Goal: Task Accomplishment & Management: Manage account settings

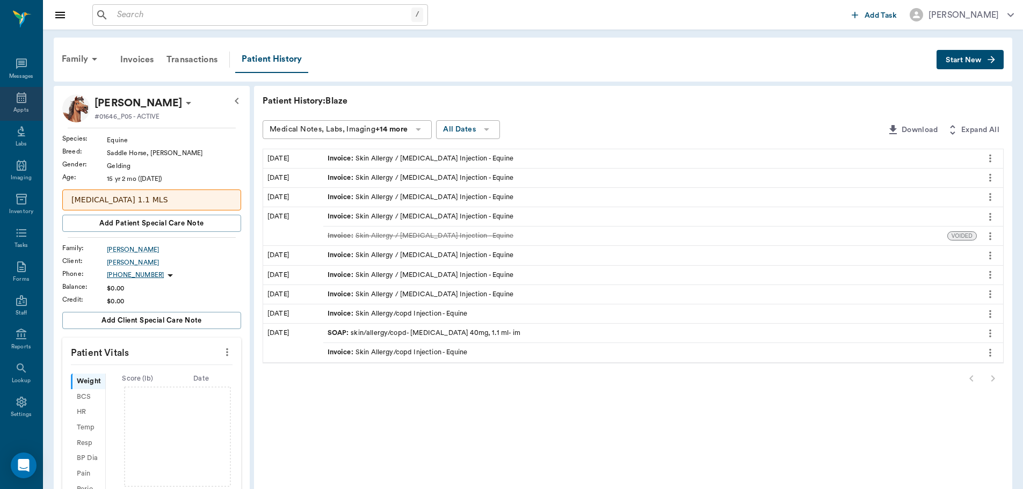
click at [17, 98] on icon at bounding box center [22, 97] width 10 height 11
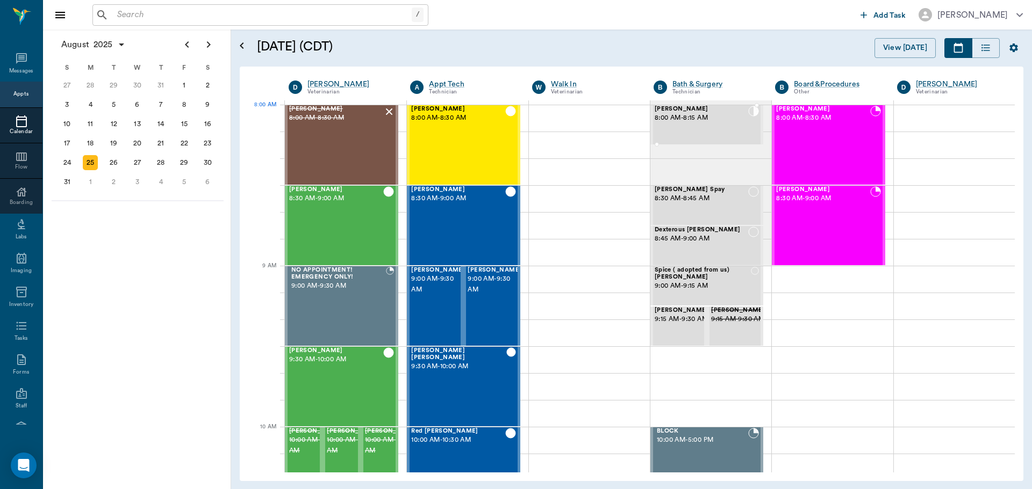
click at [697, 129] on div "[PERSON_NAME] 8:00 AM - 8:15 AM" at bounding box center [700, 125] width 93 height 38
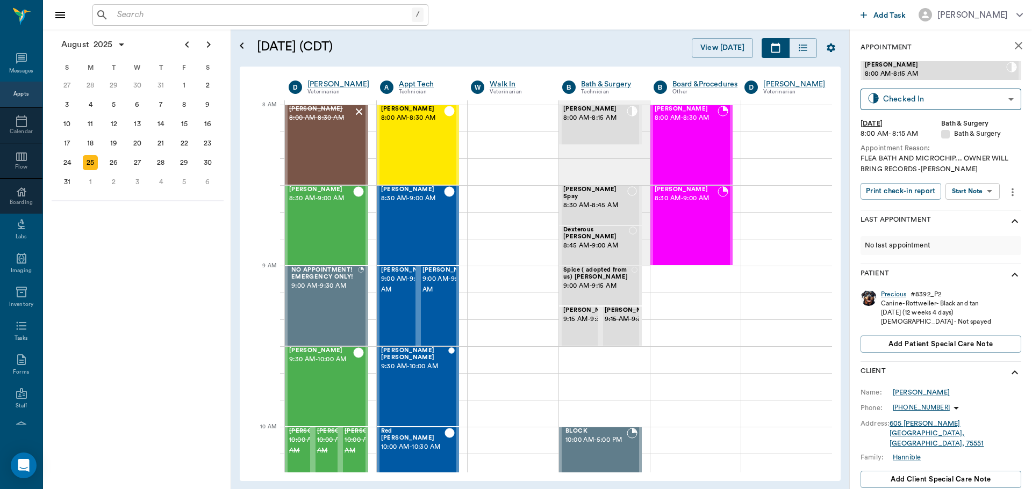
click at [1012, 192] on icon "more" at bounding box center [1012, 192] width 12 height 13
click at [942, 371] on div at bounding box center [516, 244] width 1032 height 489
click at [897, 294] on div "Precious" at bounding box center [893, 294] width 25 height 9
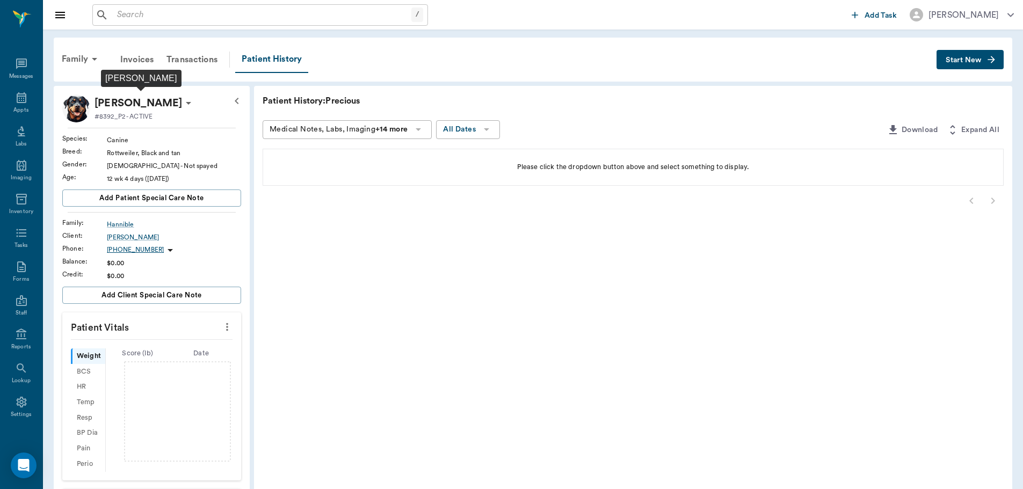
click at [168, 107] on p "[PERSON_NAME]" at bounding box center [139, 103] width 88 height 17
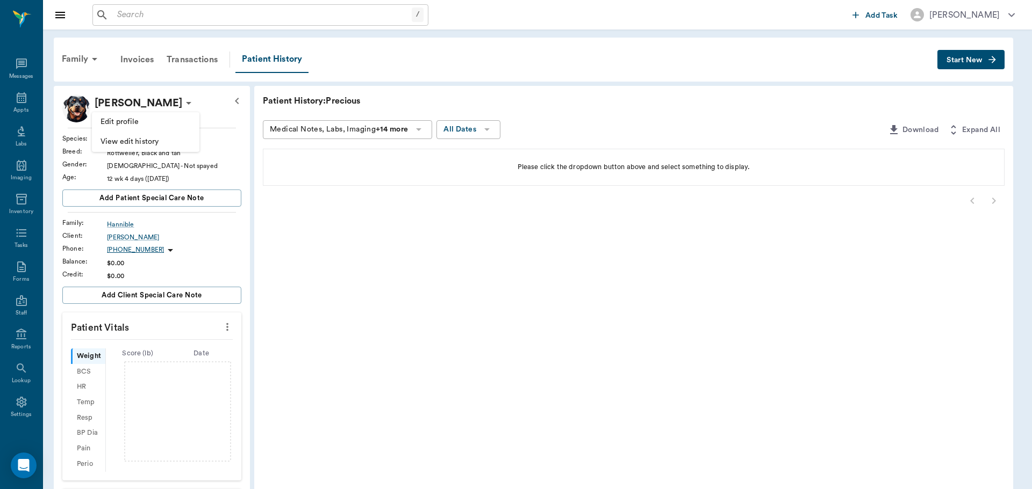
click at [152, 119] on span "Edit profile" at bounding box center [145, 122] width 90 height 11
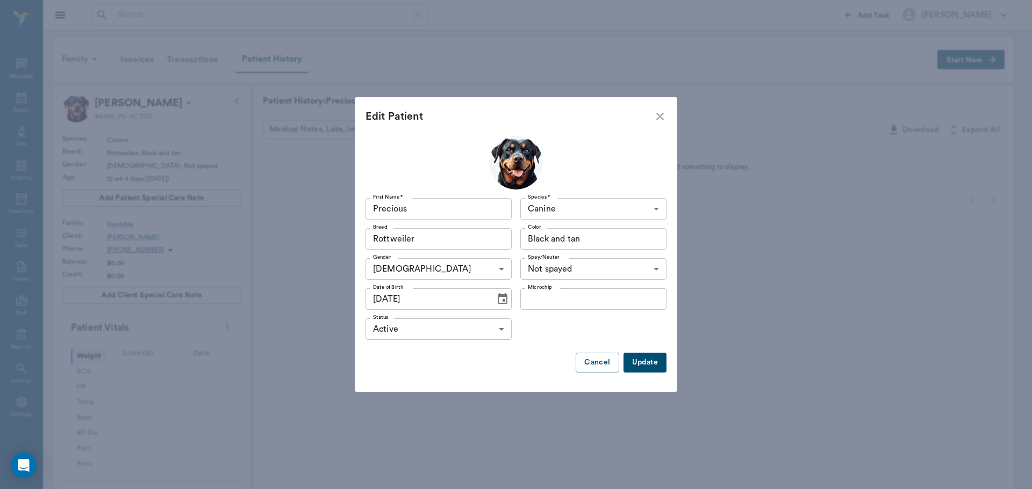
click at [590, 294] on input "Microchip" at bounding box center [593, 299] width 146 height 21
type input "991001911363386"
click at [649, 370] on button "Update" at bounding box center [644, 363] width 43 height 20
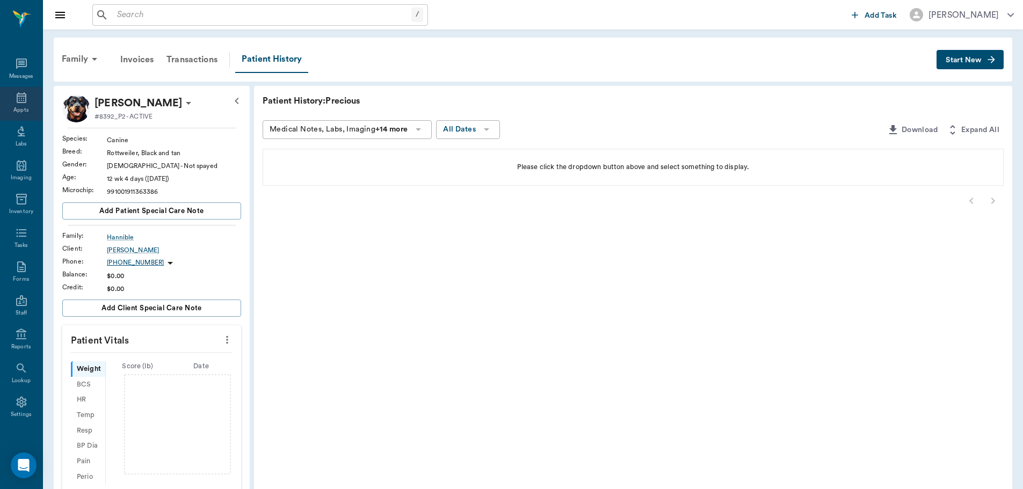
click at [18, 96] on icon at bounding box center [22, 97] width 10 height 11
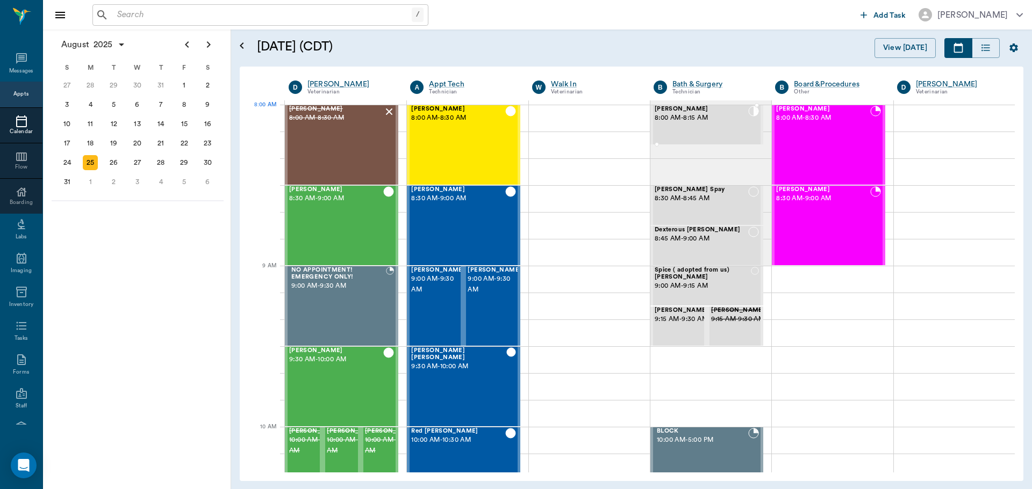
click at [668, 111] on span "[PERSON_NAME]" at bounding box center [700, 109] width 93 height 7
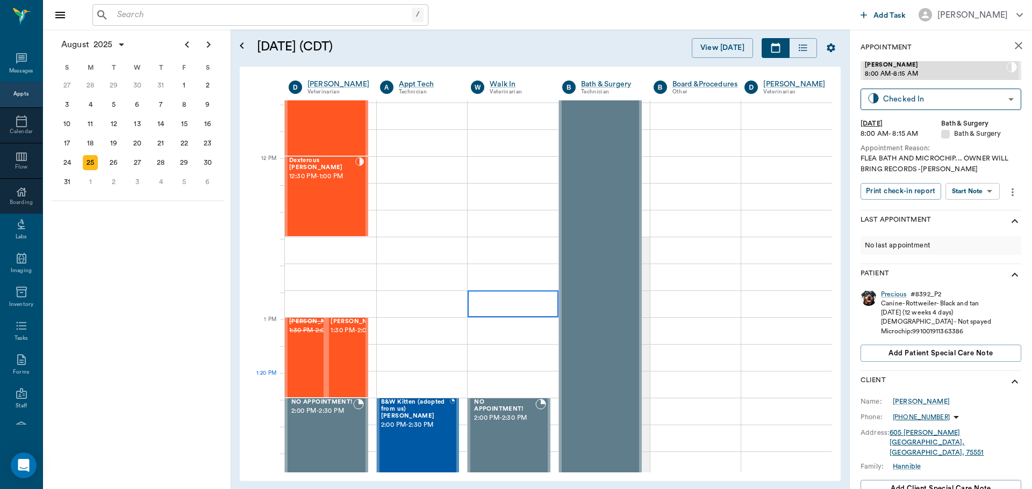
scroll to position [806, 0]
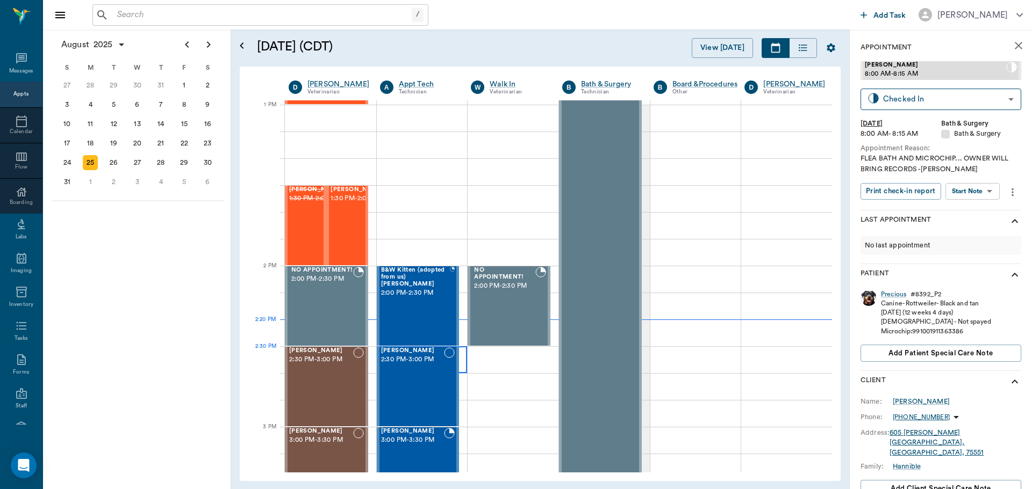
click at [430, 374] on div "Merlin Schexnyder 2:30 PM - 3:00 PM" at bounding box center [412, 387] width 63 height 78
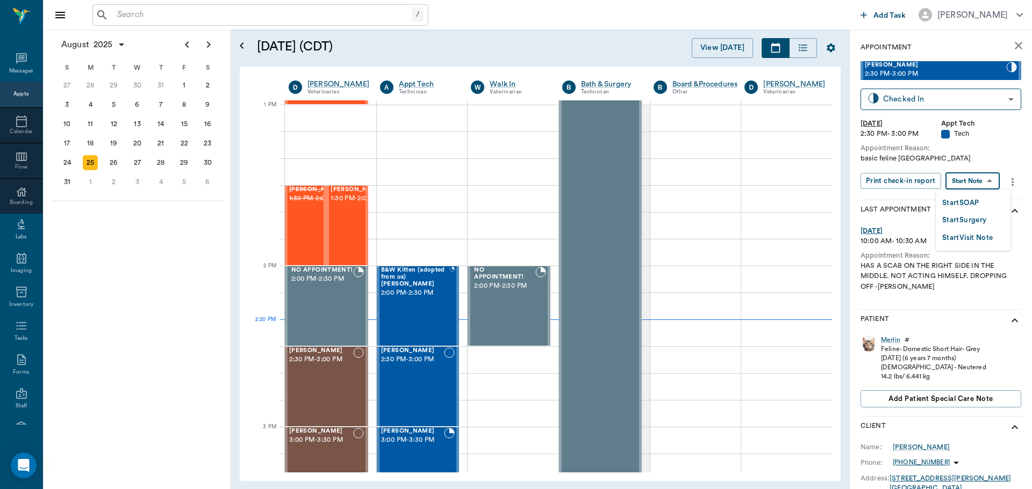
click at [951, 181] on body "/ ​ Add Task Dr. Bert Ellsworth Nectar Messages Appts Calendar Flow Boarding La…" at bounding box center [516, 244] width 1032 height 489
click at [951, 201] on button "Start SOAP" at bounding box center [960, 203] width 37 height 12
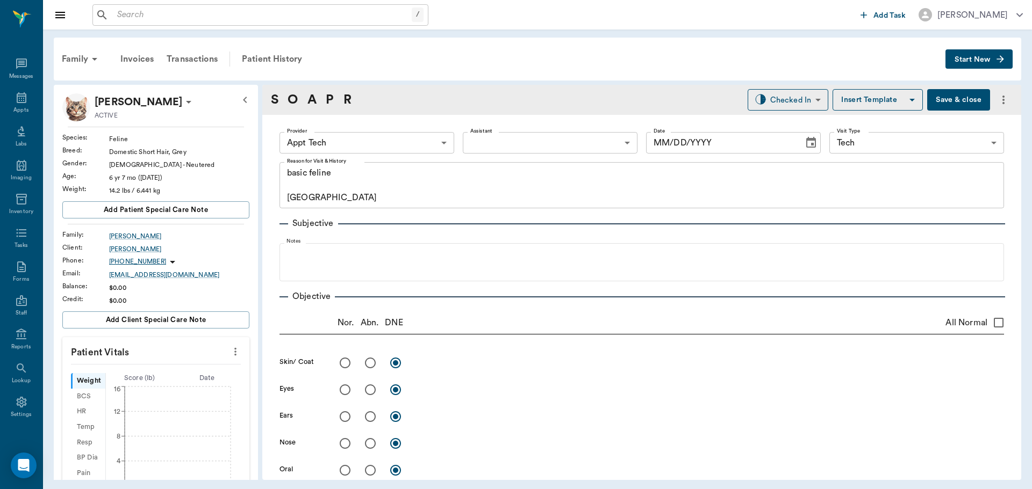
type input "63ec2f075fda476ae8351a4c"
type input "65d2be4f46e3a538d89b8c1a"
type textarea "basic feline Caryn"
type input "[DATE]"
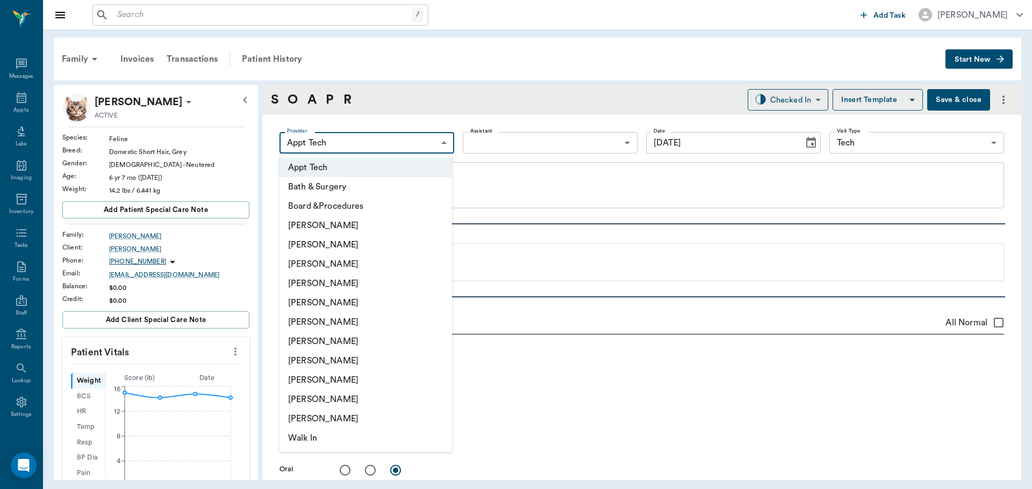
click at [365, 134] on body "/ ​ Add Task Dr. Bert Ellsworth Nectar Messages Appts Labs Imaging Inventory Ta…" at bounding box center [516, 244] width 1032 height 489
click at [363, 313] on li "Hunter Graves" at bounding box center [365, 322] width 172 height 19
type input "682b670d8bdc6f7f8feef3db"
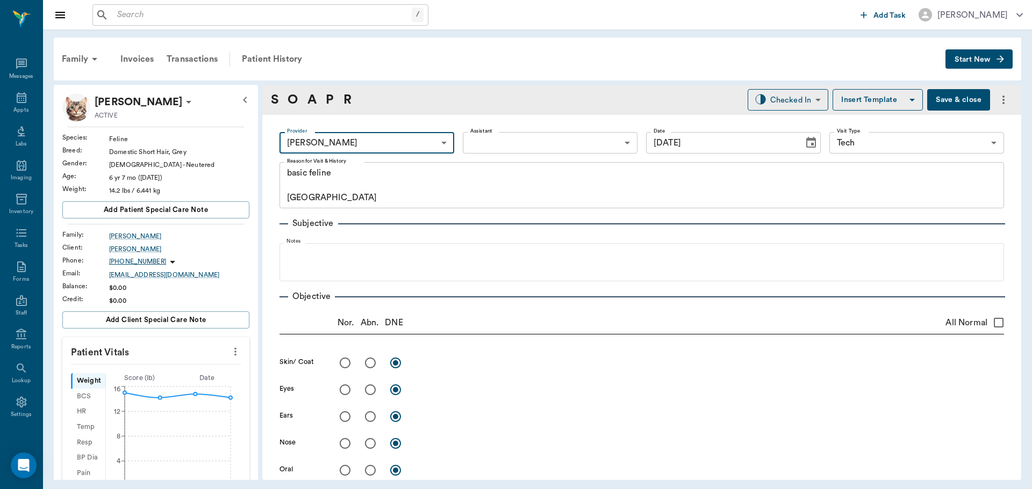
click at [478, 141] on body "/ ​ Add Task Dr. Bert Ellsworth Nectar Messages Appts Labs Imaging Inventory Ta…" at bounding box center [516, 244] width 1032 height 489
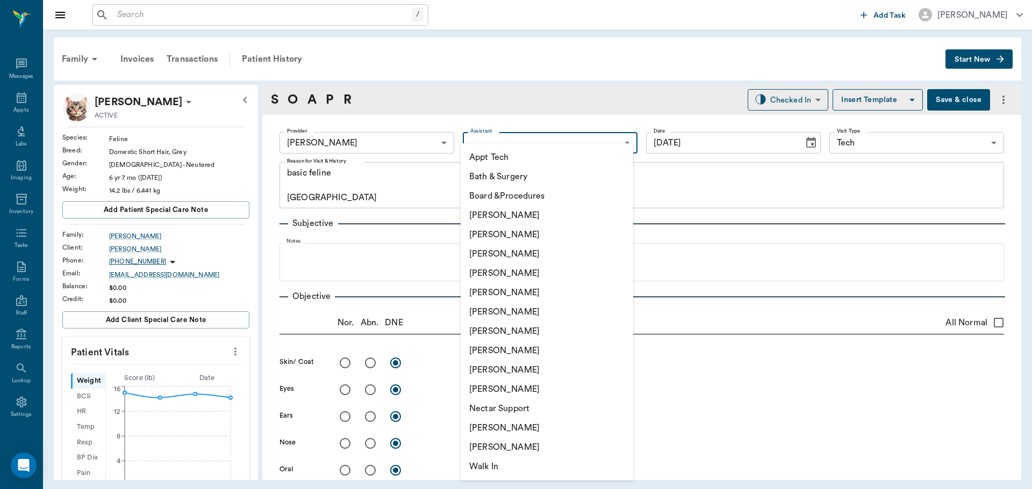
click at [487, 156] on li "Appt Tech" at bounding box center [546, 157] width 172 height 19
type input "63ec2f075fda476ae8351a4c"
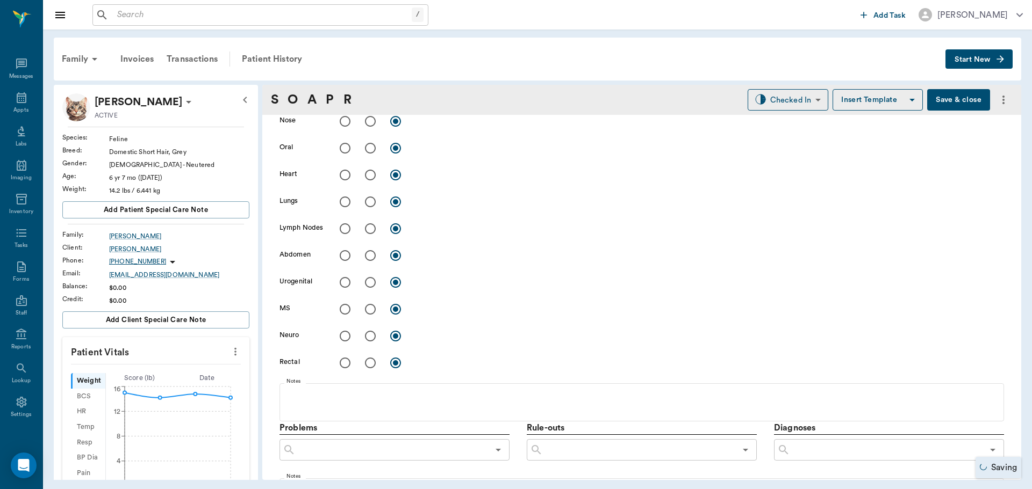
scroll to position [537, 0]
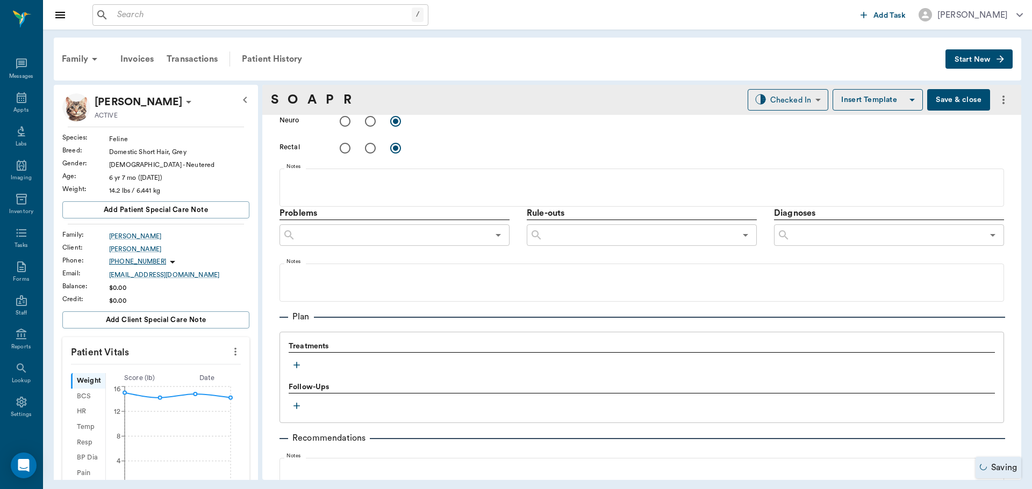
click at [299, 371] on button "button" at bounding box center [297, 365] width 16 height 16
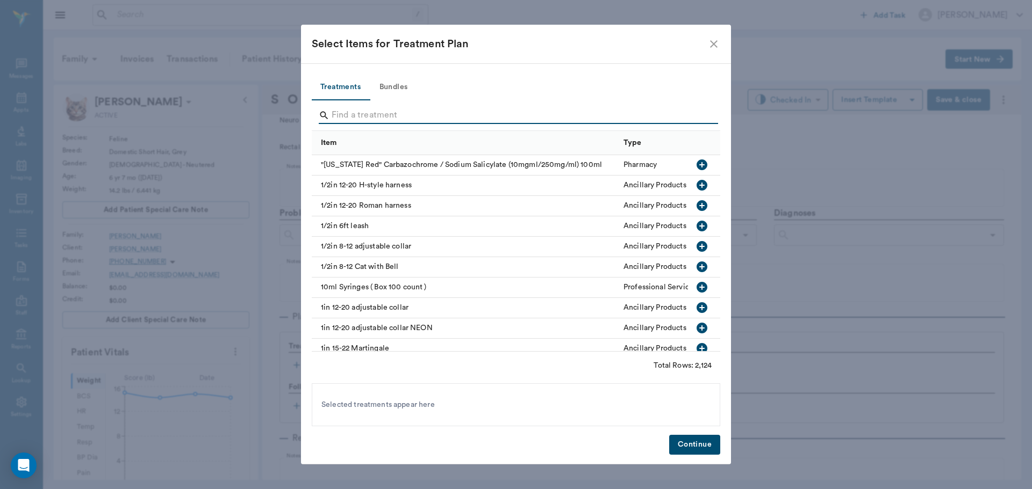
click at [369, 114] on input "Search" at bounding box center [516, 115] width 370 height 17
click at [383, 84] on button "Bundles" at bounding box center [393, 88] width 48 height 26
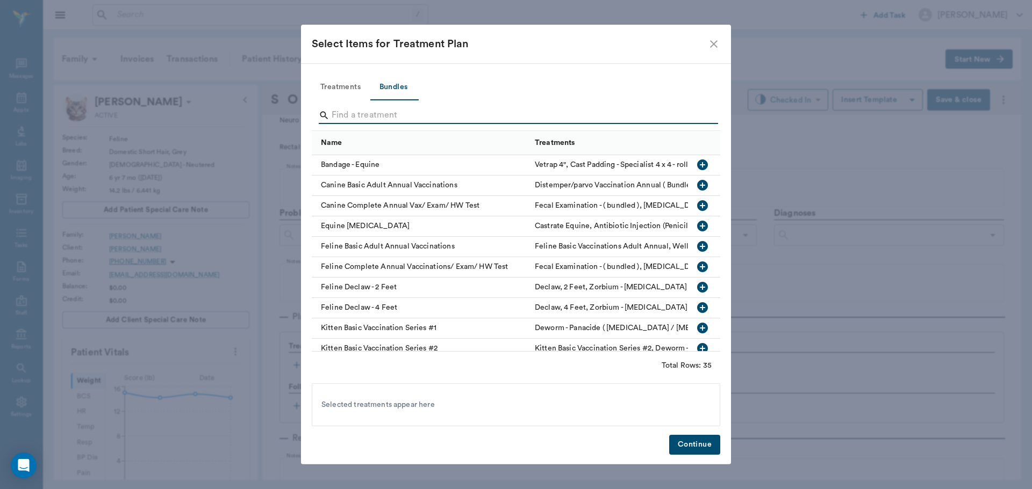
click at [381, 119] on input "Search" at bounding box center [516, 115] width 370 height 17
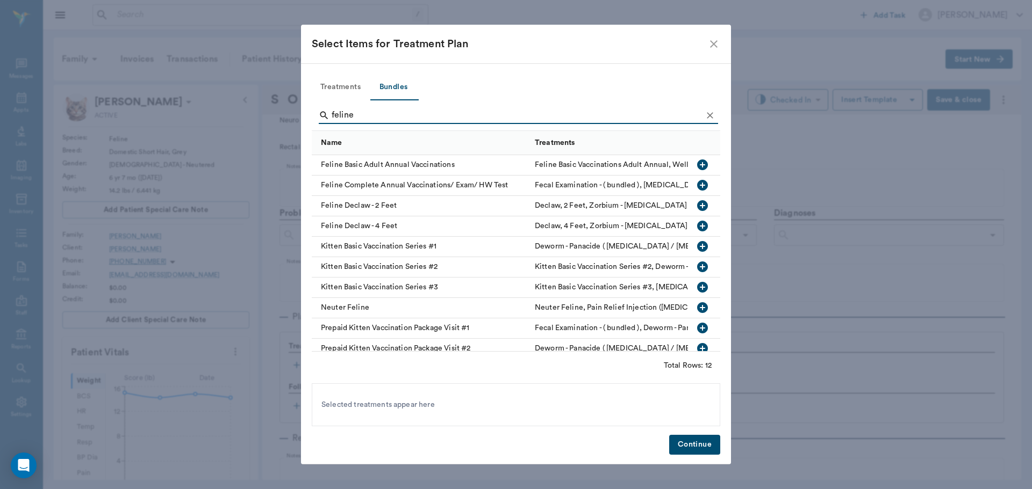
type input "feline"
click at [697, 164] on icon "button" at bounding box center [702, 165] width 11 height 11
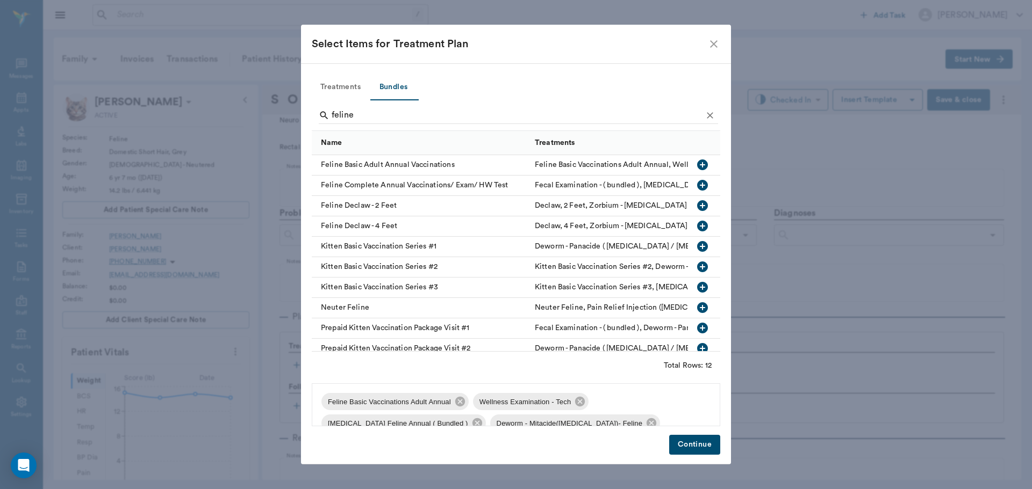
scroll to position [37, 0]
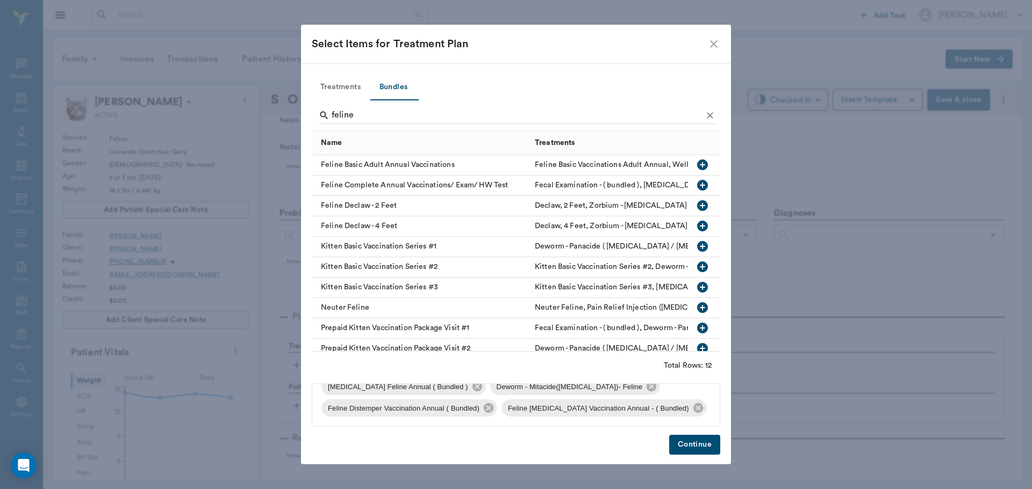
click at [688, 440] on button "Continue" at bounding box center [694, 445] width 51 height 20
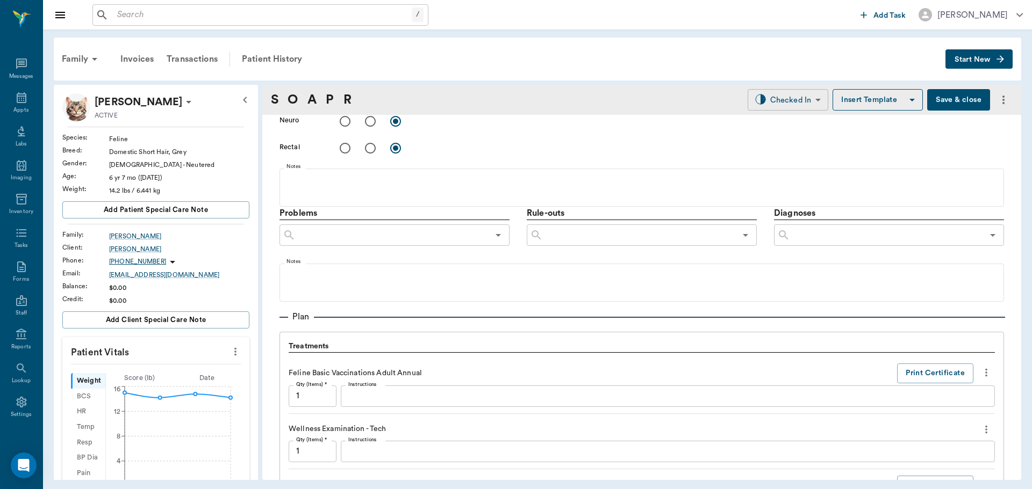
click at [782, 88] on div "S O A P R Checked In CHECKED_IN ​ Insert Template Save & close" at bounding box center [641, 100] width 759 height 30
click at [783, 105] on body "/ ​ Add Task Dr. Bert Ellsworth Nectar Messages Appts Labs Imaging Inventory Ta…" at bounding box center [516, 244] width 1032 height 489
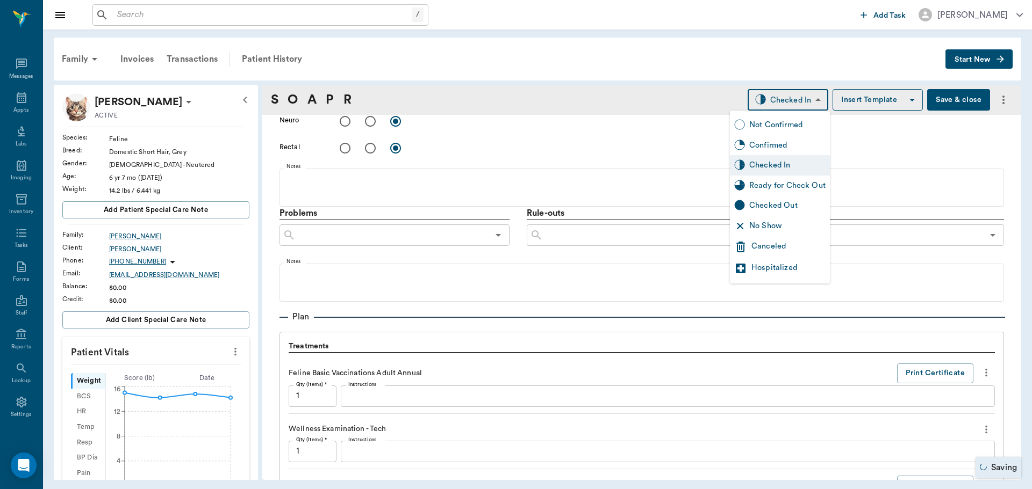
click at [799, 188] on div "Ready for Check Out" at bounding box center [787, 186] width 76 height 12
type input "READY_TO_CHECKOUT"
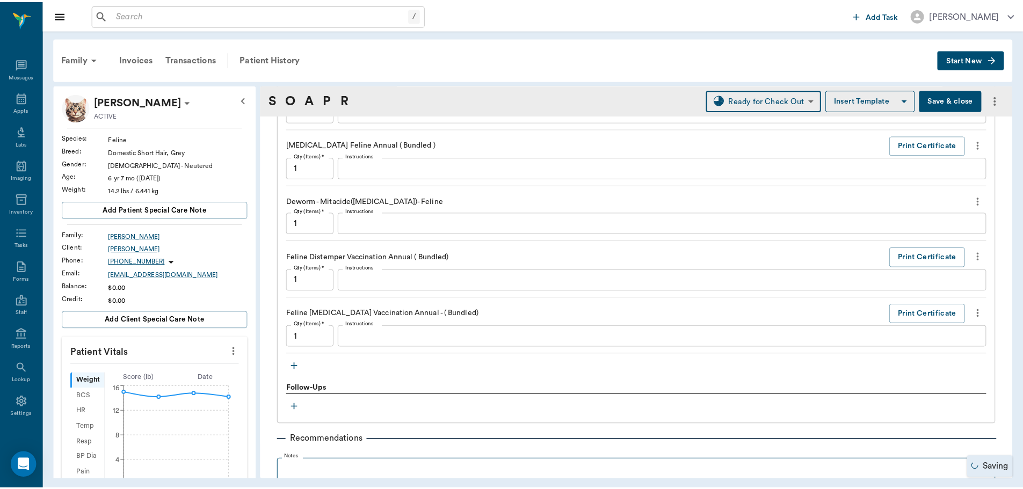
scroll to position [967, 0]
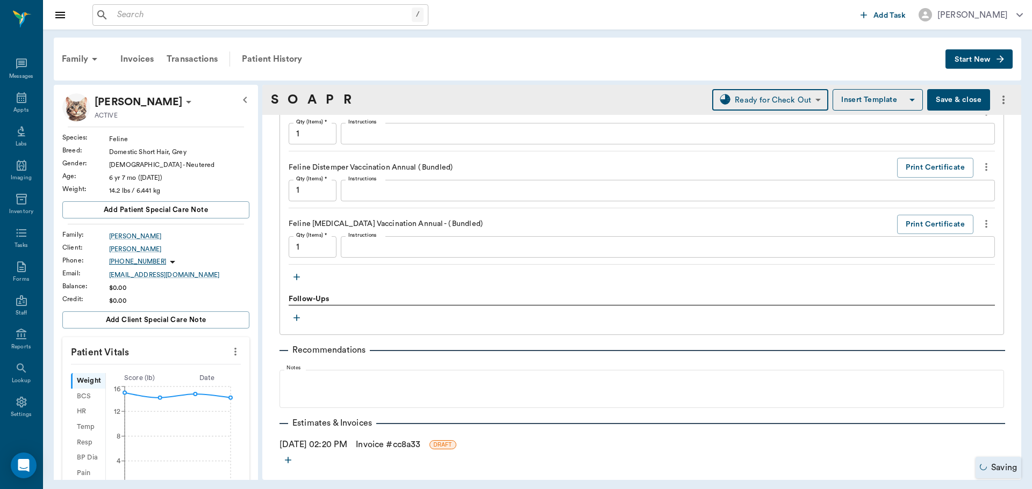
drag, startPoint x: 390, startPoint y: 442, endPoint x: 410, endPoint y: 436, distance: 21.8
click at [390, 442] on link "Invoice # cc8a33" at bounding box center [388, 444] width 64 height 13
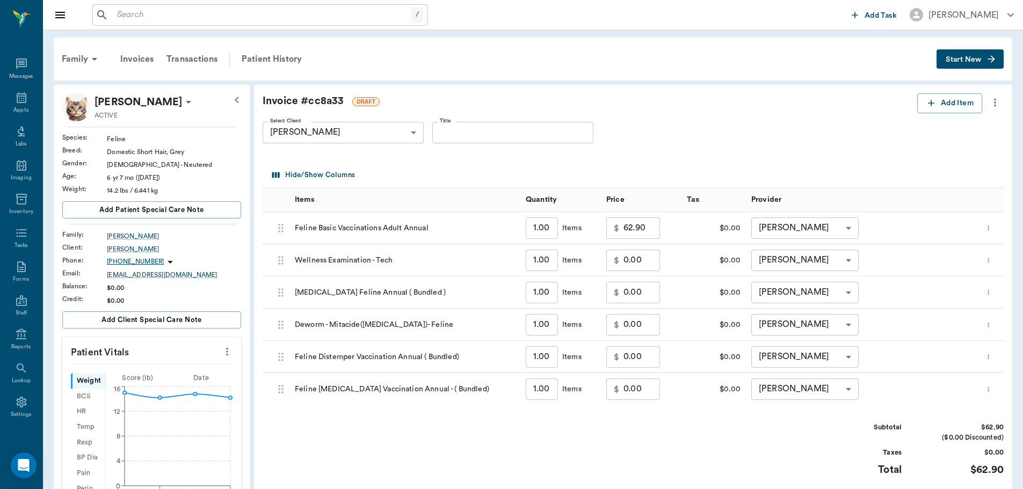
scroll to position [161, 0]
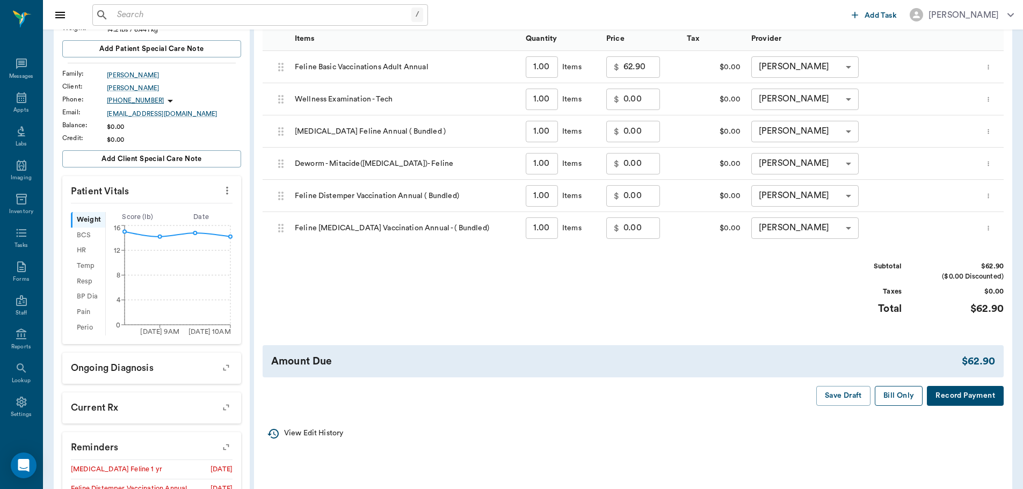
click at [910, 392] on button "Bill Only" at bounding box center [899, 396] width 48 height 20
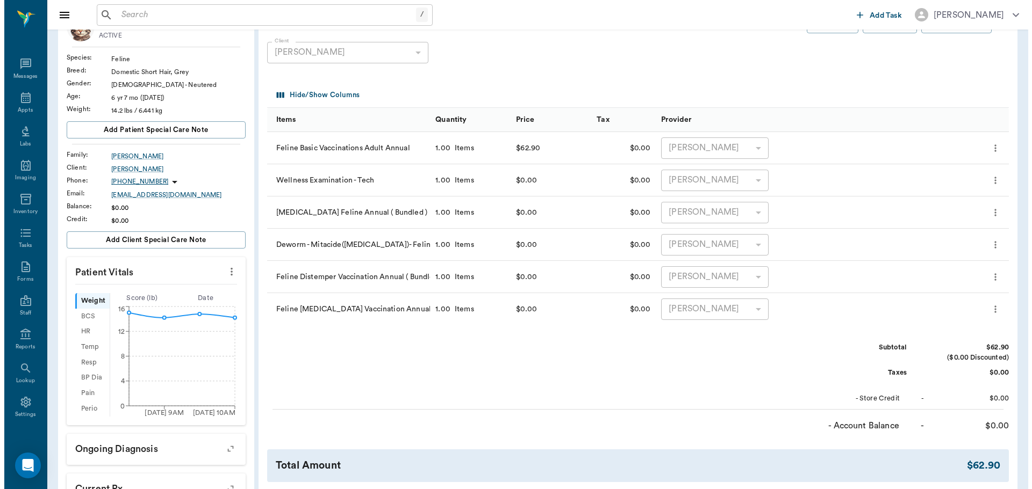
scroll to position [0, 0]
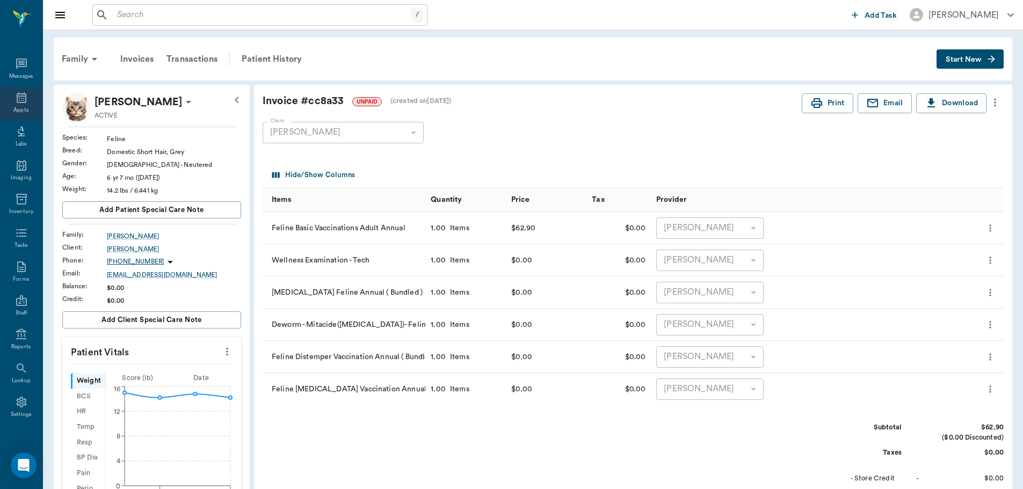
click at [13, 112] on div "Appts" at bounding box center [20, 110] width 15 height 8
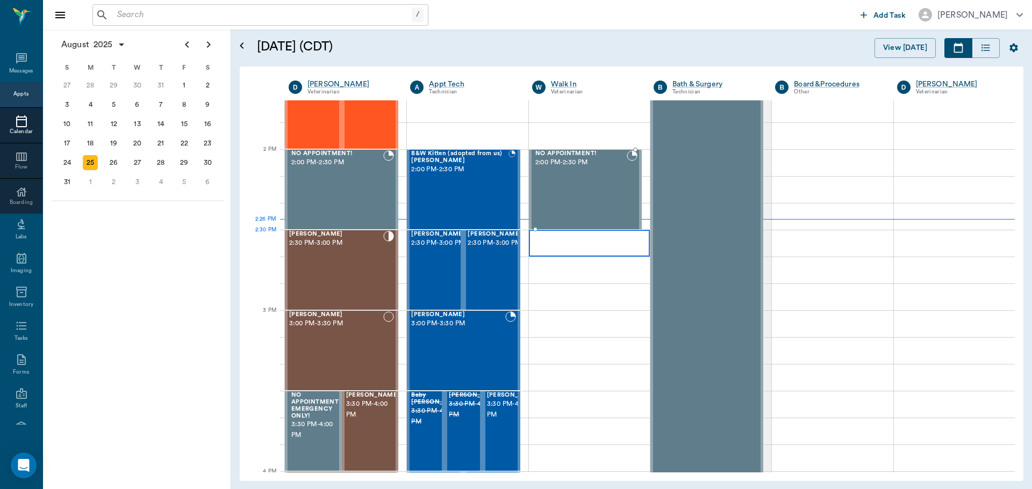
scroll to position [926, 0]
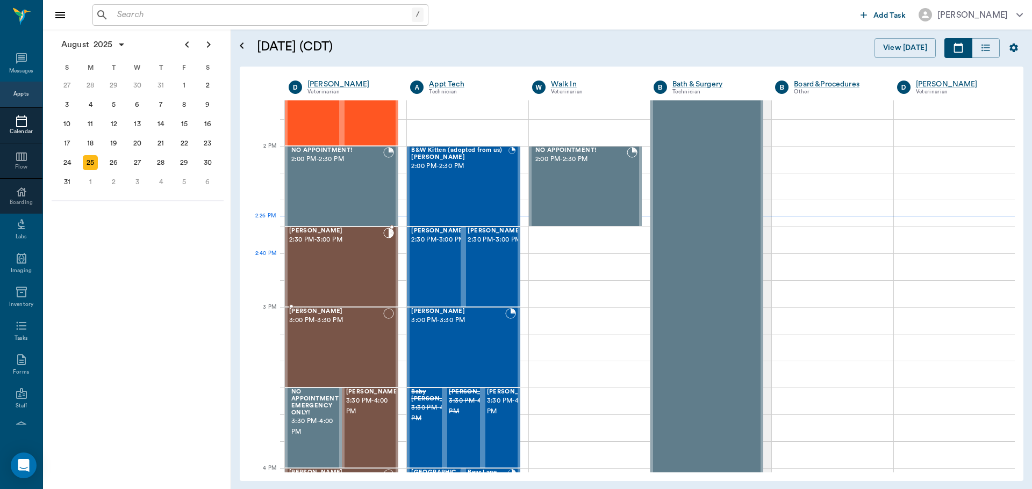
drag, startPoint x: 357, startPoint y: 266, endPoint x: 641, endPoint y: 197, distance: 292.1
click at [358, 266] on div "Missy Tyson 2:30 PM - 3:00 PM" at bounding box center [336, 267] width 94 height 78
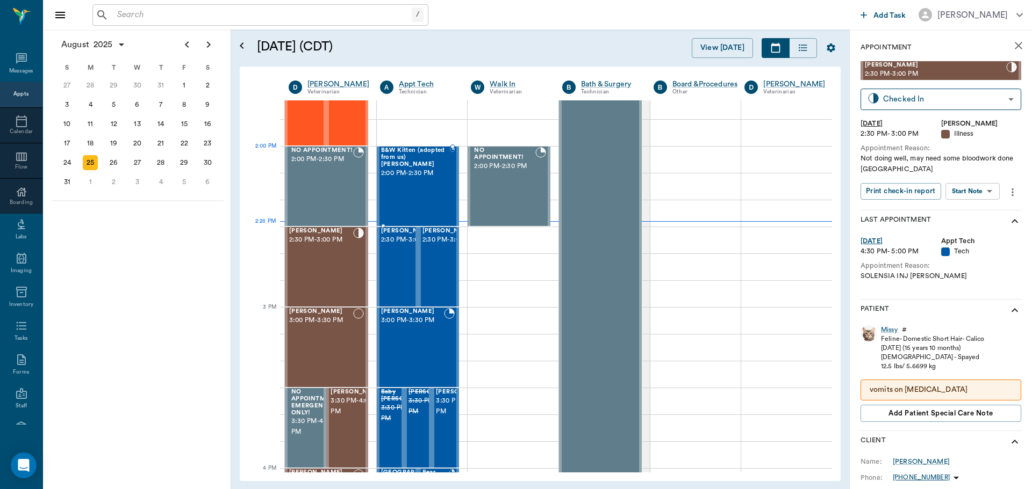
click at [413, 171] on span "2:00 PM - 2:30 PM" at bounding box center [415, 173] width 69 height 11
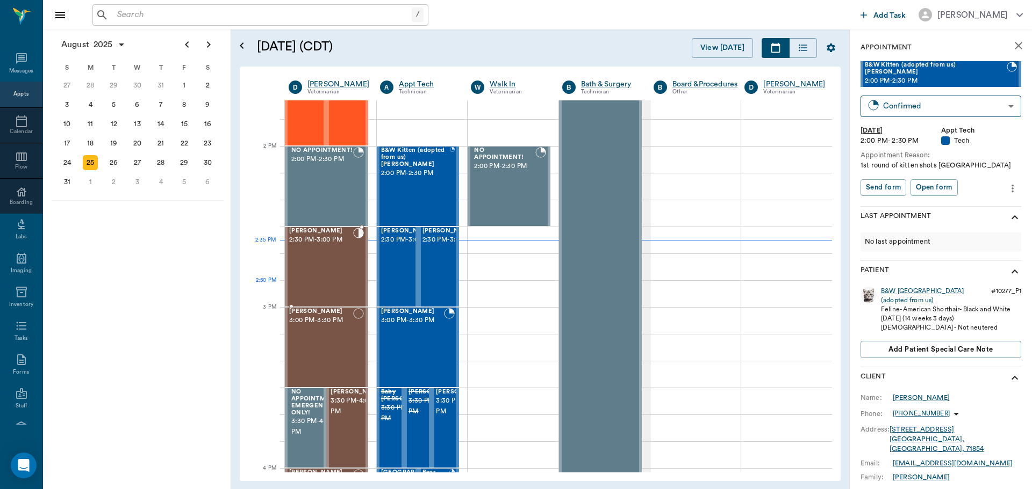
click at [306, 285] on div "Missy Tyson 2:30 PM - 3:00 PM" at bounding box center [321, 267] width 64 height 78
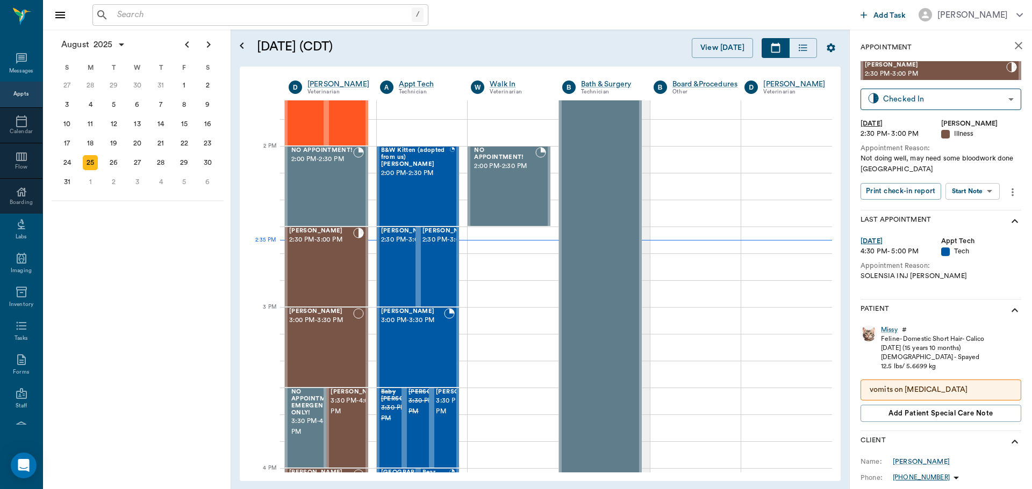
click at [967, 189] on body "/ ​ Add Task Dr. Bert Ellsworth Nectar Messages Appts Calendar Flow Boarding La…" at bounding box center [516, 244] width 1032 height 489
click at [974, 217] on button "Start SOAP" at bounding box center [960, 213] width 37 height 12
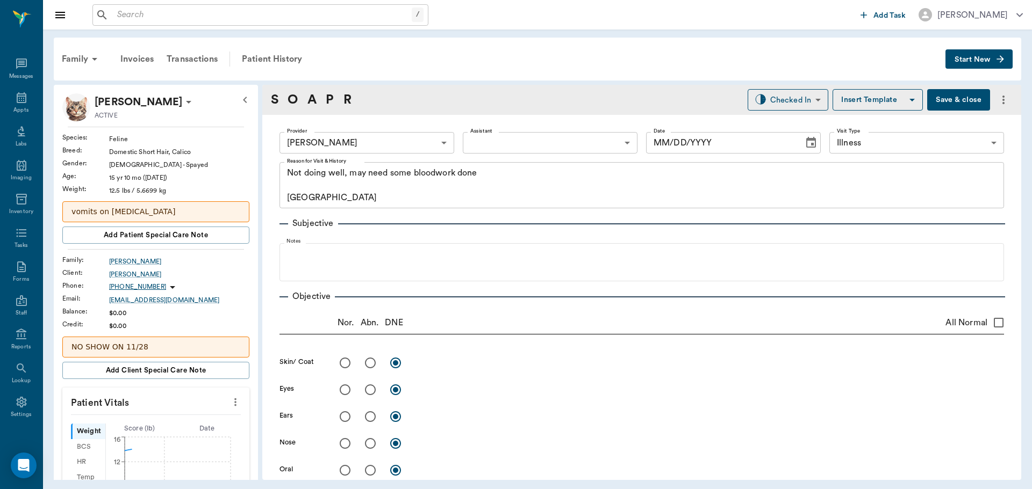
type input "63ec2f075fda476ae8351a4d"
type input "65d2be4f46e3a538d89b8c15"
type textarea "Not doing well, may need some bloodwork done Caryn"
type input "[DATE]"
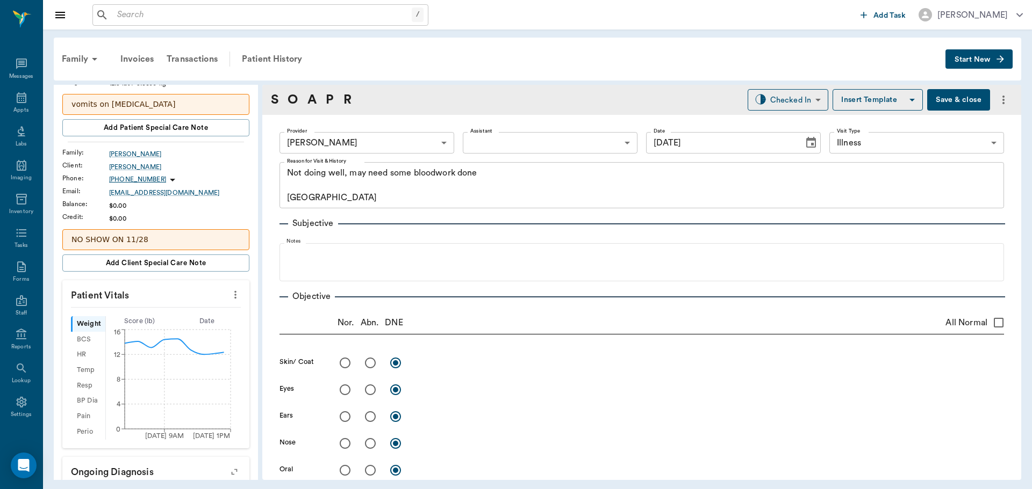
click at [229, 293] on icon "more" at bounding box center [235, 295] width 12 height 13
click at [179, 311] on span "Enter Vitals" at bounding box center [182, 313] width 90 height 11
click at [158, 405] on input "text" at bounding box center [155, 404] width 93 height 21
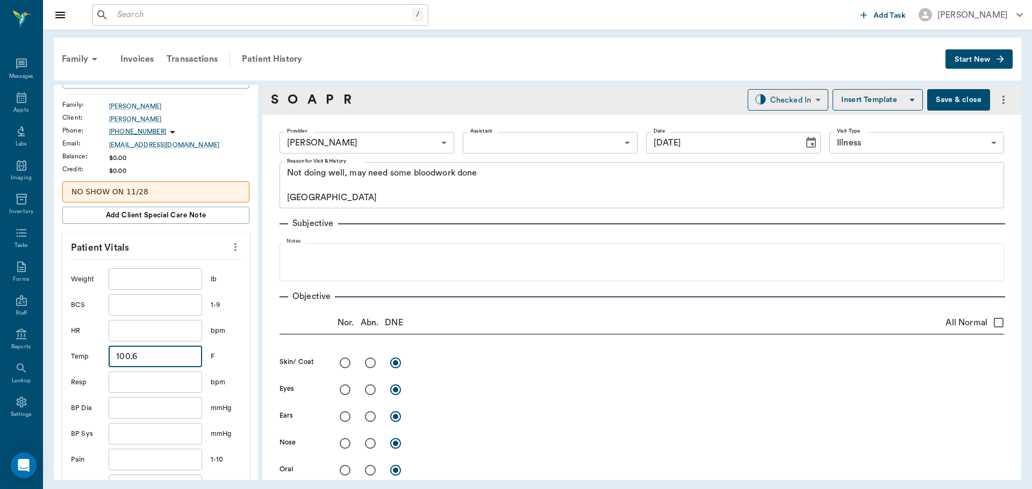
scroll to position [161, 0]
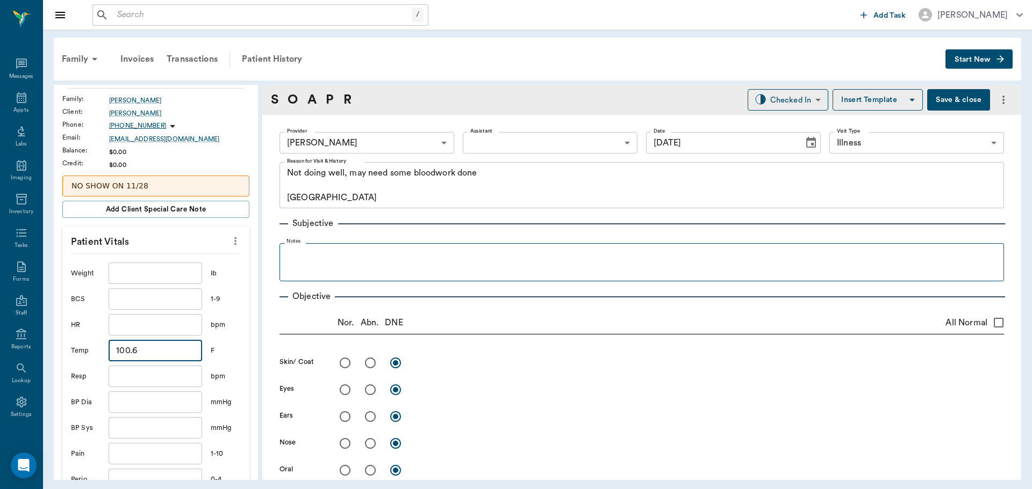
type input "100.6"
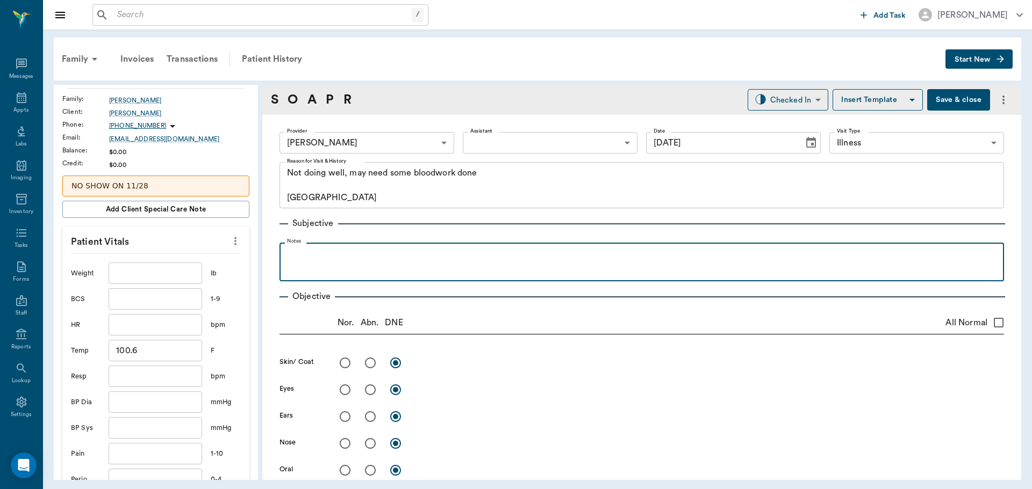
click at [310, 249] on p at bounding box center [641, 254] width 713 height 13
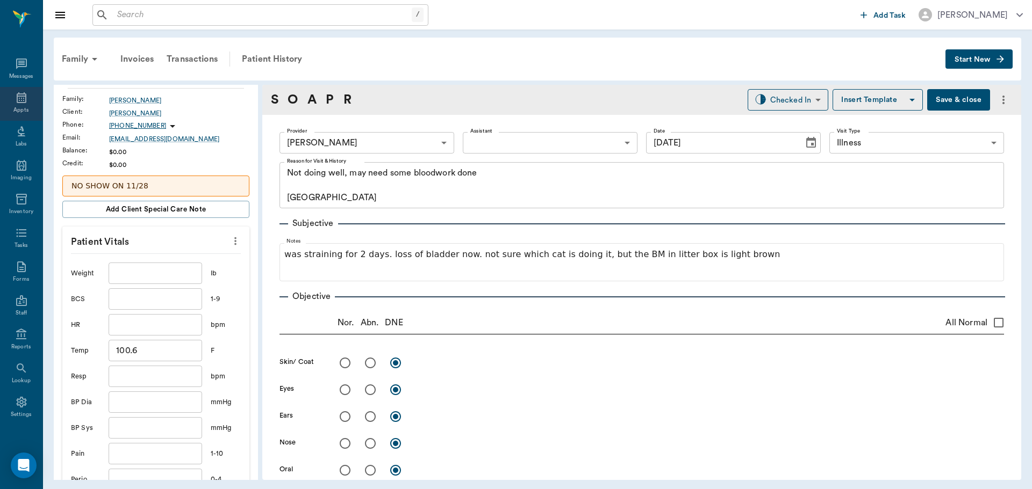
click at [18, 107] on div "Appts" at bounding box center [20, 110] width 15 height 8
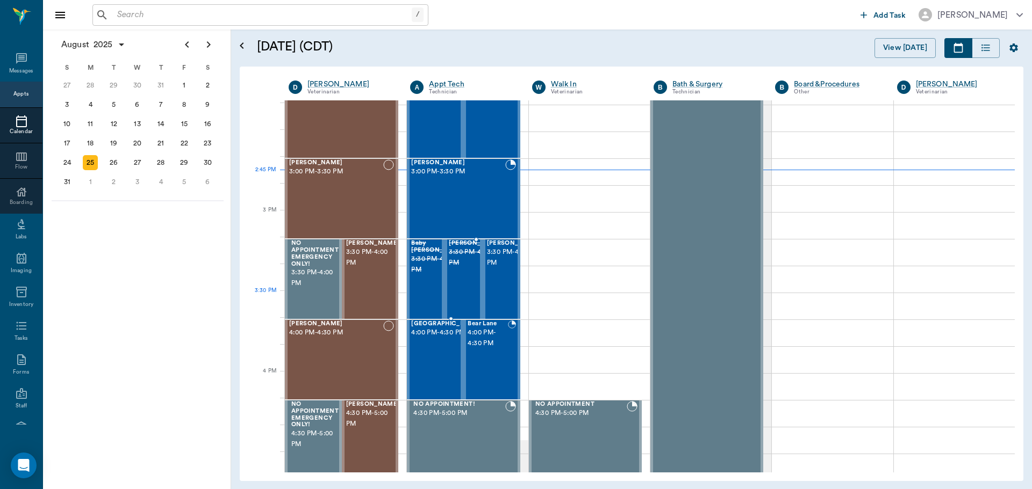
scroll to position [1023, 0]
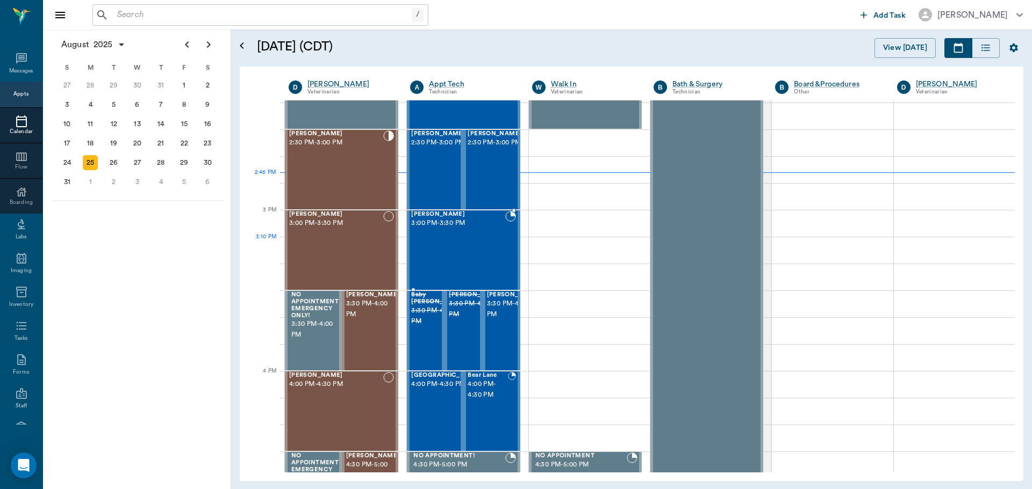
click at [505, 262] on div at bounding box center [510, 250] width 11 height 78
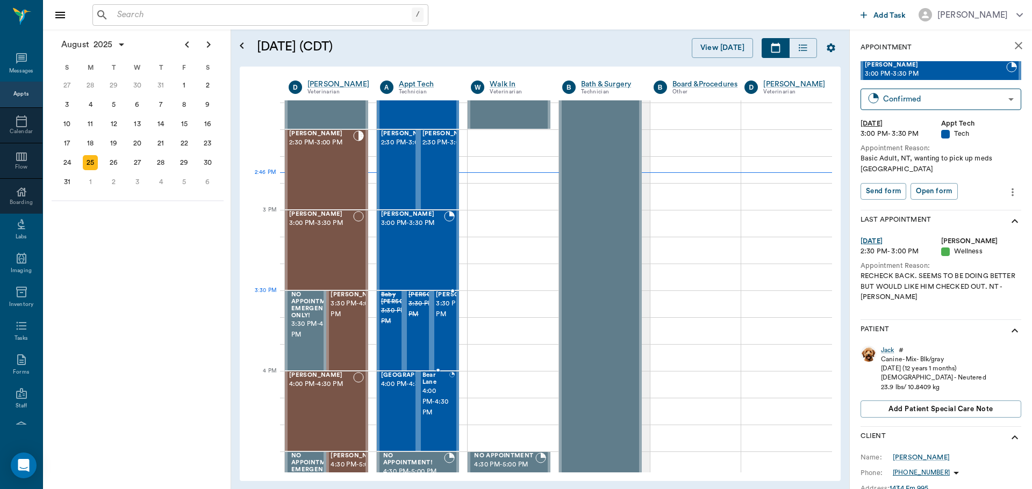
click at [447, 318] on span "3:30 PM - 4:00 PM" at bounding box center [463, 309] width 54 height 21
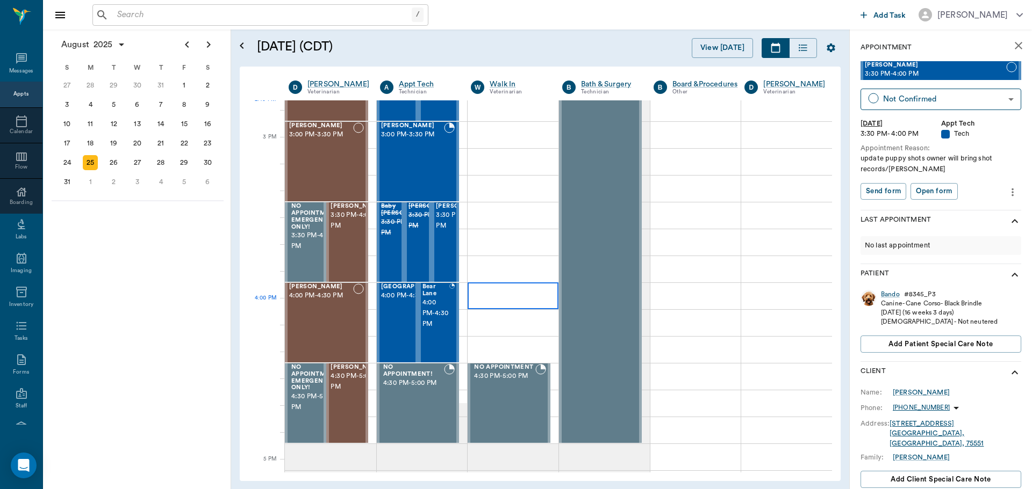
scroll to position [1130, 0]
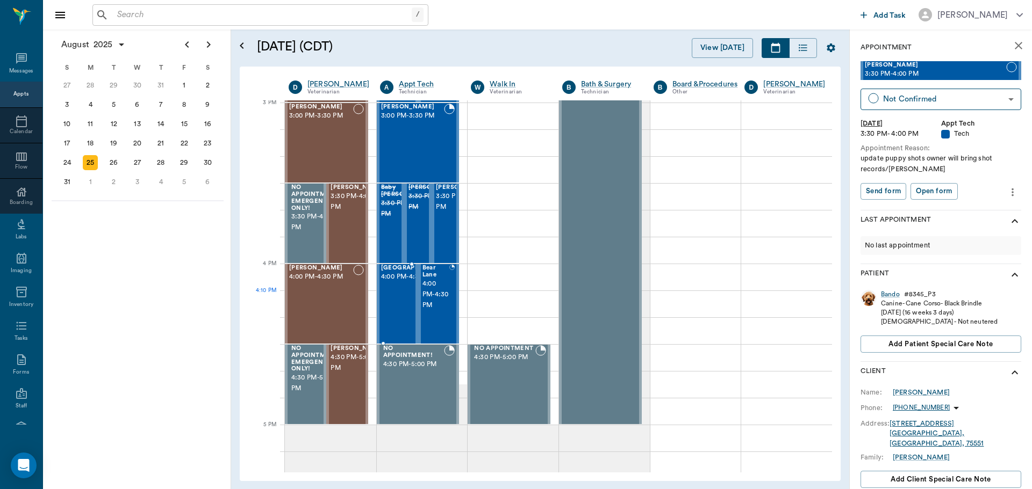
click at [448, 301] on div at bounding box center [448, 304] width 0 height 78
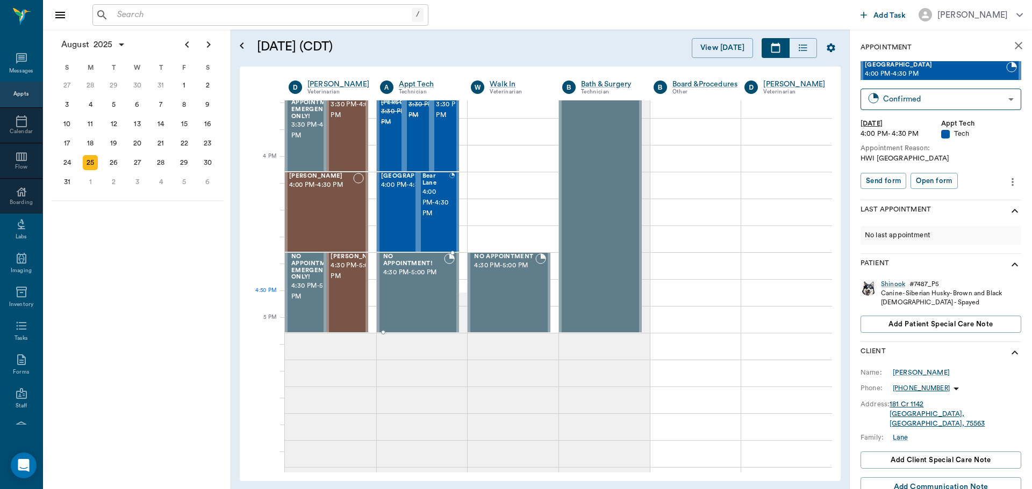
scroll to position [1238, 0]
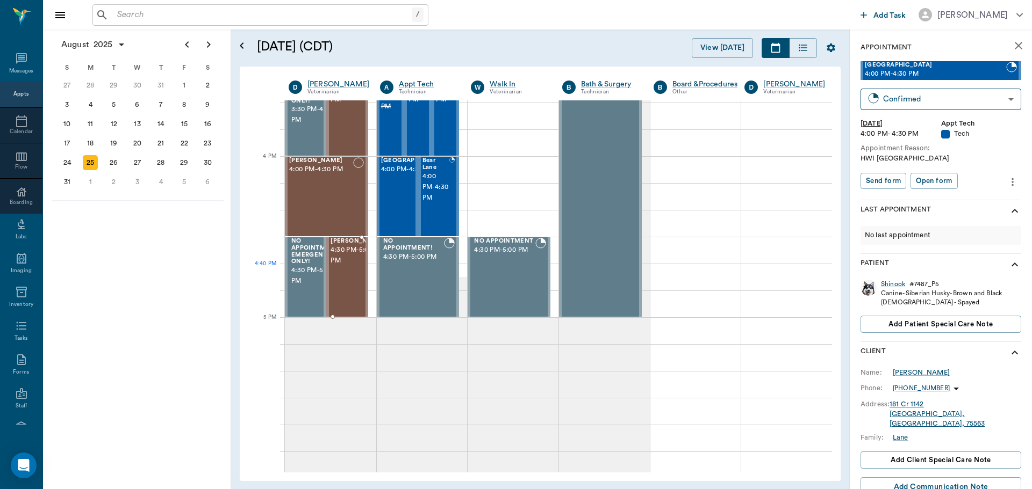
click at [350, 266] on span "4:30 PM - 5:00 PM" at bounding box center [357, 255] width 54 height 21
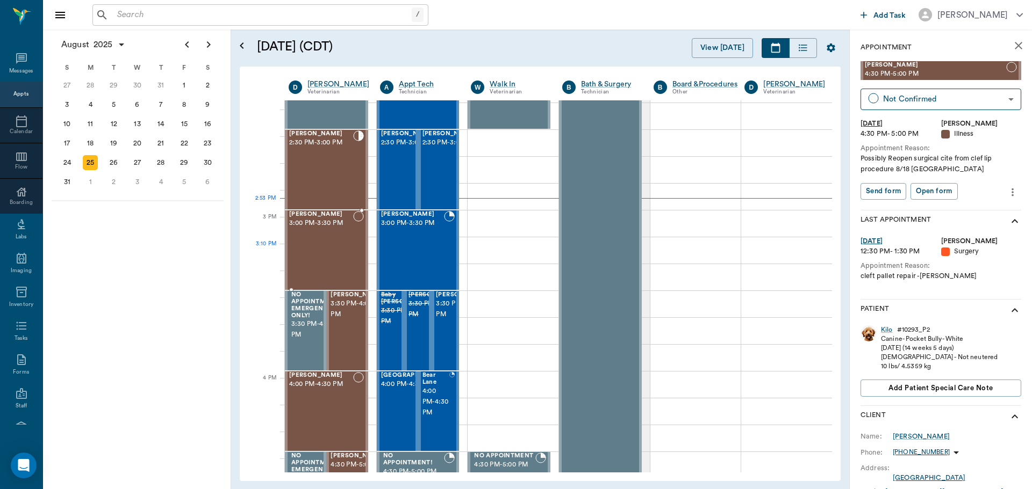
scroll to position [969, 0]
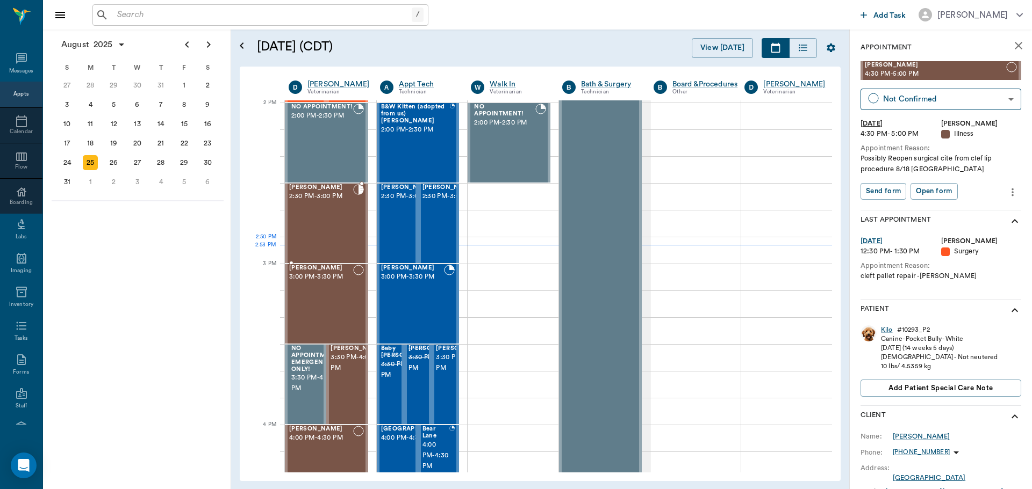
click at [344, 249] on div "Missy Tyson 2:30 PM - 3:00 PM" at bounding box center [321, 223] width 64 height 78
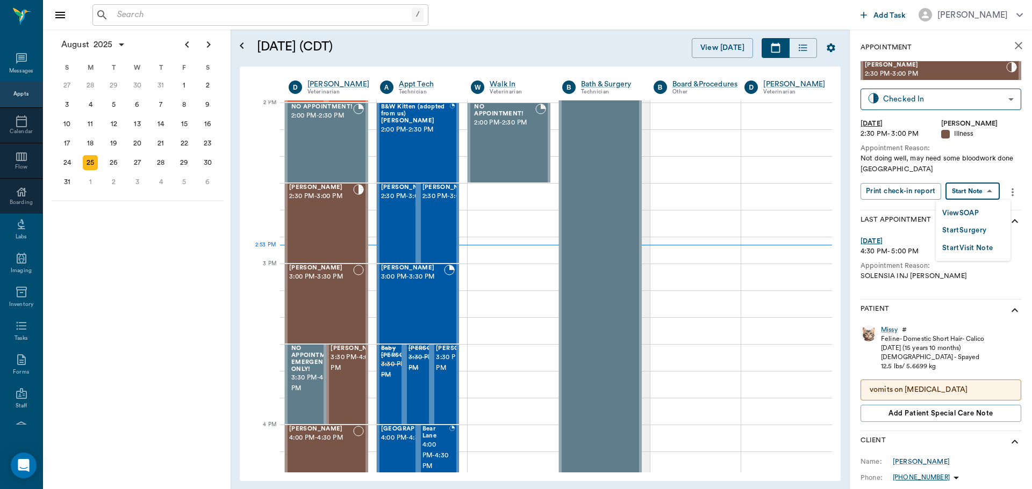
click at [966, 190] on body "/ ​ Add Task Dr. Bert Ellsworth Nectar Messages Appts Calendar Flow Boarding La…" at bounding box center [516, 244] width 1032 height 489
click at [950, 210] on button "View SOAP" at bounding box center [960, 213] width 37 height 12
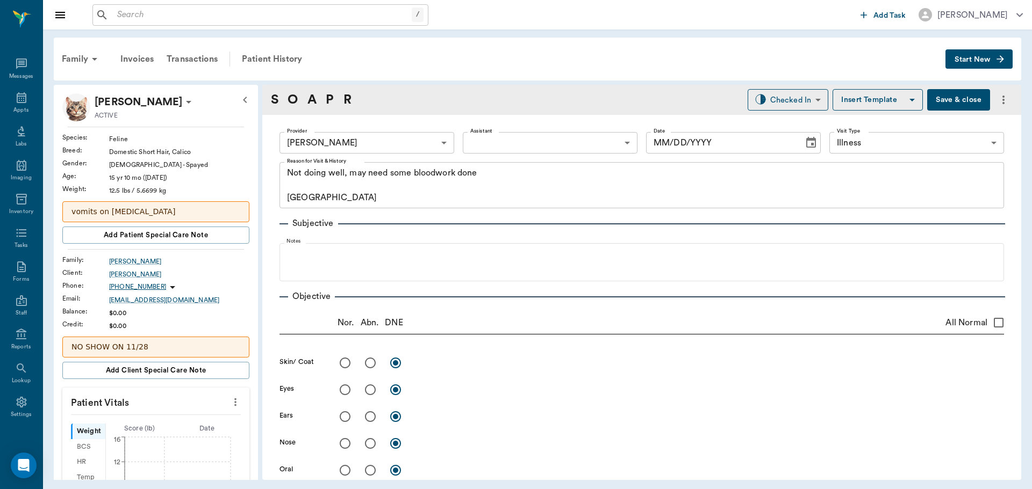
type input "63ec2f075fda476ae8351a4d"
type input "65d2be4f46e3a538d89b8c15"
type textarea "Not doing well, may need some bloodwork done Caryn"
type input "[DATE]"
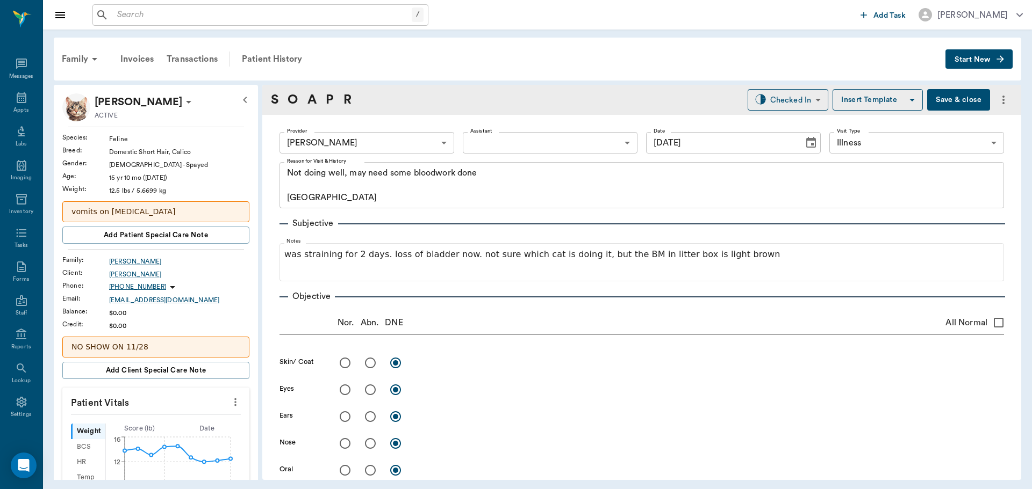
click at [234, 399] on icon "more" at bounding box center [235, 403] width 2 height 8
click at [179, 415] on li "Enter Vitals" at bounding box center [181, 421] width 107 height 20
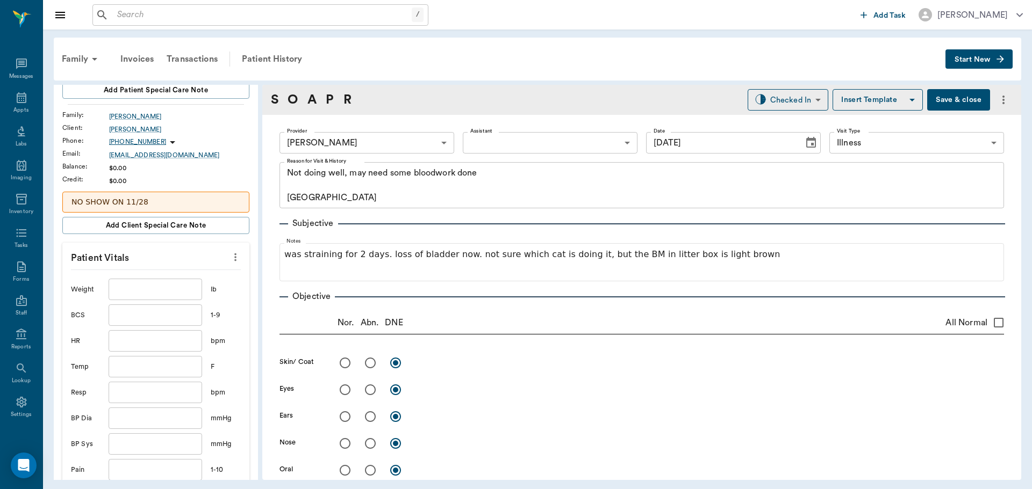
scroll to position [161, 0]
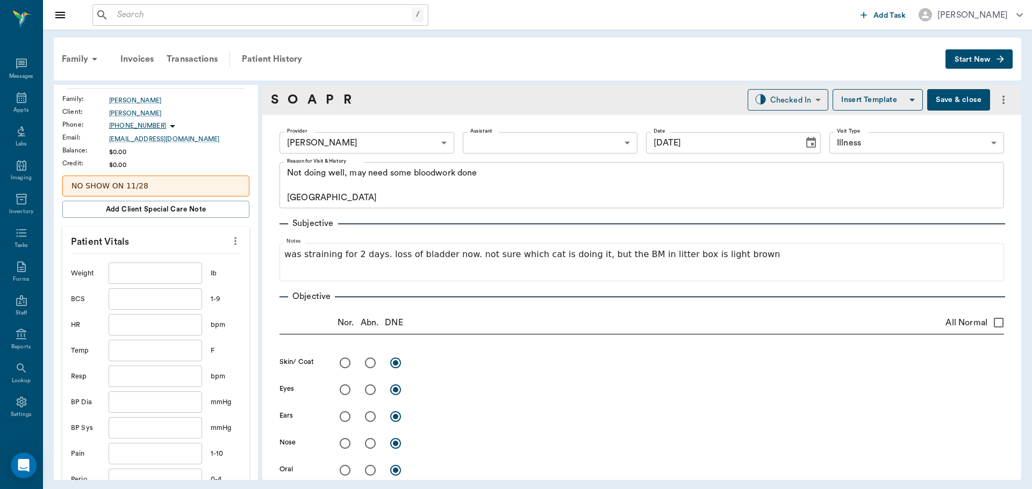
click at [146, 273] on input "text" at bounding box center [155, 273] width 93 height 21
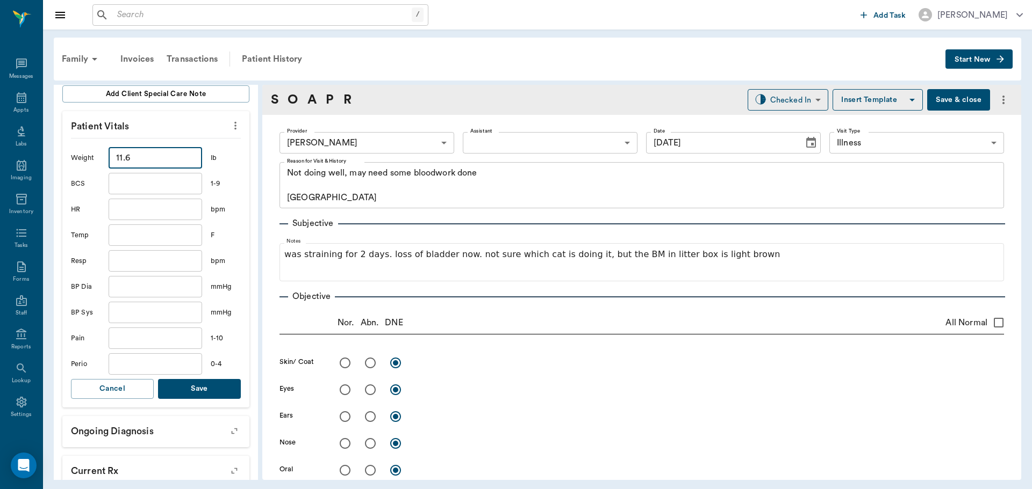
scroll to position [322, 0]
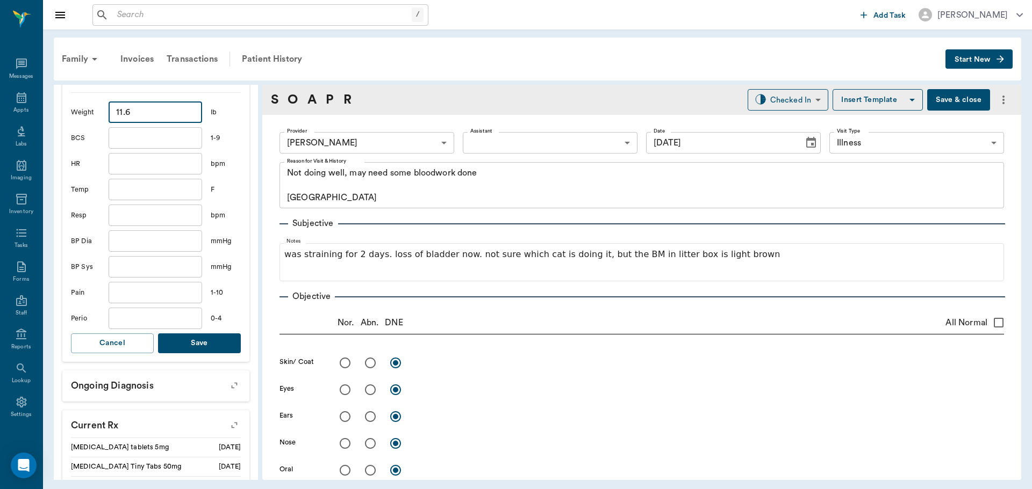
type input "11.6"
click at [206, 337] on button "Save" at bounding box center [199, 344] width 83 height 20
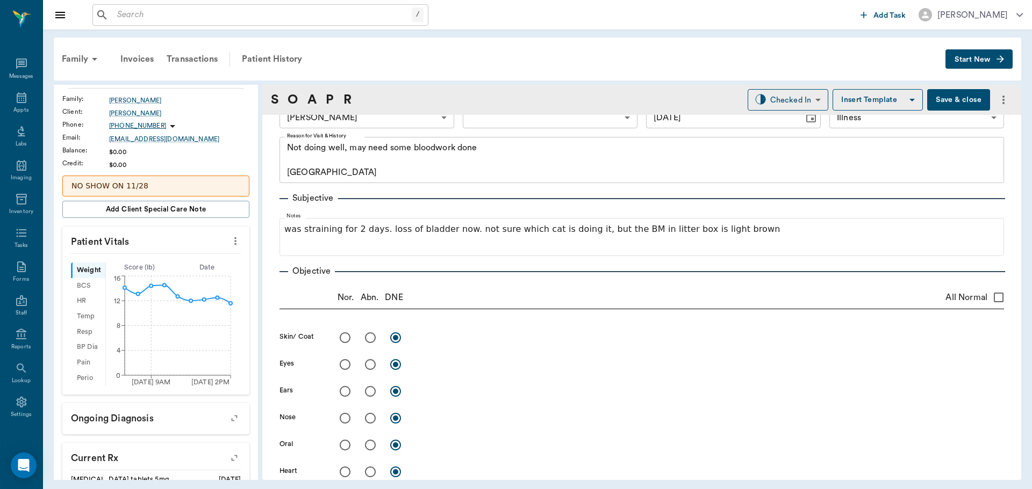
scroll to position [0, 0]
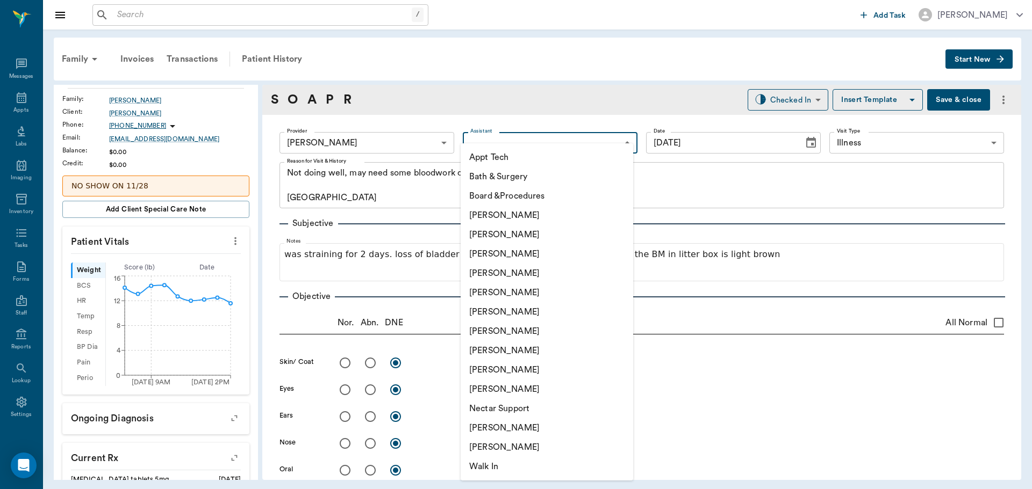
click at [503, 140] on body "/ ​ Add Task Dr. Bert Ellsworth Nectar Messages Appts Labs Imaging Inventory Ta…" at bounding box center [516, 244] width 1032 height 489
click at [510, 351] on li "Julie Dickerson" at bounding box center [546, 350] width 172 height 19
type input "63ec2e7e52e12b0ba117b124"
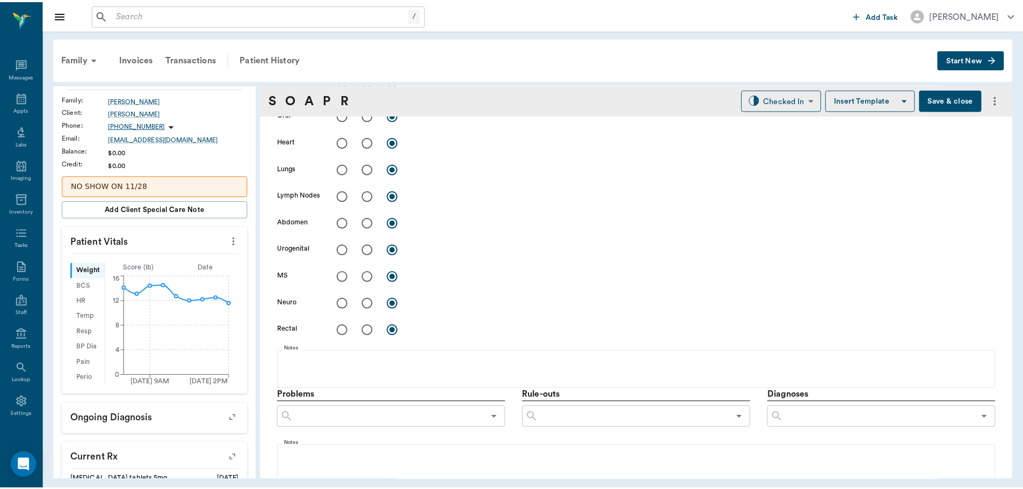
scroll to position [376, 0]
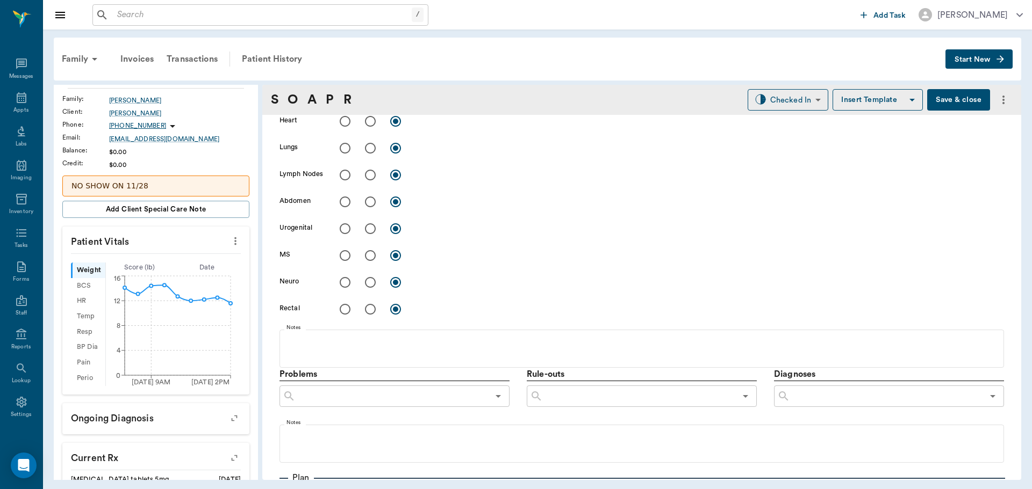
click at [937, 109] on button "Save & close" at bounding box center [958, 99] width 63 height 21
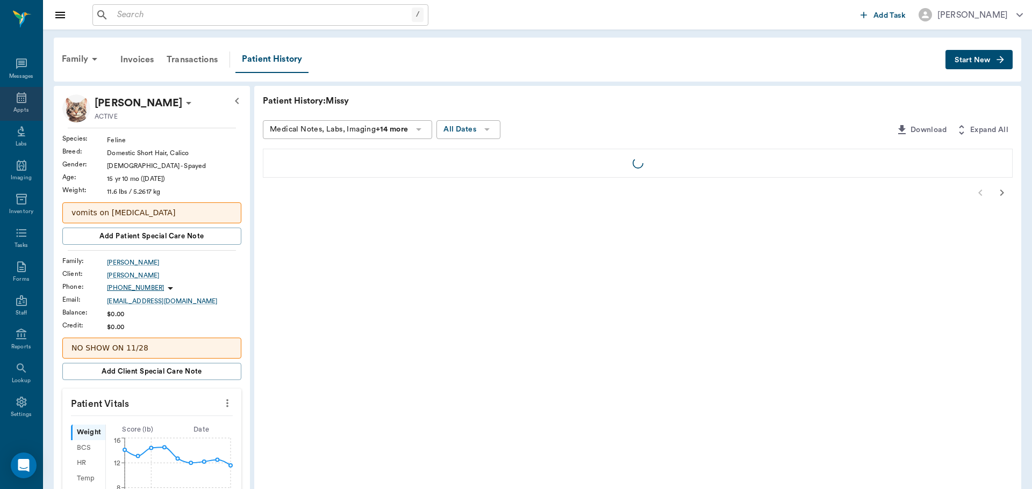
click at [13, 106] on div "Appts" at bounding box center [20, 110] width 15 height 8
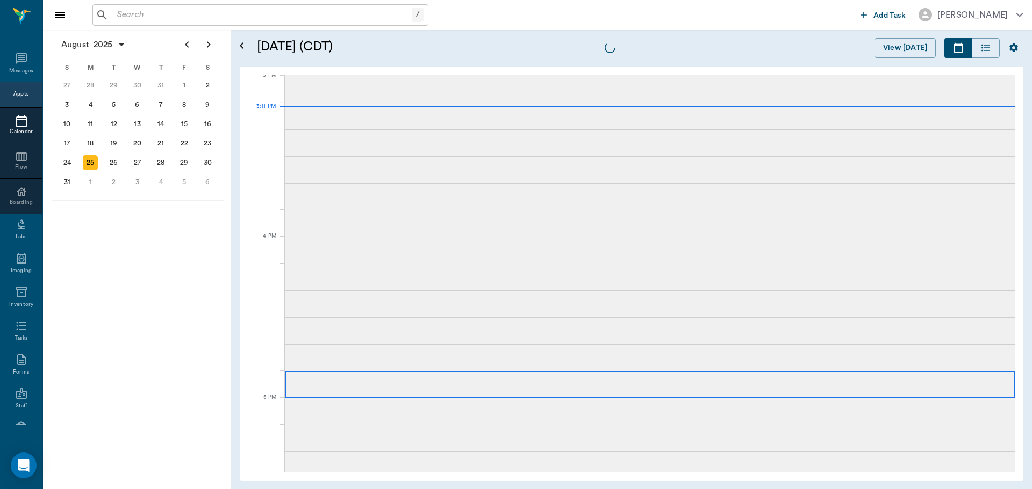
scroll to position [1131, 0]
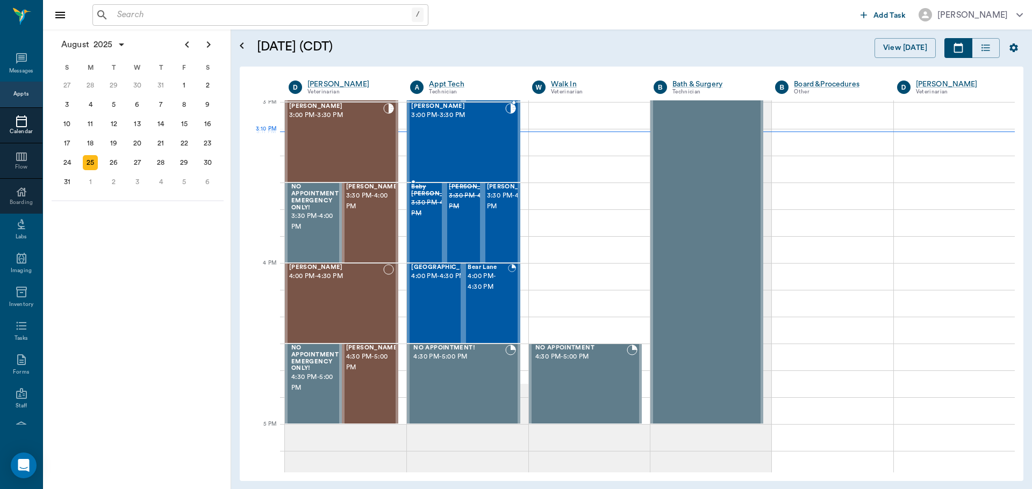
click at [441, 144] on div "Jack Miller 3:00 PM - 3:30 PM" at bounding box center [457, 142] width 93 height 78
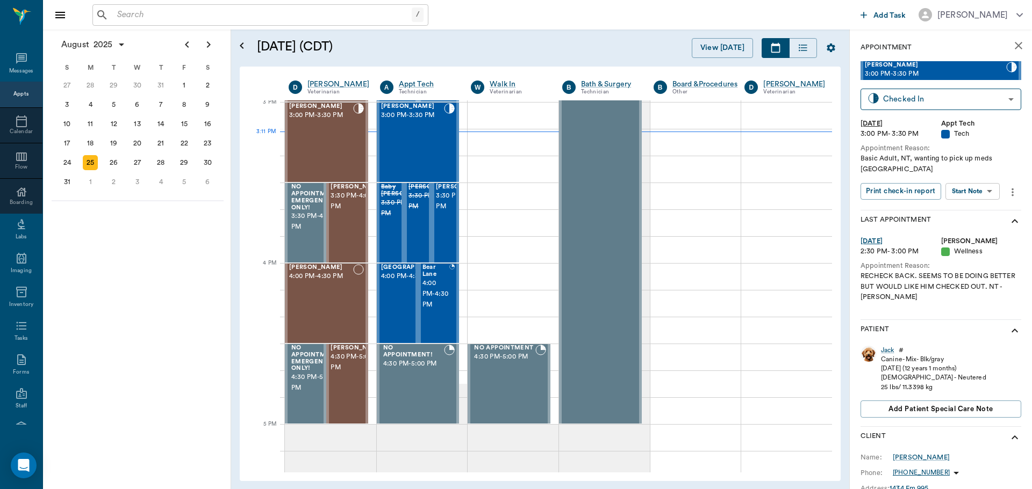
click at [968, 179] on body "/ ​ Add Task Dr. Bert Ellsworth Nectar Messages Appts Calendar Flow Boarding La…" at bounding box center [516, 244] width 1032 height 489
click at [972, 201] on button "View SOAP" at bounding box center [960, 203] width 37 height 12
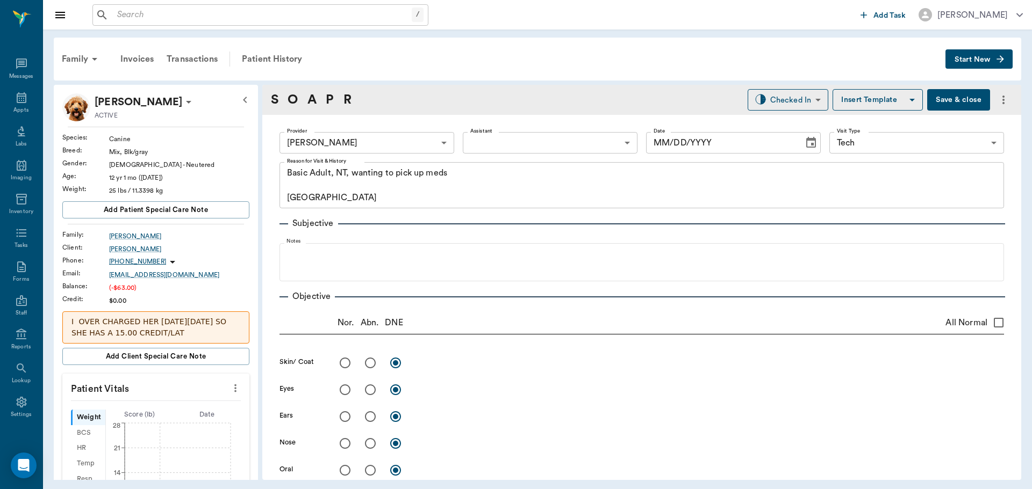
type input "63ec2e7e52e12b0ba117b124"
type input "65d2be4f46e3a538d89b8c1a"
type textarea "Basic Adult, NT, wanting to pick up meds Caryn"
type input "[DATE]"
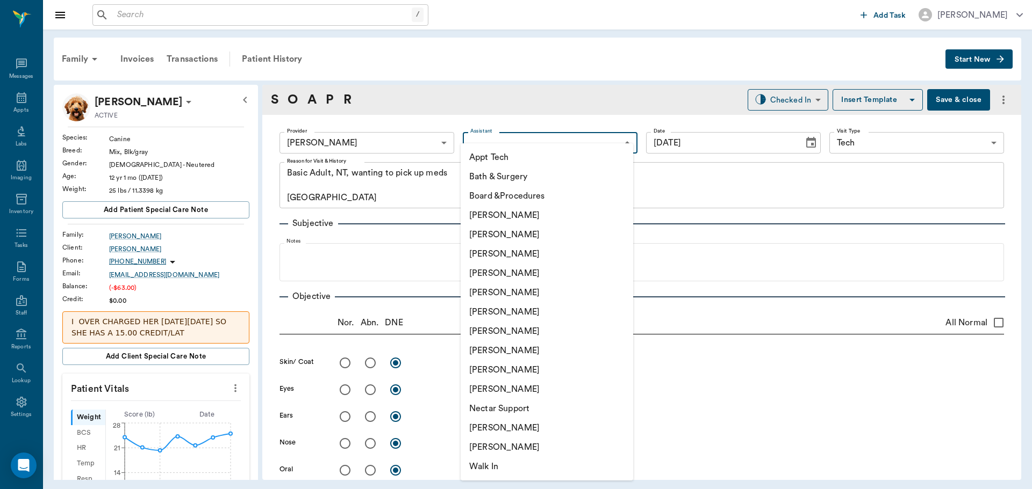
drag, startPoint x: 512, startPoint y: 136, endPoint x: 528, endPoint y: 232, distance: 96.9
click at [513, 137] on body "/ ​ Add Task Dr. Bert Ellsworth Nectar Messages Appts Labs Imaging Inventory Ta…" at bounding box center [516, 244] width 1032 height 489
click at [493, 311] on li "Hunter Graves" at bounding box center [546, 311] width 172 height 19
type input "682b670d8bdc6f7f8feef3db"
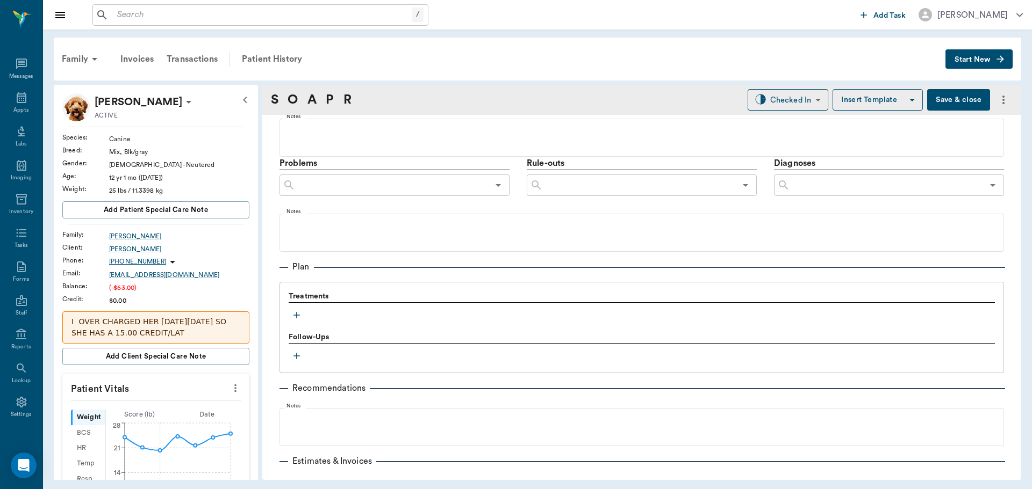
scroll to position [591, 0]
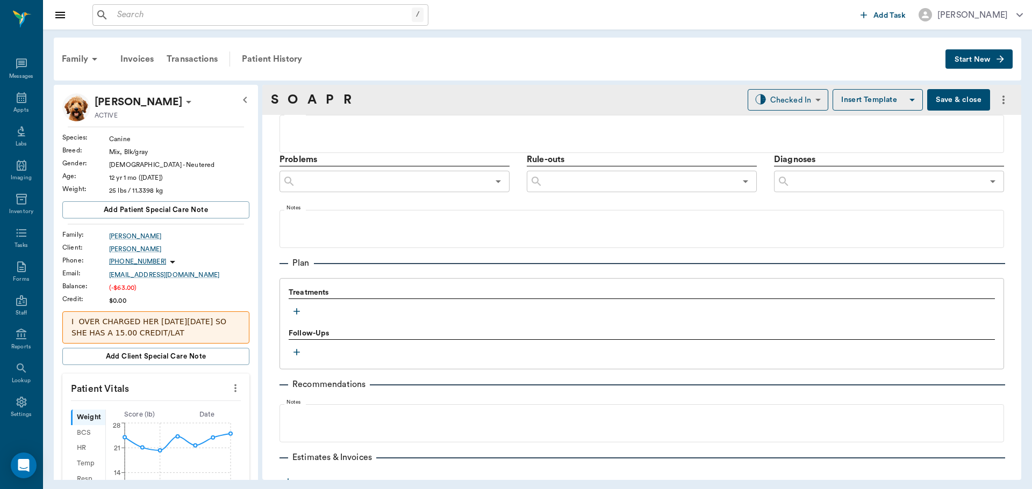
click at [295, 311] on icon "button" at bounding box center [296, 311] width 11 height 11
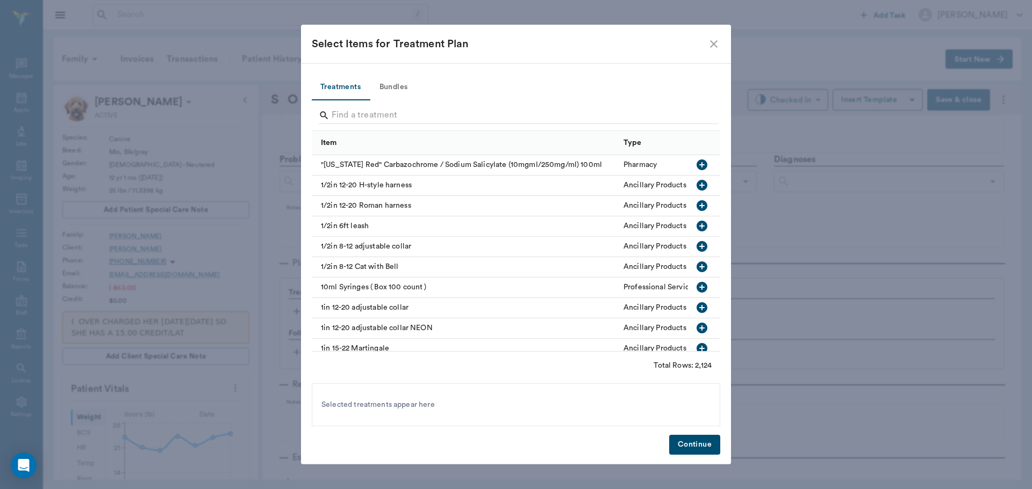
click at [384, 89] on button "Bundles" at bounding box center [393, 88] width 48 height 26
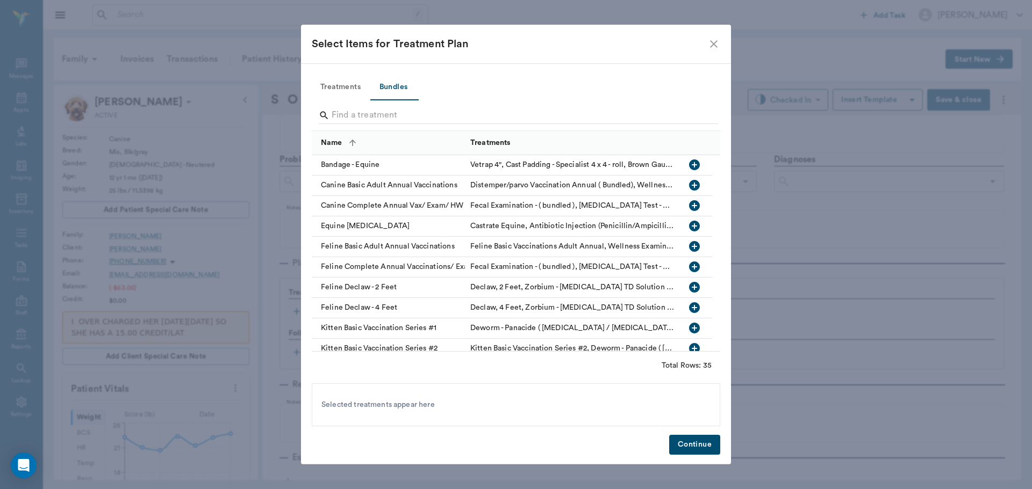
click at [335, 116] on input "Search" at bounding box center [516, 115] width 370 height 17
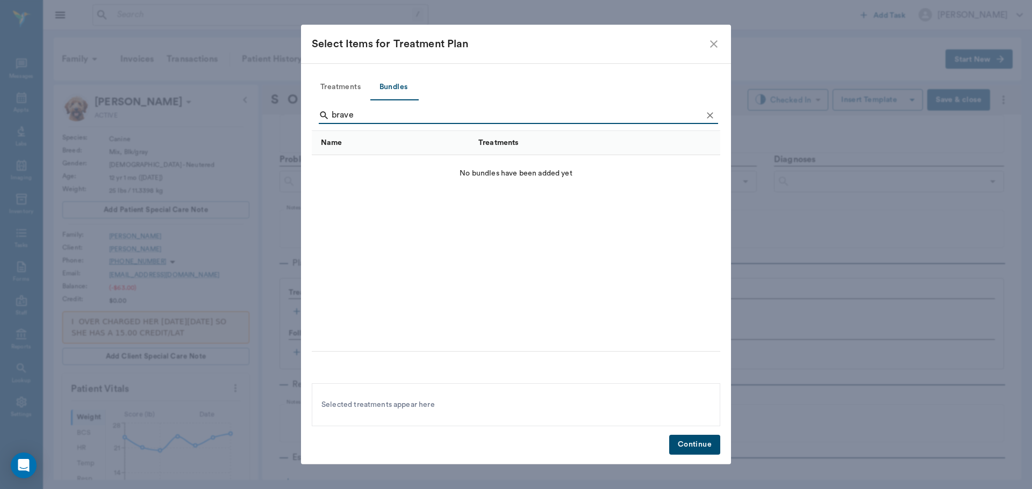
type input "brave"
click at [334, 83] on button "Treatments" at bounding box center [340, 88] width 57 height 26
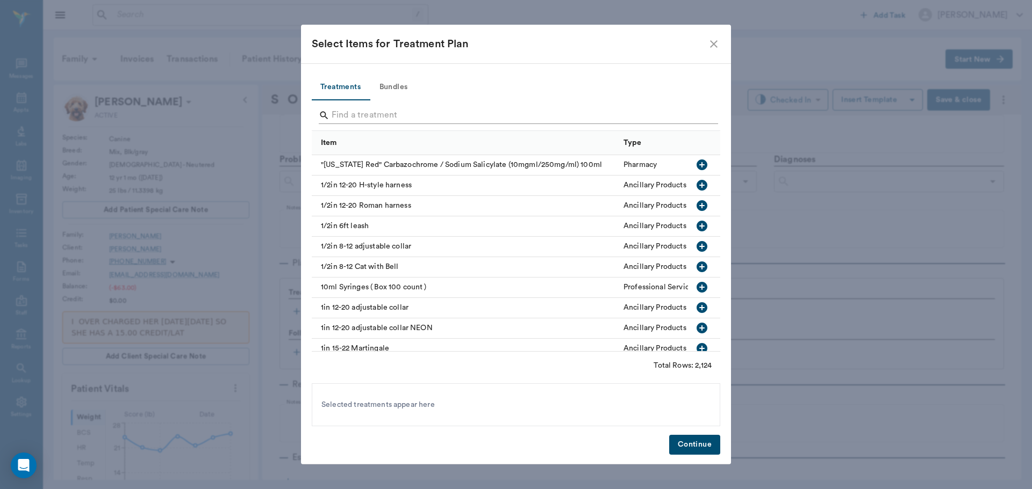
click at [348, 111] on input "Search" at bounding box center [516, 115] width 370 height 17
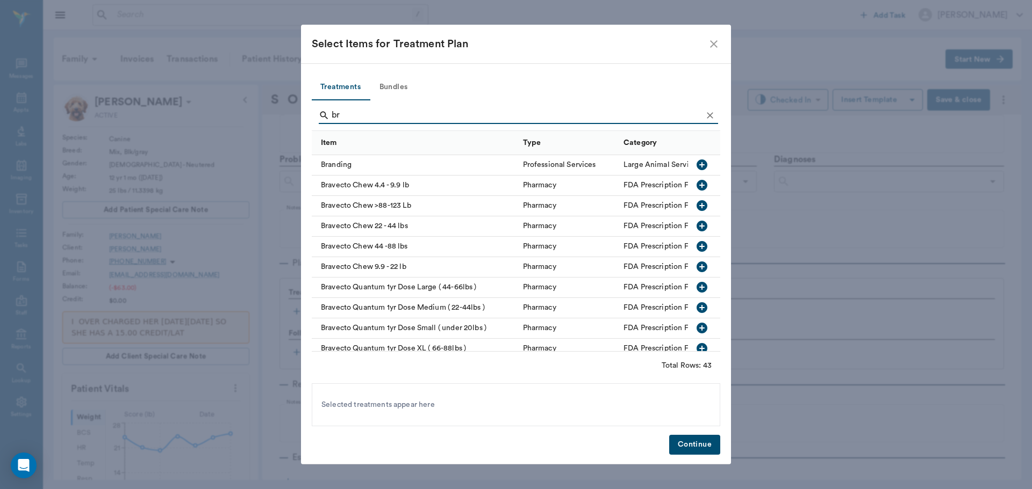
type input "br"
click at [696, 304] on icon "button" at bounding box center [701, 307] width 11 height 11
click at [682, 448] on button "Continue" at bounding box center [694, 445] width 51 height 20
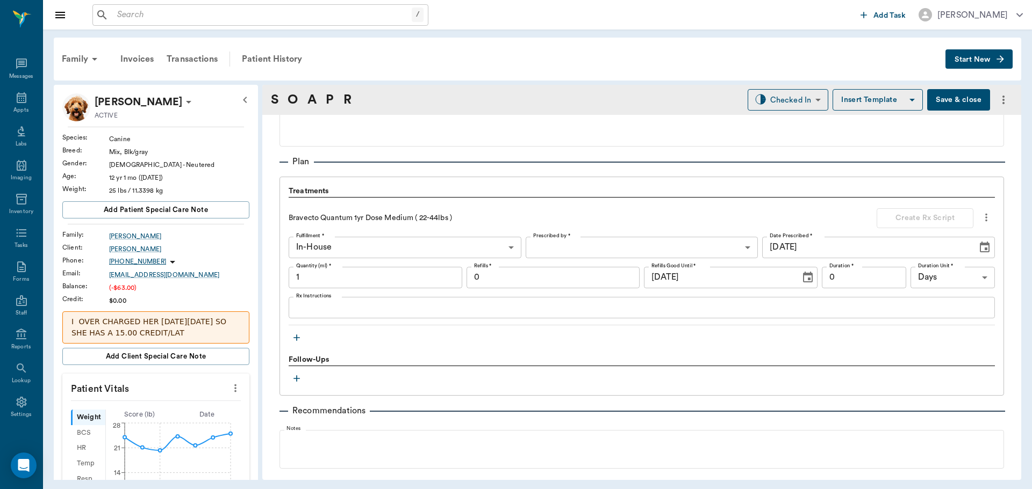
scroll to position [698, 0]
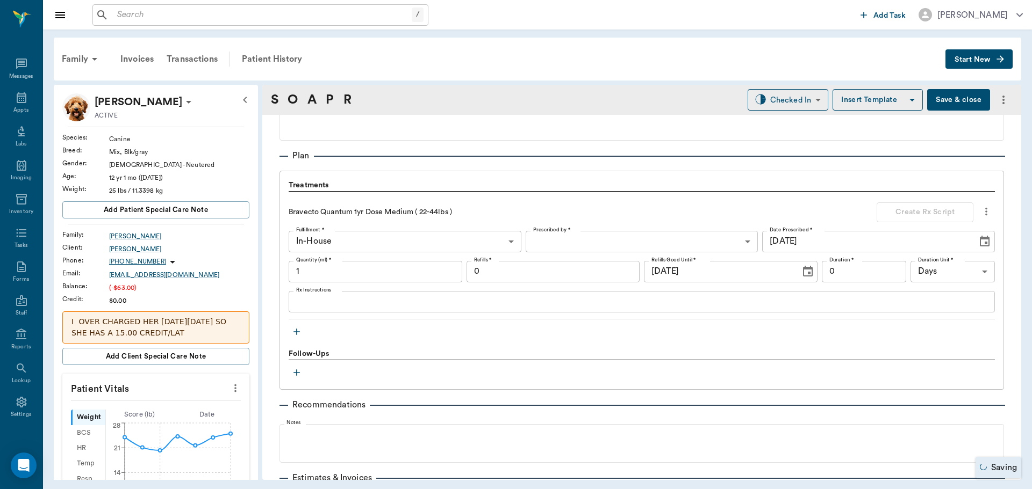
click at [295, 327] on icon "button" at bounding box center [296, 332] width 11 height 11
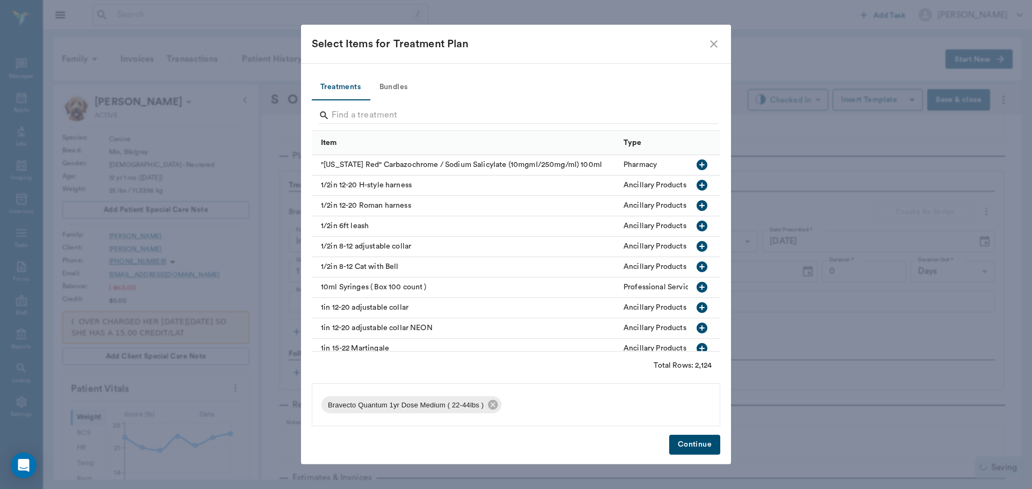
click at [399, 83] on button "Bundles" at bounding box center [393, 88] width 48 height 26
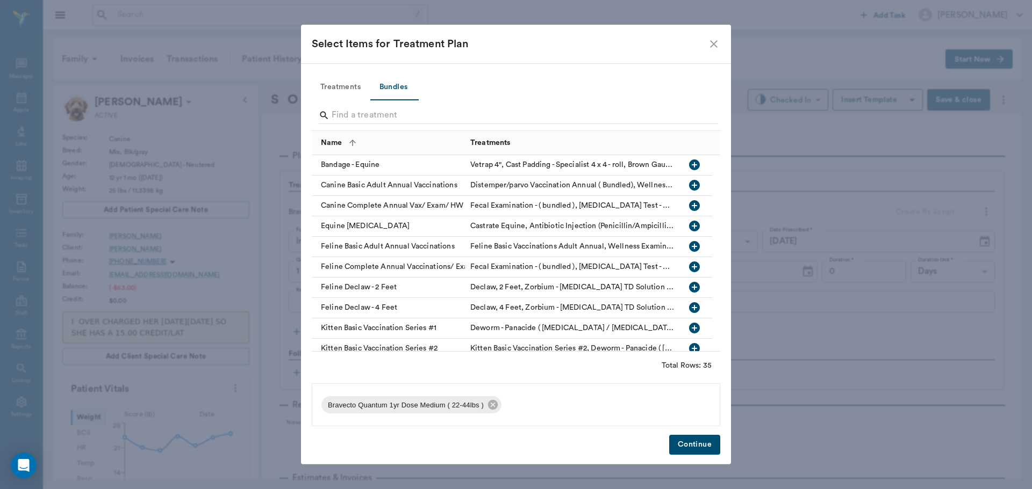
click at [391, 85] on button "Bundles" at bounding box center [393, 88] width 48 height 26
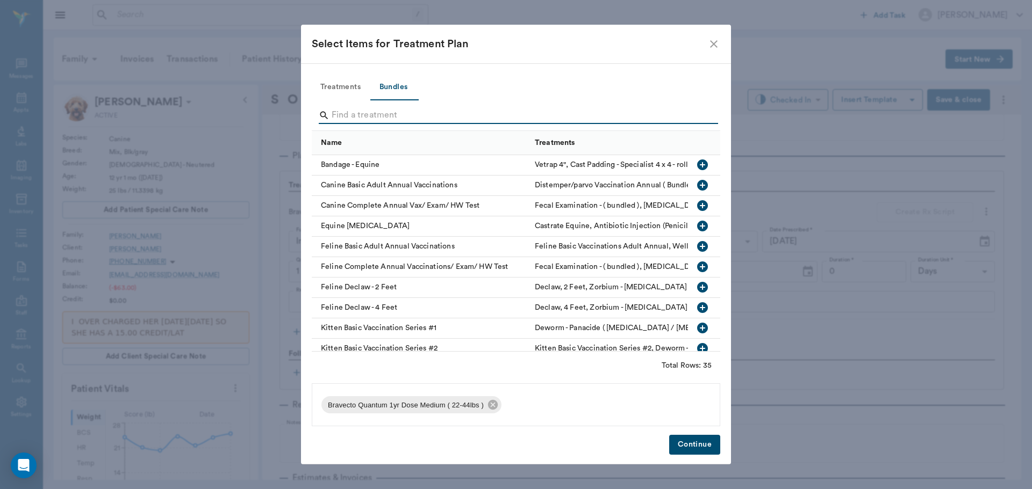
click at [338, 120] on input "Search" at bounding box center [516, 115] width 370 height 17
click at [697, 183] on icon "button" at bounding box center [702, 185] width 11 height 11
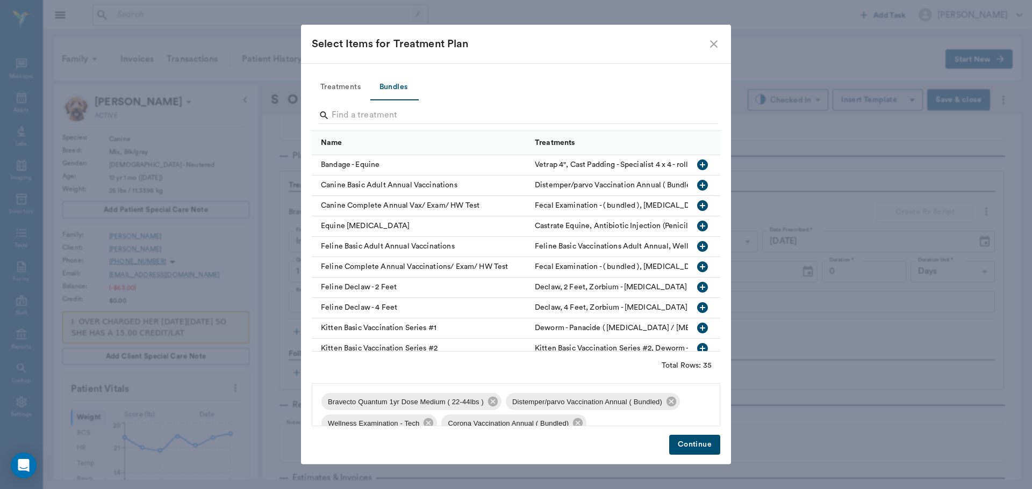
scroll to position [80, 0]
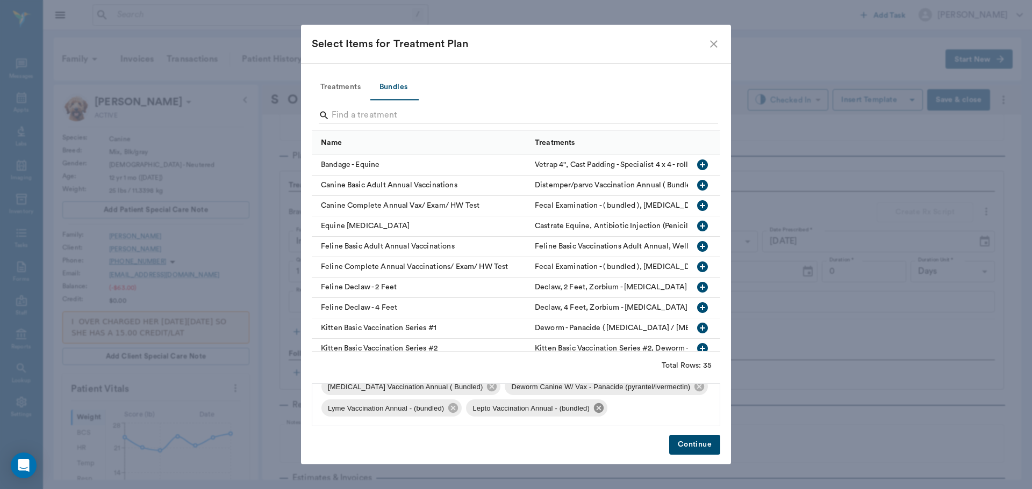
click at [598, 410] on icon at bounding box center [599, 408] width 10 height 10
click at [453, 409] on icon at bounding box center [453, 408] width 12 height 12
click at [693, 448] on button "Continue" at bounding box center [694, 445] width 51 height 20
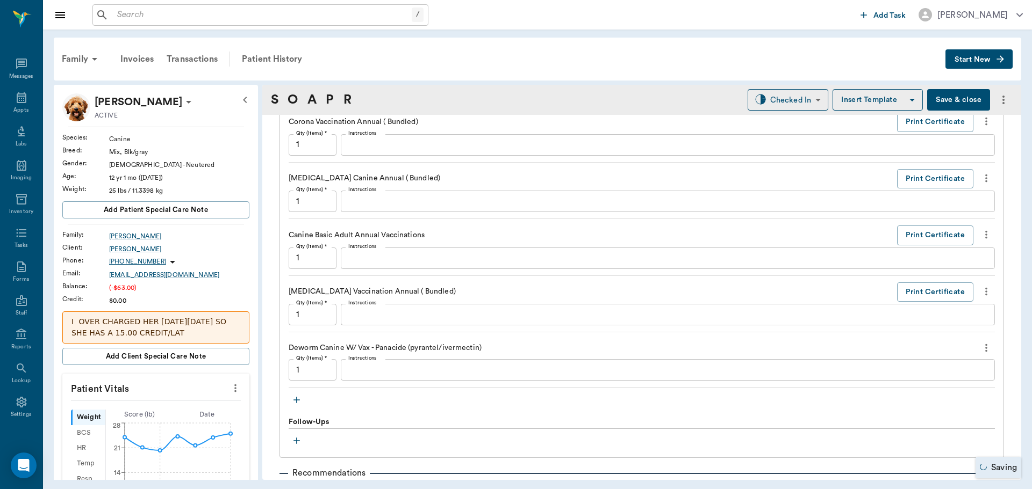
scroll to position [1075, 0]
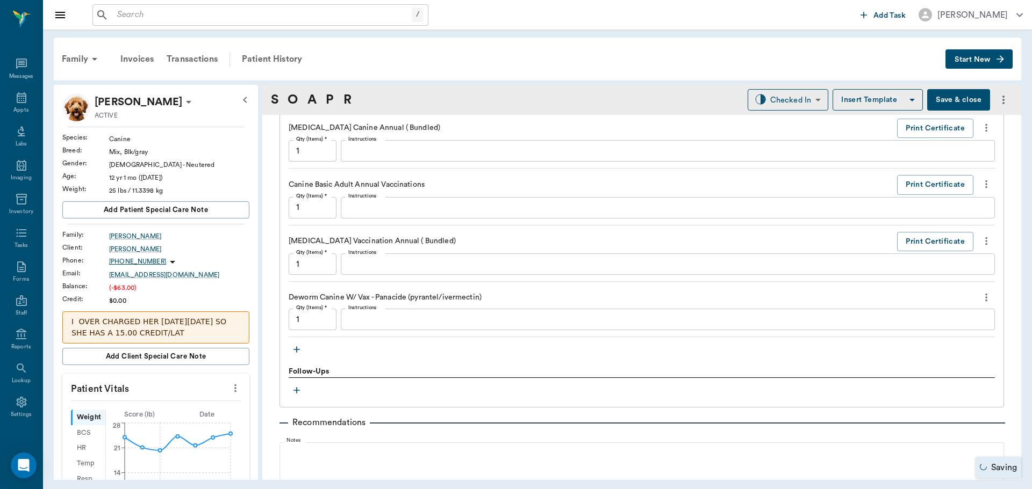
click at [299, 347] on icon "button" at bounding box center [296, 349] width 11 height 11
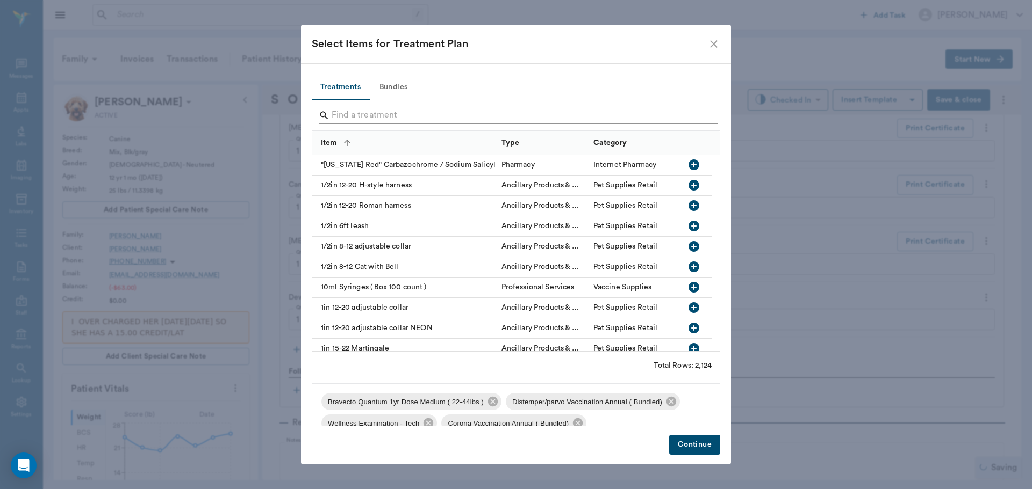
drag, startPoint x: 369, startPoint y: 110, endPoint x: 392, endPoint y: 111, distance: 23.6
click at [370, 110] on input "Search" at bounding box center [516, 115] width 370 height 17
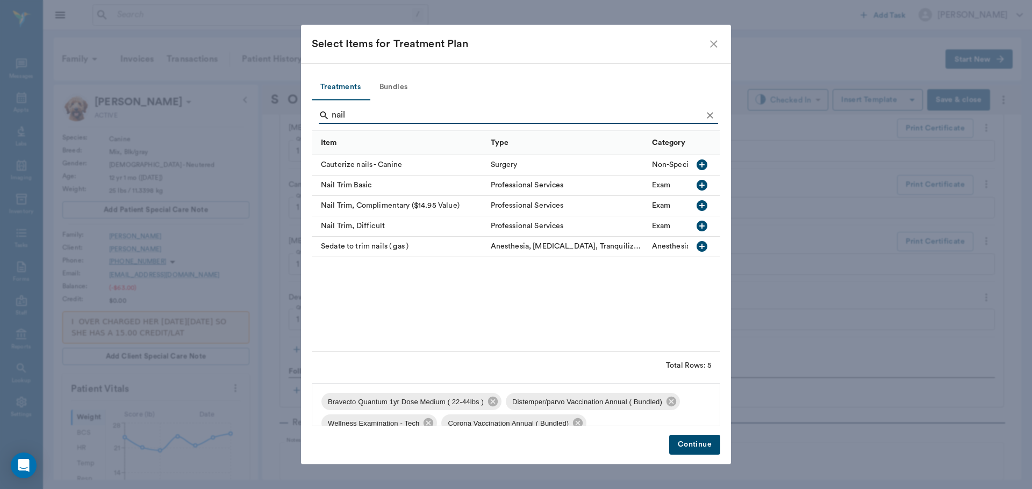
type input "nail"
click at [696, 187] on icon "button" at bounding box center [701, 185] width 13 height 13
click at [689, 448] on button "Continue" at bounding box center [694, 445] width 51 height 20
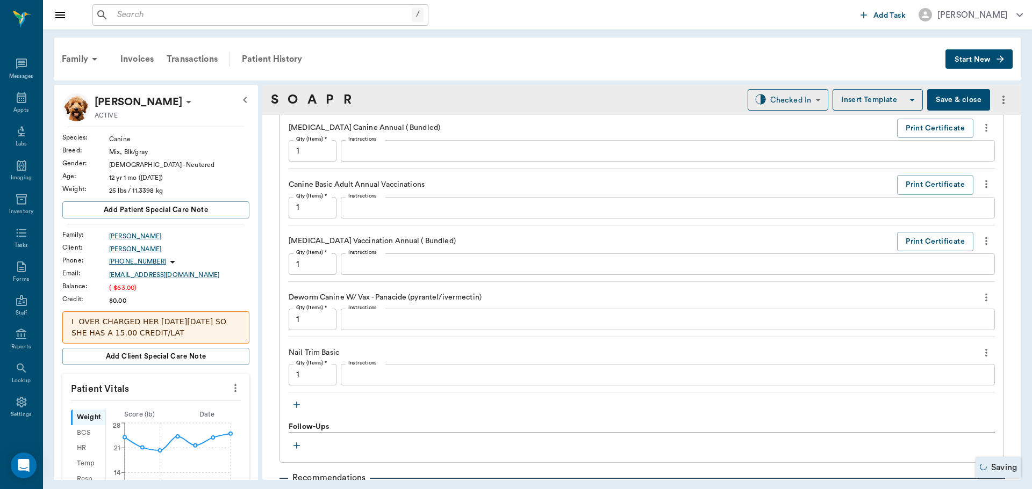
scroll to position [1113, 0]
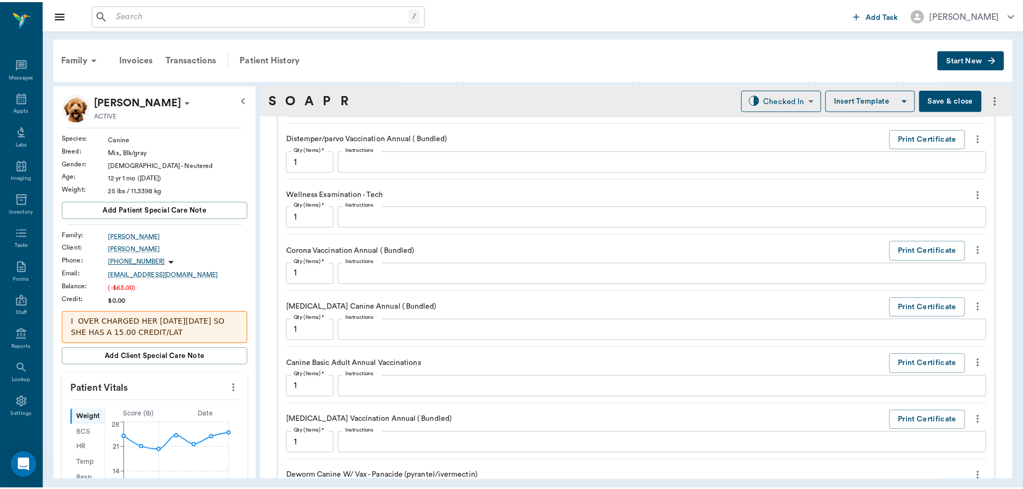
scroll to position [860, 0]
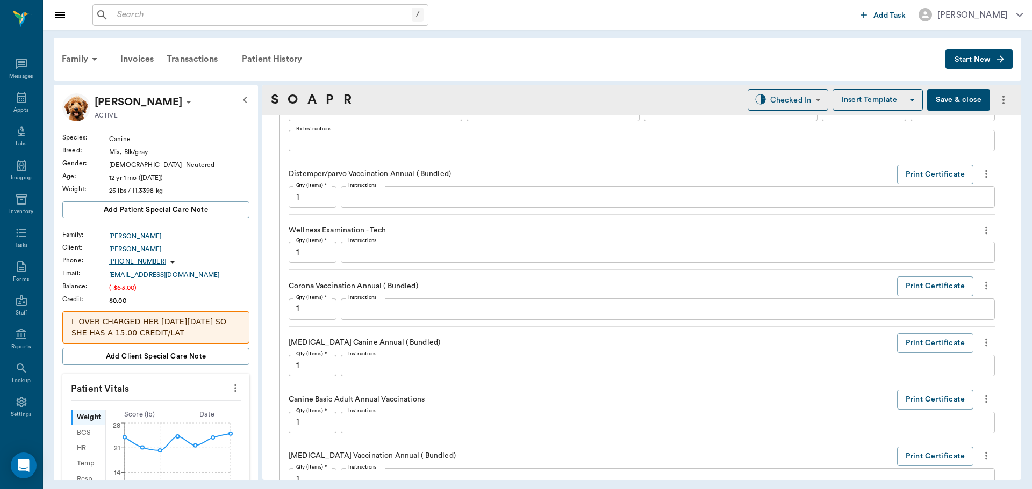
click at [951, 92] on button "Save & close" at bounding box center [958, 99] width 63 height 21
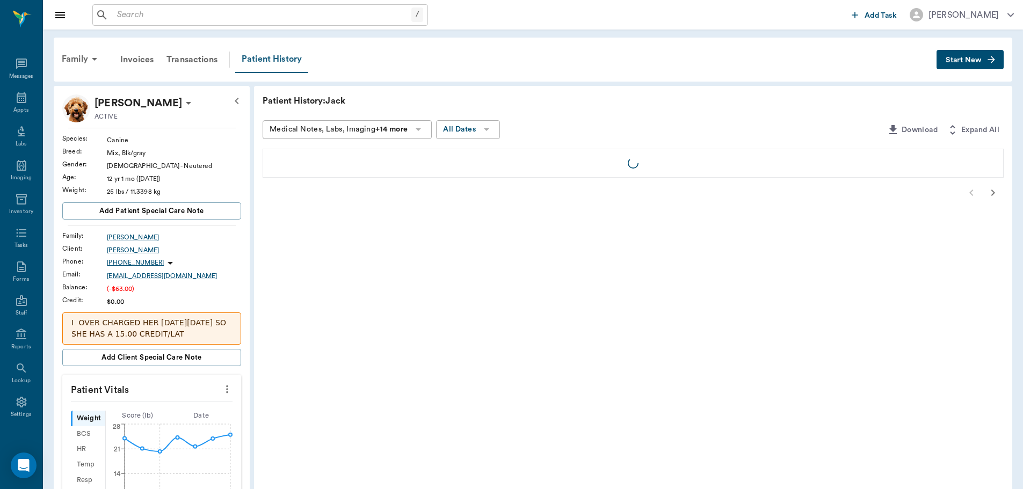
click at [270, 60] on div "Patient History" at bounding box center [271, 59] width 73 height 27
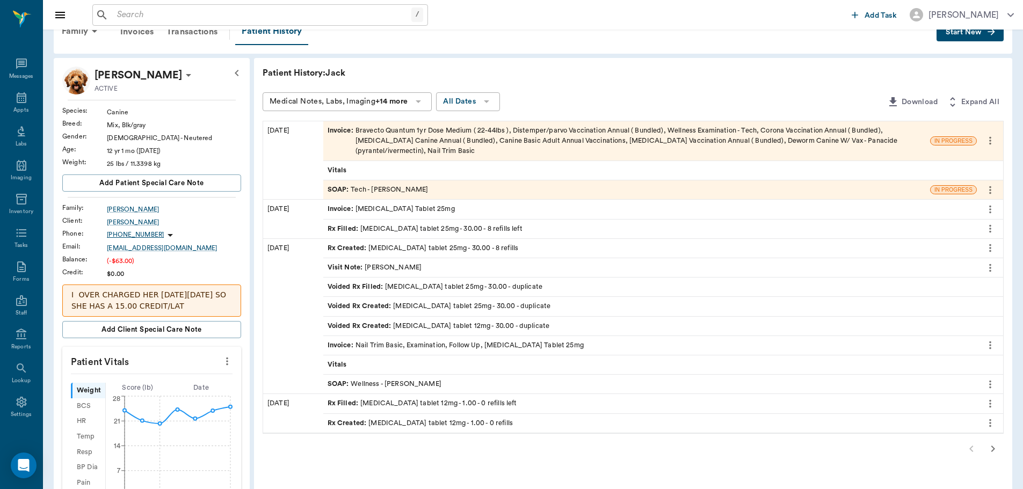
scroll to position [54, 0]
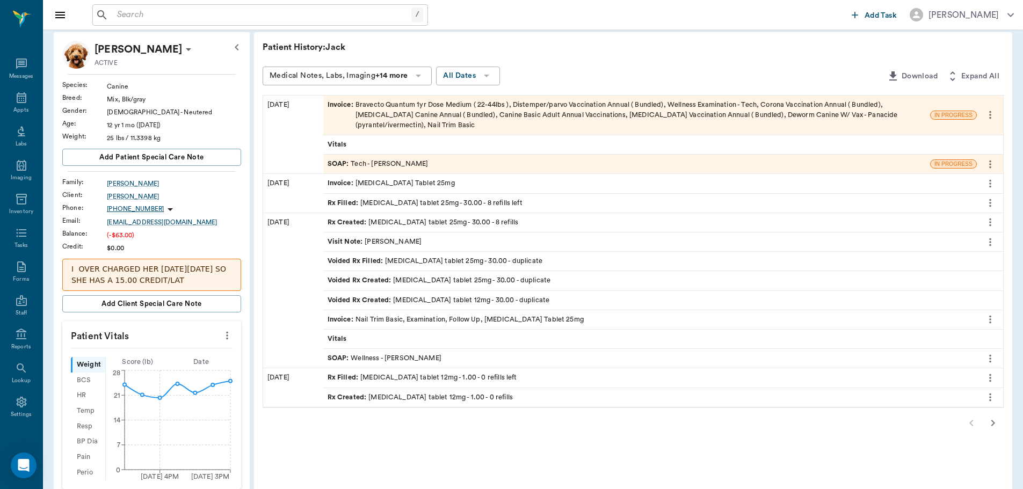
click at [345, 204] on span "Rx Filled :" at bounding box center [344, 203] width 33 height 10
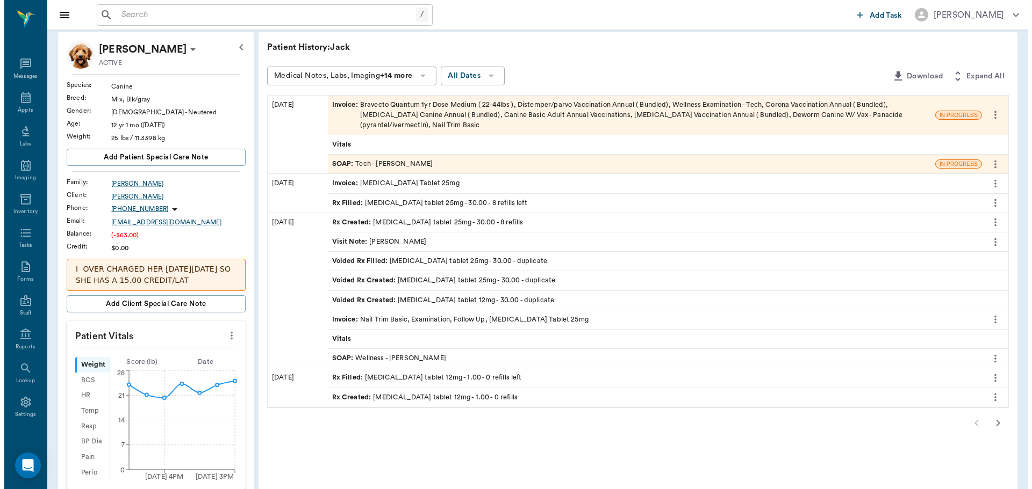
scroll to position [0, 0]
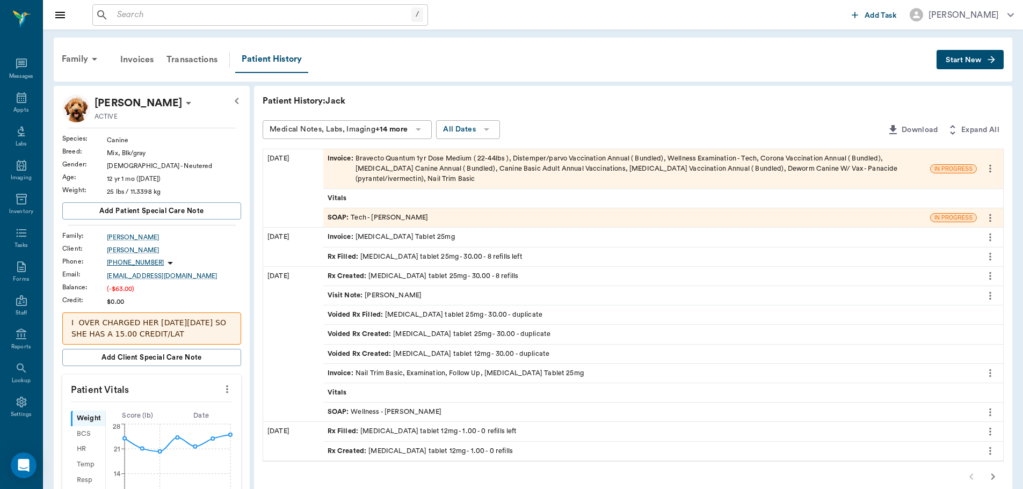
click at [343, 259] on span "Rx Filled :" at bounding box center [344, 257] width 33 height 10
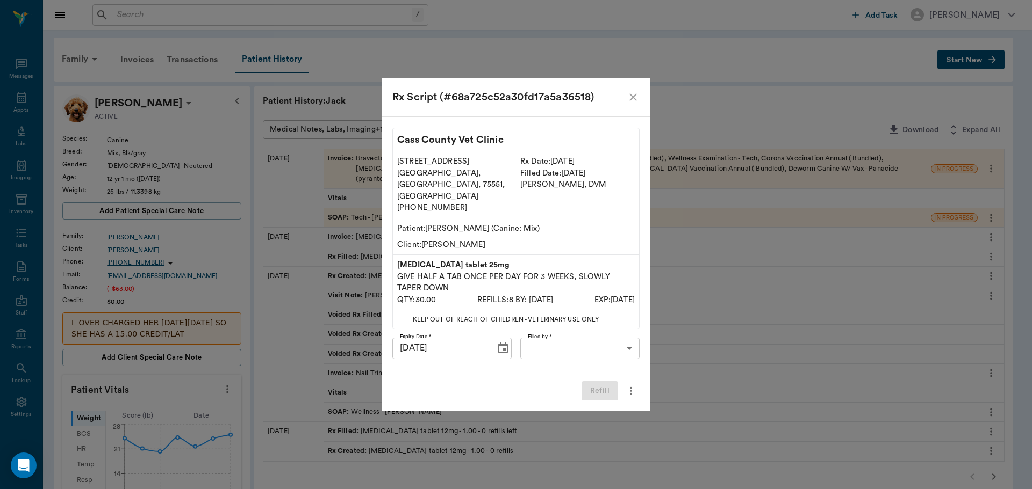
click at [588, 336] on body "/ ​ Add Task Dr. Bert Ellsworth Nectar Messages Appts Labs Imaging Inventory Ta…" at bounding box center [516, 458] width 1032 height 917
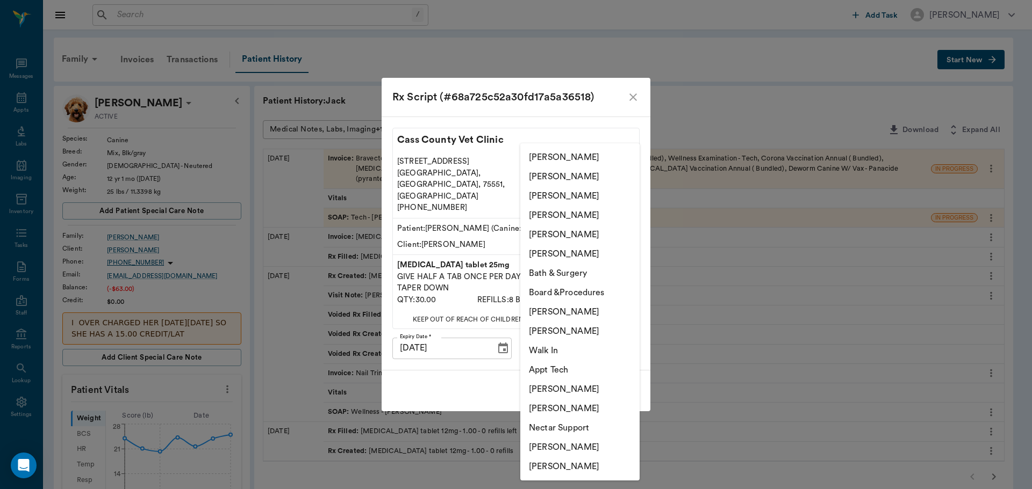
click at [559, 181] on li "[PERSON_NAME]" at bounding box center [579, 176] width 119 height 19
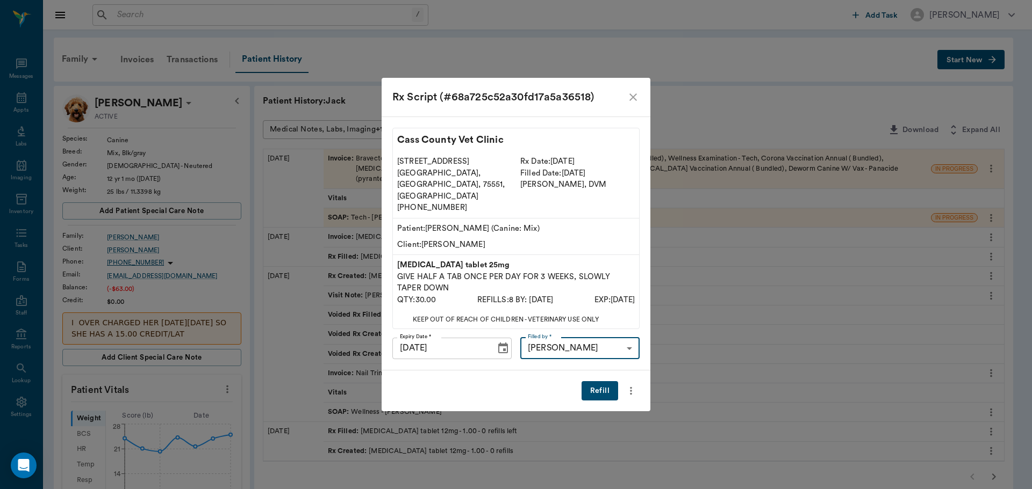
type input "63ec2e7e52e12b0ba117b124"
click at [608, 381] on button "Refill" at bounding box center [599, 391] width 37 height 20
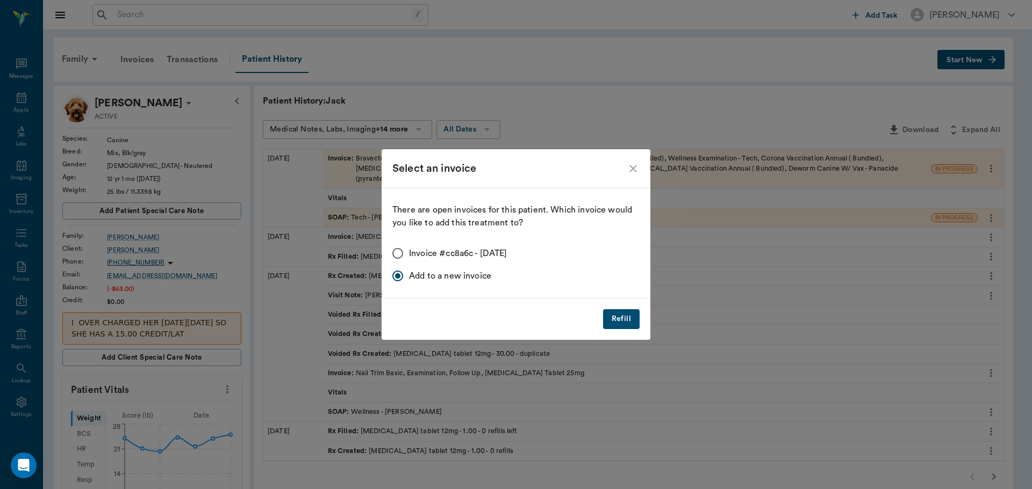
click at [403, 251] on input "Invoice #cc8a6c - 08/25/2025" at bounding box center [397, 253] width 23 height 23
radio input "true"
click at [620, 317] on button "Refill" at bounding box center [621, 319] width 37 height 20
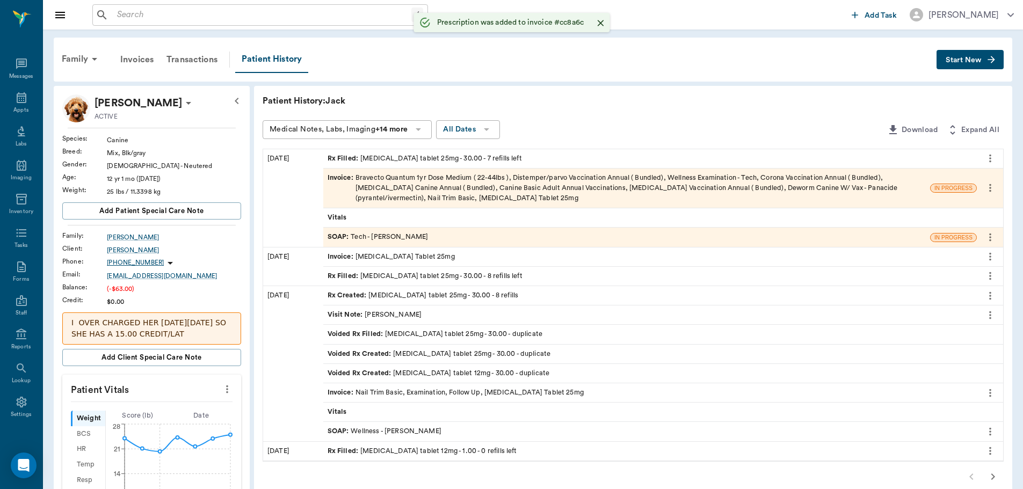
click at [338, 228] on div "SOAP : Tech - Julie Dickerson" at bounding box center [626, 237] width 607 height 19
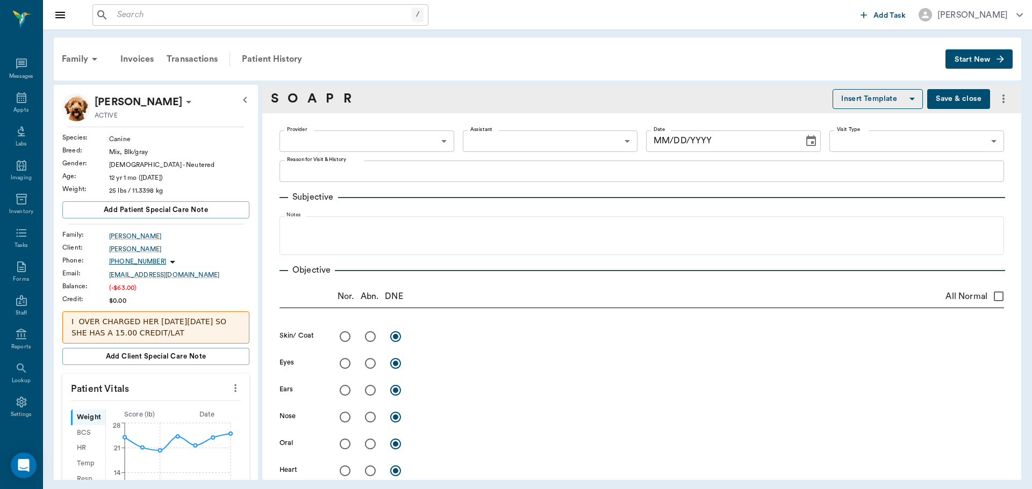
type textarea "Basic Adult, NT, wanting to pick up meds [GEOGRAPHIC_DATA]"
type input "642ef10e332a41444de2bad1"
type input "682b670d8bdc6f7f8feef3db"
type input "65d2be4f46e3a538d89b8c1a"
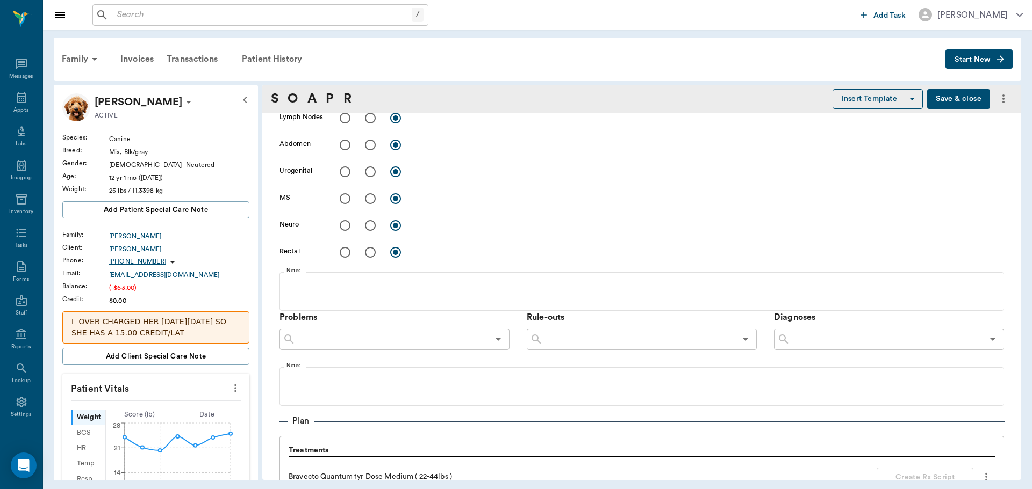
type input "[DATE]"
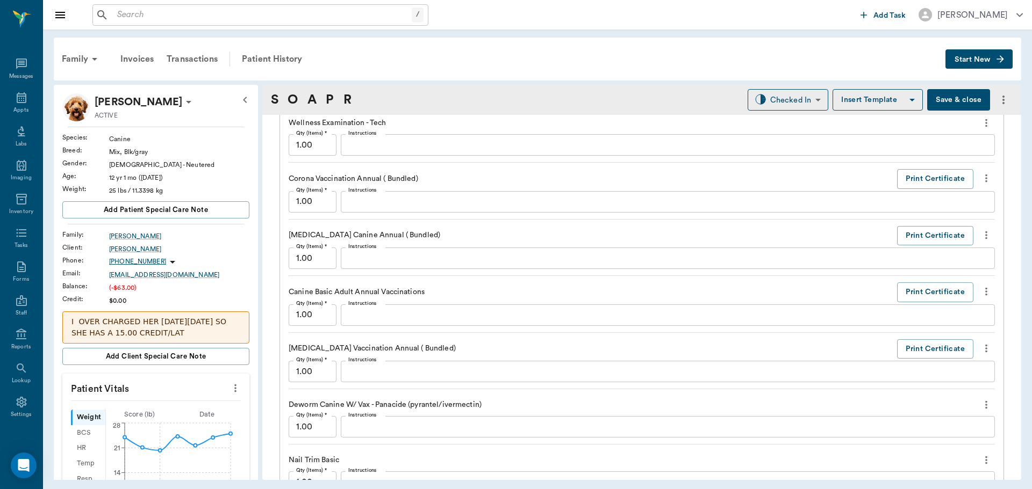
scroll to position [1130, 0]
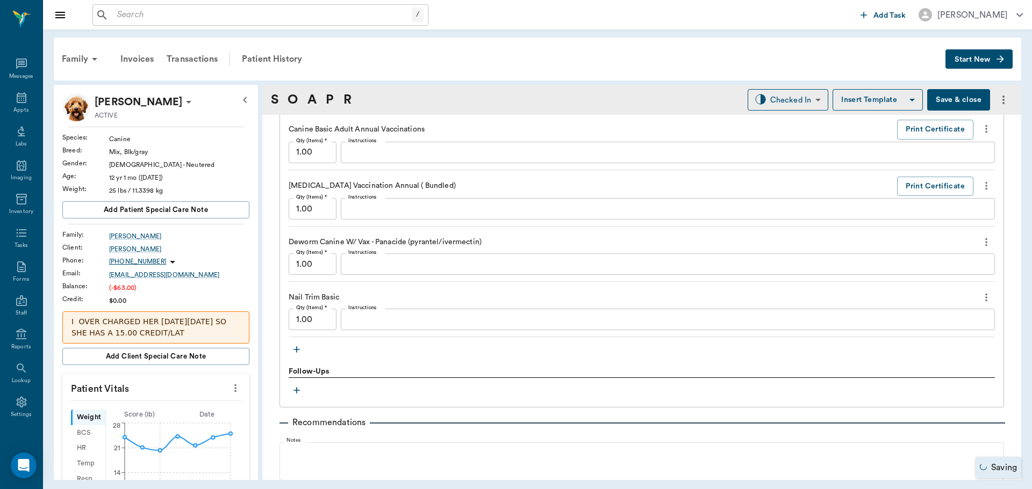
click at [297, 350] on icon "button" at bounding box center [296, 350] width 6 height 6
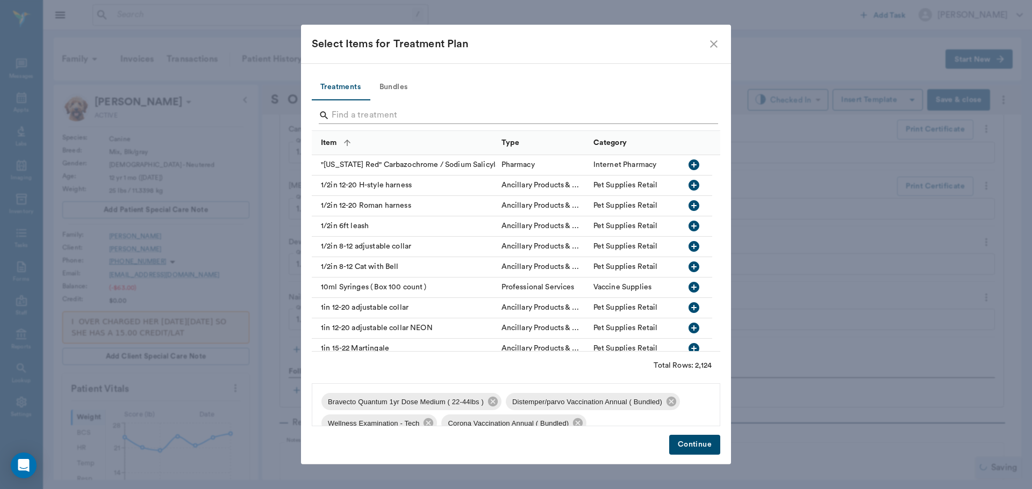
click at [348, 107] on input "Search" at bounding box center [516, 115] width 370 height 17
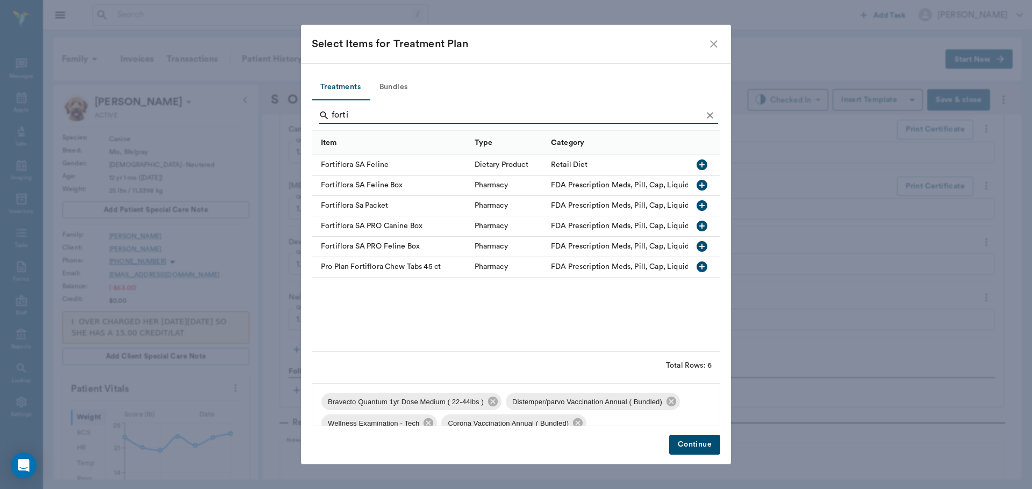
type input "forti"
click at [707, 114] on icon "Clear" at bounding box center [709, 115] width 11 height 11
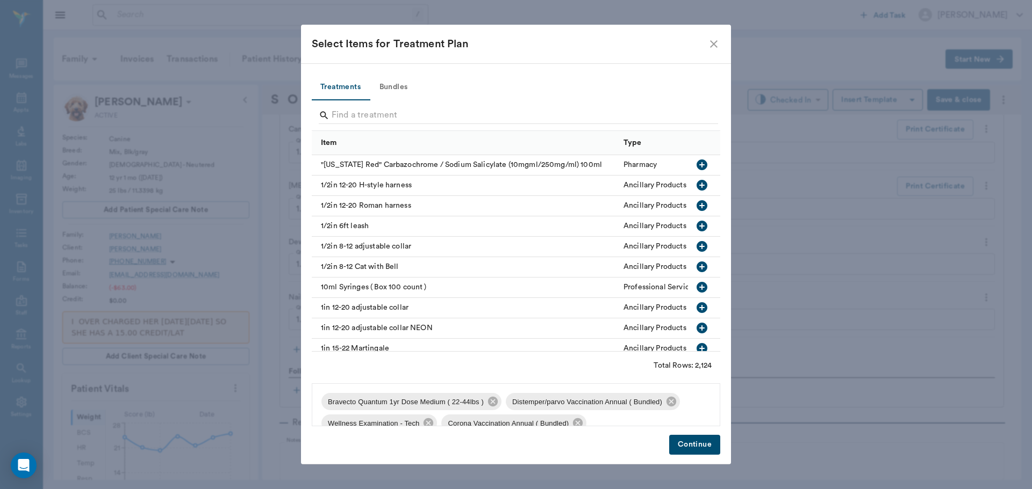
click at [715, 39] on icon "close" at bounding box center [713, 44] width 13 height 13
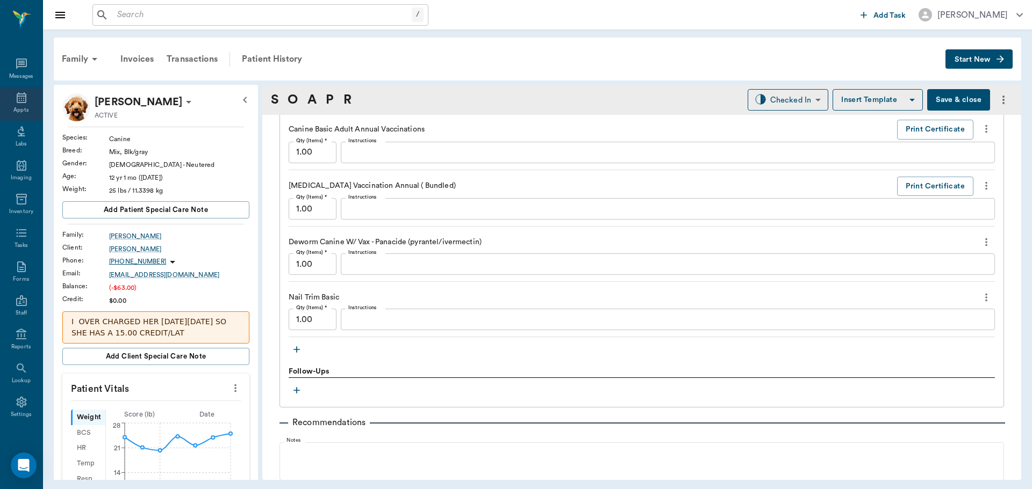
click at [15, 95] on icon at bounding box center [21, 97] width 13 height 13
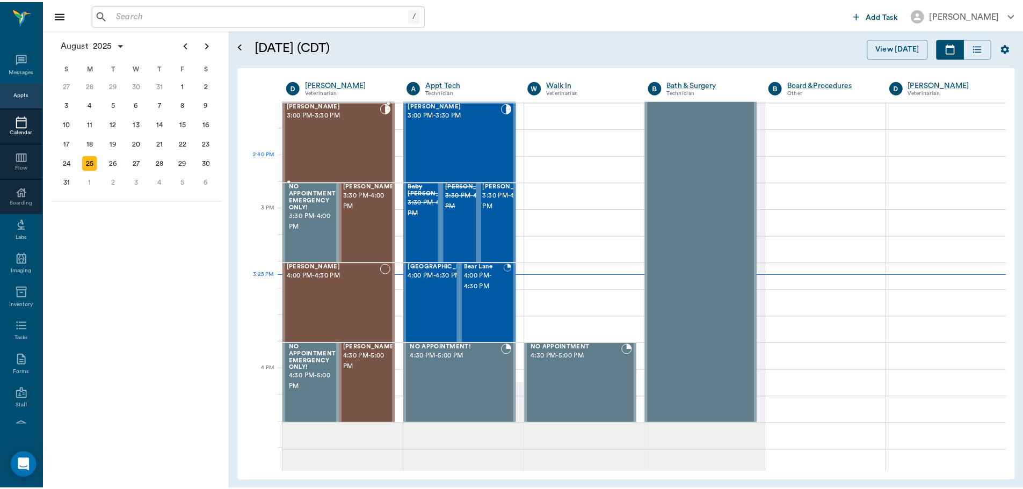
scroll to position [1026, 0]
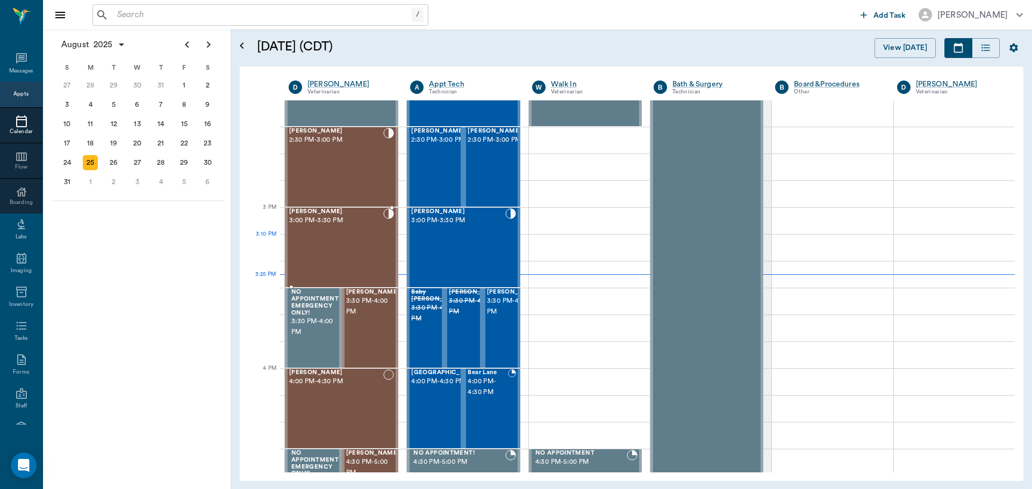
click at [344, 249] on div "Shadow Lewis 3:00 PM - 3:30 PM" at bounding box center [336, 247] width 94 height 78
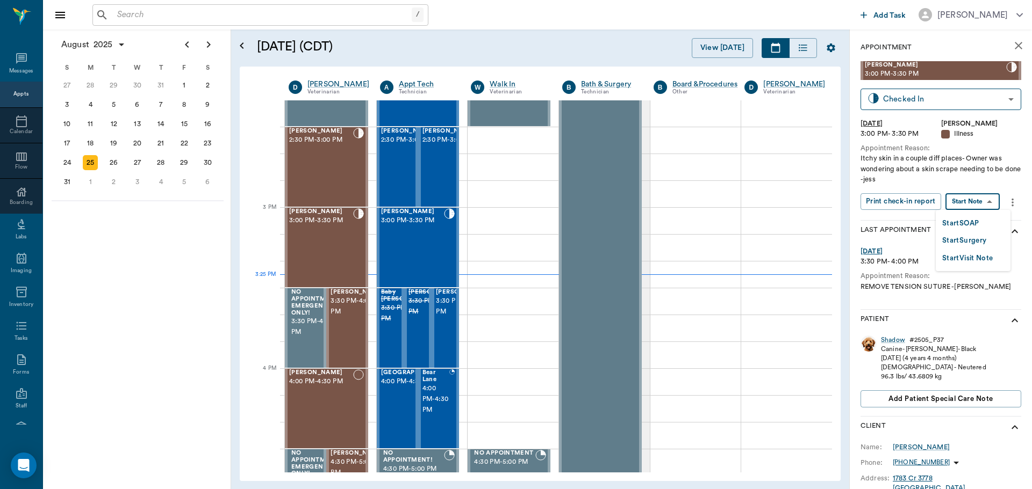
click at [991, 198] on body "/ ​ Add Task Dr. Bert Ellsworth Nectar Messages Appts Calendar Flow Boarding La…" at bounding box center [516, 244] width 1032 height 489
click at [890, 336] on div at bounding box center [516, 244] width 1032 height 489
click at [893, 341] on div "Shadow" at bounding box center [893, 340] width 24 height 9
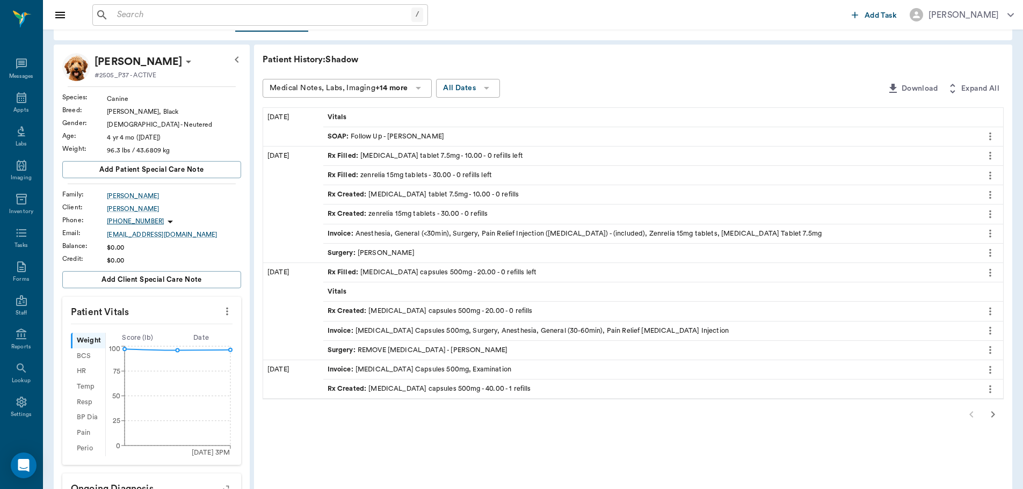
scroll to position [54, 0]
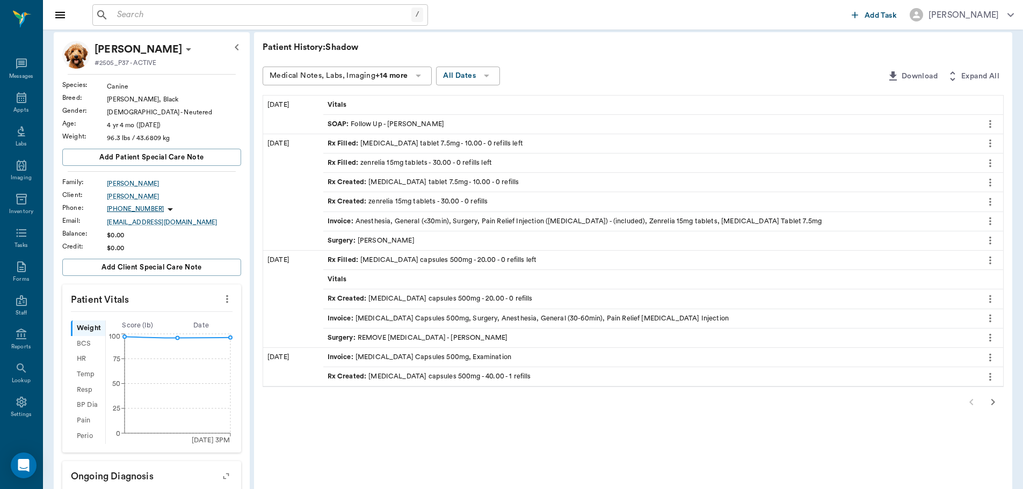
click at [993, 401] on icon "button" at bounding box center [994, 402] width 4 height 6
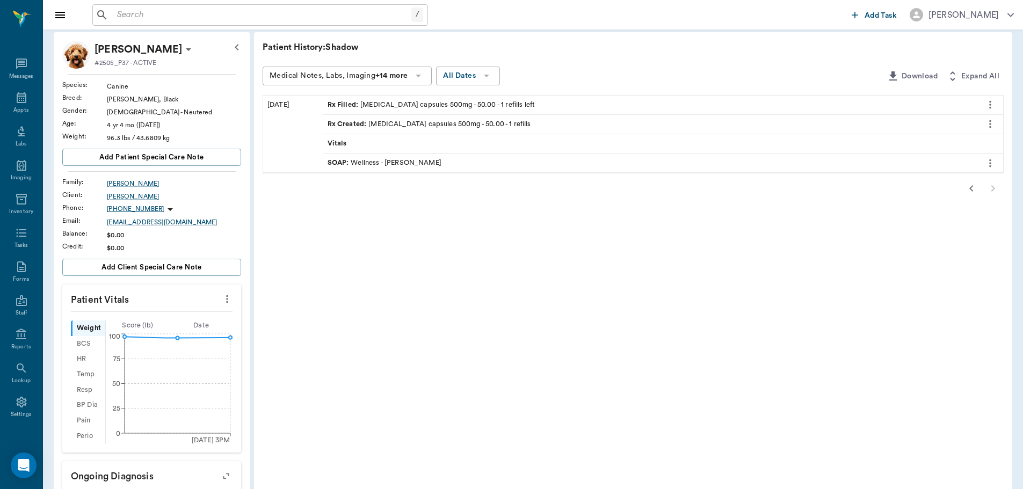
click at [389, 161] on div "SOAP : Wellness - Dr. Bert Ellsworth" at bounding box center [385, 163] width 114 height 10
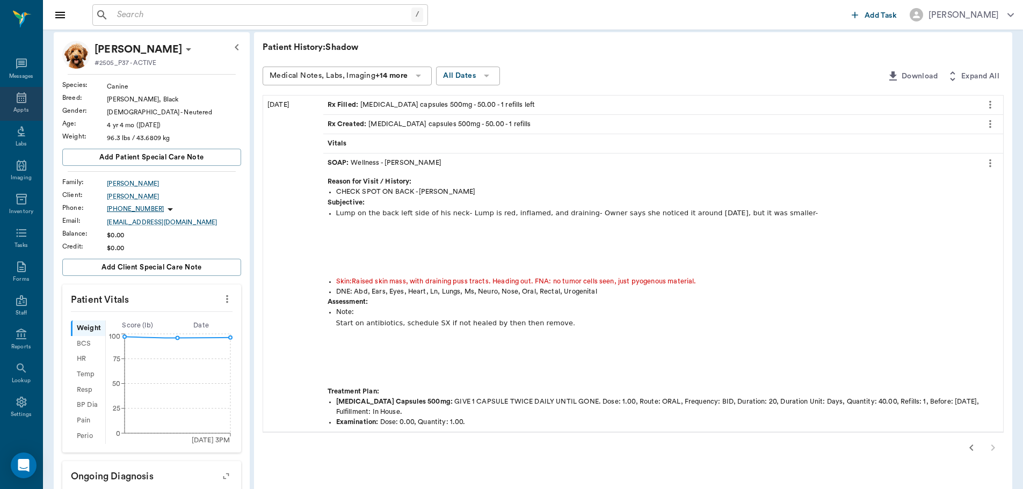
click at [17, 100] on icon at bounding box center [22, 97] width 10 height 11
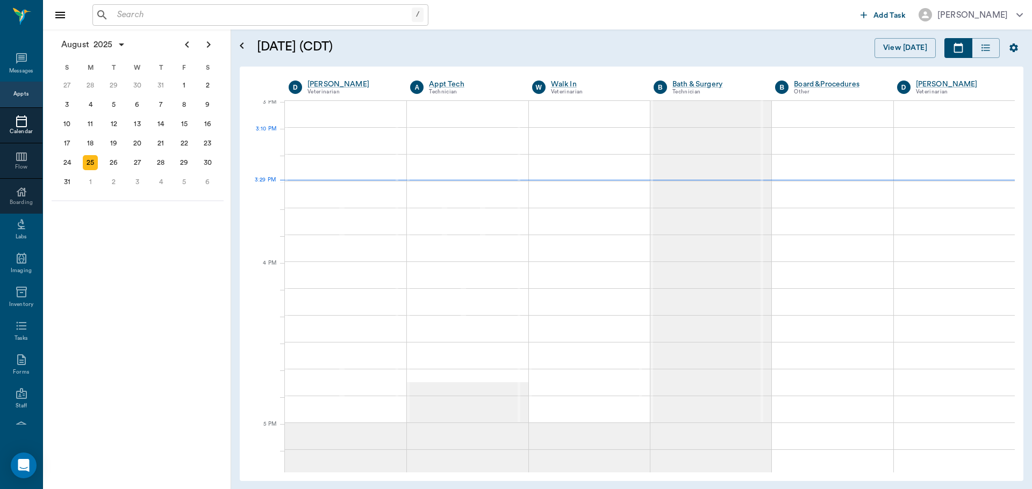
scroll to position [1131, 0]
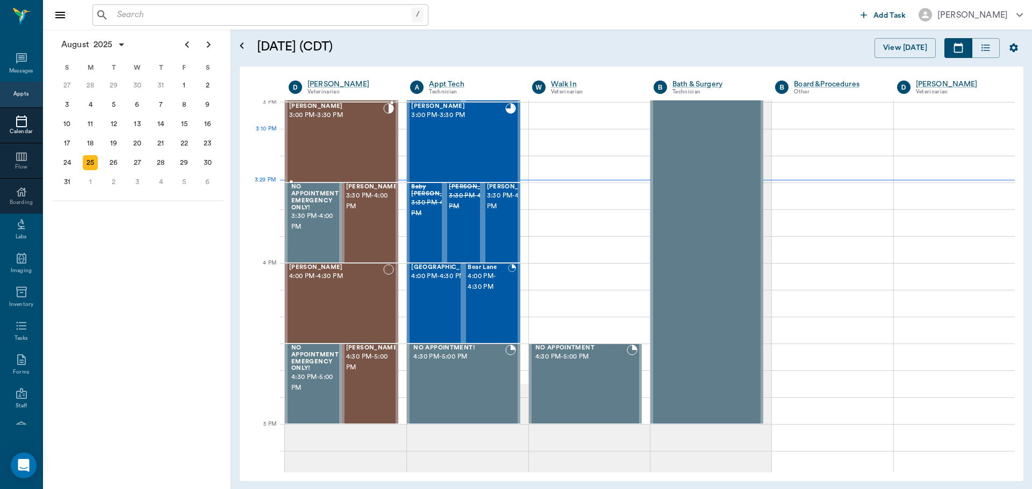
click at [347, 151] on div "Shadow Lewis 3:00 PM - 3:30 PM" at bounding box center [336, 142] width 94 height 78
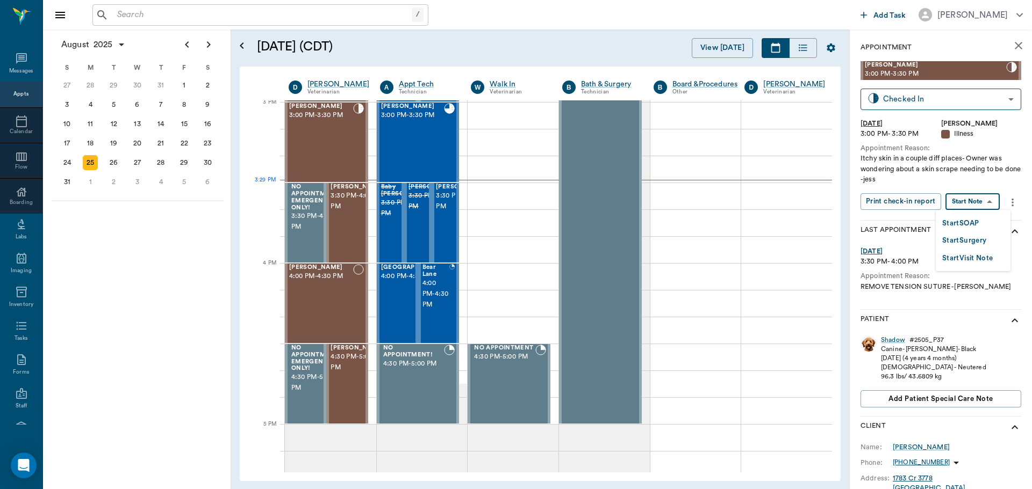
drag, startPoint x: 966, startPoint y: 205, endPoint x: 959, endPoint y: 241, distance: 36.1
click at [966, 205] on body "/ ​ Add Task Dr. Bert Ellsworth Nectar Messages Appts Calendar Flow Boarding La…" at bounding box center [516, 244] width 1032 height 489
click at [948, 225] on button "Start SOAP" at bounding box center [960, 224] width 37 height 12
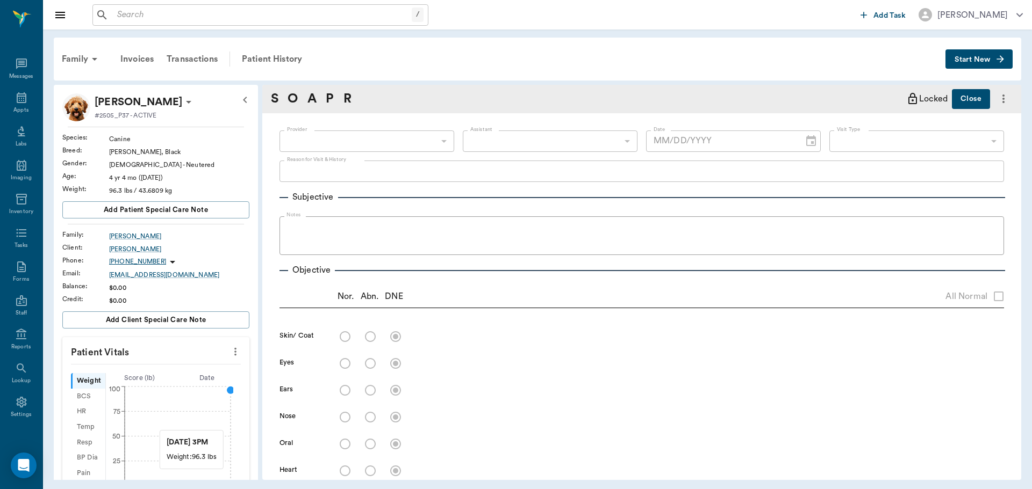
click at [229, 348] on icon "more" at bounding box center [235, 351] width 12 height 13
click at [174, 369] on span "Enter Vitals" at bounding box center [182, 370] width 90 height 11
click at [133, 390] on div at bounding box center [516, 244] width 1032 height 489
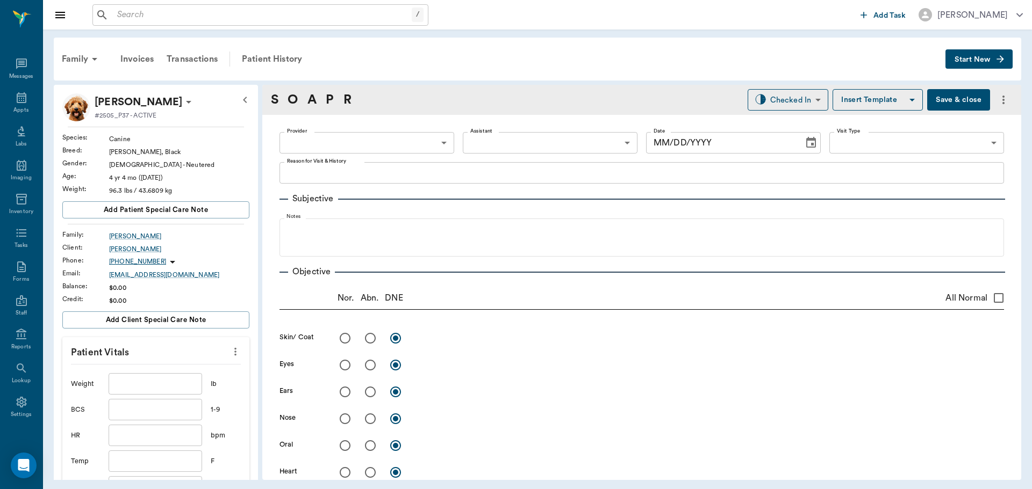
click at [138, 388] on div at bounding box center [516, 244] width 1032 height 489
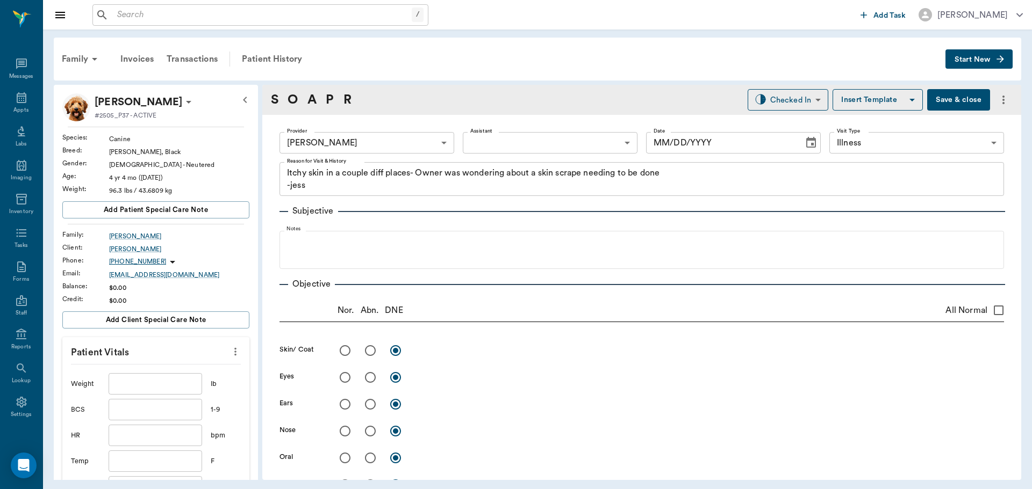
type input "63ec2f075fda476ae8351a4d"
type input "65d2be4f46e3a538d89b8c15"
type textarea "Itchy skin in a couple diff places- Owner was wondering about a skin scrape nee…"
type input "[DATE]"
click at [131, 381] on input "text" at bounding box center [155, 383] width 93 height 21
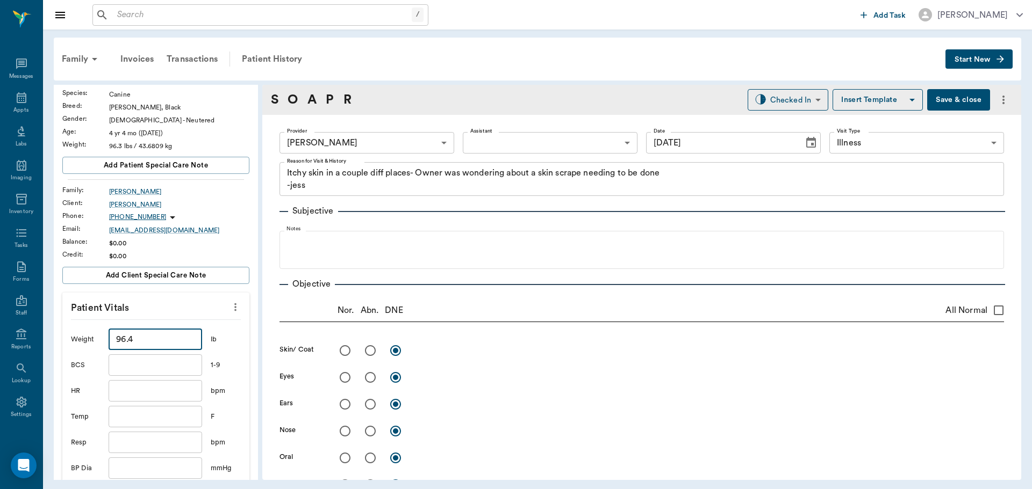
scroll to position [215, 0]
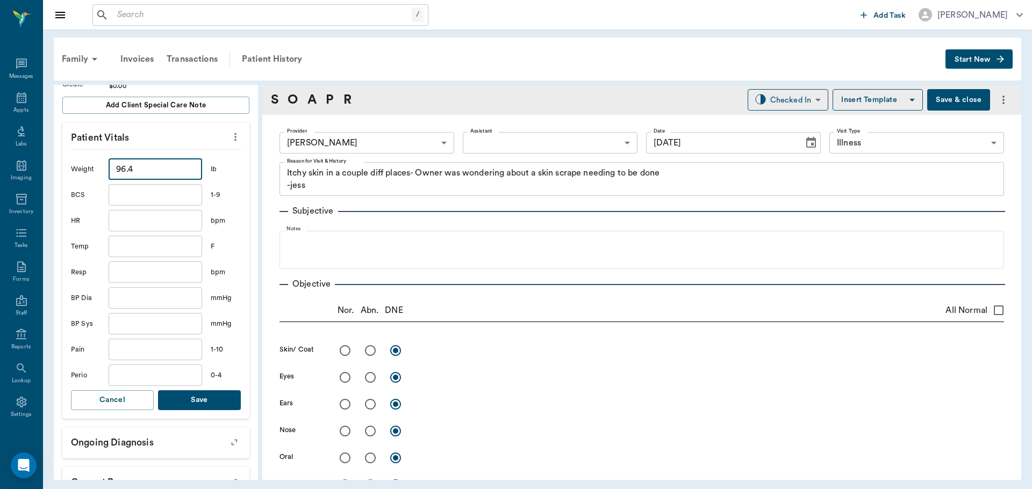
type input "96.4"
click at [213, 399] on button "Save" at bounding box center [199, 401] width 83 height 20
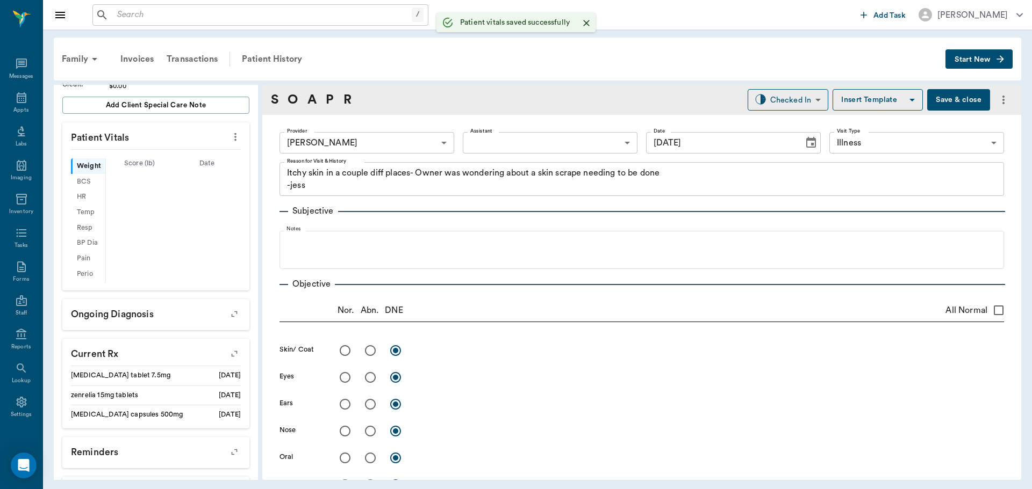
click at [498, 141] on body "/ ​ Add Task Dr. Bert Ellsworth Nectar Messages Appts Labs Imaging Inventory Ta…" at bounding box center [516, 244] width 1032 height 489
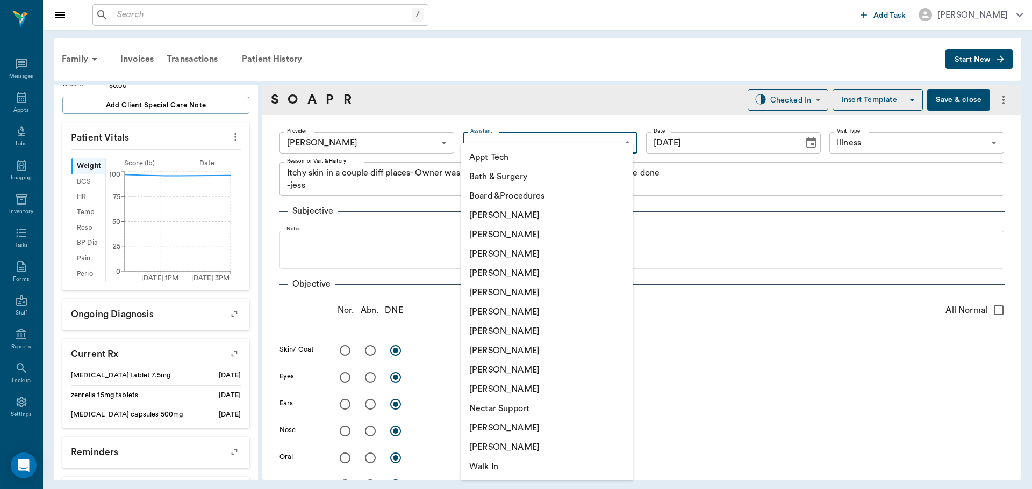
click at [478, 350] on li "Julie Dickerson" at bounding box center [546, 350] width 172 height 19
type input "63ec2e7e52e12b0ba117b124"
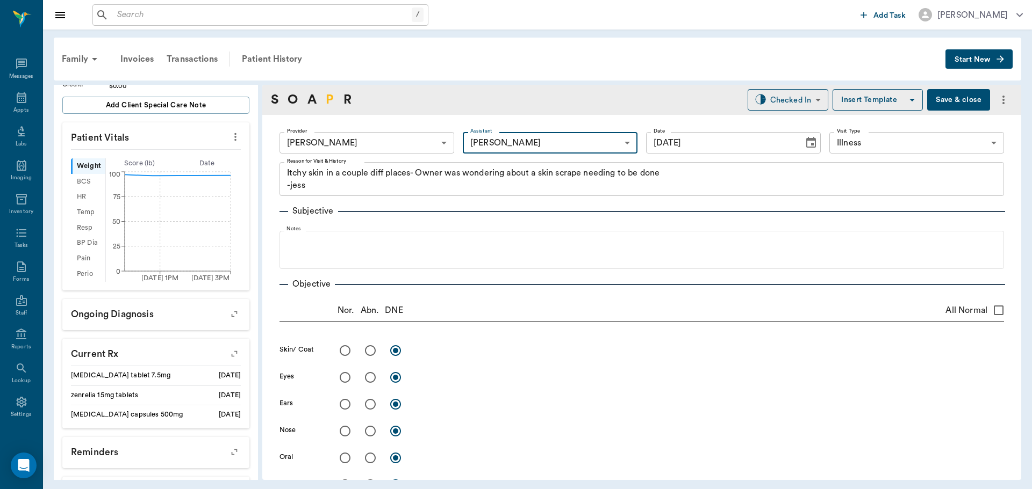
click at [330, 97] on link "P" at bounding box center [330, 99] width 8 height 19
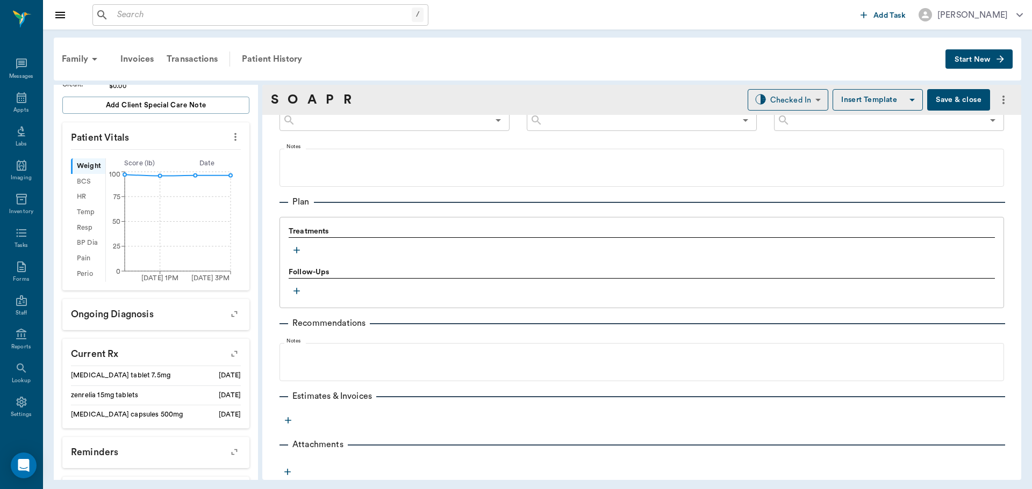
scroll to position [640, 0]
click at [295, 248] on icon "button" at bounding box center [296, 250] width 11 height 11
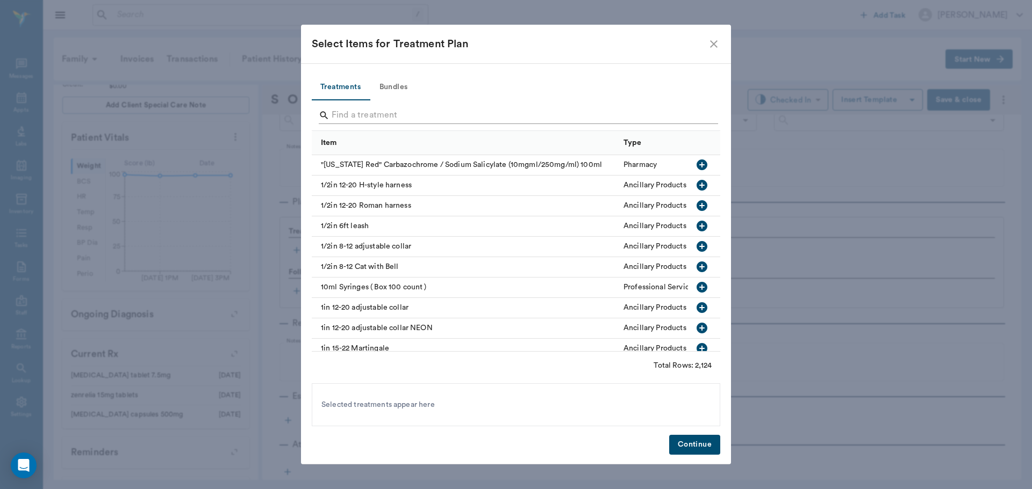
click at [366, 109] on input "Search" at bounding box center [516, 115] width 370 height 17
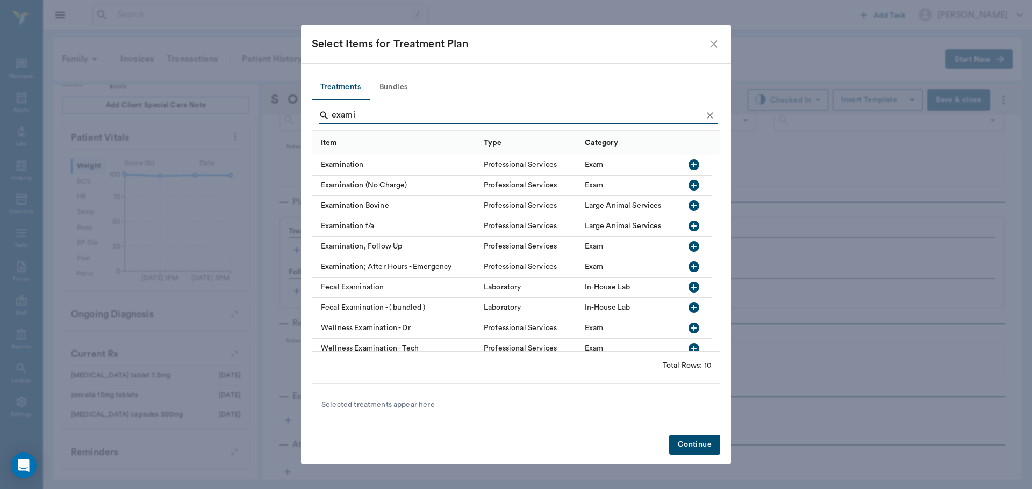
type input "exami"
click at [700, 165] on button "button" at bounding box center [693, 165] width 18 height 18
click at [692, 452] on button "Continue" at bounding box center [694, 445] width 51 height 20
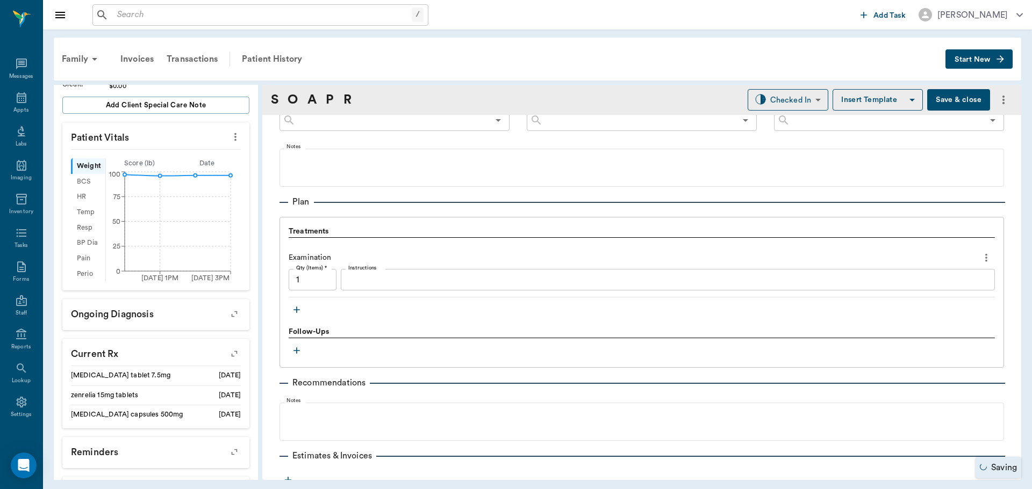
click at [292, 311] on icon "button" at bounding box center [296, 310] width 11 height 11
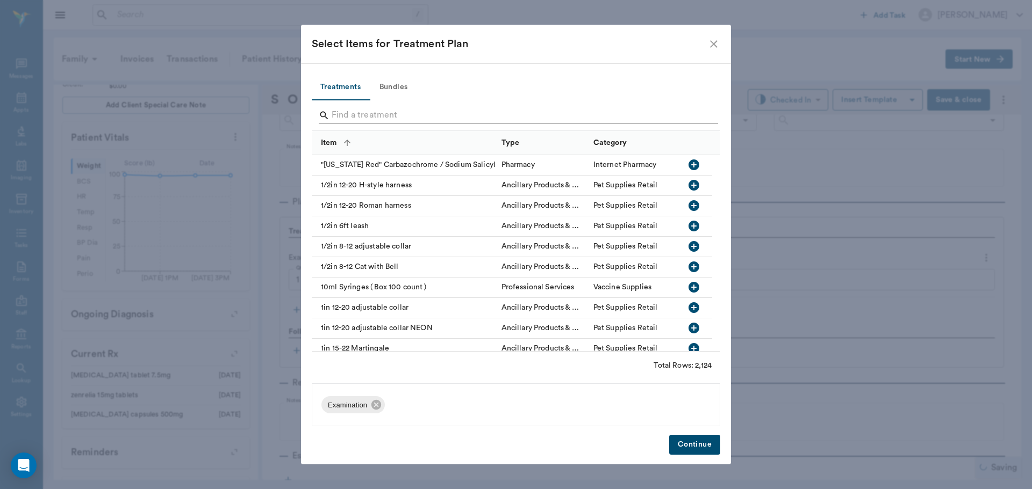
click at [350, 111] on input "Search" at bounding box center [516, 115] width 370 height 17
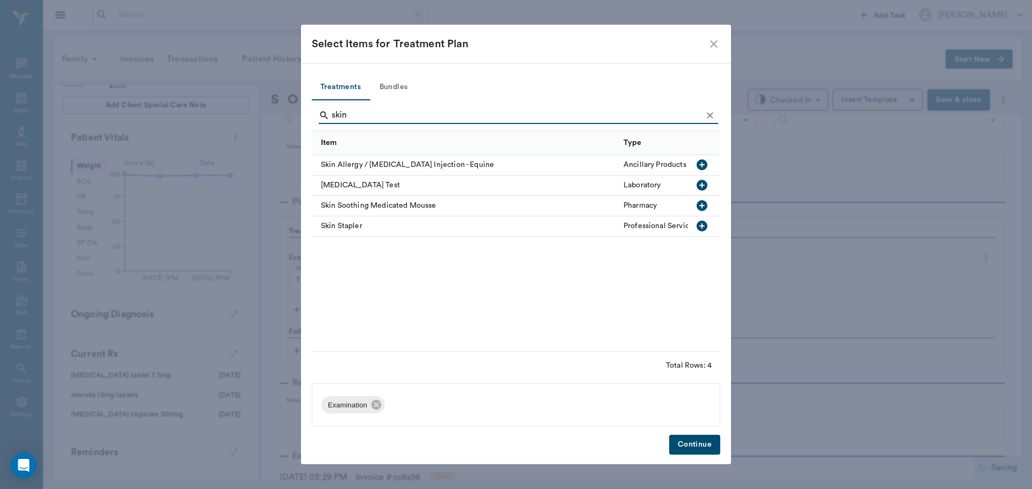
type input "skin"
click at [704, 181] on icon "button" at bounding box center [701, 185] width 11 height 11
click at [705, 442] on button "Continue" at bounding box center [694, 445] width 51 height 20
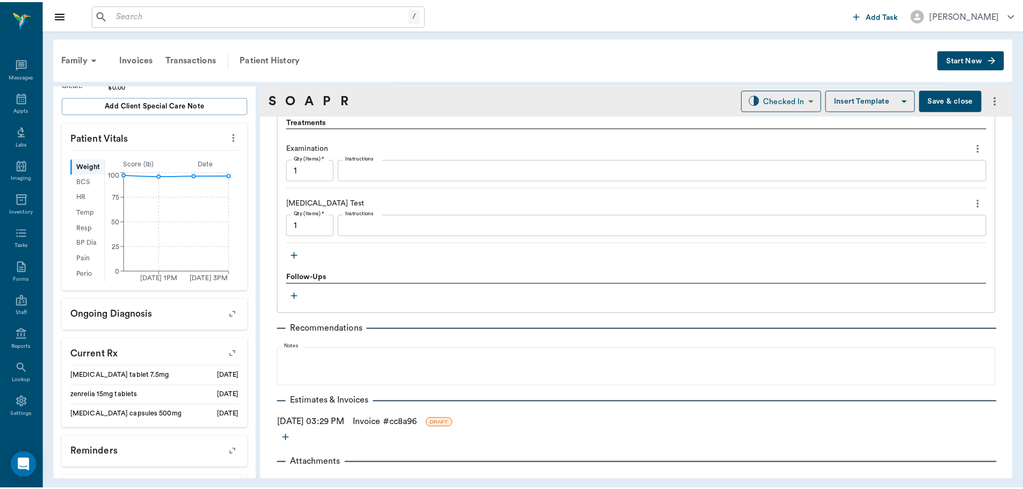
scroll to position [768, 0]
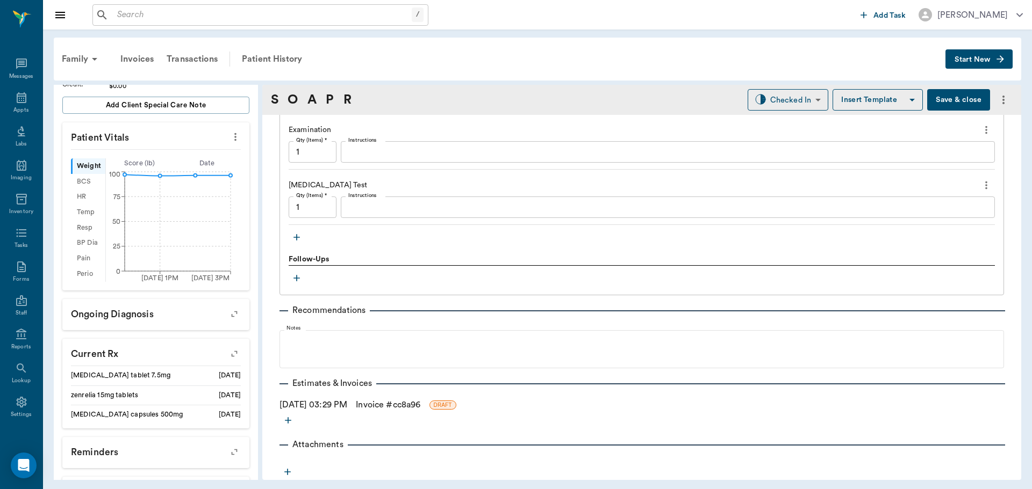
click at [942, 103] on button "Save & close" at bounding box center [958, 99] width 63 height 21
click at [420, 404] on link "Invoice # cc8a96" at bounding box center [388, 405] width 64 height 13
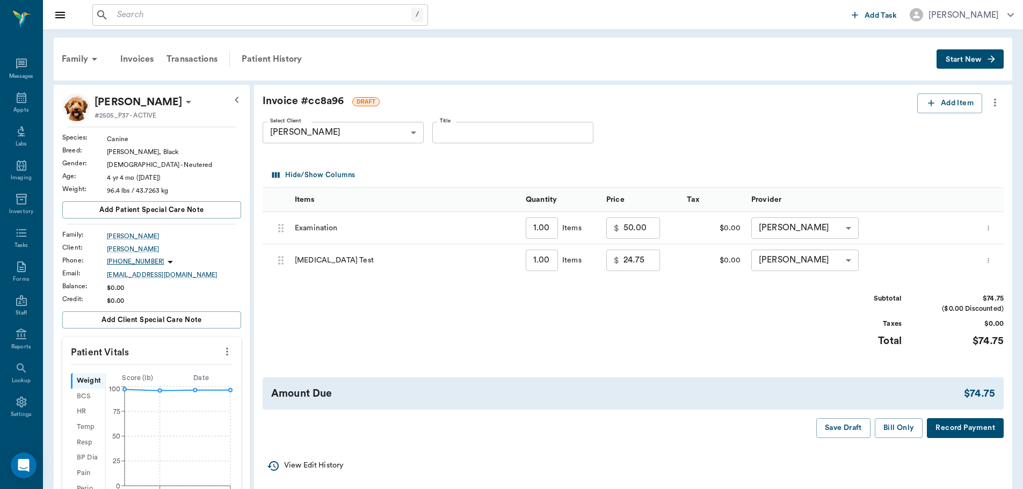
click at [627, 259] on input "24.75" at bounding box center [642, 260] width 37 height 21
type input "0.00"
drag, startPoint x: 859, startPoint y: 427, endPoint x: 784, endPoint y: 400, distance: 79.4
click at [855, 427] on button "Save Draft" at bounding box center [844, 429] width 54 height 20
click at [278, 56] on div "Patient History" at bounding box center [271, 59] width 73 height 26
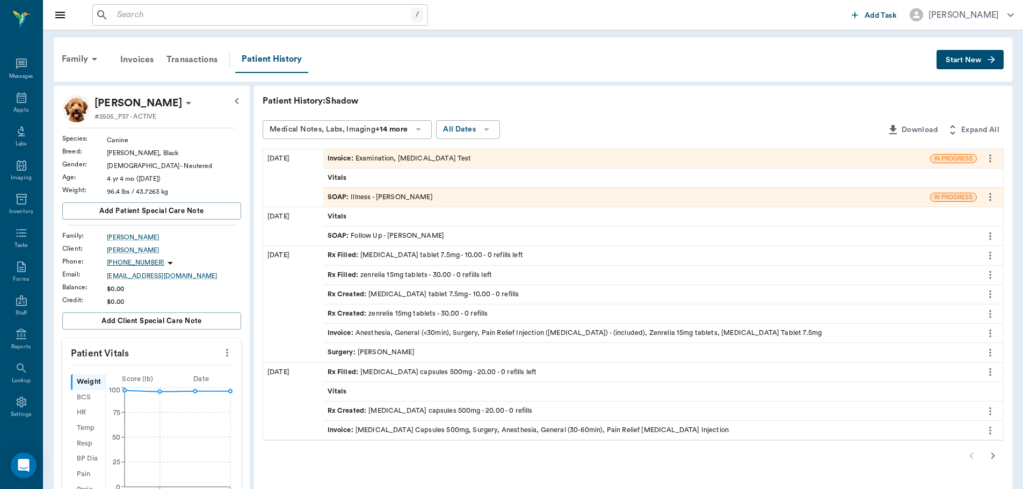
click at [336, 194] on span "SOAP :" at bounding box center [340, 197] width 24 height 10
click at [343, 197] on span "SOAP :" at bounding box center [340, 197] width 24 height 10
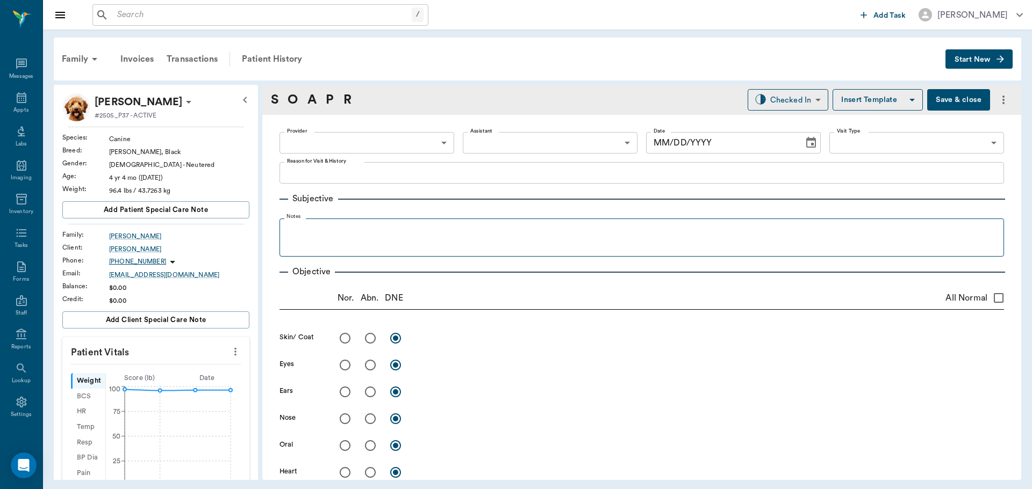
type input "63ec2f075fda476ae8351a4d"
type input "63ec2e7e52e12b0ba117b124"
type input "65d2be4f46e3a538d89b8c15"
type textarea "Itchy skin in a couple diff places- Owner was wondering about a skin scrape nee…"
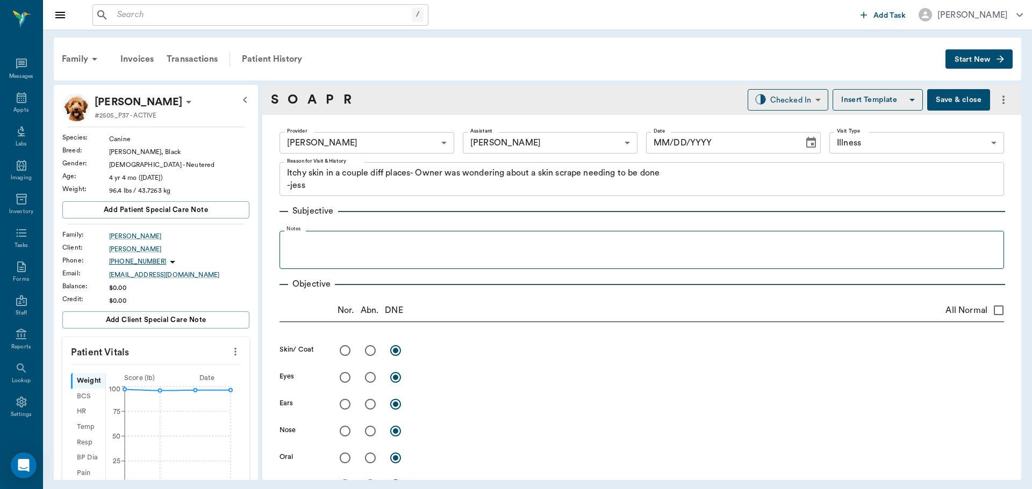
type input "[DATE]"
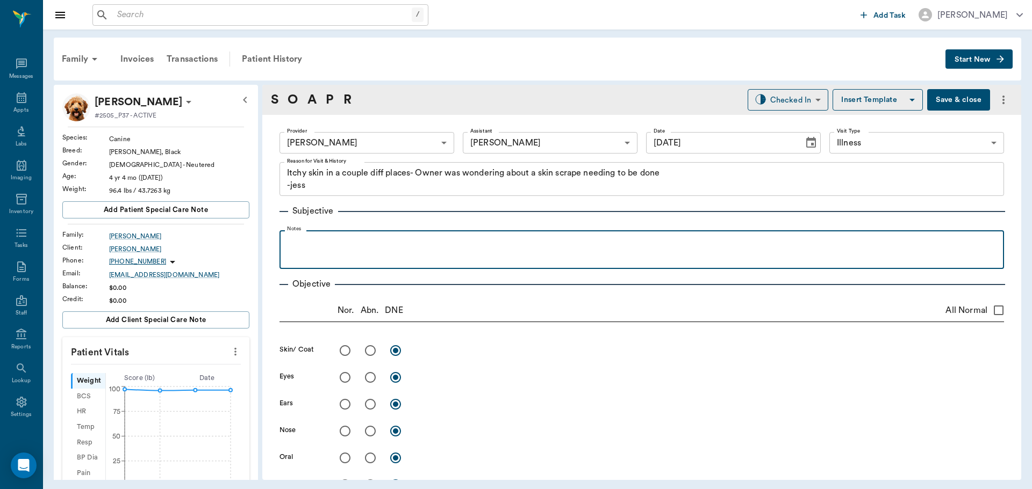
click at [299, 255] on div at bounding box center [641, 249] width 713 height 27
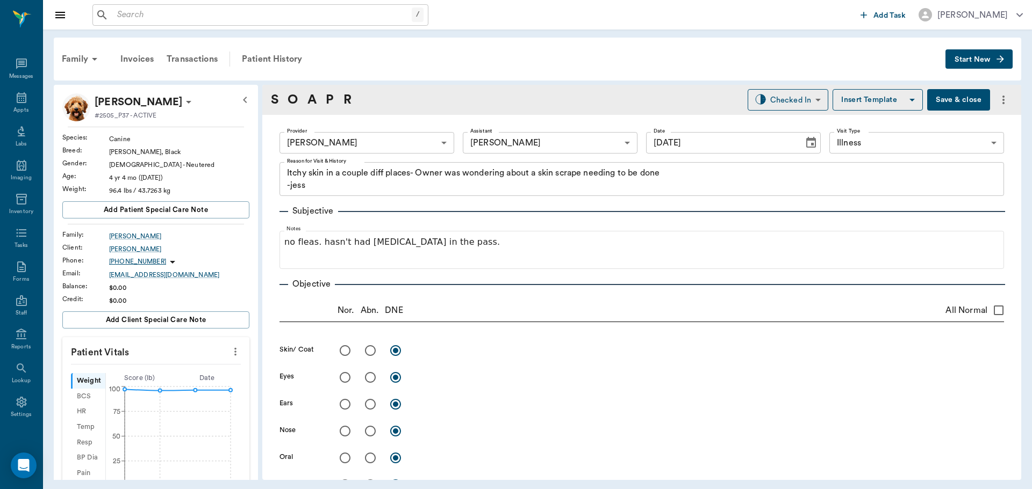
click at [929, 96] on button "Save & close" at bounding box center [958, 99] width 63 height 21
click at [141, 21] on input "text" at bounding box center [262, 15] width 299 height 15
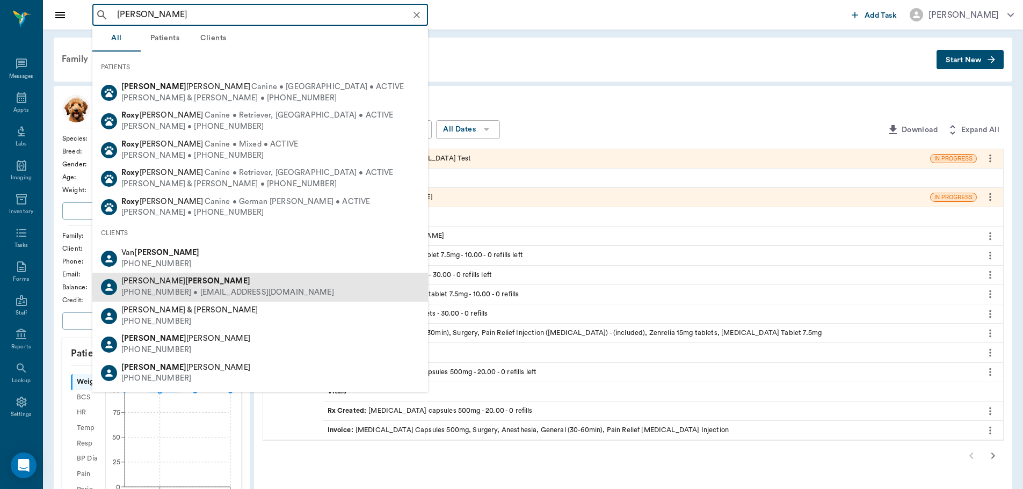
click at [160, 286] on div "Tina Nipper" at bounding box center [227, 281] width 213 height 11
type input "roxy nipper"
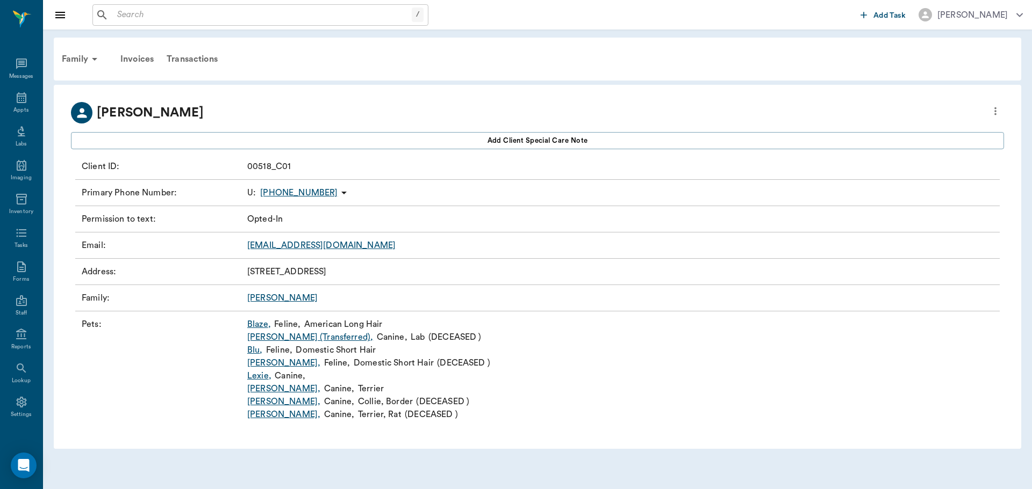
click at [255, 386] on link "Roxie ," at bounding box center [283, 389] width 73 height 13
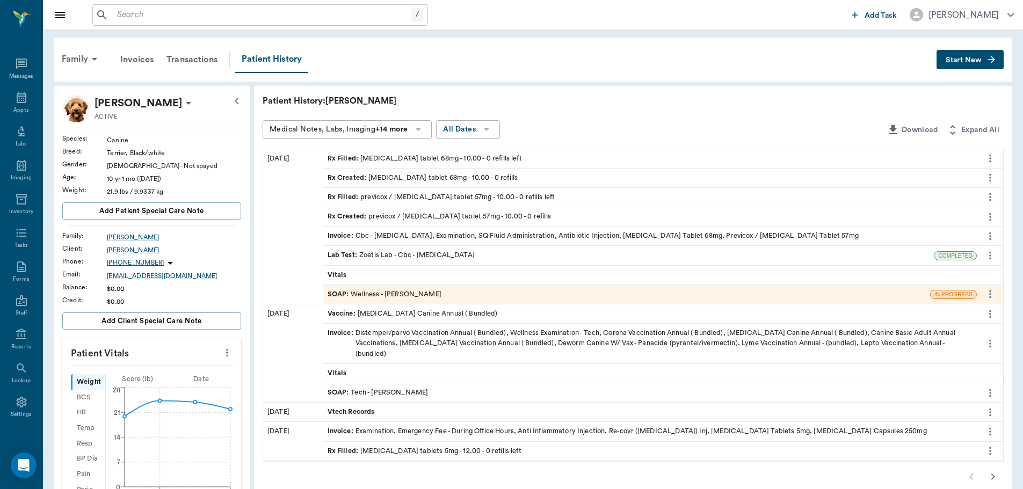
click at [408, 291] on div "SOAP : Wellness - Dr. Bert Ellsworth" at bounding box center [385, 295] width 114 height 10
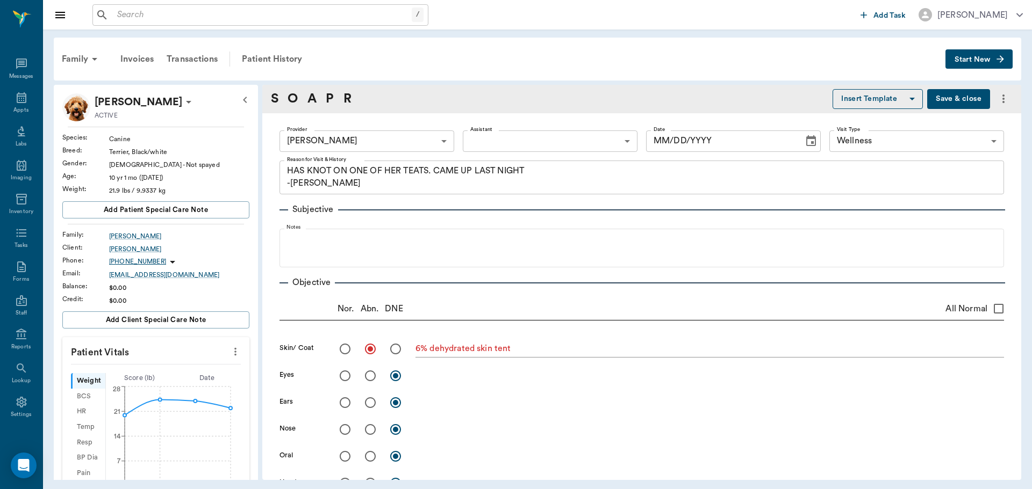
type input "63ec2f075fda476ae8351a4d"
type input "65d2be4f46e3a538d89b8c14"
type textarea "HAS KNOT ON ONE OF HER TEATS. CAME UP LAST NIGHT -LORY"
radio input "true"
type textarea "6% dehydrated skin tent"
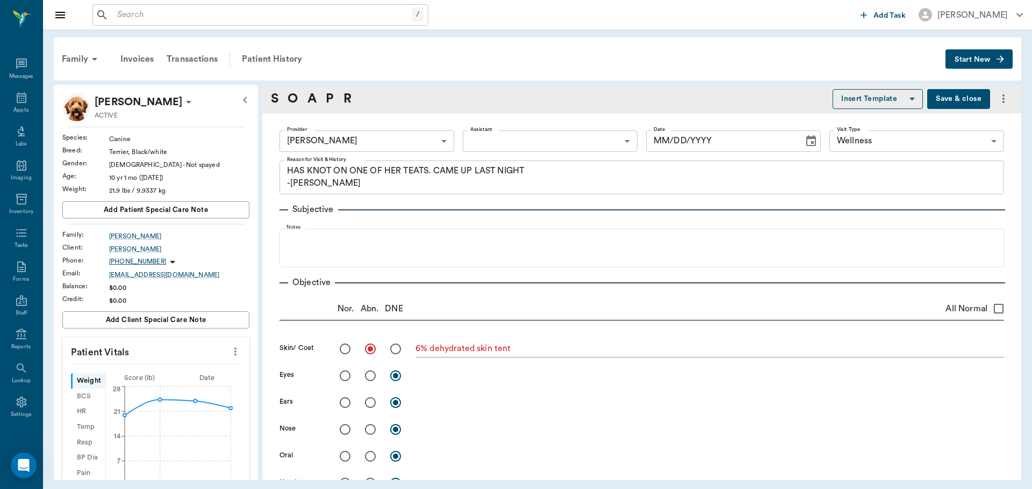
radio input "true"
type textarea "R cranial mammary glands enlarged, FNA: puss, inflammatory cells."
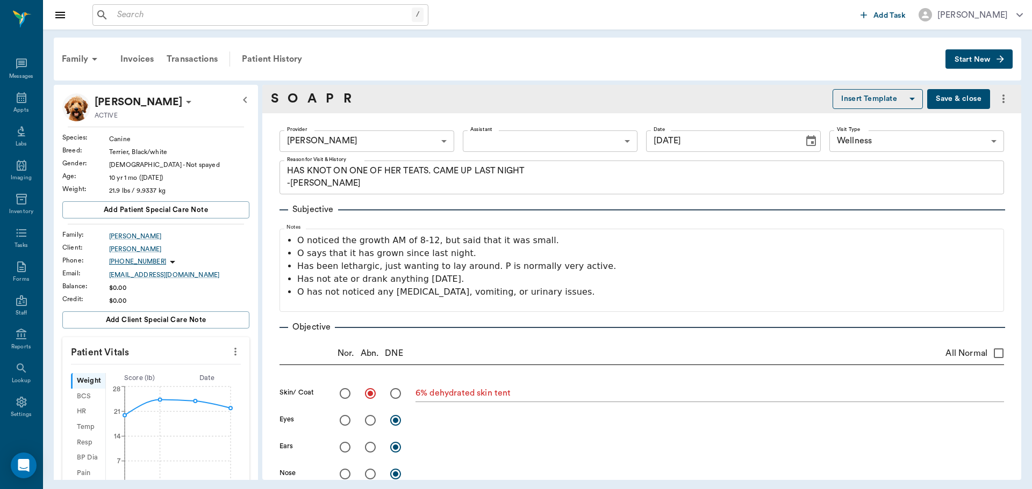
type input "08/13/2025"
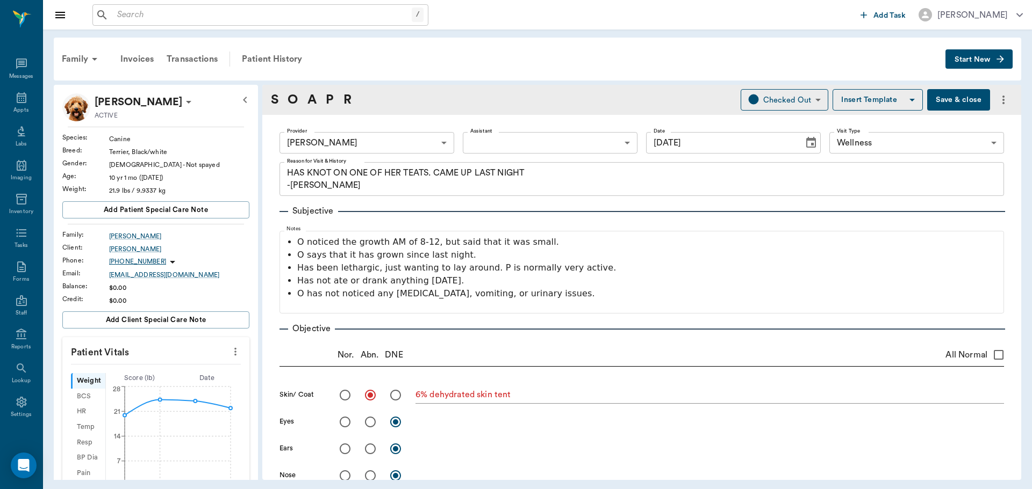
click at [978, 54] on button "Start New" at bounding box center [978, 59] width 67 height 20
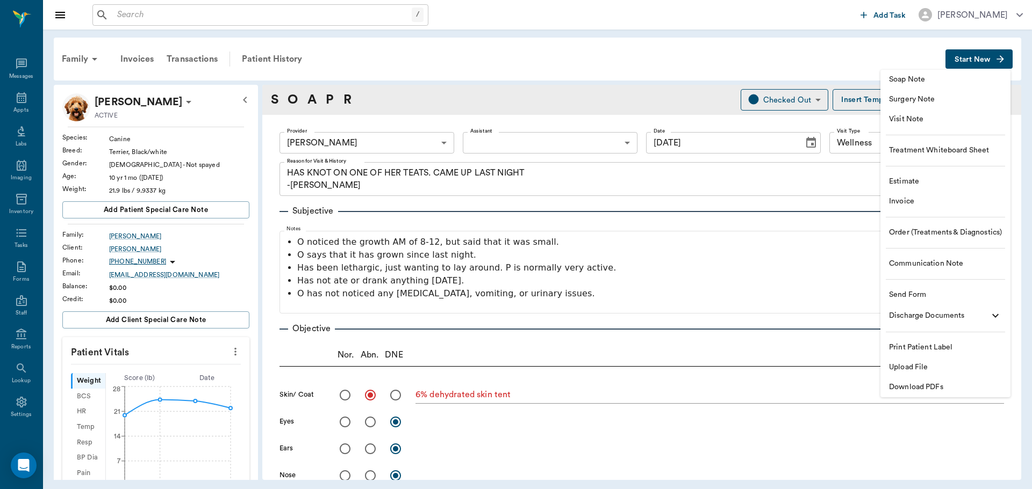
click at [924, 229] on span "Order (Treatments & Diagnostics)" at bounding box center [945, 232] width 113 height 11
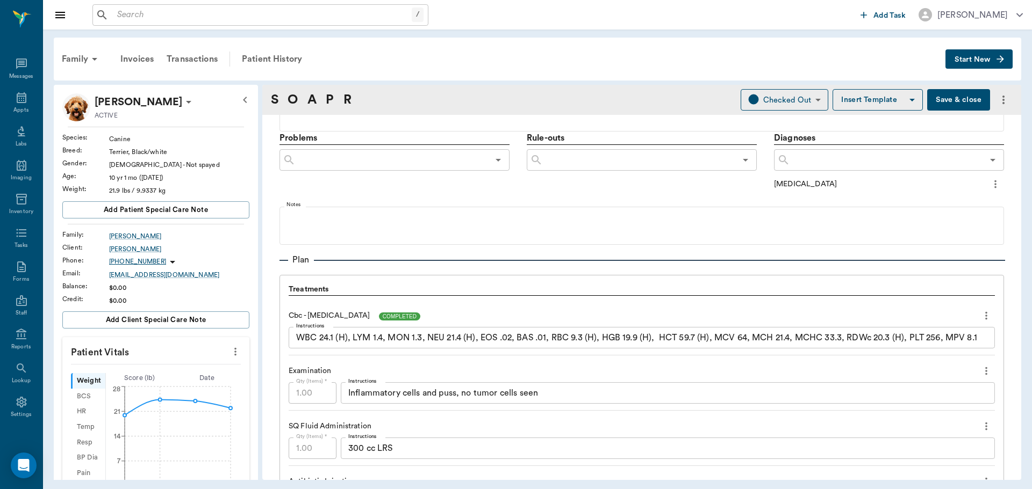
scroll to position [860, 0]
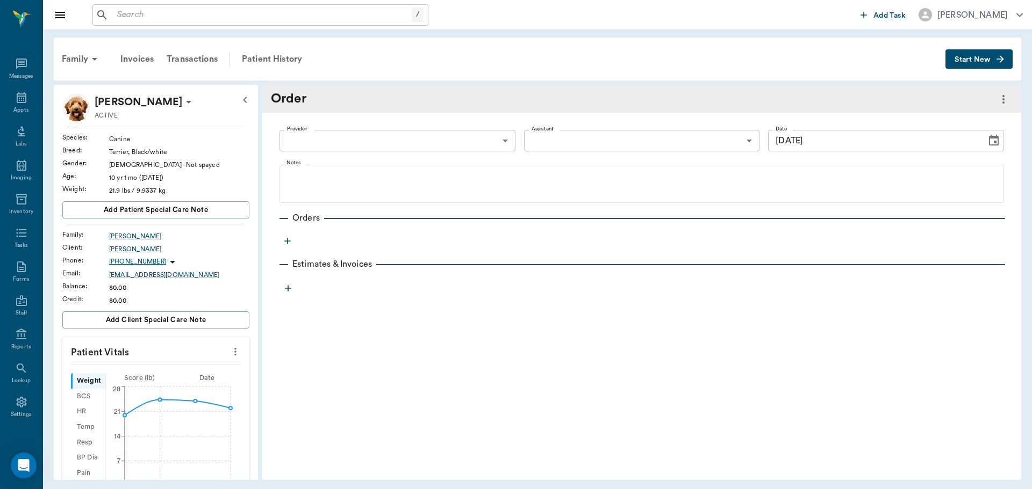
type input "[DATE]"
click at [284, 241] on icon "button" at bounding box center [287, 241] width 11 height 11
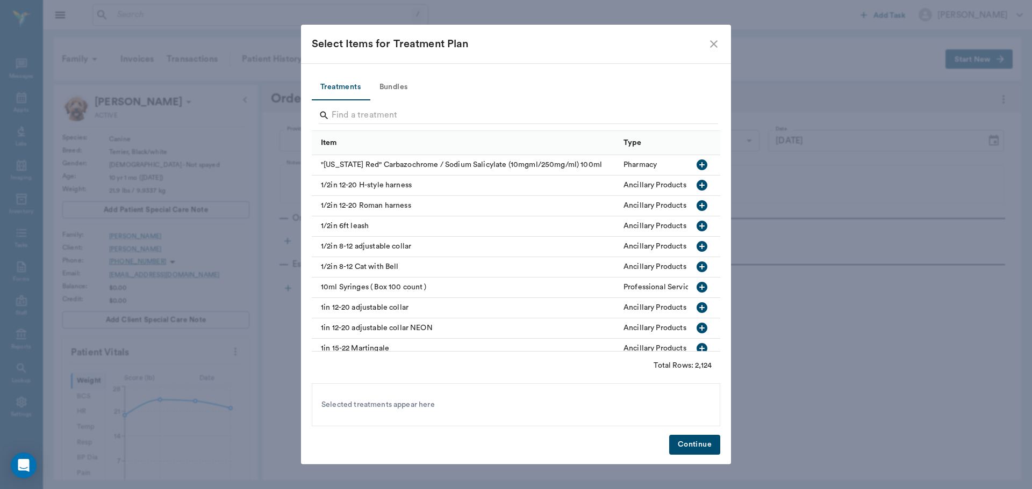
click at [713, 45] on icon "close" at bounding box center [713, 44] width 13 height 13
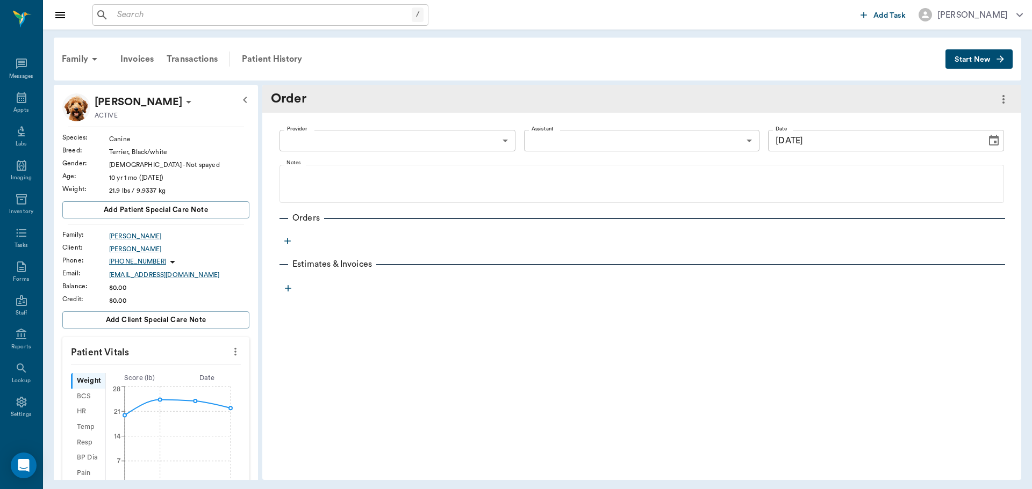
click at [497, 140] on body "/ ​ Add Task Dr. Bert Ellsworth Nectar Messages Appts Labs Imaging Inventory Ta…" at bounding box center [516, 244] width 1032 height 489
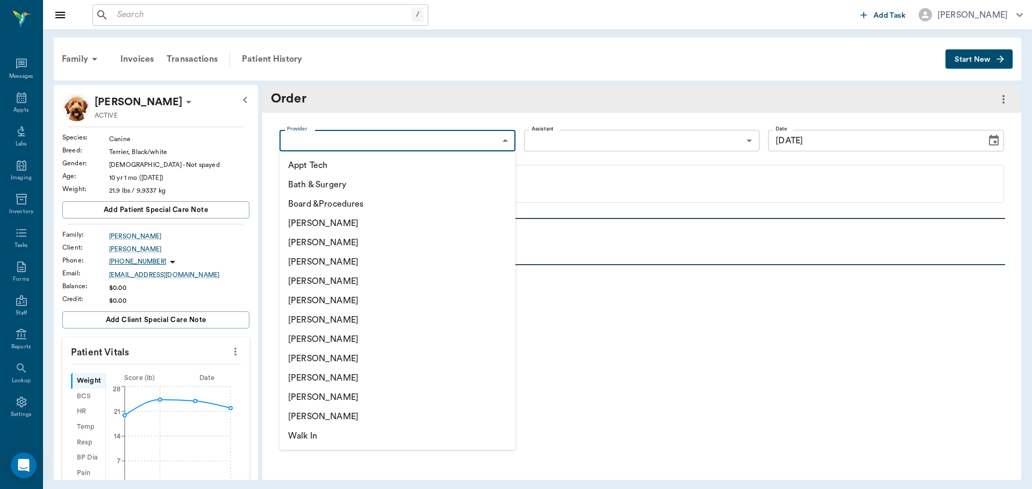
click at [364, 264] on li "[PERSON_NAME]" at bounding box center [397, 262] width 236 height 19
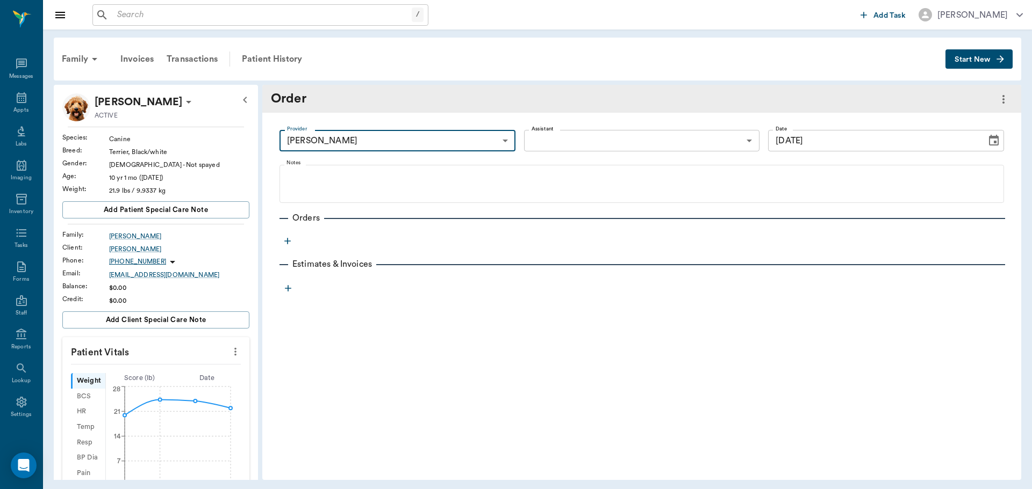
type input "63ec2f075fda476ae8351a4d"
click at [290, 235] on button "button" at bounding box center [287, 241] width 16 height 16
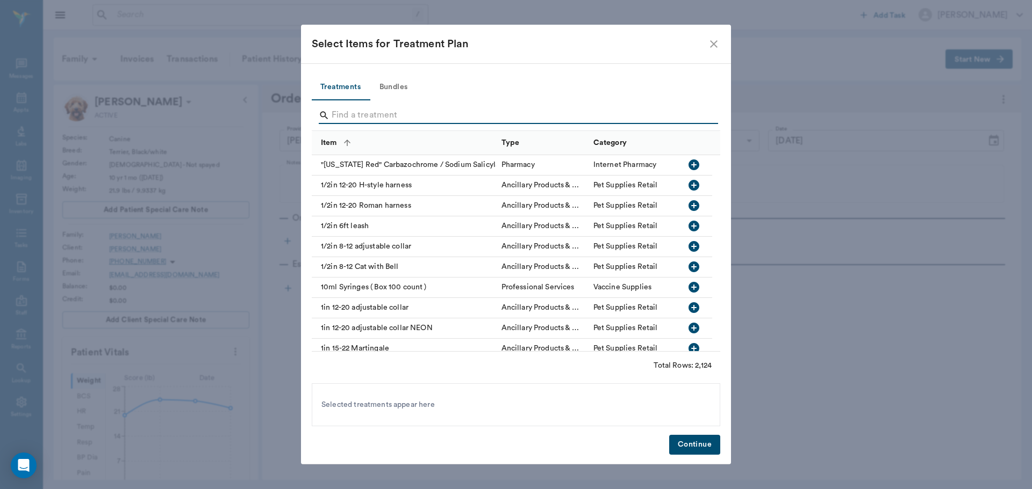
click at [405, 114] on input "Search" at bounding box center [516, 115] width 370 height 17
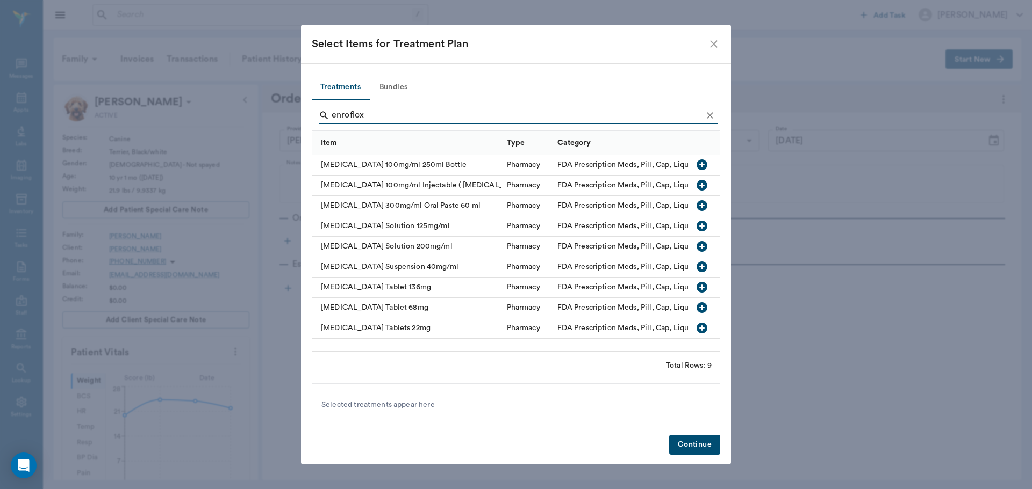
type input "enroflox"
click at [700, 306] on icon "button" at bounding box center [701, 307] width 11 height 11
click at [697, 447] on button "Continue" at bounding box center [694, 445] width 51 height 20
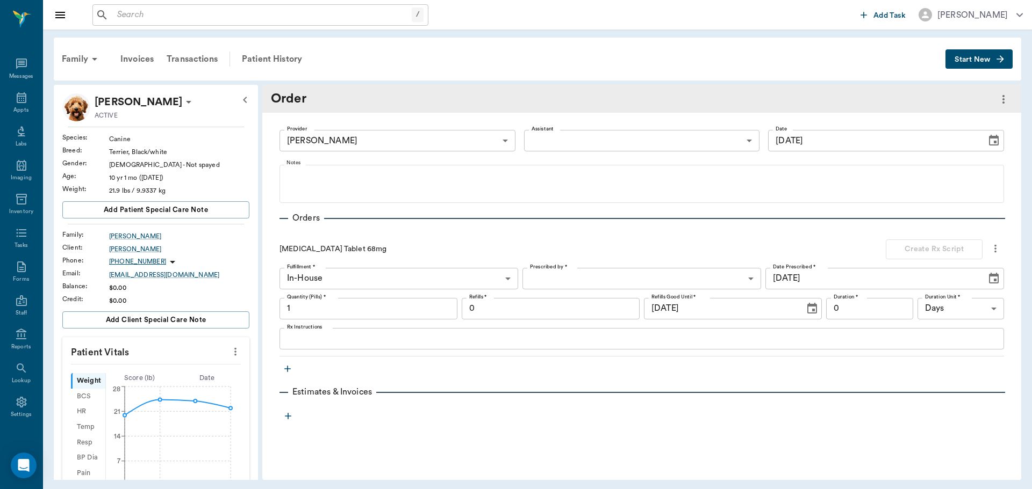
click at [307, 304] on input "1" at bounding box center [368, 308] width 178 height 21
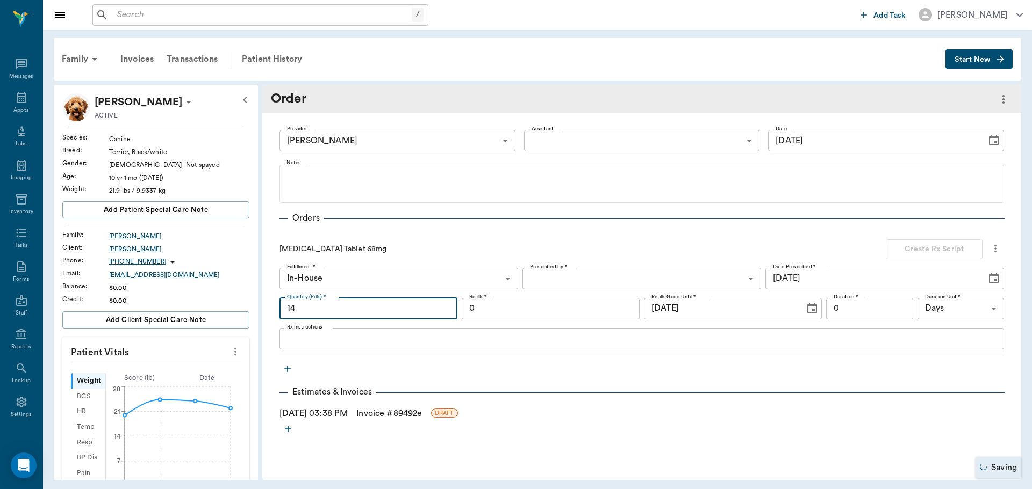
type input "14"
click at [561, 307] on input "0" at bounding box center [551, 308] width 178 height 21
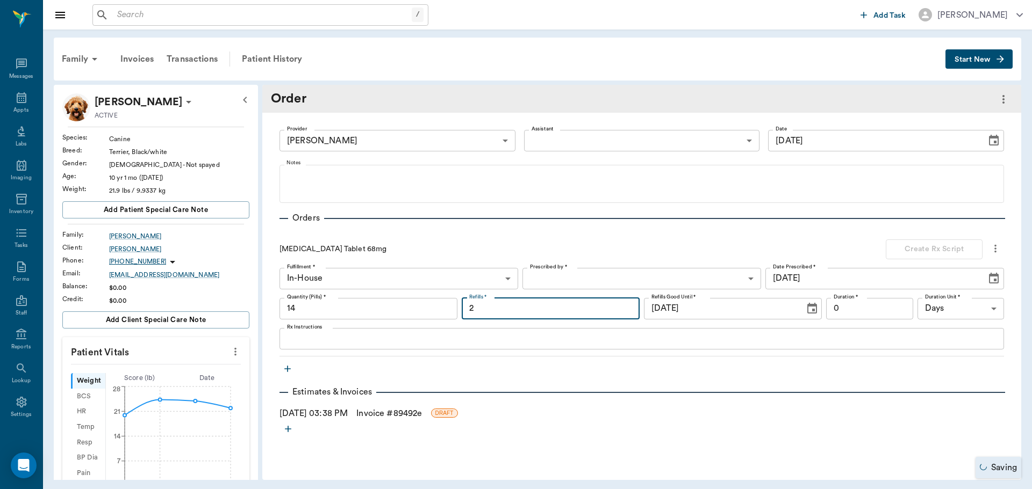
type input "2"
click at [742, 282] on body "/ ​ Add Task Dr. Bert Ellsworth Nectar Messages Appts Labs Imaging Inventory Ta…" at bounding box center [516, 244] width 1032 height 489
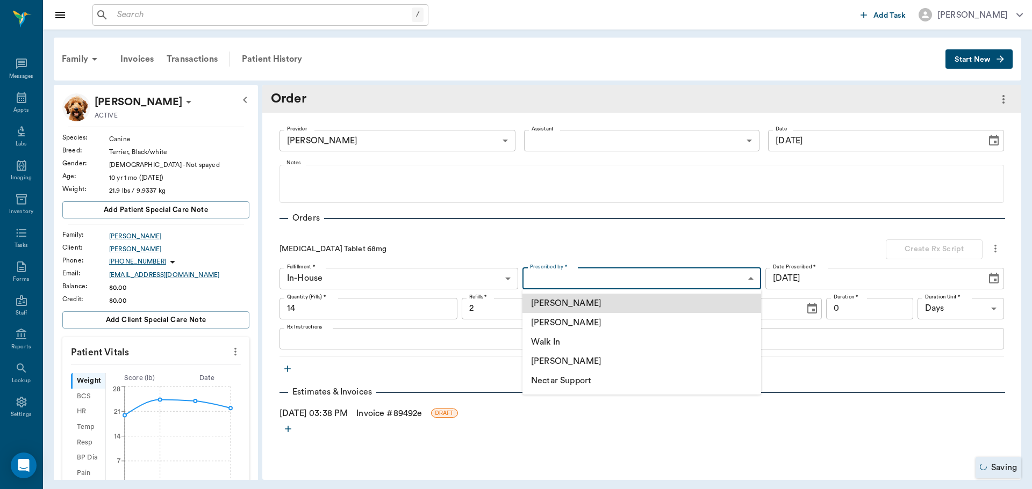
click at [567, 320] on li "[PERSON_NAME]" at bounding box center [641, 322] width 239 height 19
type input "63ec2f075fda476ae8351a4d"
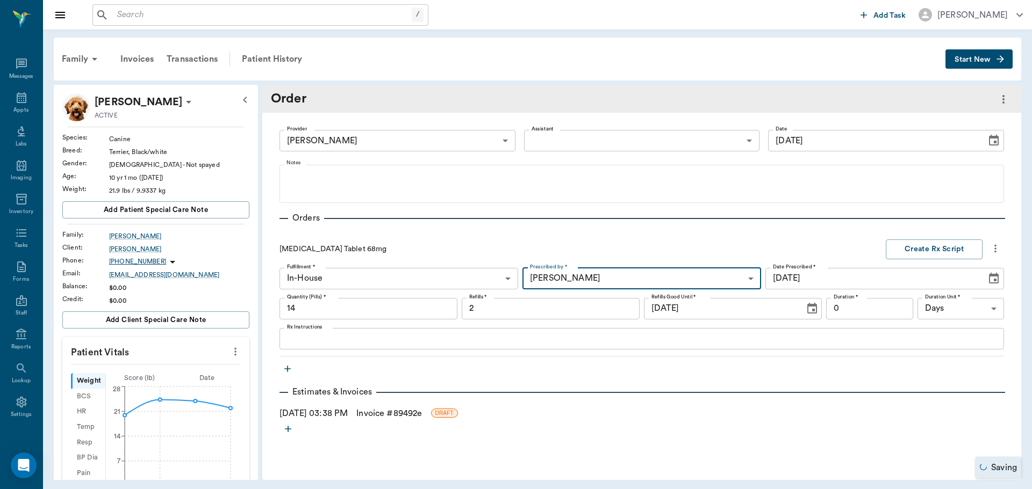
click at [877, 310] on input "0" at bounding box center [869, 308] width 87 height 21
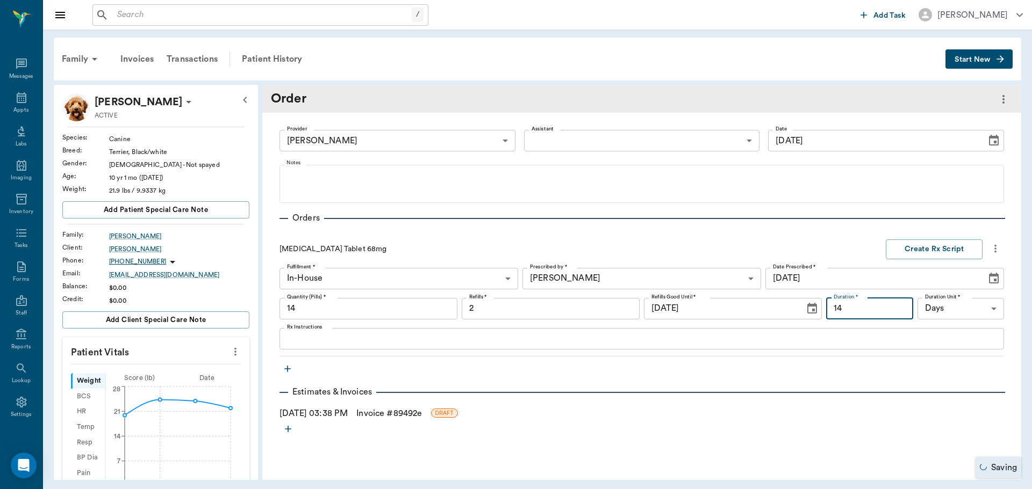
type input "14"
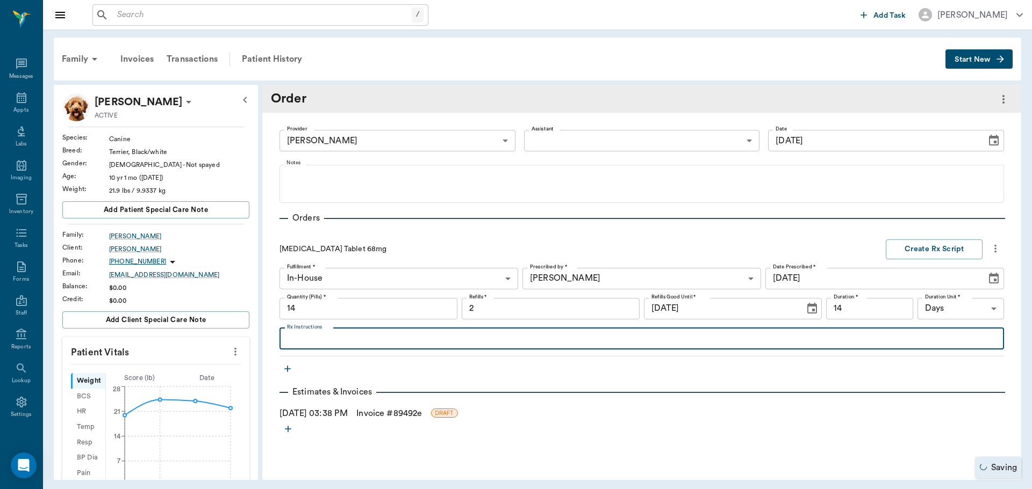
click at [299, 343] on textarea "Rx Instructions" at bounding box center [641, 339] width 709 height 12
type textarea "Give 1 tablet daily until gone"
click at [936, 241] on button "Create Rx Script" at bounding box center [933, 250] width 97 height 20
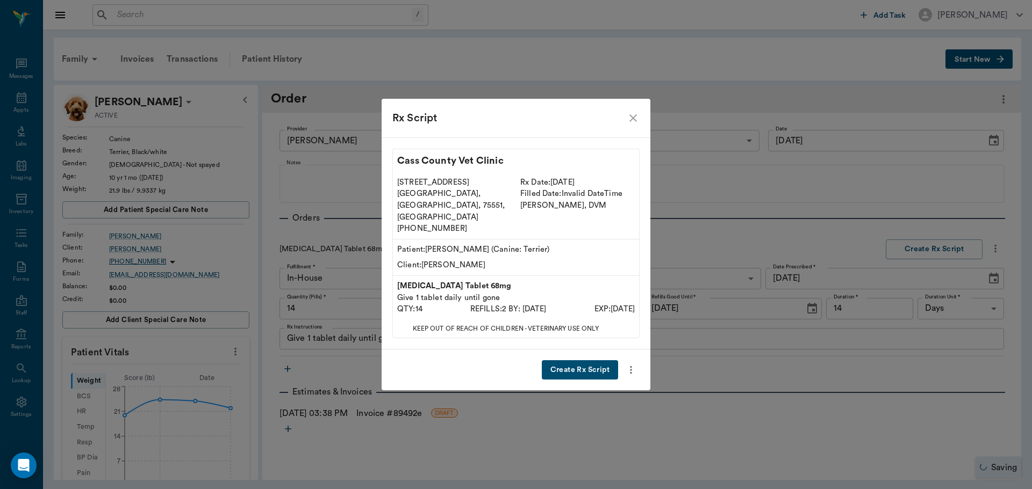
click at [594, 361] on button "Create Rx Script" at bounding box center [580, 371] width 76 height 20
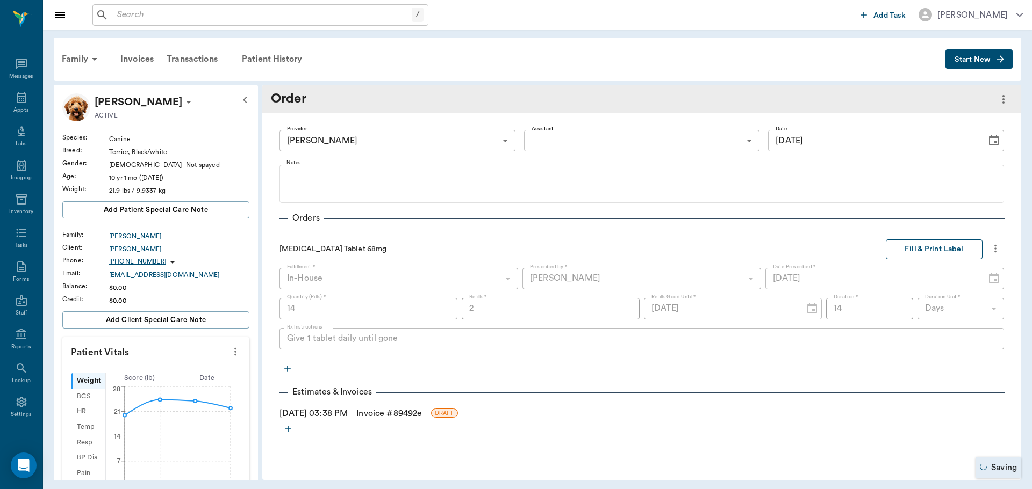
click at [913, 254] on button "Fill & Print Label" at bounding box center [933, 250] width 97 height 20
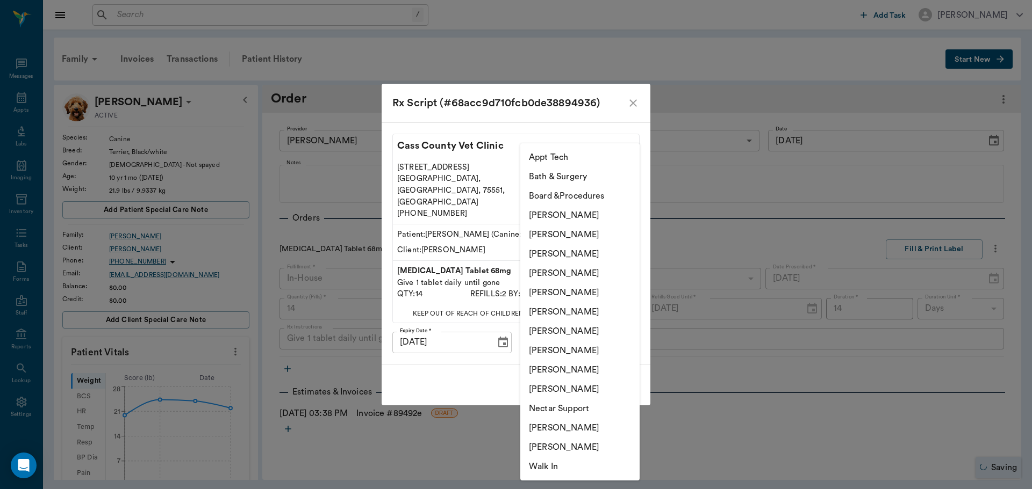
click at [622, 329] on body "/ ​ Add Task Dr. Bert Ellsworth Nectar Messages Appts Labs Imaging Inventory Ta…" at bounding box center [516, 244] width 1032 height 489
click at [572, 250] on li "[PERSON_NAME]" at bounding box center [579, 253] width 119 height 19
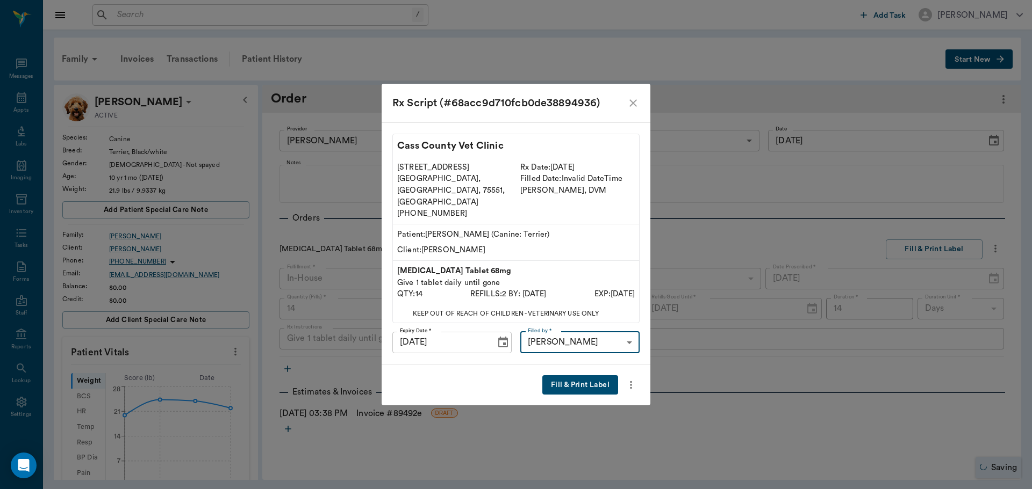
type input "63ec2f075fda476ae8351a4d"
click at [596, 376] on button "Fill & Print Label" at bounding box center [580, 386] width 76 height 20
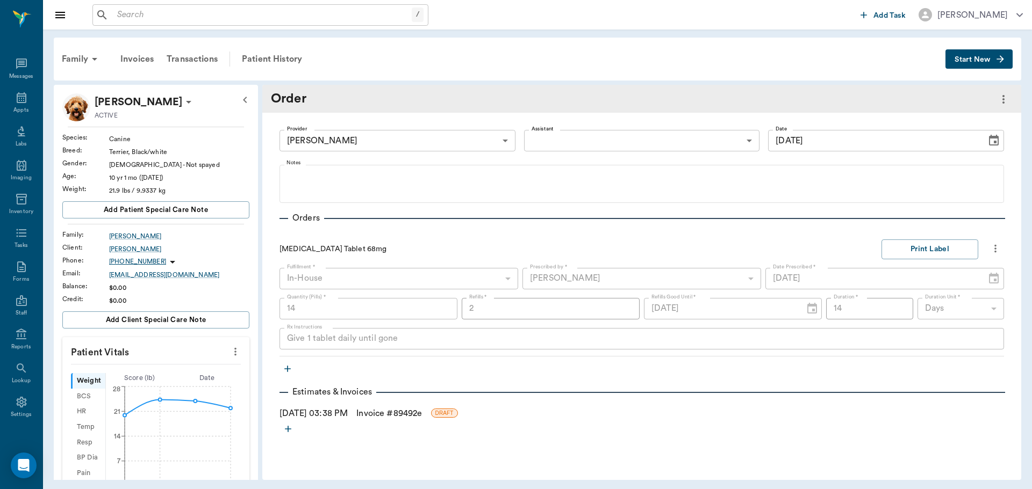
click at [20, 98] on icon at bounding box center [21, 97] width 13 height 13
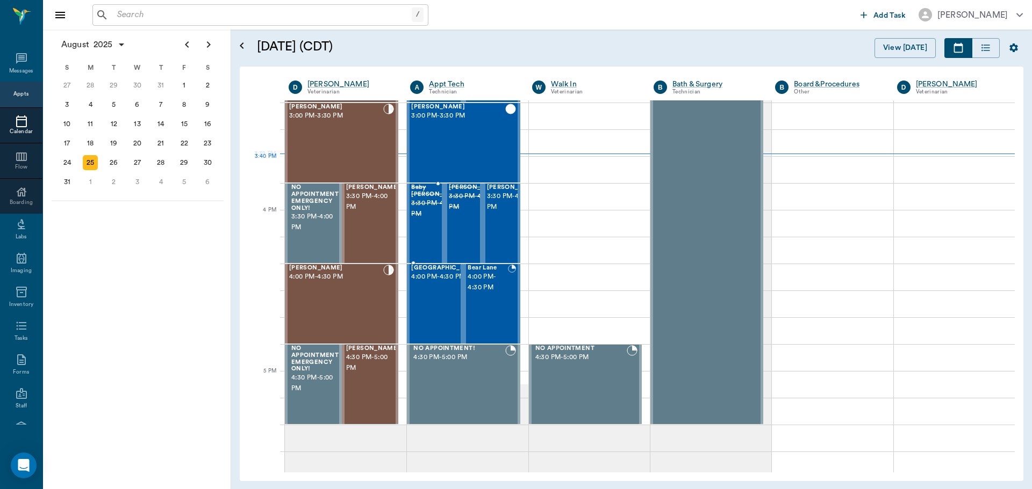
scroll to position [969, 0]
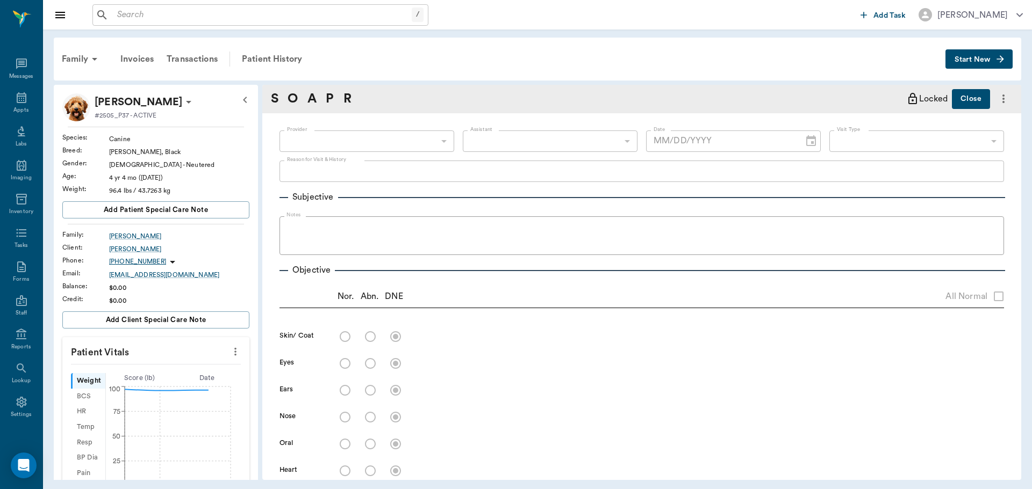
scroll to position [626, 0]
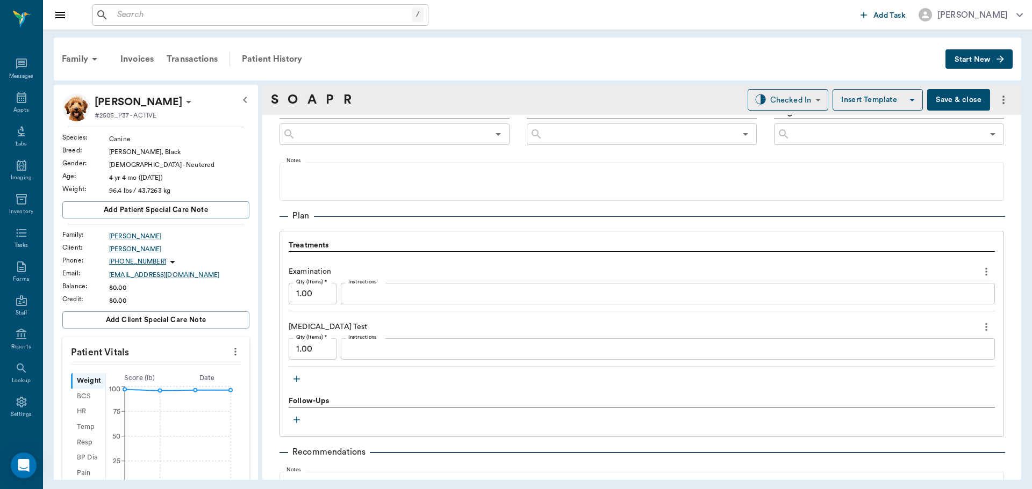
type input "63ec2f075fda476ae8351a4d"
type input "63ec2e7e52e12b0ba117b124"
type input "65d2be4f46e3a538d89b8c15"
type textarea "Itchy skin in a couple diff places- Owner was wondering about a skin scrape nee…"
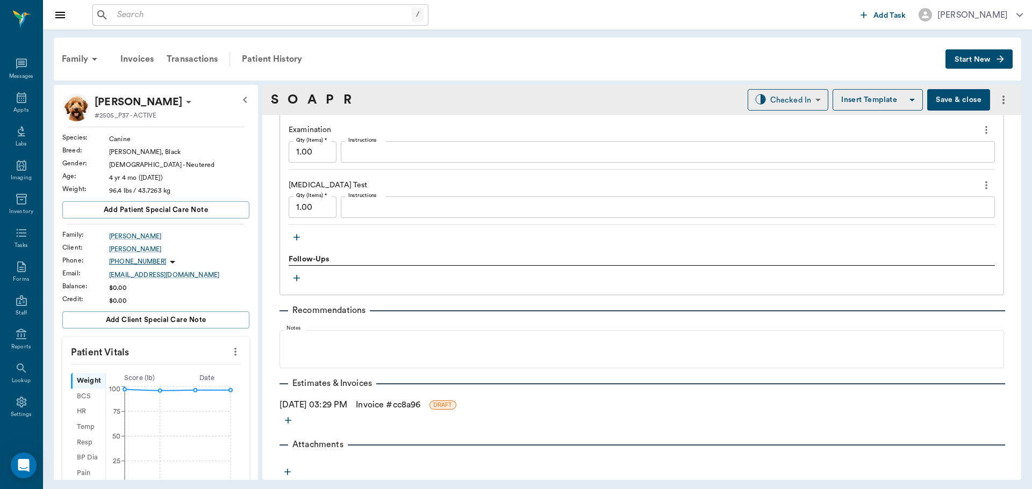
type input "[DATE]"
click at [297, 237] on icon "button" at bounding box center [296, 237] width 6 height 6
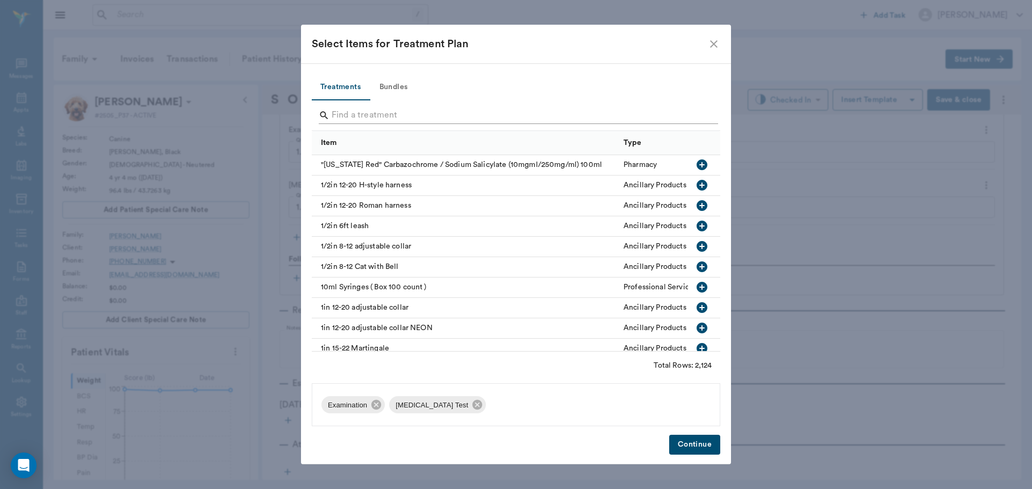
click at [334, 116] on input "Search" at bounding box center [516, 115] width 370 height 17
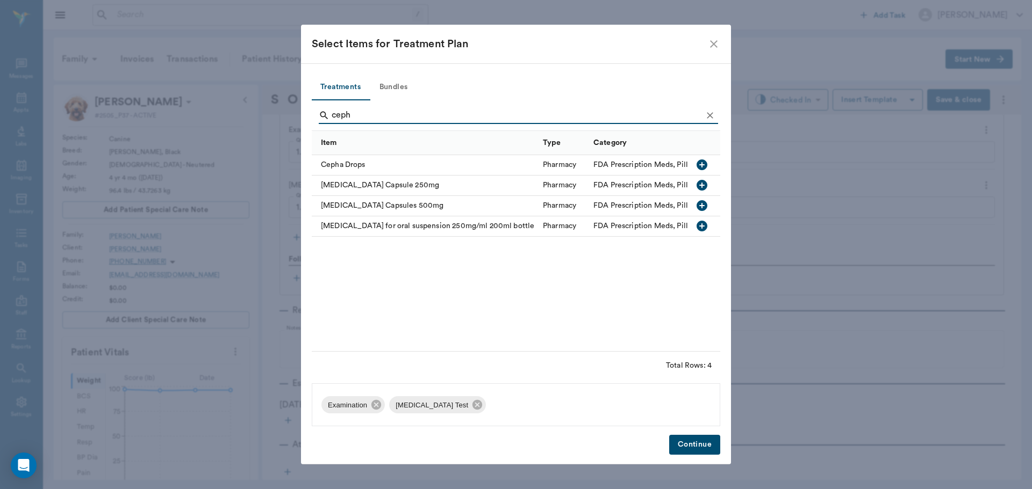
type input "ceph"
click at [701, 200] on icon "button" at bounding box center [701, 205] width 13 height 13
click at [695, 442] on button "Continue" at bounding box center [694, 445] width 51 height 20
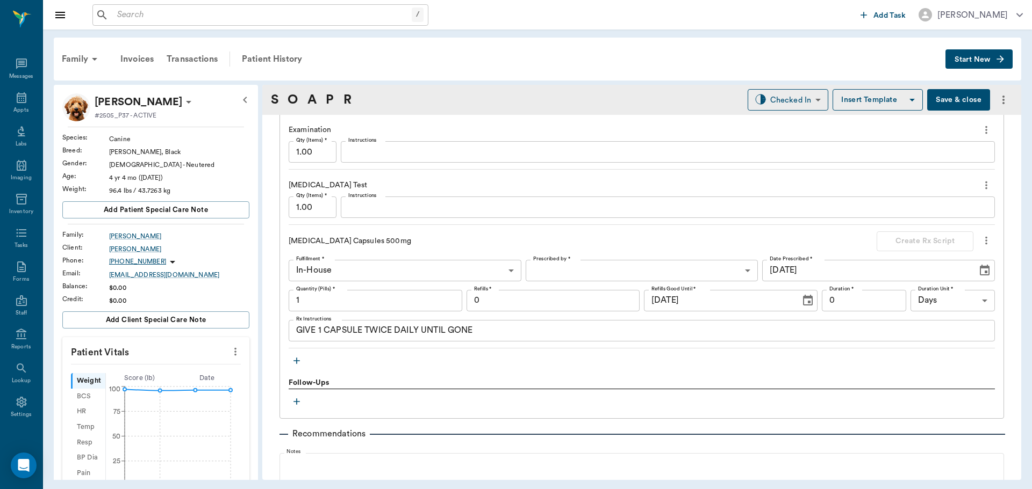
click at [616, 257] on div "Cephalexin Capsules 500mg Create Rx Script Fulfillment * In-House In-House Fulf…" at bounding box center [642, 290] width 706 height 117
click at [599, 274] on body "/ ​ Add Task Dr. Bert Ellsworth Nectar Messages Appts Labs Imaging Inventory Ta…" at bounding box center [516, 244] width 1032 height 489
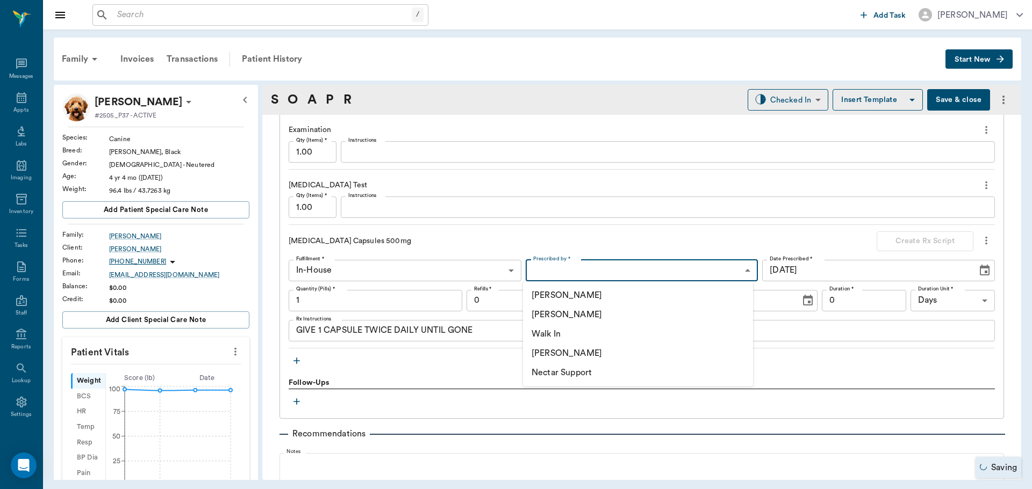
click at [557, 317] on li "[PERSON_NAME]" at bounding box center [638, 314] width 230 height 19
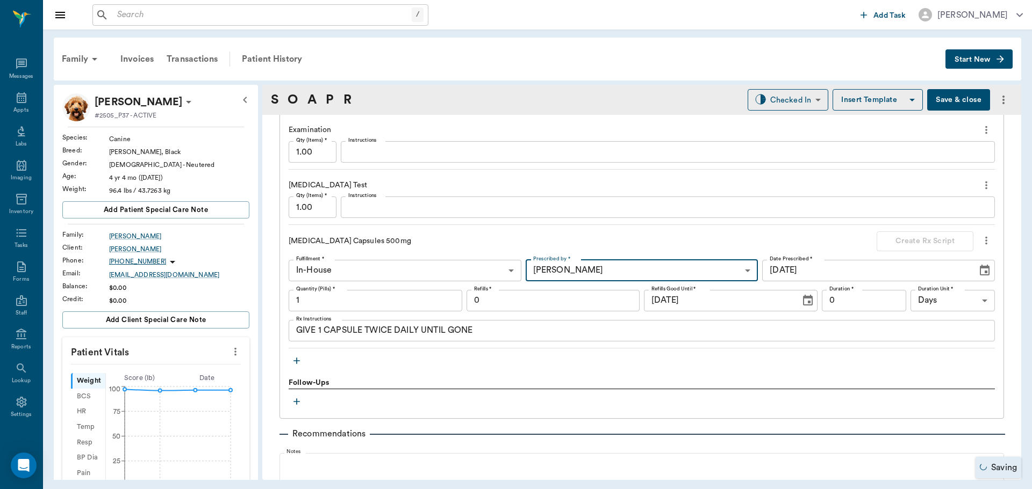
type input "63ec2f075fda476ae8351a4d"
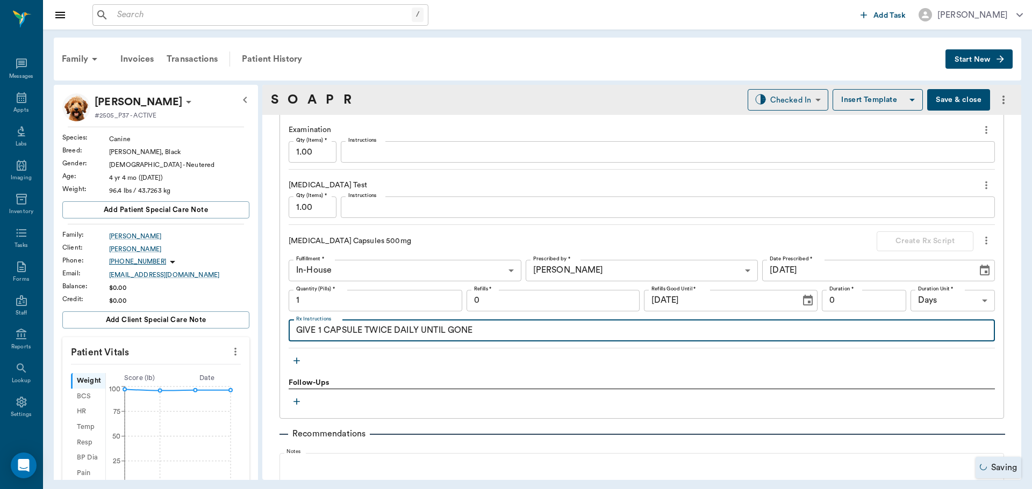
click at [321, 334] on textarea "GIVE 1 CAPSULE TWICE DAILY UNTIL GONE" at bounding box center [641, 331] width 691 height 12
type textarea "GIVE 2 CAPSULE TWICE DAILY UNTIL GONE"
click at [363, 295] on input "1" at bounding box center [376, 300] width 174 height 21
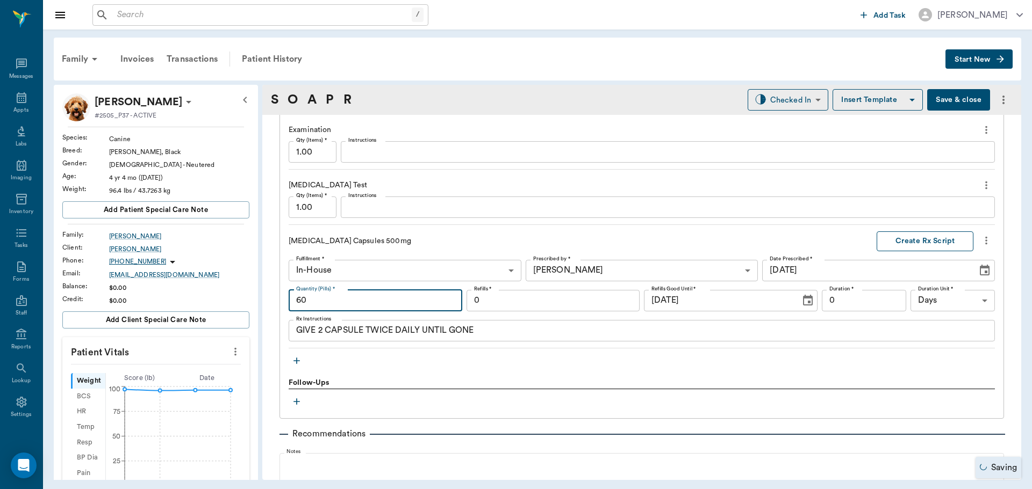
type input "60"
click at [880, 243] on button "Create Rx Script" at bounding box center [924, 242] width 97 height 20
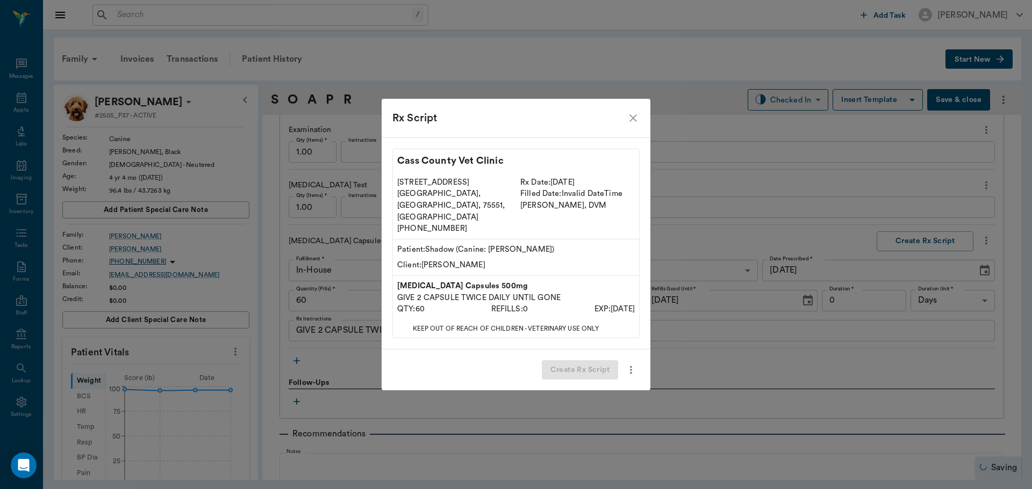
click at [634, 120] on div "Rx Script" at bounding box center [515, 118] width 269 height 39
click at [638, 125] on icon "close" at bounding box center [632, 118] width 13 height 13
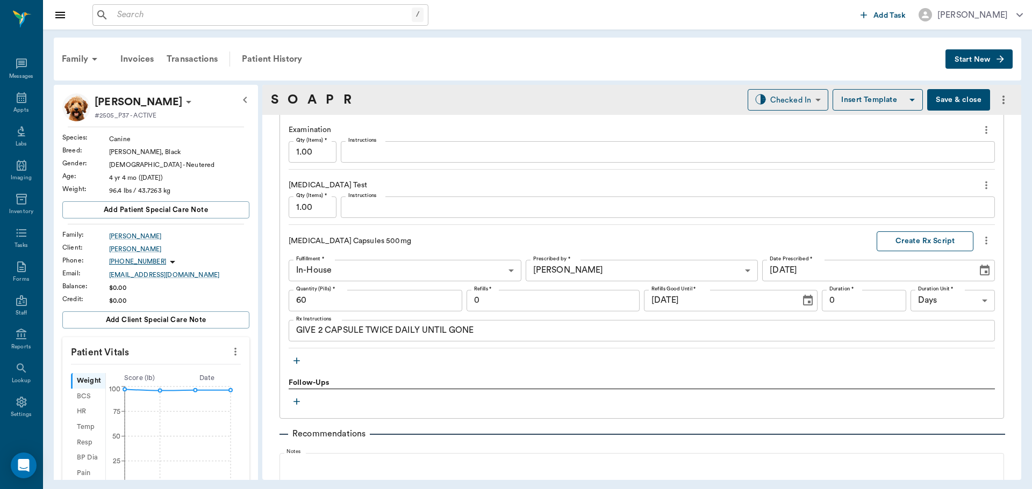
click at [924, 240] on button "Create Rx Script" at bounding box center [924, 242] width 97 height 20
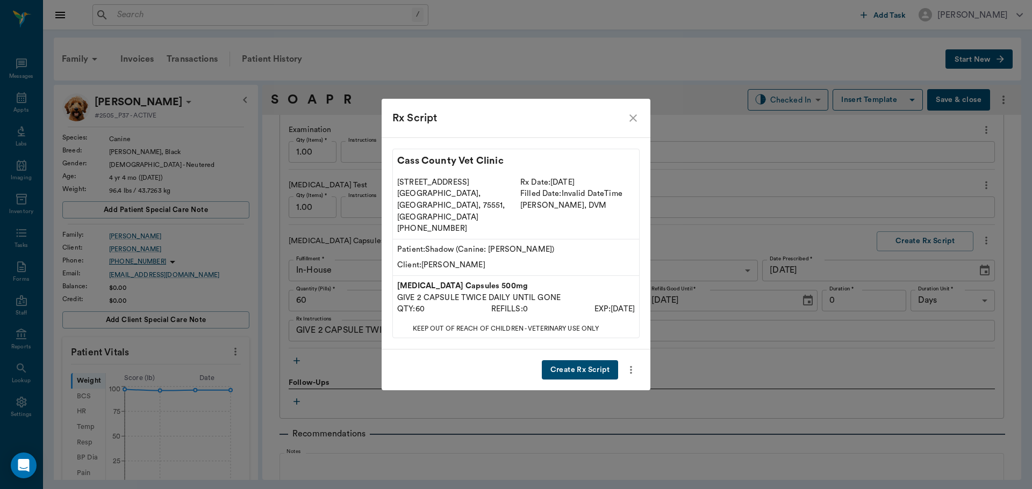
click at [575, 361] on button "Create Rx Script" at bounding box center [580, 371] width 76 height 20
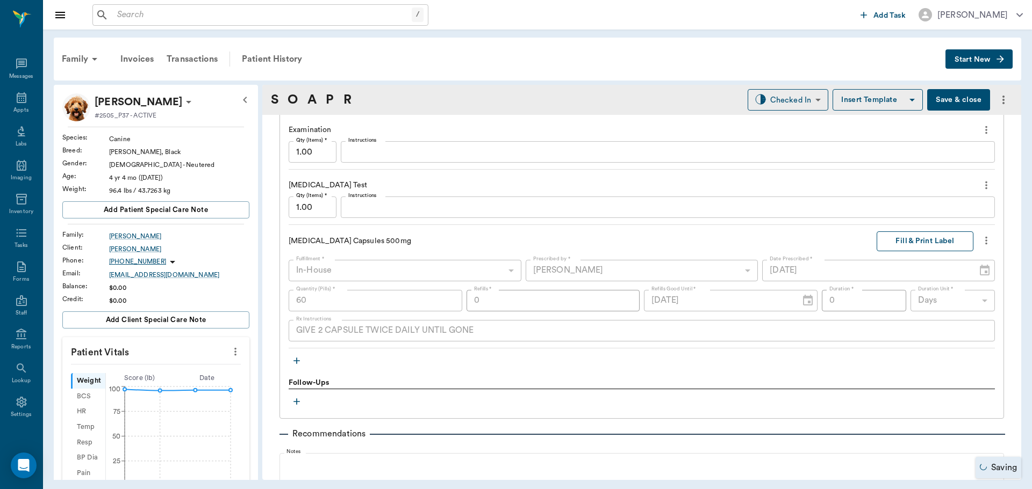
click at [881, 243] on button "Fill & Print Label" at bounding box center [924, 242] width 97 height 20
click at [544, 333] on body "/ ​ Add Task Dr. Bert Ellsworth Nectar Messages Appts Labs Imaging Inventory Ta…" at bounding box center [516, 244] width 1032 height 489
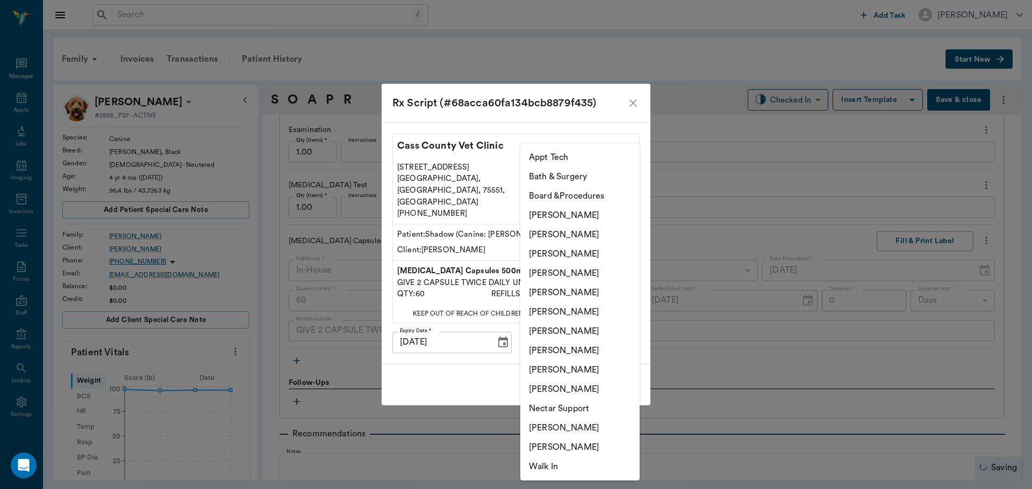
click at [547, 355] on li "[PERSON_NAME]" at bounding box center [579, 350] width 119 height 19
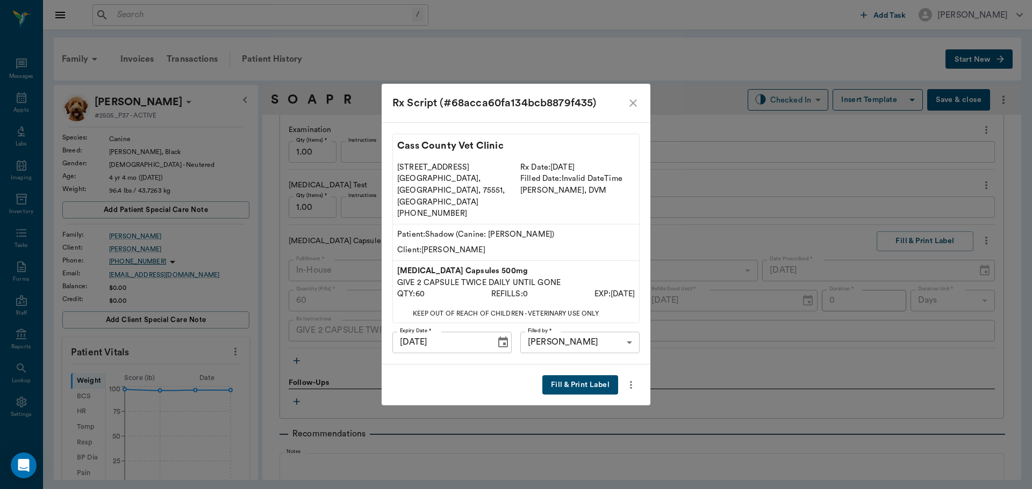
click at [594, 366] on li "[PERSON_NAME]" at bounding box center [580, 368] width 90 height 11
click at [605, 329] on body "/ ​ Add Task Dr. Bert Ellsworth Nectar Messages Appts Labs Imaging Inventory Ta…" at bounding box center [516, 244] width 1032 height 489
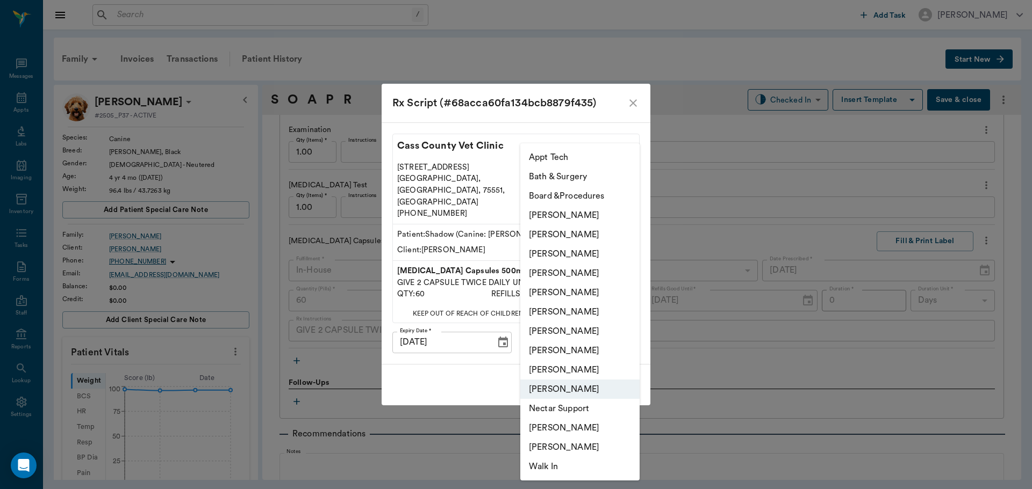
click at [544, 358] on li "[PERSON_NAME]" at bounding box center [579, 350] width 119 height 19
type input "63ec2e7e52e12b0ba117b124"
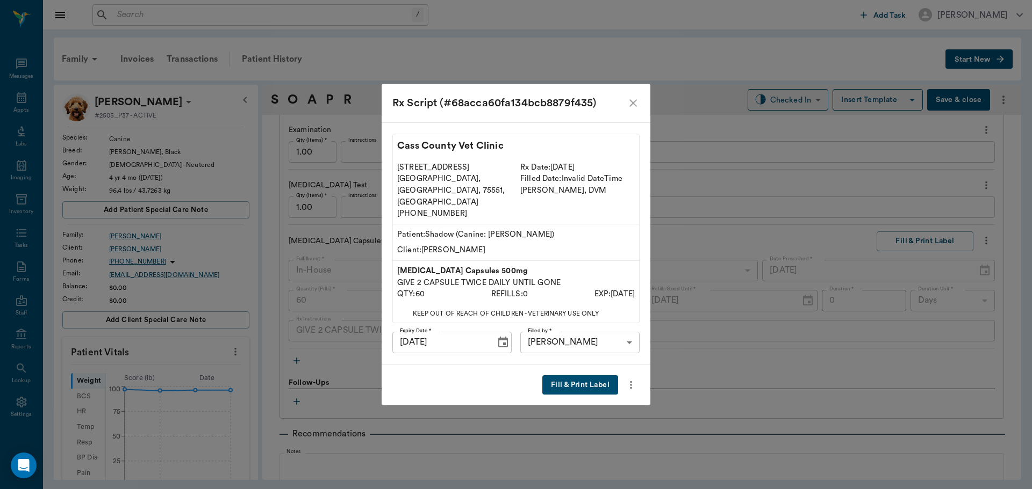
click at [577, 376] on button "Fill & Print Label" at bounding box center [580, 386] width 76 height 20
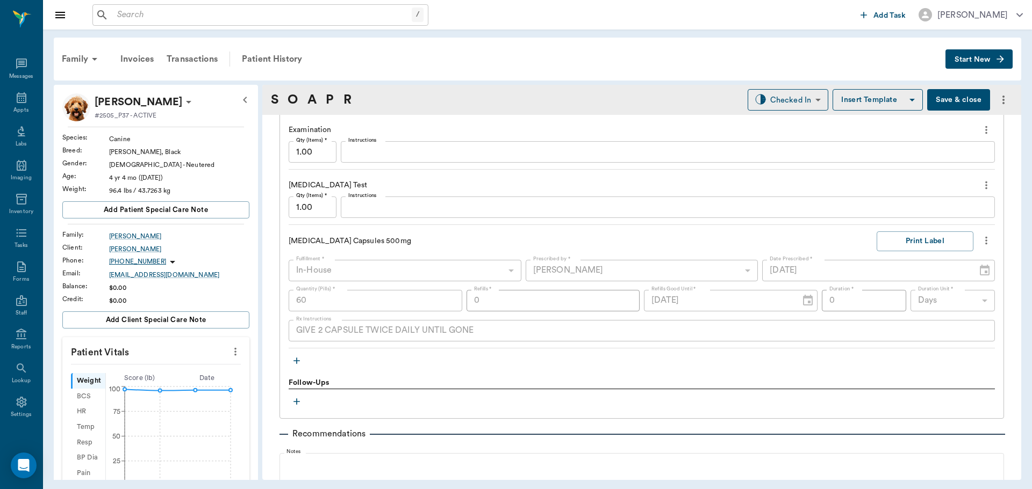
click at [300, 362] on icon "button" at bounding box center [296, 361] width 11 height 11
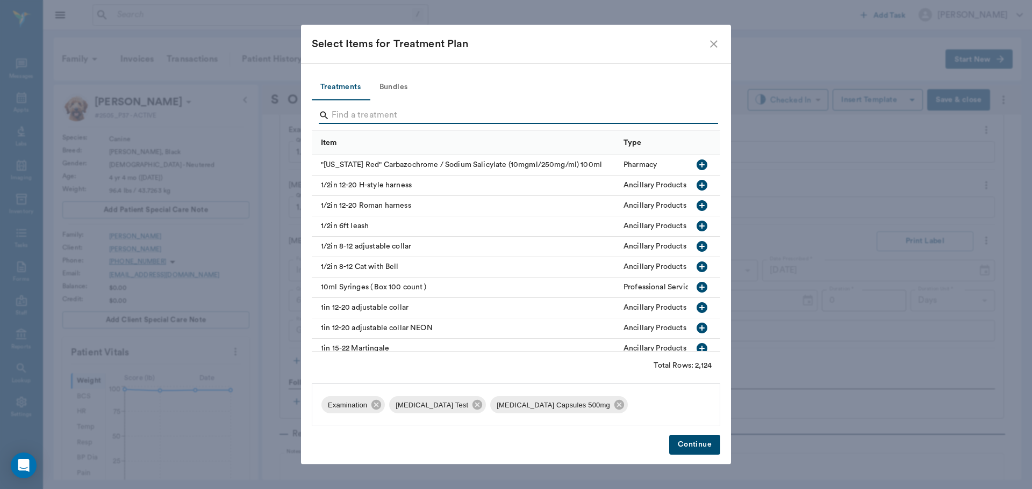
click at [714, 44] on icon "close" at bounding box center [714, 44] width 8 height 8
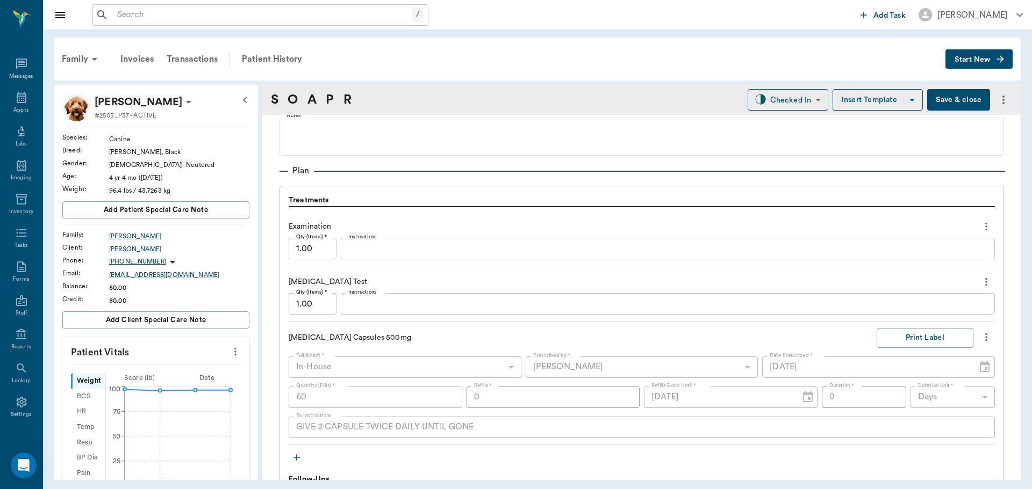
scroll to position [821, 0]
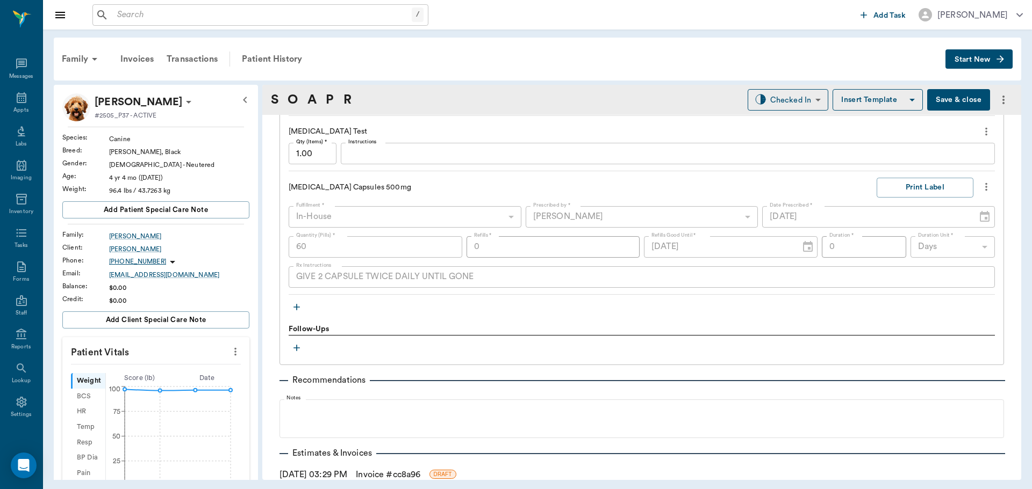
click at [296, 309] on icon "button" at bounding box center [296, 307] width 11 height 11
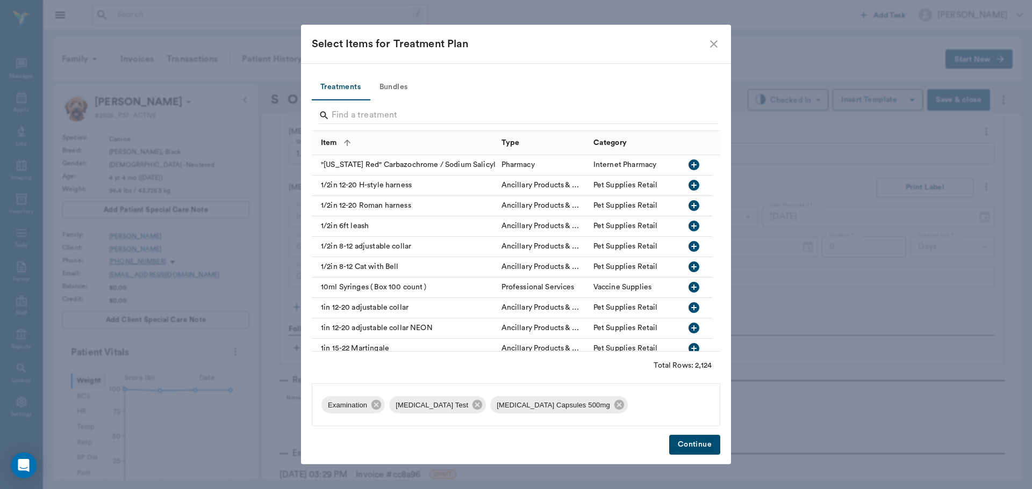
click at [366, 120] on input "Search" at bounding box center [516, 115] width 370 height 17
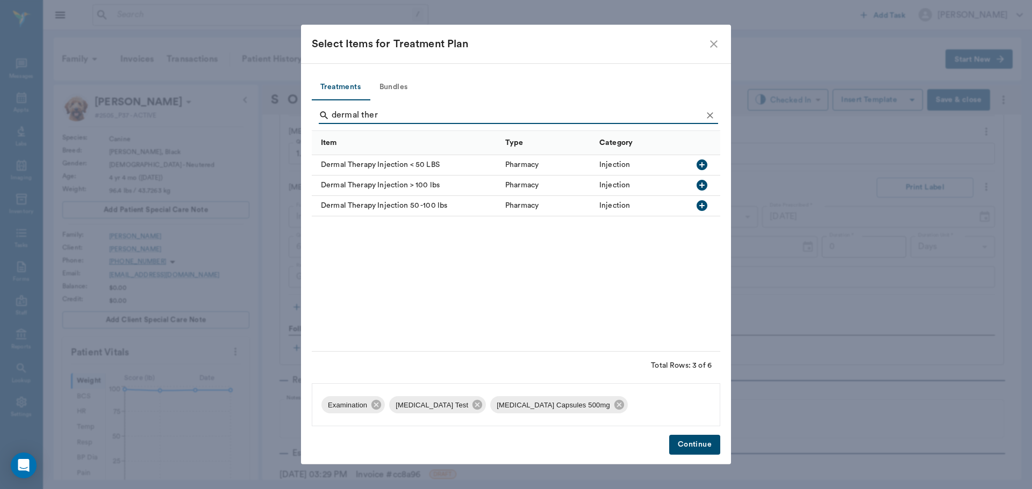
type input "dermal ther"
click at [702, 206] on icon "button" at bounding box center [701, 205] width 13 height 13
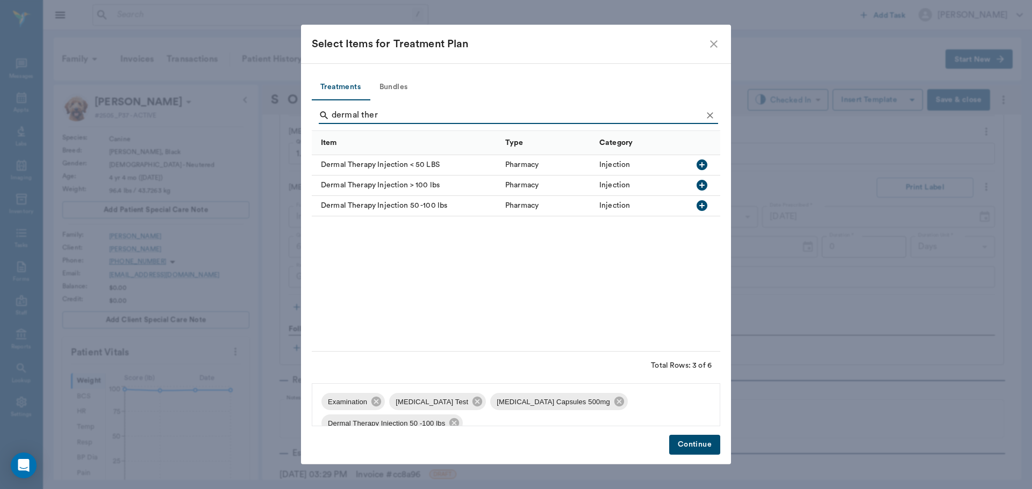
click at [694, 443] on button "Continue" at bounding box center [694, 445] width 51 height 20
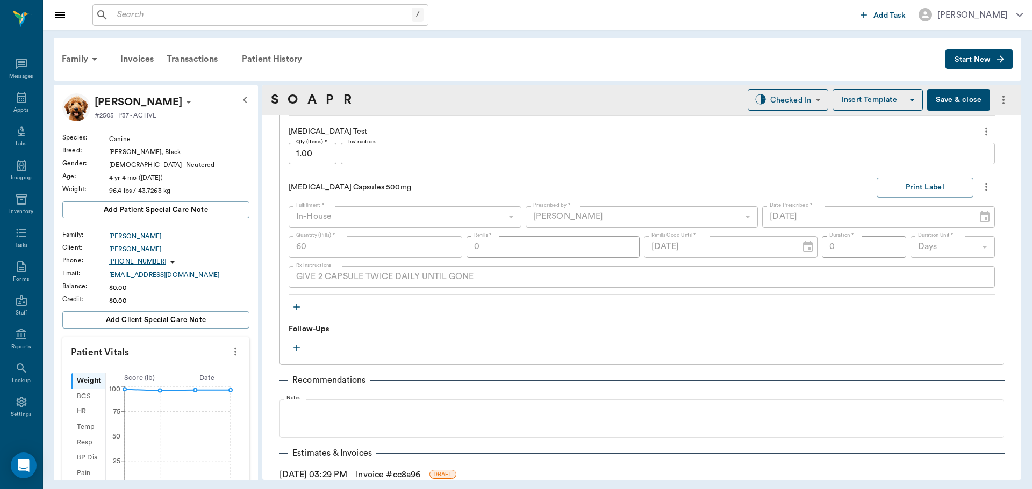
scroll to position [784, 0]
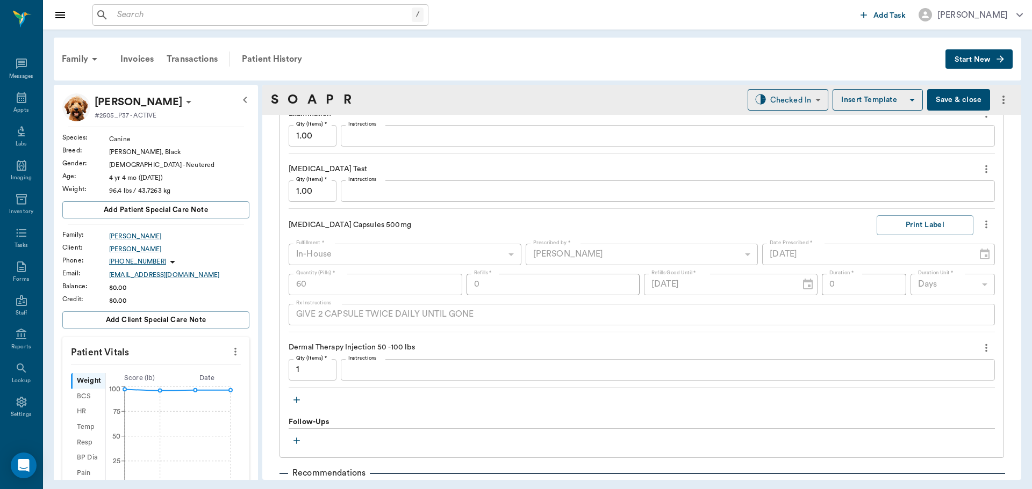
click at [385, 191] on textarea "Instructions" at bounding box center [667, 191] width 639 height 12
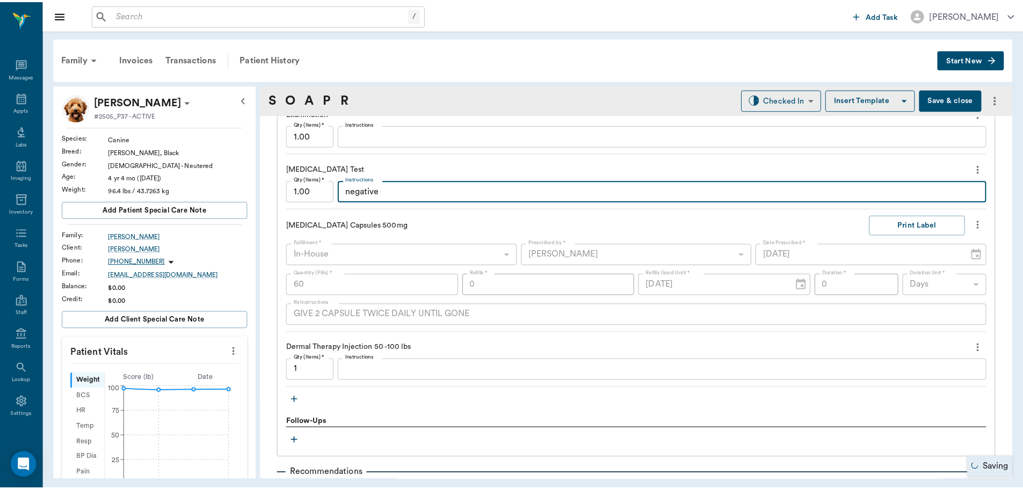
scroll to position [945, 0]
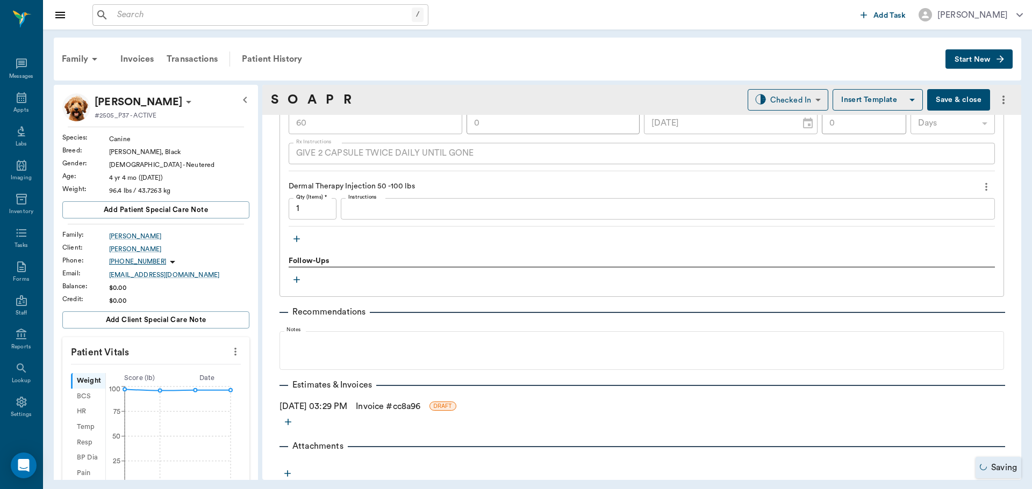
type textarea "negative"
click at [386, 402] on link "Invoice # cc8a96" at bounding box center [388, 406] width 64 height 13
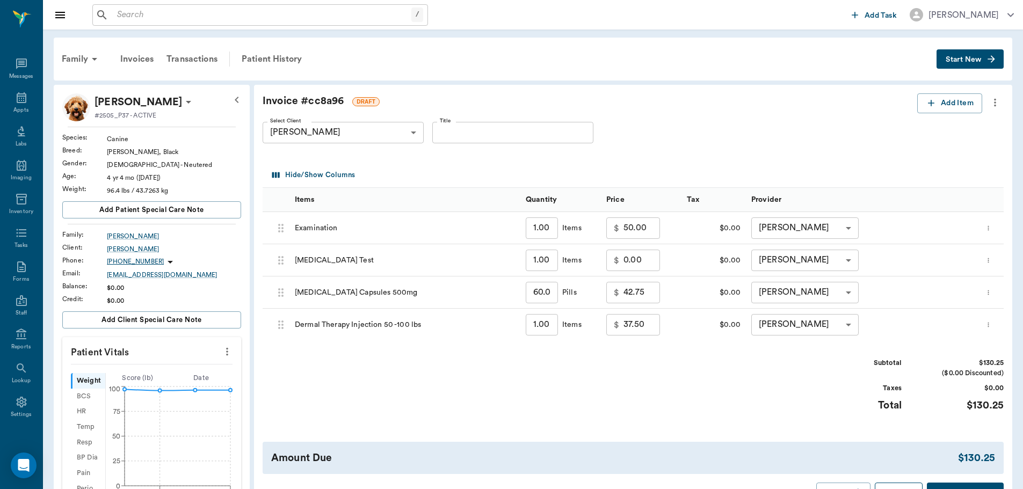
scroll to position [161, 0]
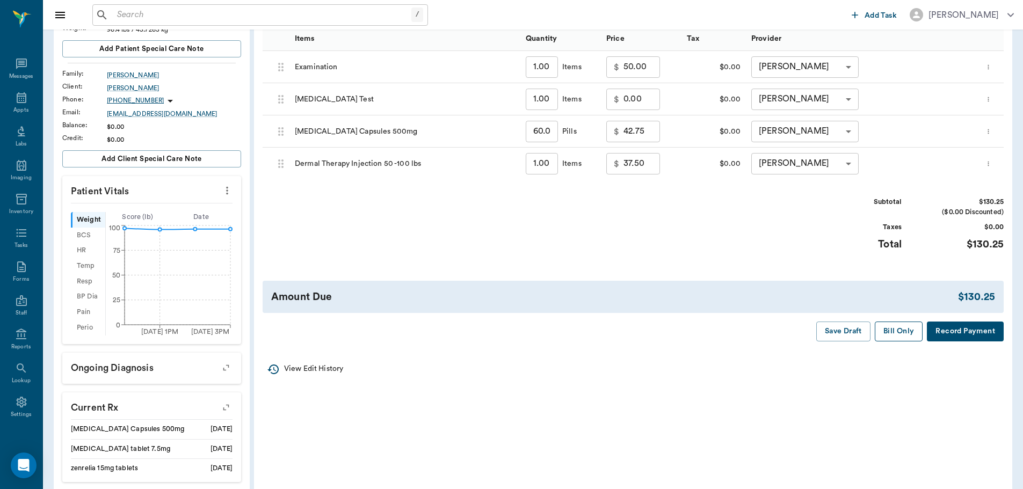
click at [909, 328] on button "Bill Only" at bounding box center [899, 332] width 48 height 20
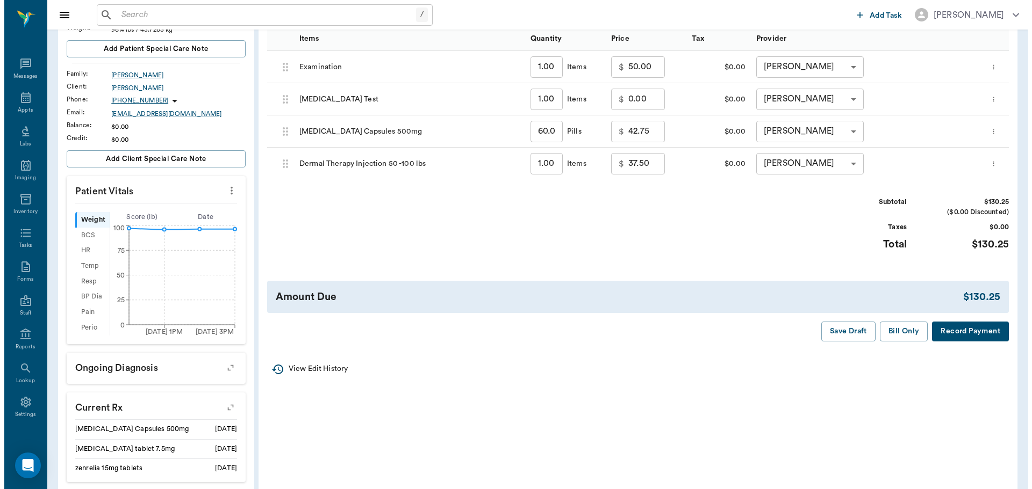
scroll to position [0, 0]
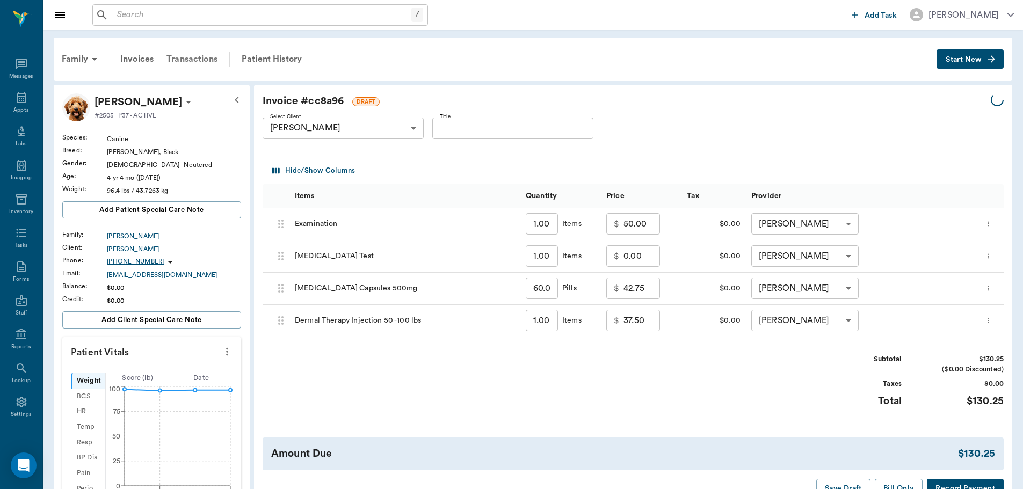
click at [193, 60] on div "Transactions" at bounding box center [192, 59] width 64 height 26
click at [265, 60] on div "Patient History" at bounding box center [271, 59] width 73 height 26
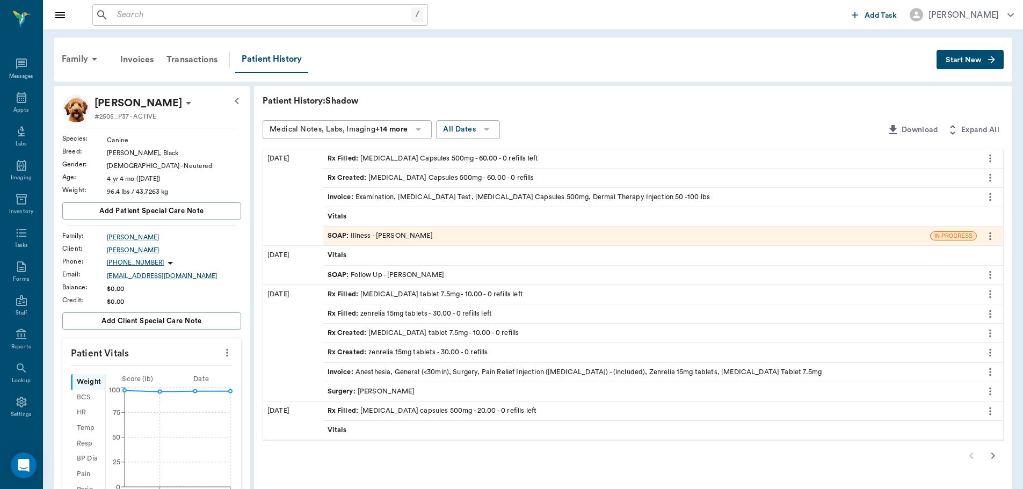
click at [381, 237] on div "SOAP : Illness - Dr. Bert Ellsworth" at bounding box center [380, 236] width 105 height 10
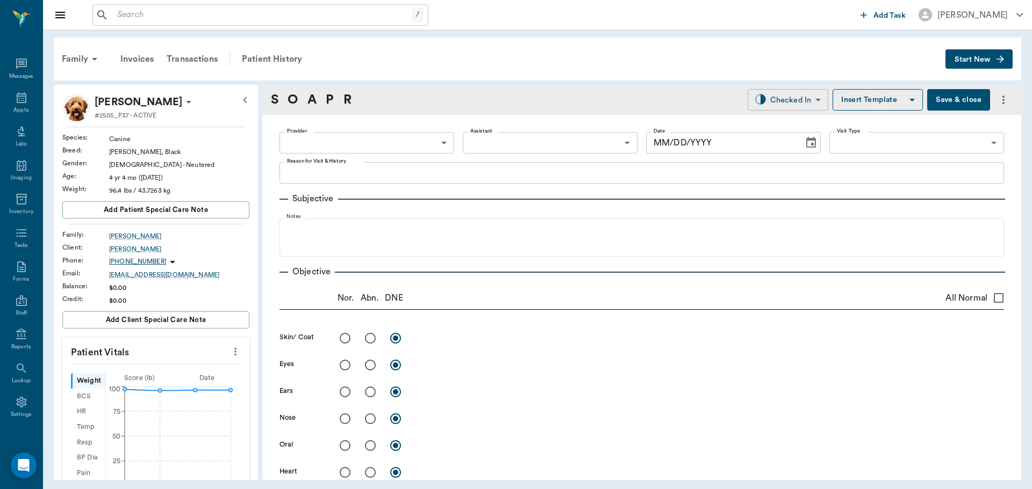
click at [811, 99] on body "/ ​ Add Task Dr. Bert Ellsworth Nectar Messages Appts Labs Imaging Inventory Ta…" at bounding box center [516, 244] width 1032 height 489
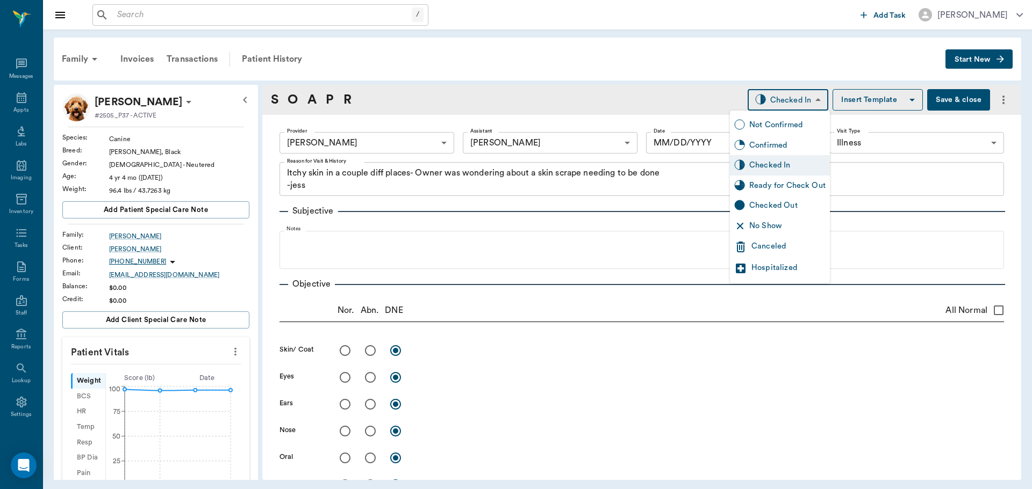
type input "63ec2f075fda476ae8351a4d"
type input "63ec2e7e52e12b0ba117b124"
type input "65d2be4f46e3a538d89b8c15"
type textarea "Itchy skin in a couple diff places- Owner was wondering about a skin scrape nee…"
click at [787, 189] on div "Ready for Check Out" at bounding box center [787, 186] width 76 height 12
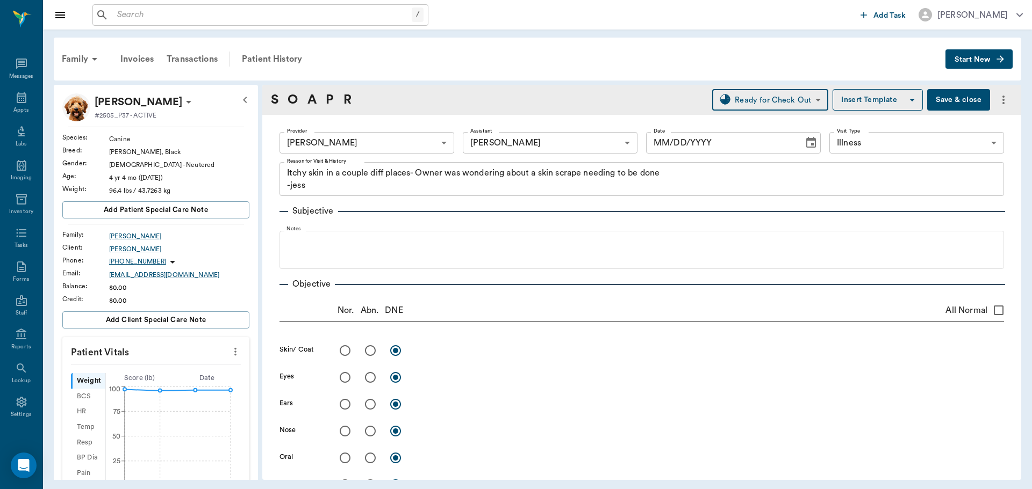
type input "READY_TO_CHECKOUT"
type input "[DATE]"
click at [936, 96] on div at bounding box center [516, 244] width 1032 height 489
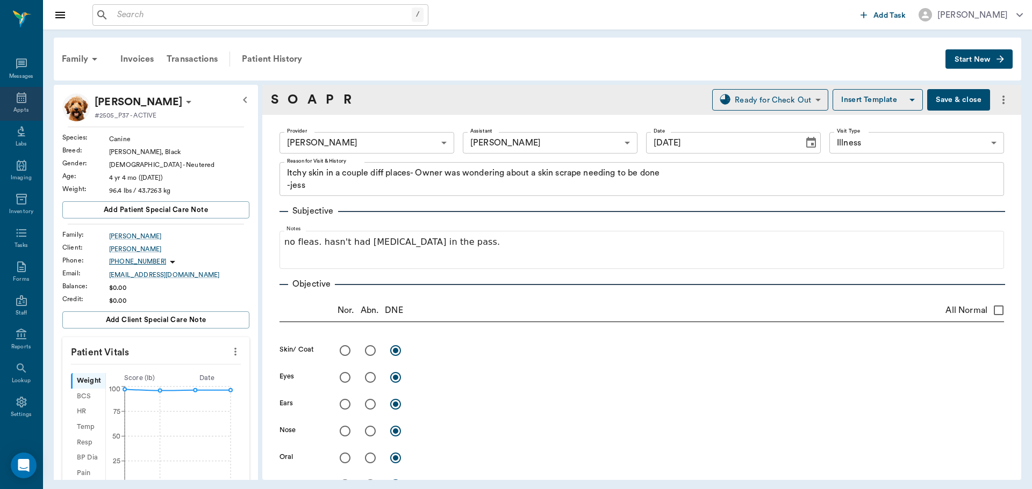
drag, startPoint x: 1, startPoint y: 99, endPoint x: 374, endPoint y: 100, distance: 373.9
click at [1, 99] on div "Appts" at bounding box center [21, 104] width 42 height 34
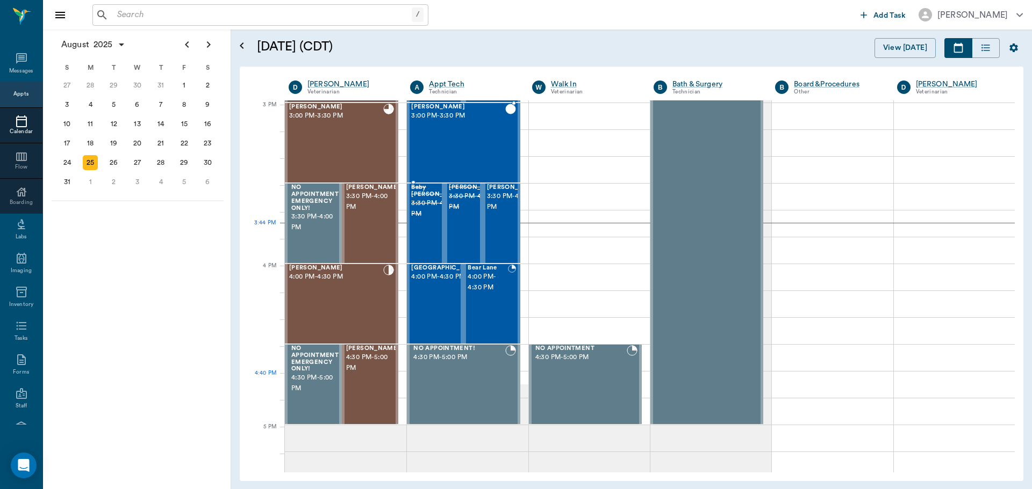
scroll to position [1128, 0]
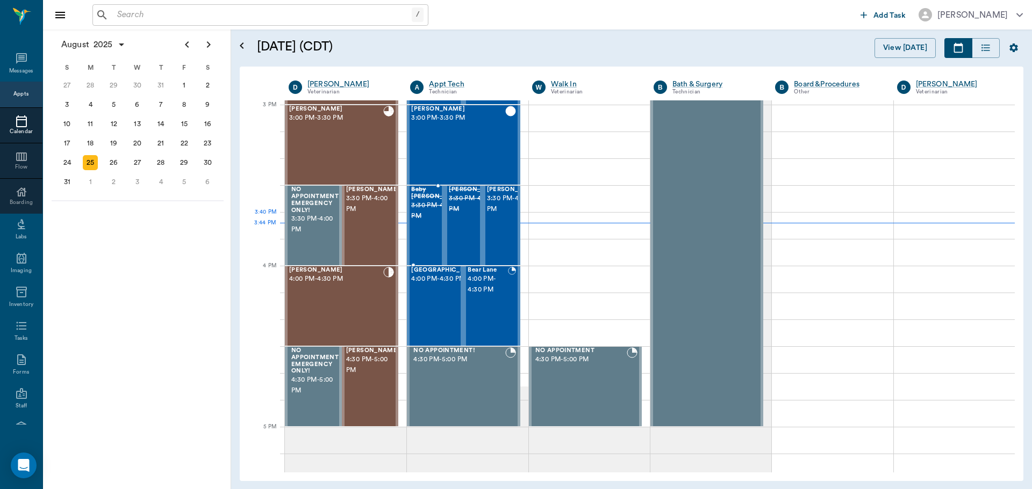
click at [371, 215] on span "3:30 PM - 4:00 PM" at bounding box center [373, 203] width 54 height 21
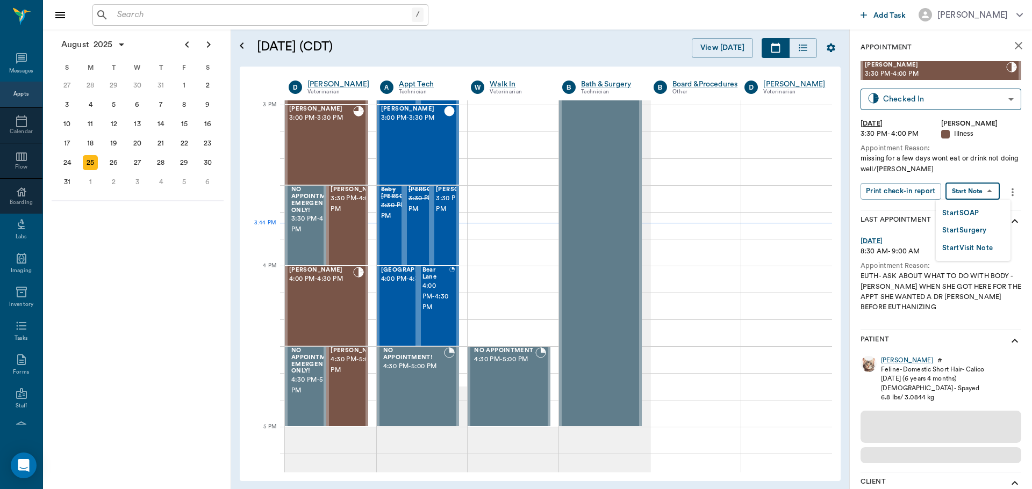
click at [978, 184] on body "/ ​ Add Task Dr. Bert Ellsworth Nectar Messages Appts Calendar Flow Boarding La…" at bounding box center [516, 244] width 1032 height 489
click at [977, 213] on button "Start SOAP" at bounding box center [960, 213] width 37 height 12
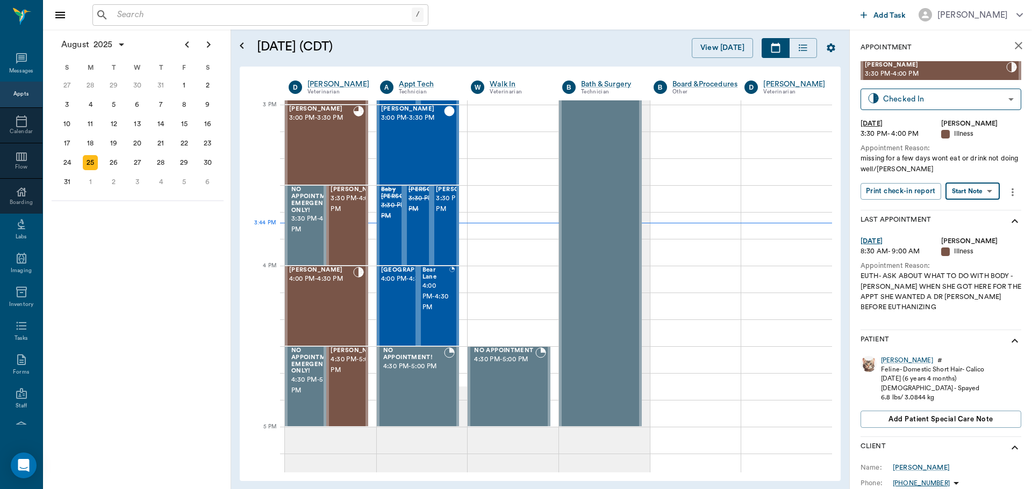
click at [955, 190] on body "/ ​ Add Task Dr. Bert Ellsworth Nectar Messages Appts Calendar Flow Boarding La…" at bounding box center [516, 244] width 1032 height 489
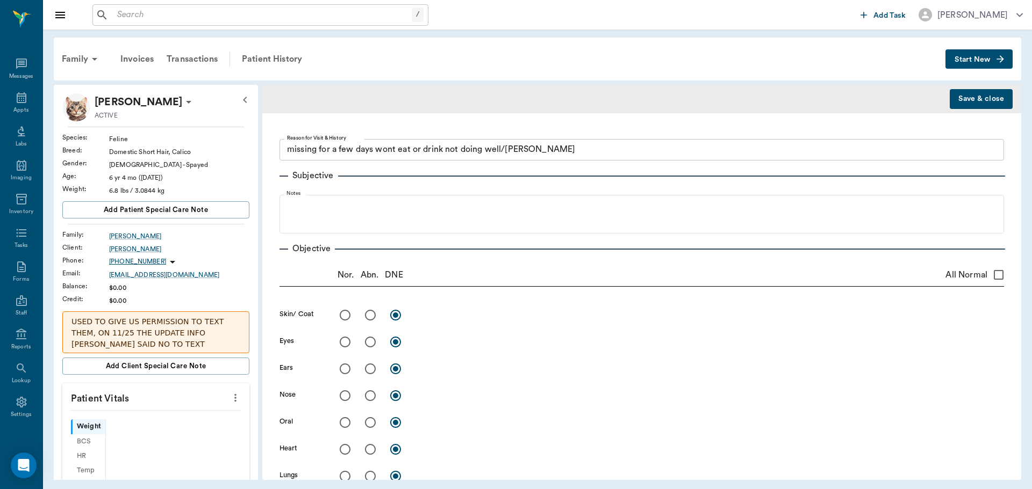
type textarea "missing for a few days wont eat or drink not doing well/[PERSON_NAME]"
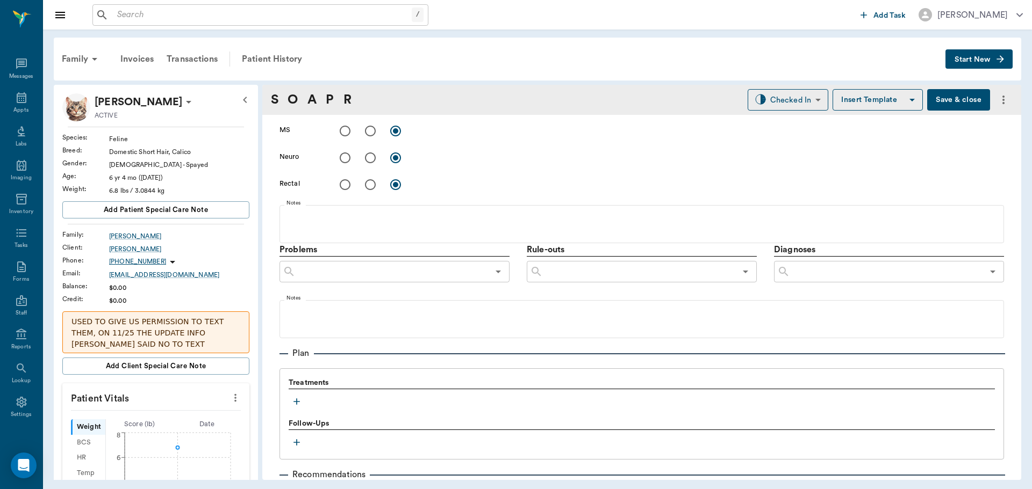
scroll to position [484, 0]
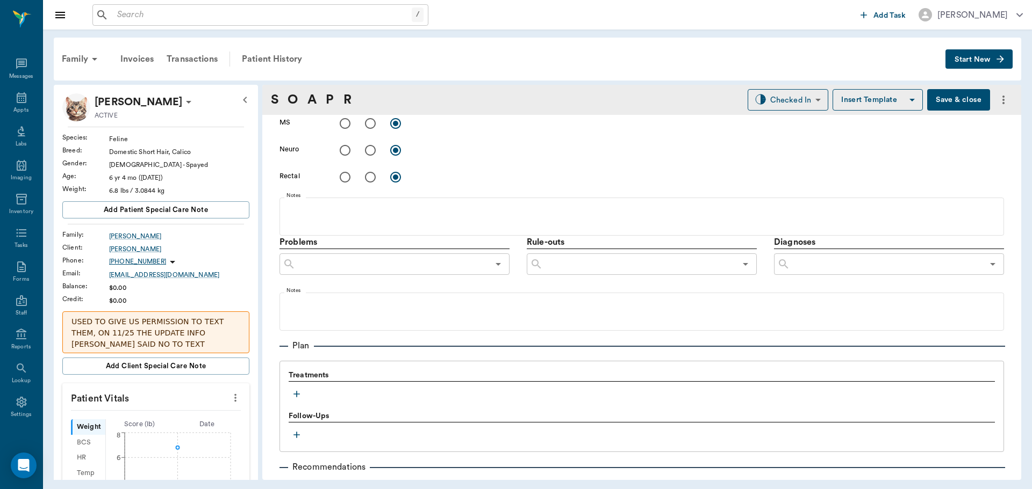
click at [296, 395] on icon "button" at bounding box center [296, 394] width 11 height 11
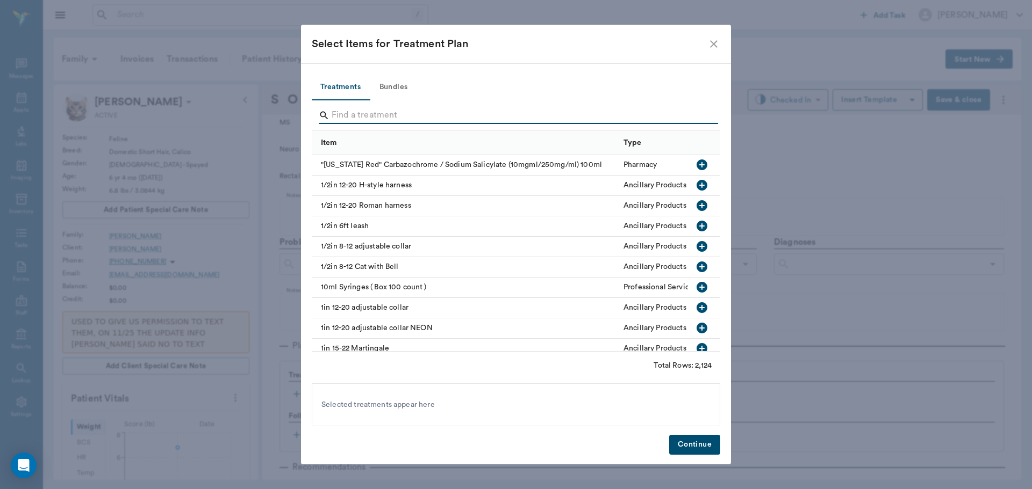
click at [355, 112] on input "Search" at bounding box center [516, 115] width 370 height 17
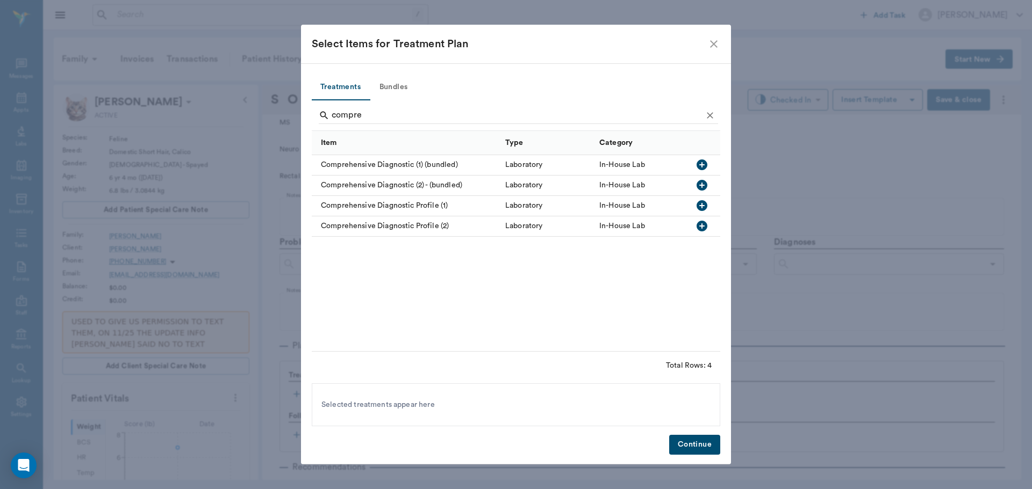
click at [702, 204] on icon "button" at bounding box center [701, 205] width 11 height 11
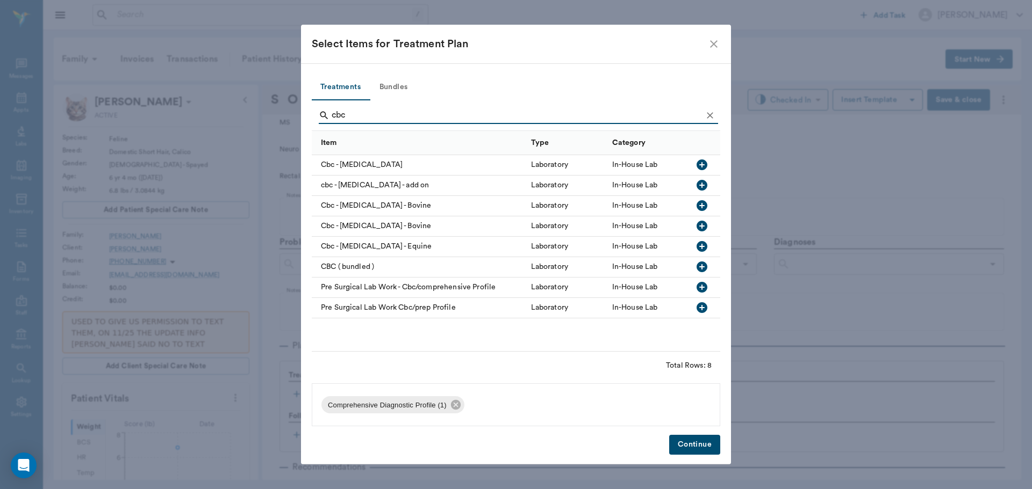
type input "cbc"
click at [701, 164] on icon "button" at bounding box center [701, 165] width 11 height 11
click at [690, 442] on button "Continue" at bounding box center [694, 445] width 51 height 20
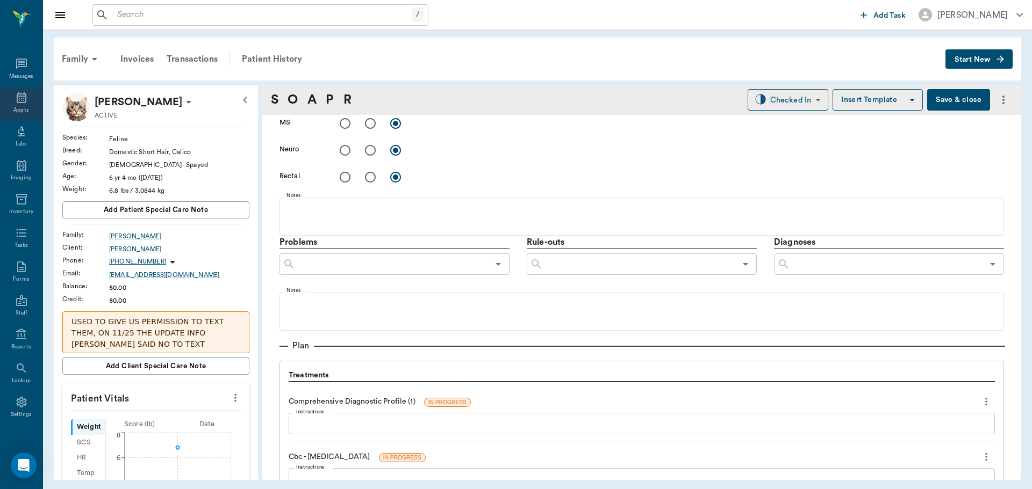
click at [4, 111] on div "Appts" at bounding box center [21, 104] width 42 height 34
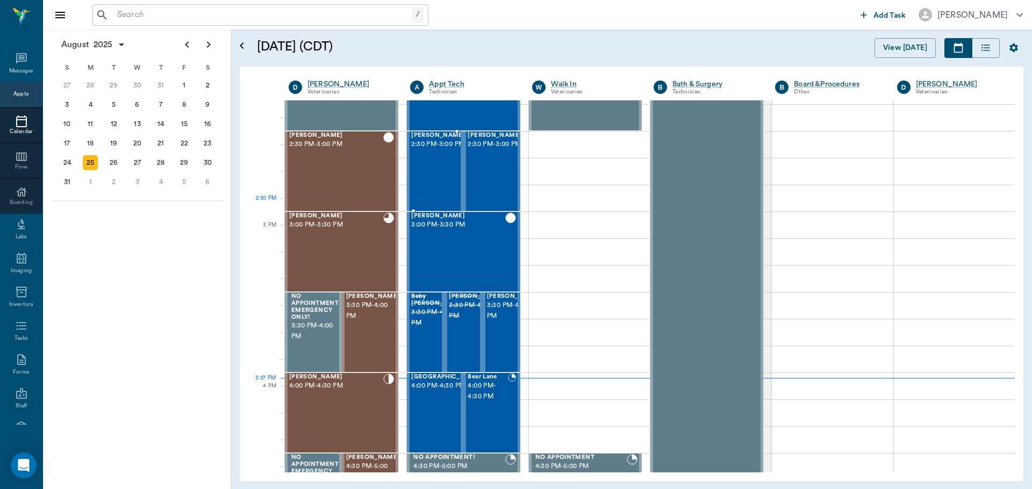
scroll to position [968, 0]
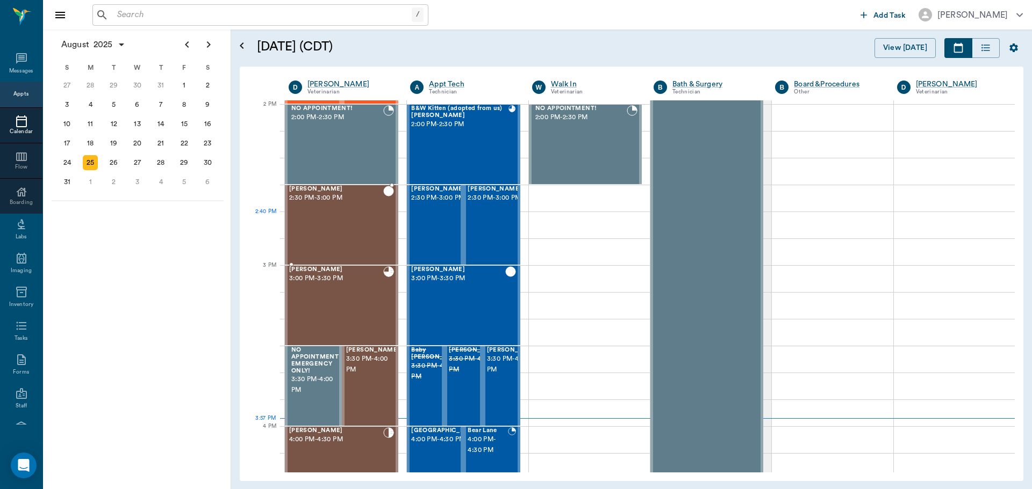
click at [350, 221] on div "[PERSON_NAME] 2:30 PM - 3:00 PM" at bounding box center [336, 225] width 94 height 78
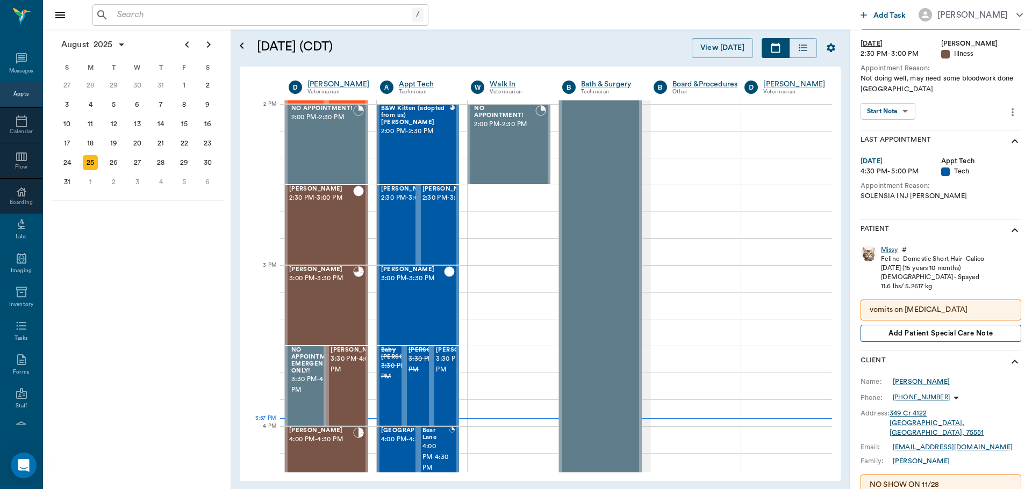
scroll to position [107, 0]
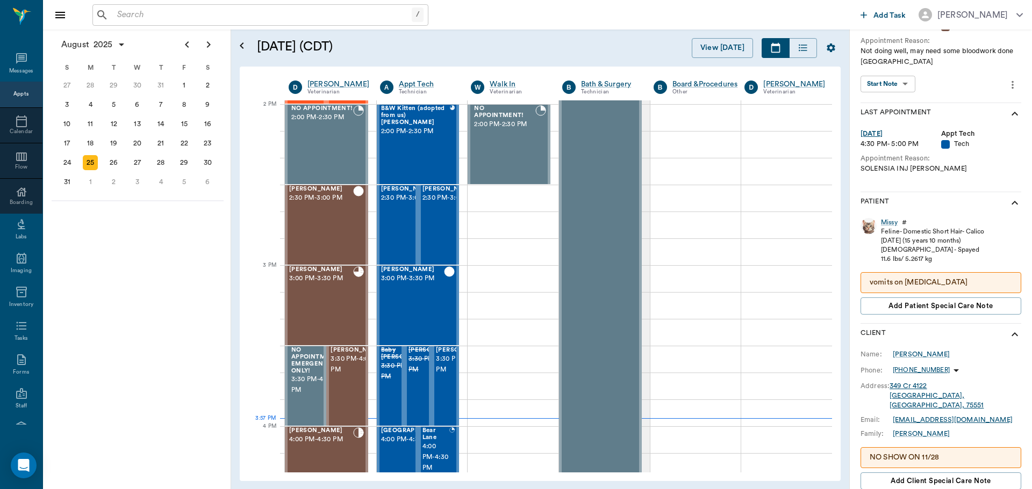
click at [891, 217] on div "Missy # Feline - Domestic Short Hair - Calico 10/20/2009 (15 years 10 months) F…" at bounding box center [940, 269] width 161 height 110
click at [891, 218] on div "Missy" at bounding box center [889, 222] width 17 height 9
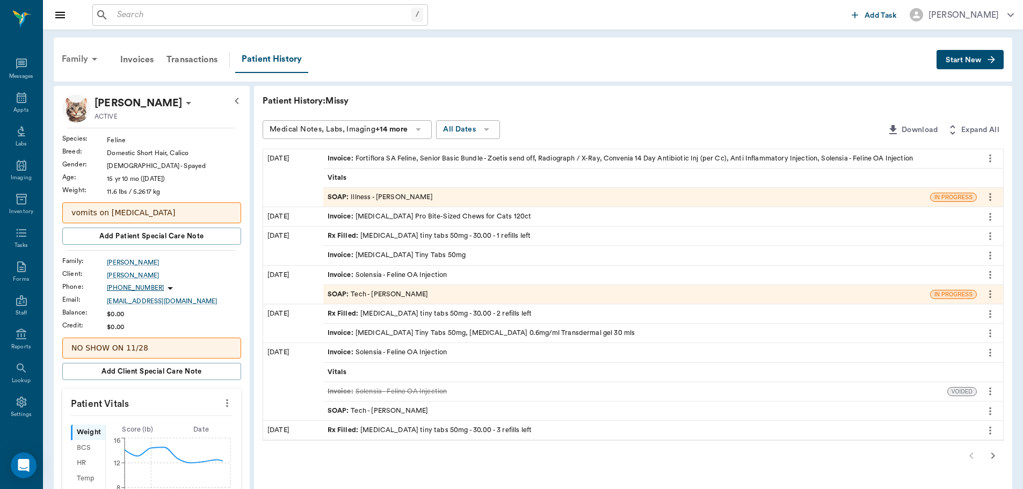
click at [83, 55] on div "Family" at bounding box center [81, 59] width 52 height 26
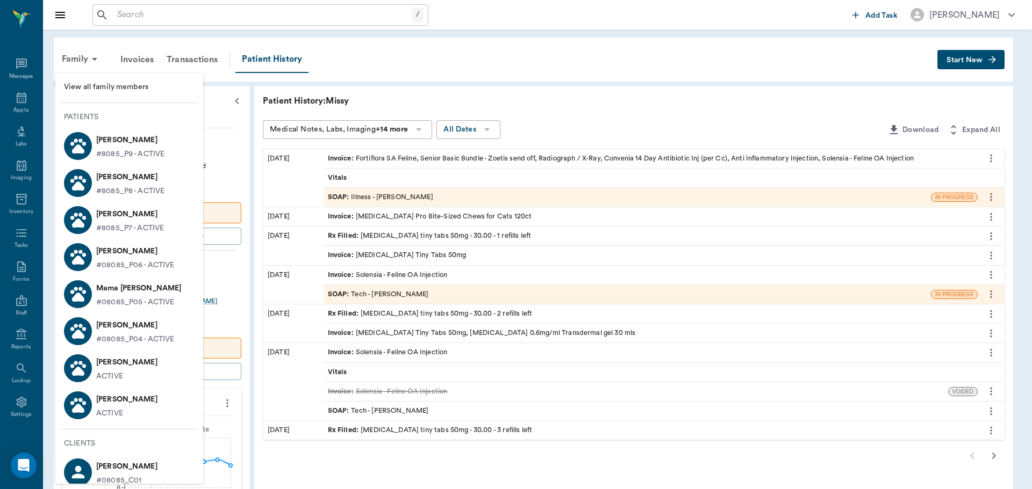
drag, startPoint x: 151, startPoint y: 408, endPoint x: 161, endPoint y: 405, distance: 10.2
click at [151, 408] on li "Missy Tyson ACTIVE" at bounding box center [129, 405] width 148 height 37
click at [226, 176] on div at bounding box center [516, 244] width 1032 height 489
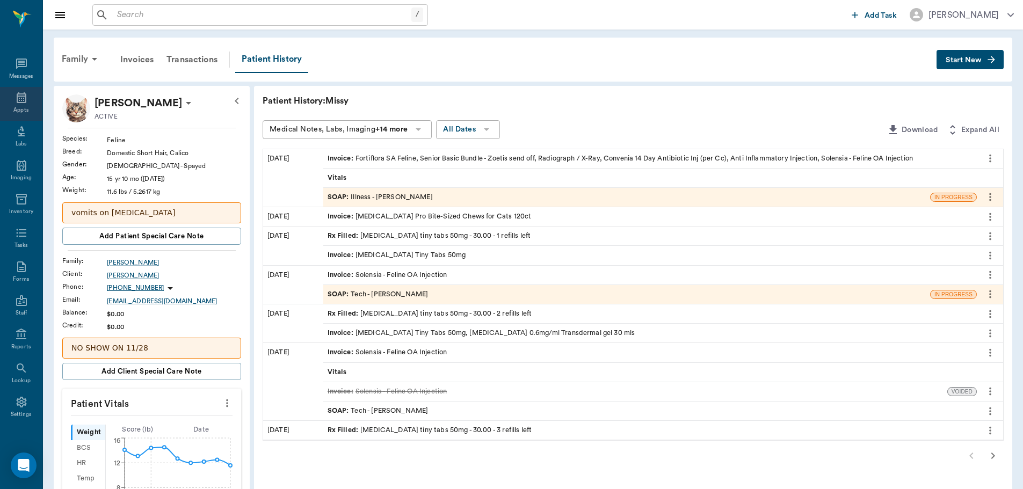
click at [6, 102] on div "Appts" at bounding box center [21, 104] width 42 height 34
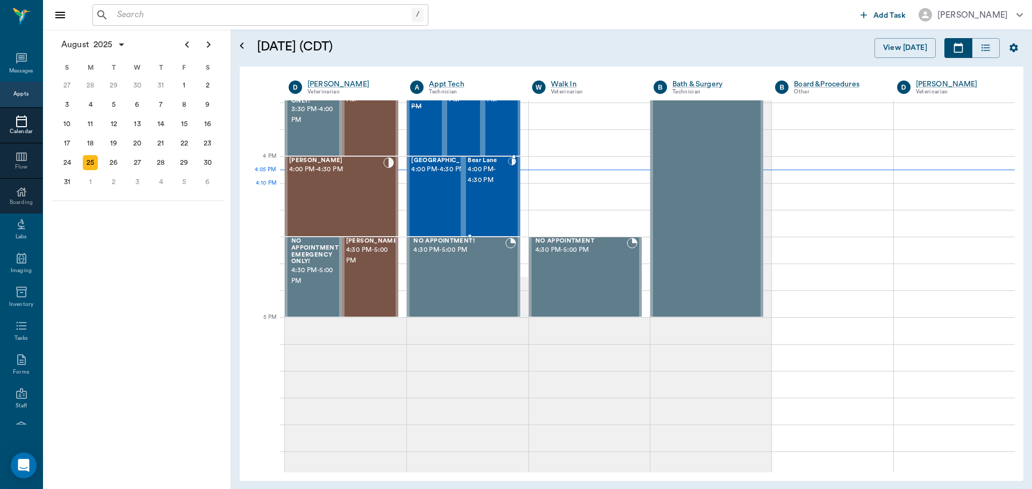
scroll to position [1184, 0]
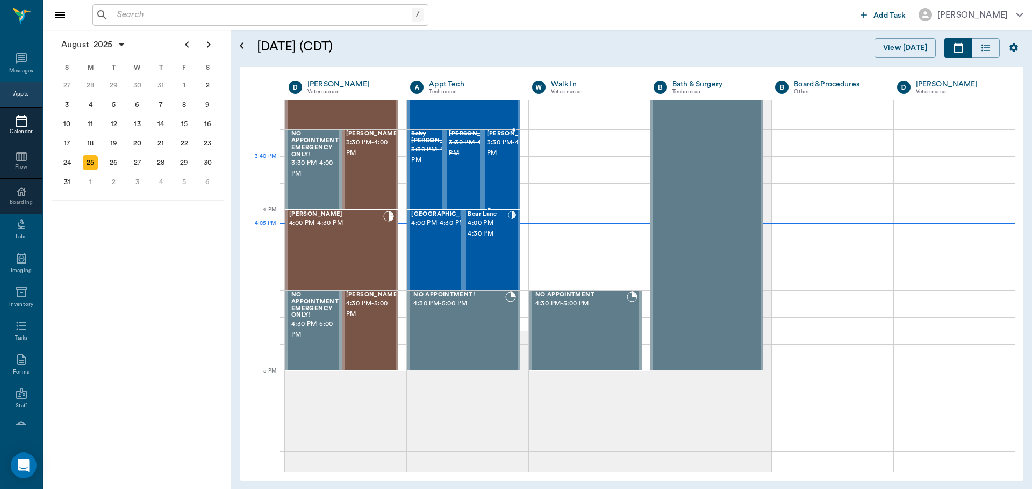
click at [494, 159] on span "3:30 PM - 4:00 PM" at bounding box center [514, 148] width 54 height 21
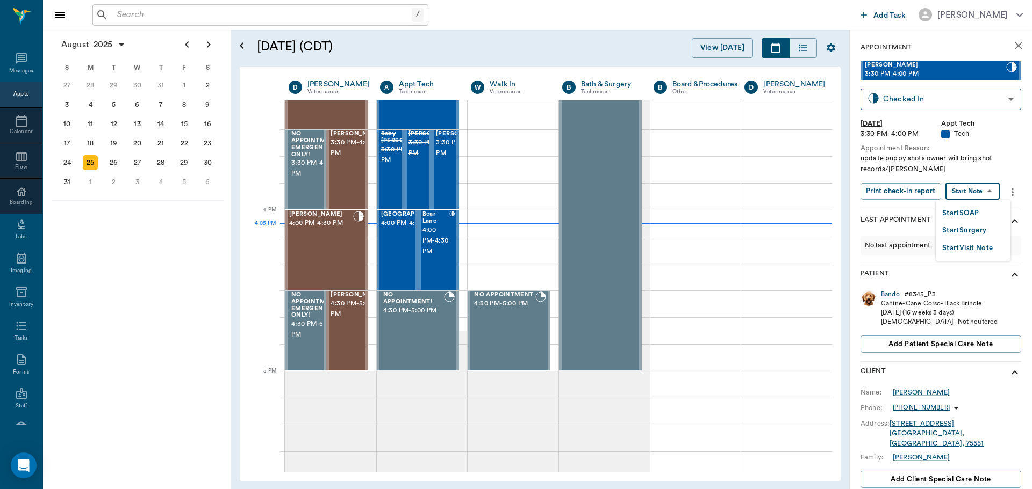
click at [996, 188] on body "/ ​ Add Task Dr. Bert Ellsworth Nectar Messages Appts Calendar Flow Boarding La…" at bounding box center [516, 244] width 1032 height 489
click at [985, 207] on li "Start SOAP" at bounding box center [972, 213] width 75 height 18
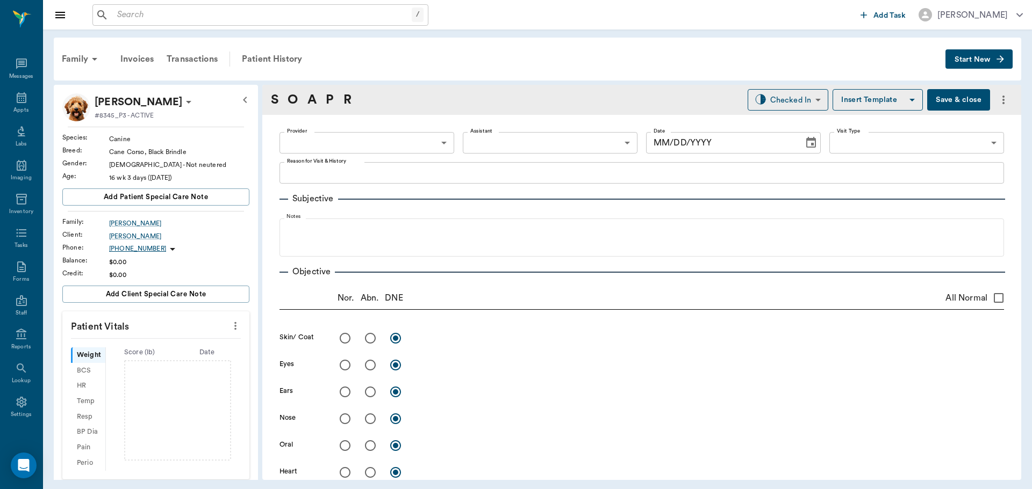
type input "63ec2f075fda476ae8351a4c"
type input "65d2be4f46e3a538d89b8c1a"
type textarea "update puppy shots owner will bring shot records/[PERSON_NAME]"
type input "[DATE]"
click at [392, 137] on body "/ ​ Add Task Dr. Bert Ellsworth Nectar Messages Appts Labs Imaging Inventory Ta…" at bounding box center [516, 244] width 1032 height 489
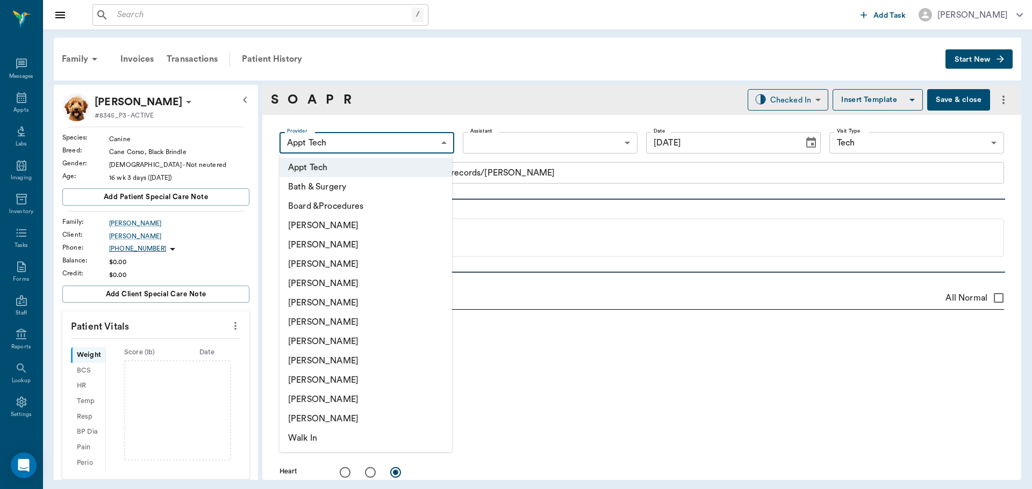
click at [383, 237] on li "[PERSON_NAME]" at bounding box center [365, 244] width 172 height 19
type input "642ef10e332a41444de2bad1"
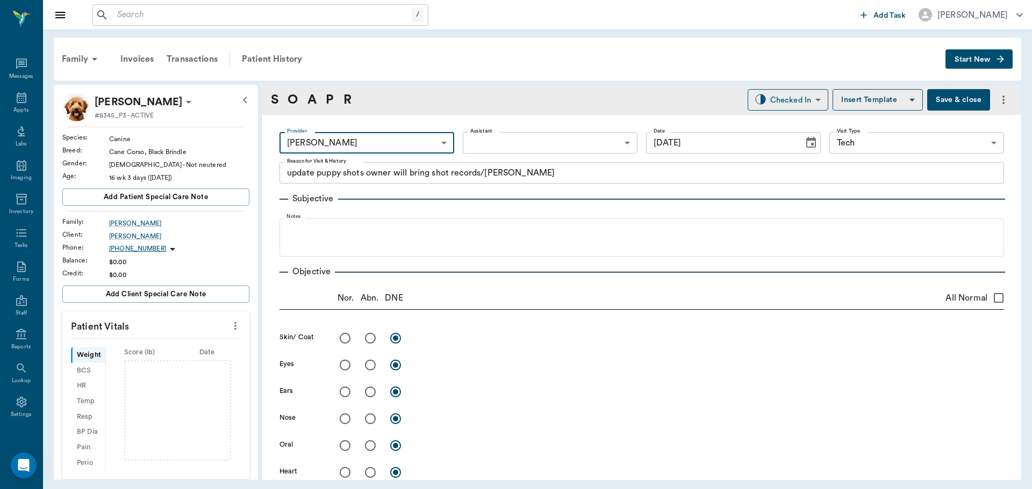
click at [233, 322] on icon "more" at bounding box center [235, 326] width 12 height 13
click at [191, 338] on li "Enter Vitals" at bounding box center [181, 345] width 107 height 20
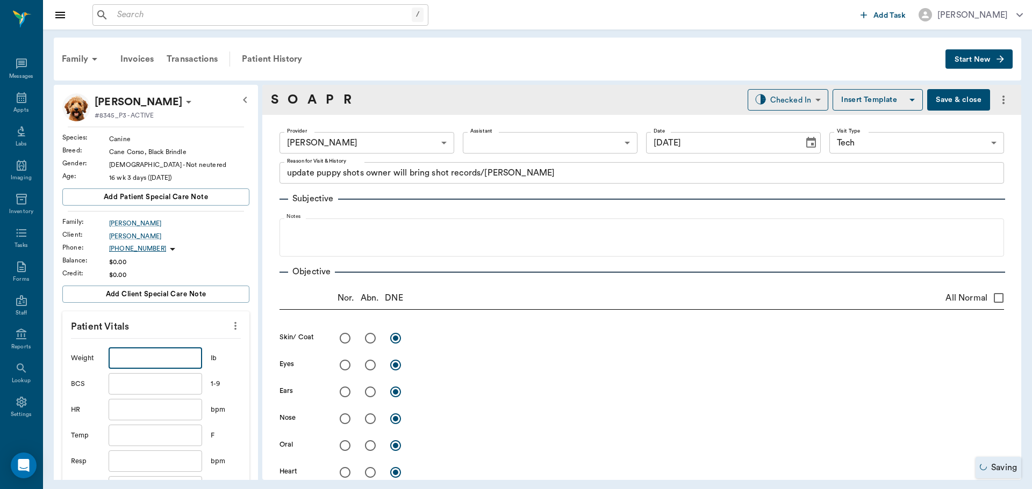
click at [165, 357] on input "text" at bounding box center [155, 358] width 93 height 21
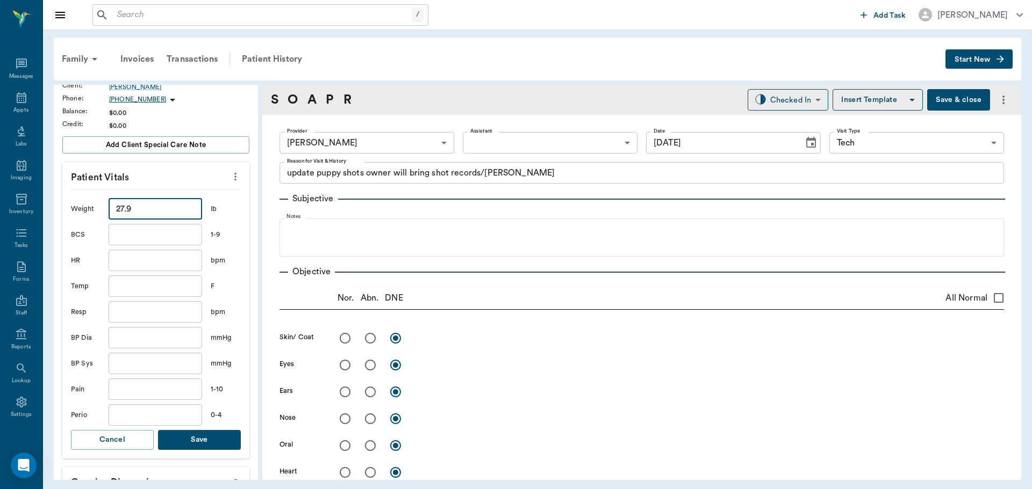
scroll to position [161, 0]
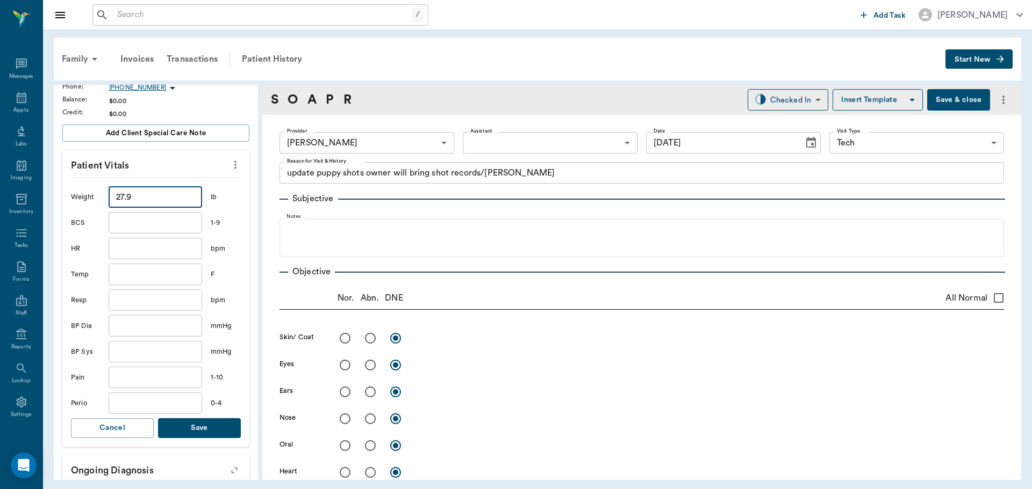
type input "27.9"
click at [205, 426] on button "Save" at bounding box center [199, 429] width 83 height 20
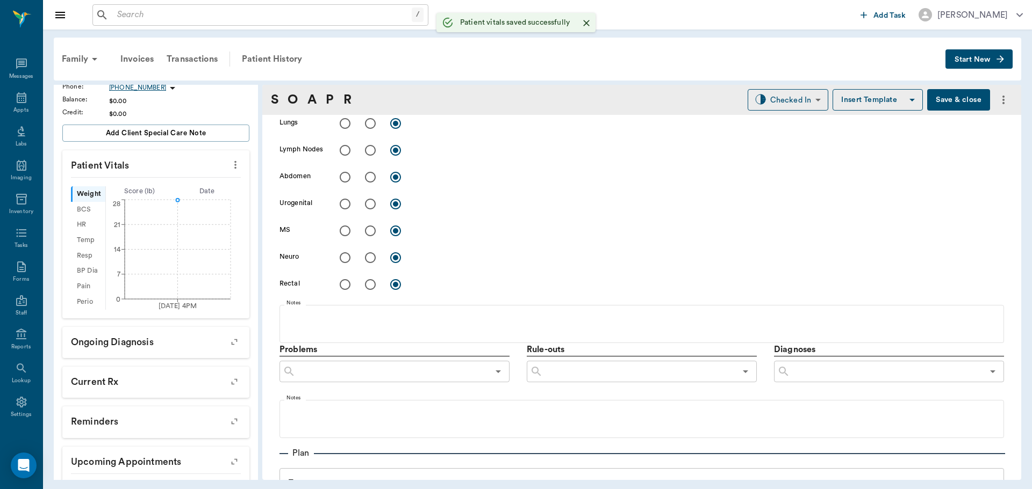
scroll to position [628, 0]
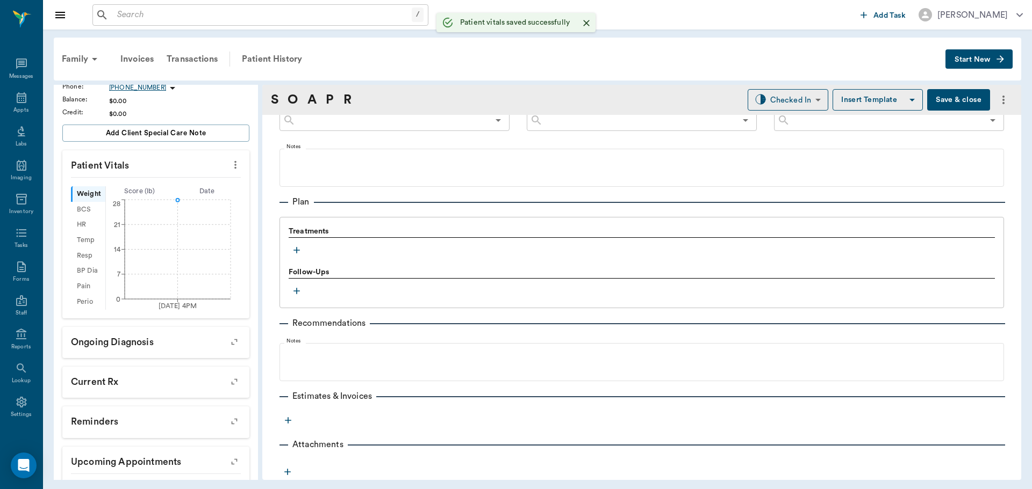
click at [297, 253] on icon "button" at bounding box center [296, 250] width 6 height 6
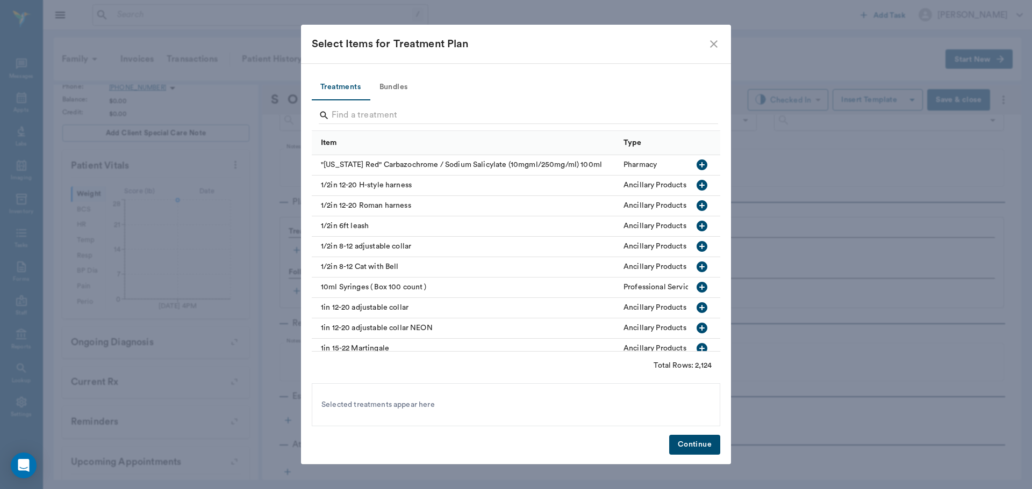
click at [398, 86] on button "Bundles" at bounding box center [393, 88] width 48 height 26
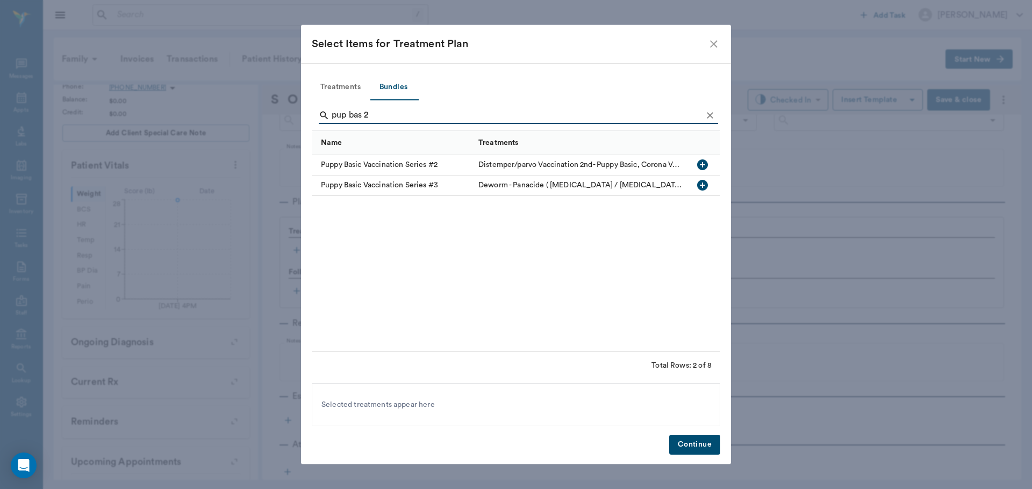
type input "pup bas 2"
click at [704, 168] on icon "button" at bounding box center [702, 165] width 11 height 11
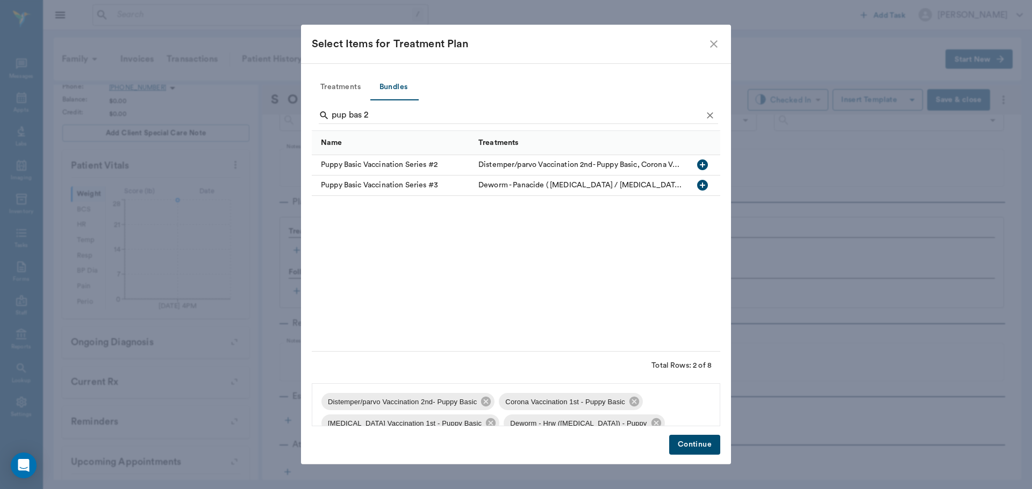
click at [699, 447] on button "Continue" at bounding box center [694, 445] width 51 height 20
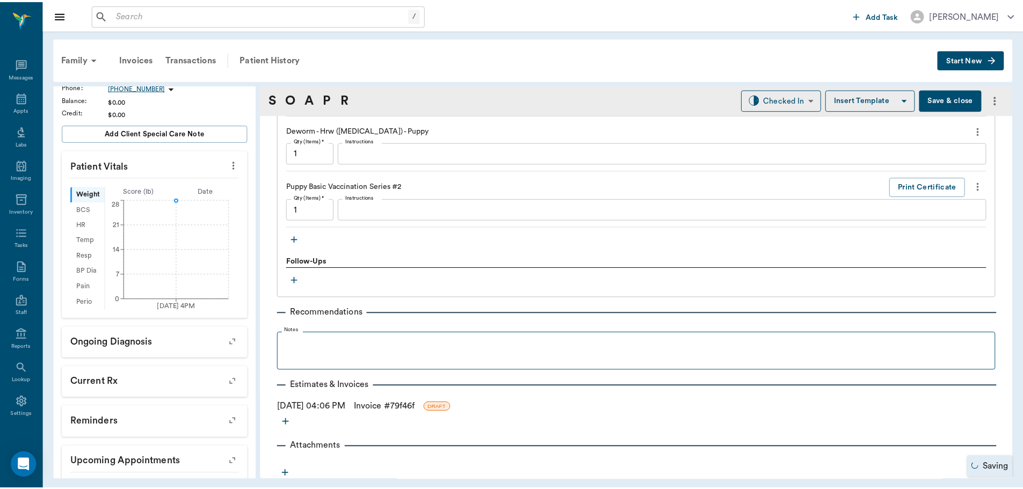
scroll to position [927, 0]
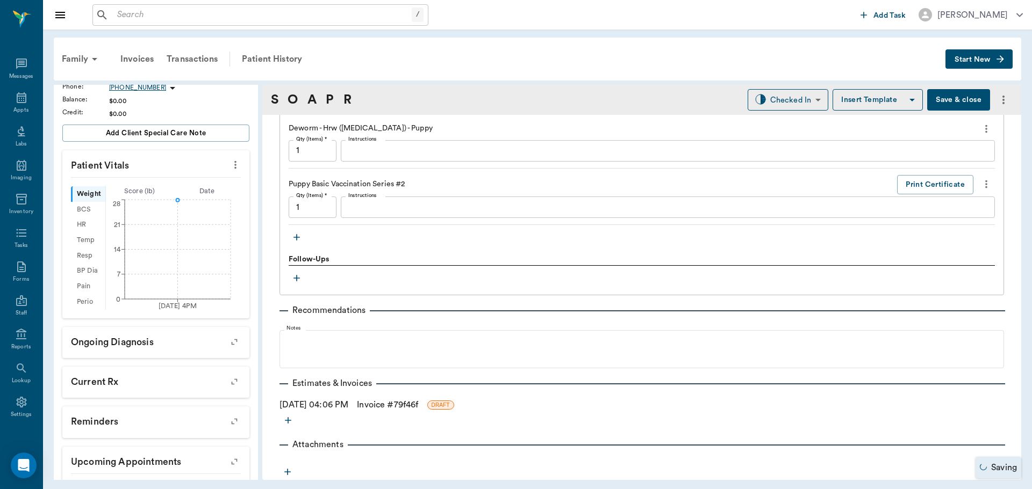
click at [403, 402] on link "Invoice # 79f46f" at bounding box center [387, 405] width 61 height 13
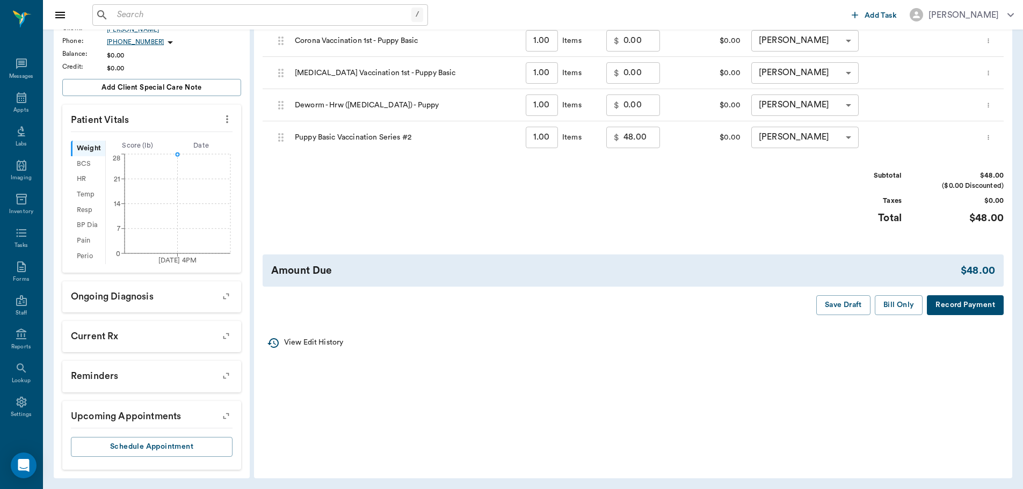
scroll to position [221, 0]
click at [890, 303] on button "Bill Only" at bounding box center [899, 304] width 48 height 20
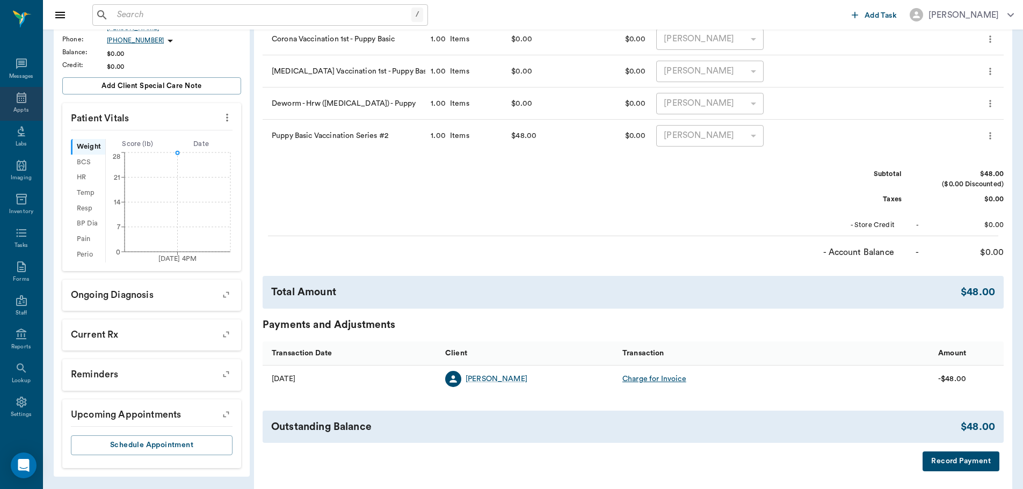
click at [15, 97] on icon at bounding box center [21, 97] width 13 height 13
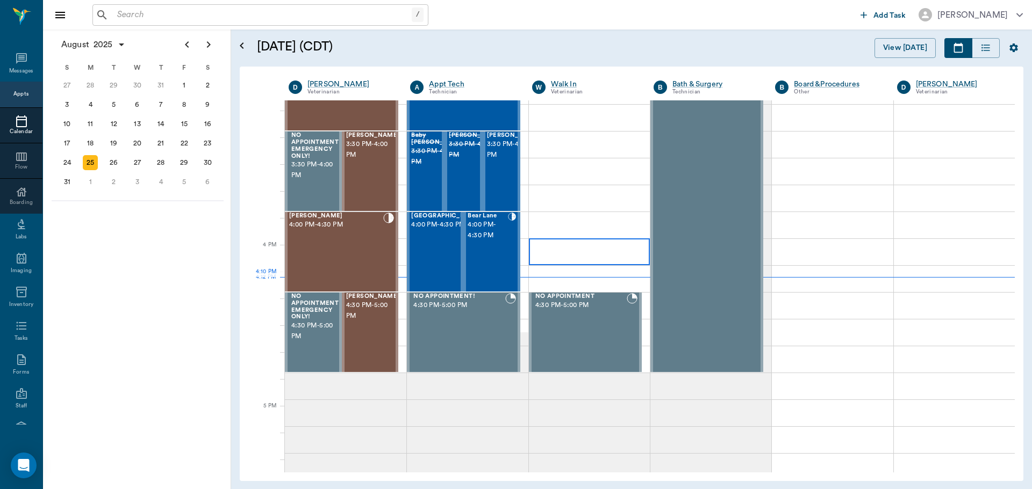
scroll to position [968, 0]
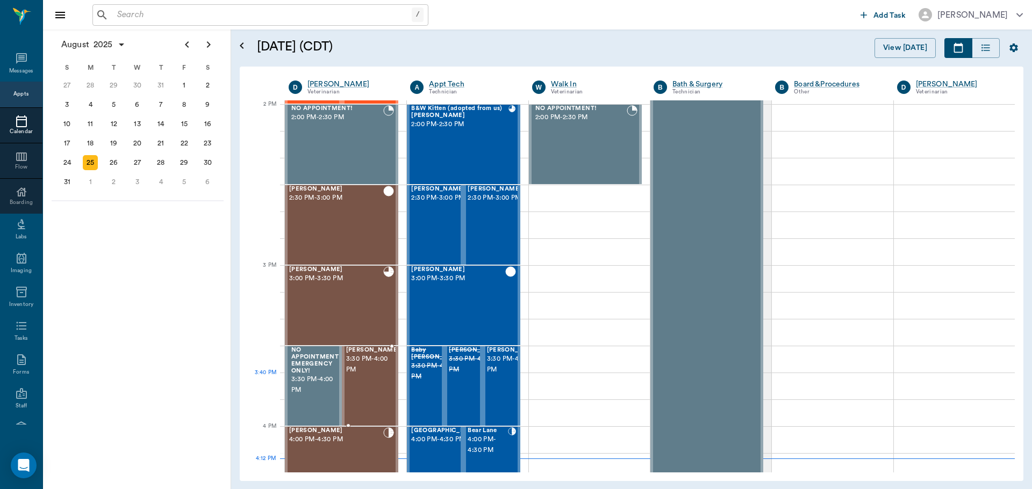
click at [359, 383] on div "Callie Brabham 3:30 PM - 4:00 PM" at bounding box center [373, 386] width 54 height 78
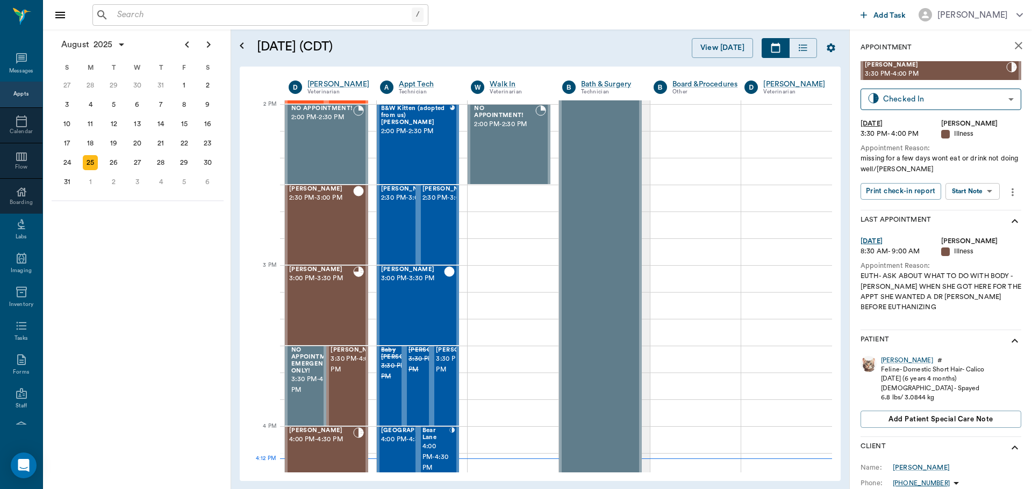
click at [980, 194] on body "/ ​ Add Task Dr. Bert Ellsworth Nectar Messages Appts Calendar Flow Boarding La…" at bounding box center [516, 244] width 1032 height 489
click at [976, 214] on button "View SOAP" at bounding box center [960, 213] width 37 height 12
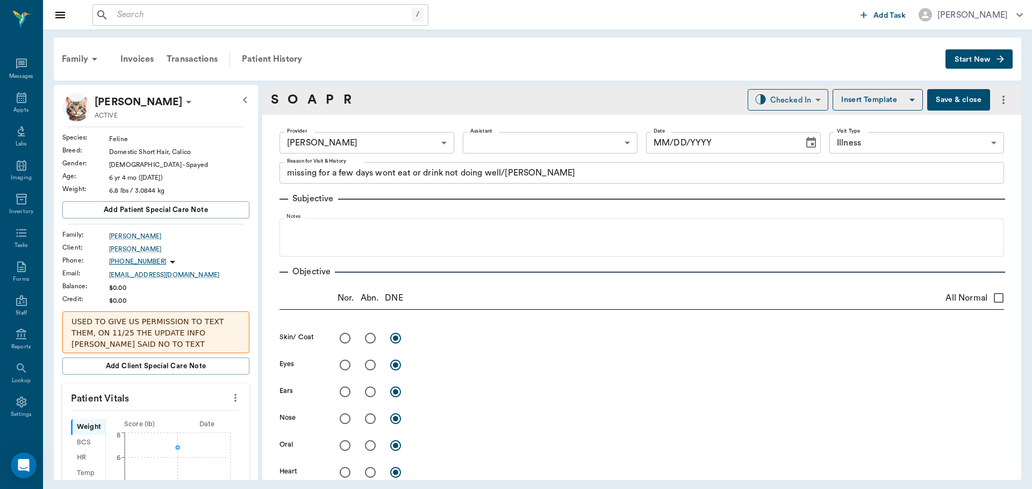
type input "63ec2f075fda476ae8351a4d"
type input "65d2be4f46e3a538d89b8c15"
type textarea "missing for a few days wont eat or drink not doing well/Lisa"
type input "[DATE]"
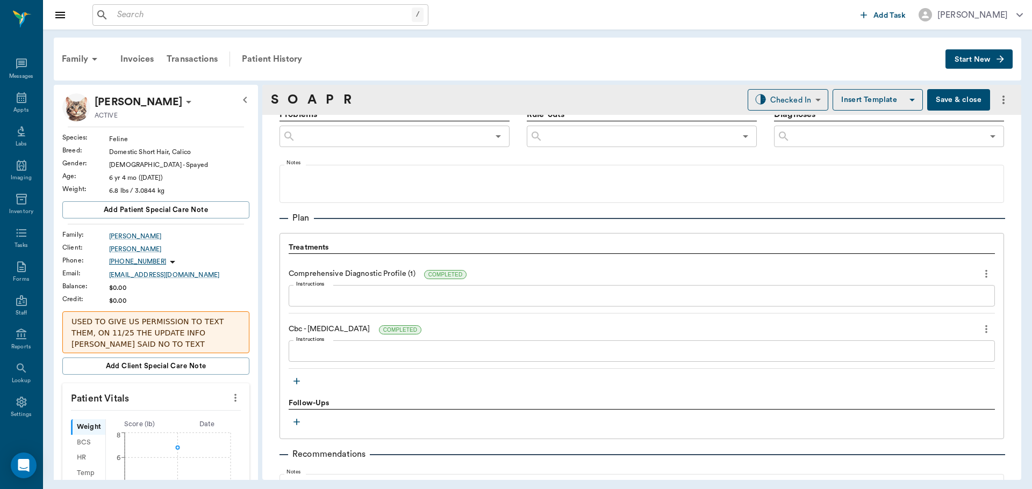
scroll to position [752, 0]
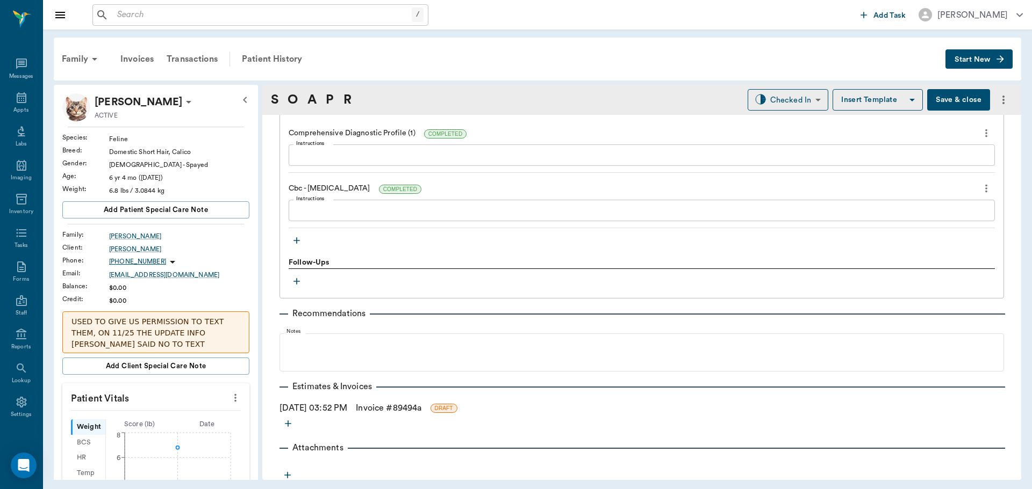
click at [294, 244] on icon "button" at bounding box center [296, 240] width 11 height 11
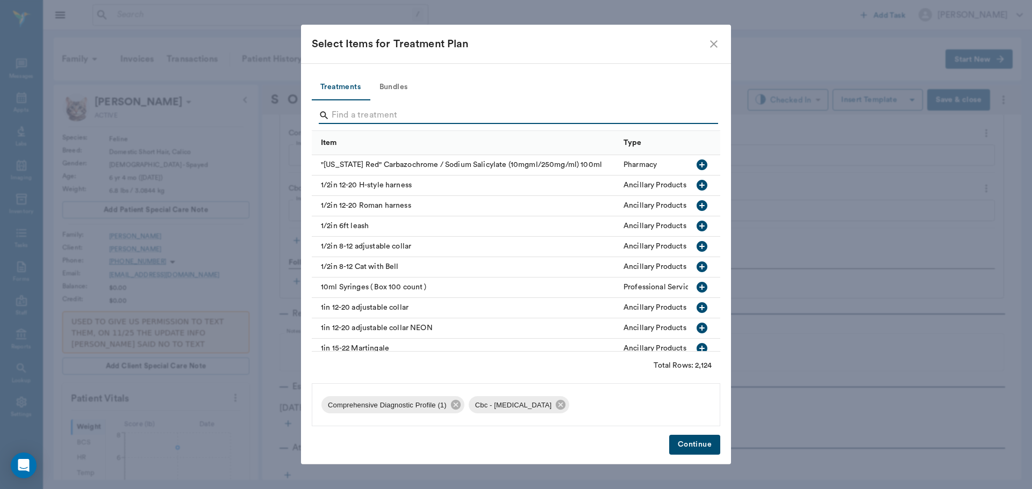
click at [459, 110] on input "Search" at bounding box center [516, 115] width 370 height 17
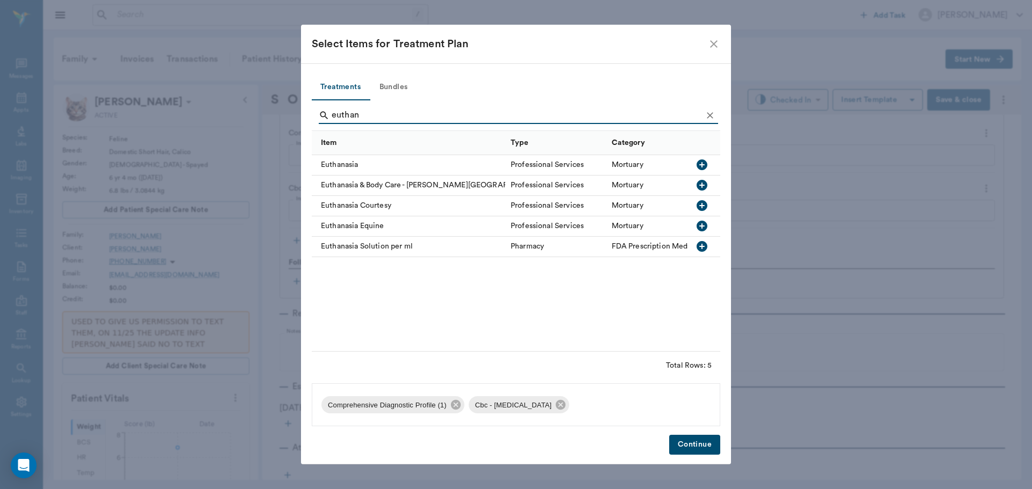
type input "euthan"
click at [705, 167] on icon "button" at bounding box center [701, 165] width 11 height 11
click at [710, 112] on icon "Clear" at bounding box center [709, 115] width 11 height 11
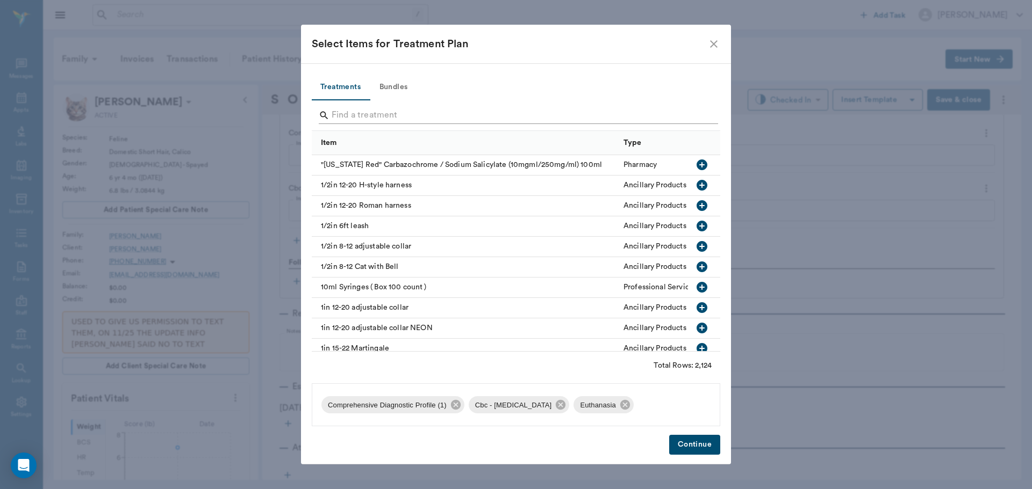
click at [700, 117] on input "Search" at bounding box center [516, 115] width 370 height 17
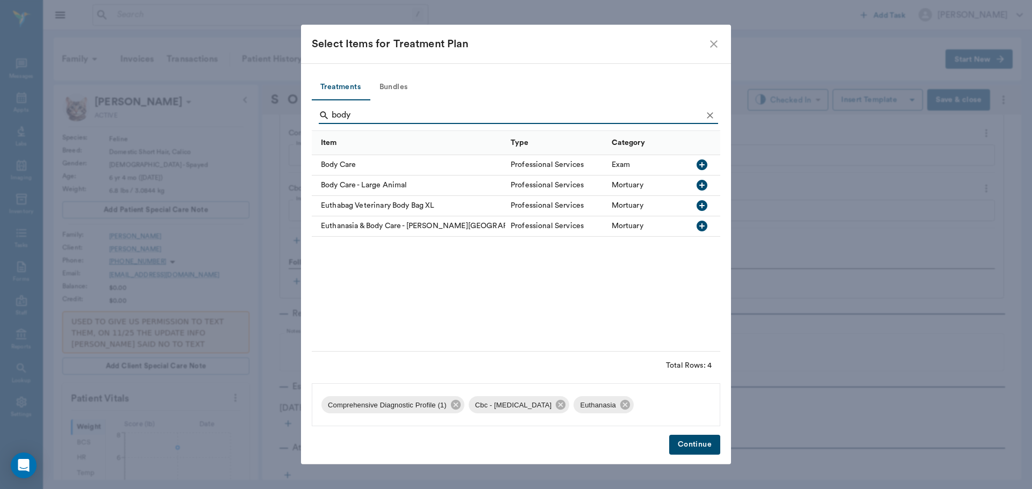
type input "body"
click at [704, 165] on icon "button" at bounding box center [701, 164] width 13 height 13
click at [684, 444] on button "Continue" at bounding box center [694, 445] width 51 height 20
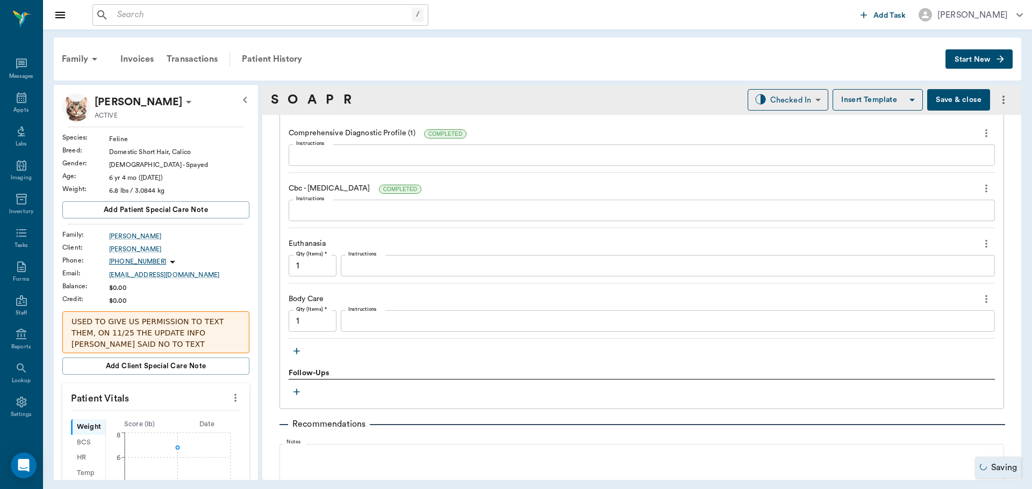
click at [291, 353] on button "button" at bounding box center [297, 351] width 16 height 16
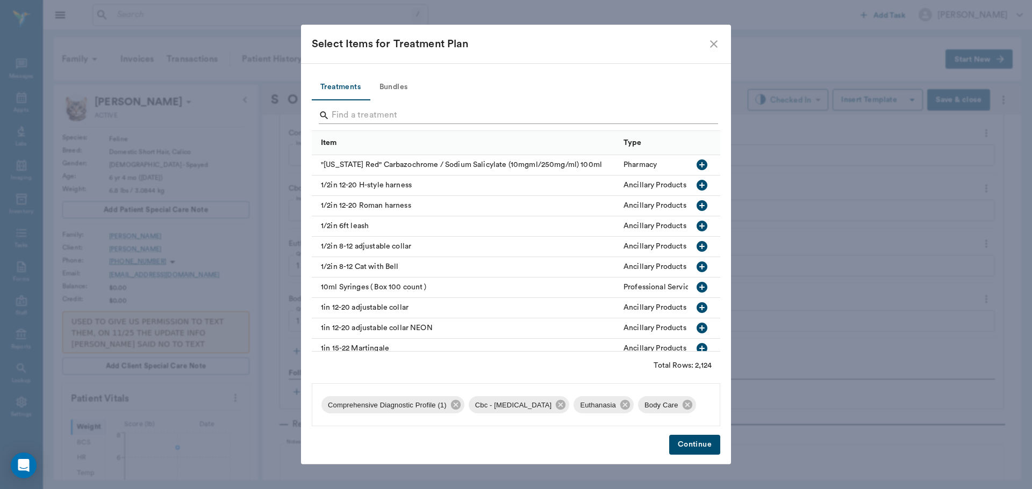
click at [394, 115] on input "Search" at bounding box center [516, 115] width 370 height 17
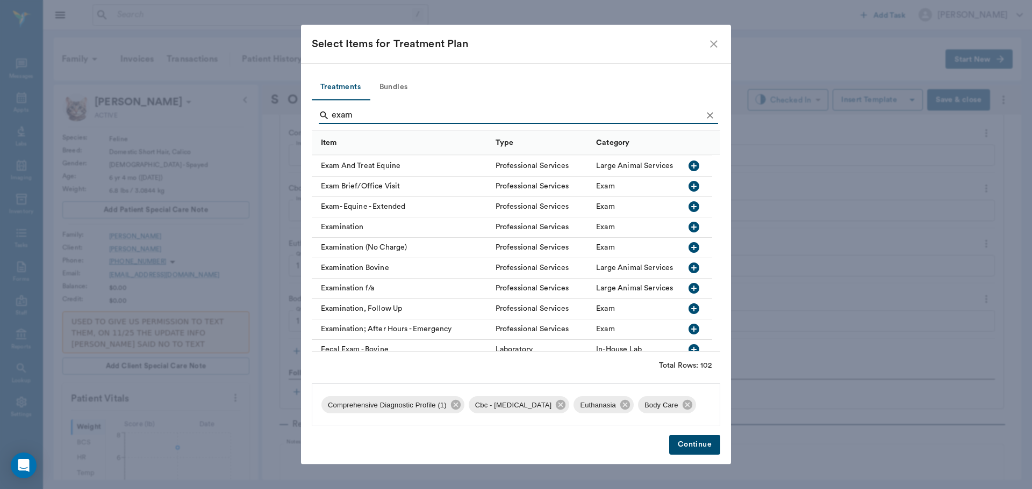
scroll to position [913, 0]
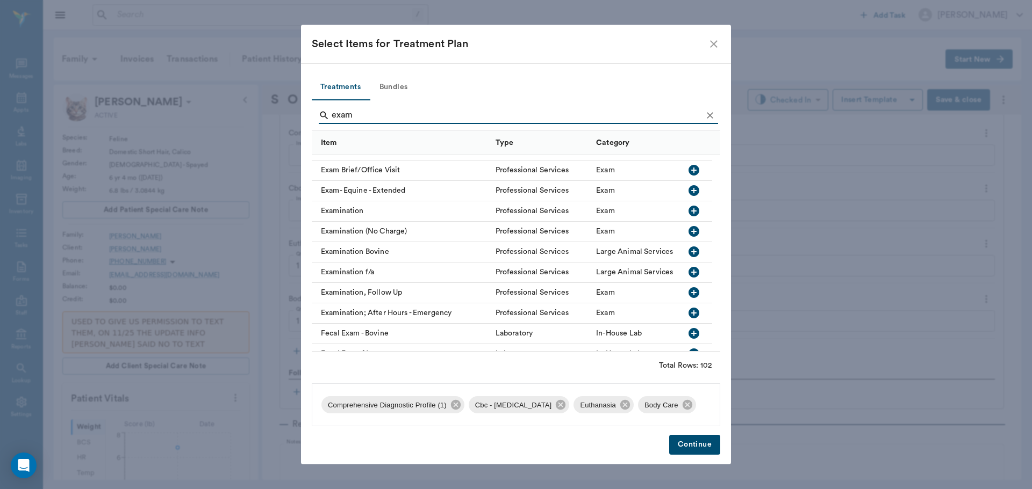
type input "exam"
drag, startPoint x: 690, startPoint y: 227, endPoint x: 696, endPoint y: 266, distance: 40.3
click at [690, 227] on icon "button" at bounding box center [693, 231] width 13 height 13
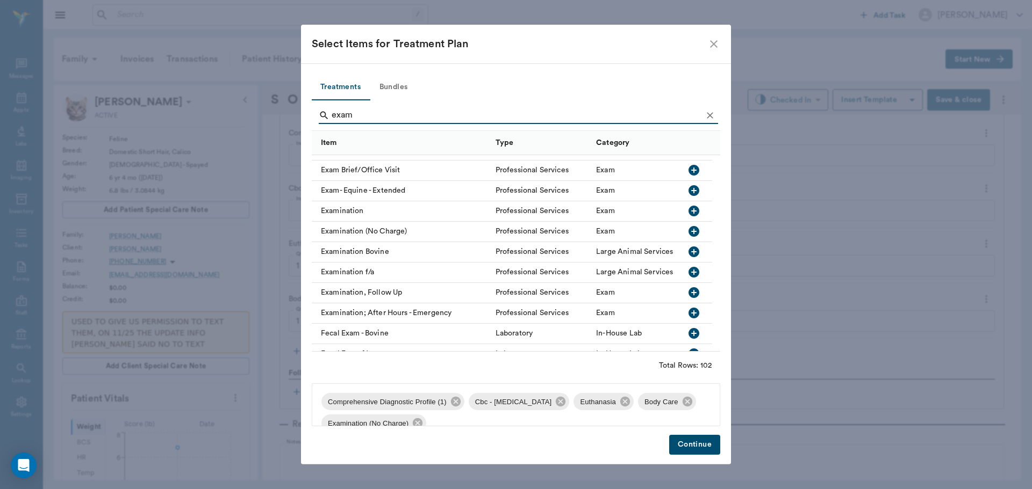
click at [706, 444] on button "Continue" at bounding box center [694, 445] width 51 height 20
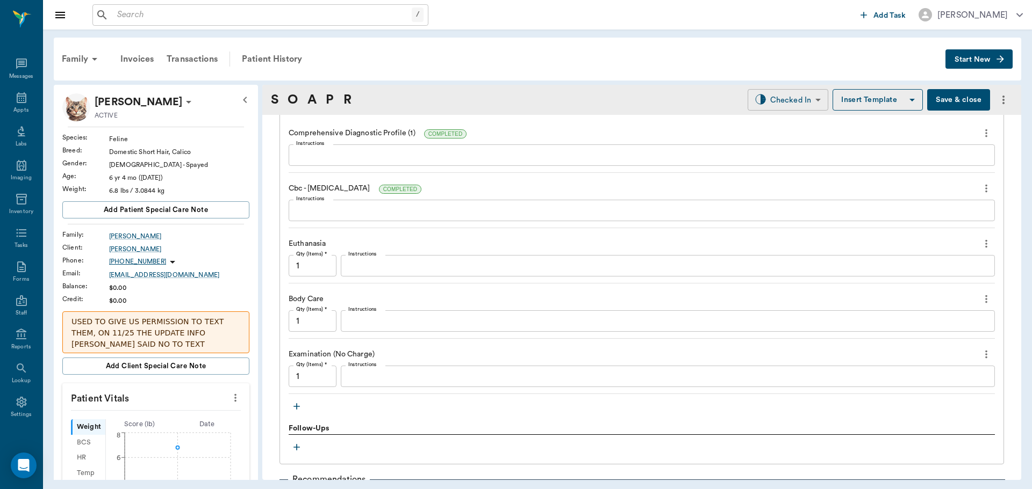
click at [780, 104] on body "/ ​ Add Task Dr. Bert Ellsworth Nectar Messages Appts Labs Imaging Inventory Ta…" at bounding box center [516, 244] width 1032 height 489
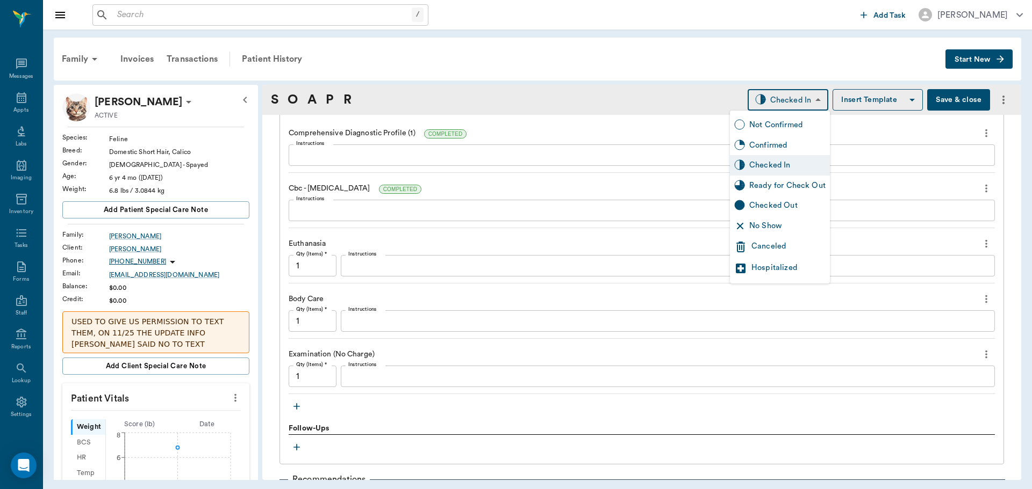
click at [786, 178] on div "Ready for Check Out" at bounding box center [780, 186] width 100 height 20
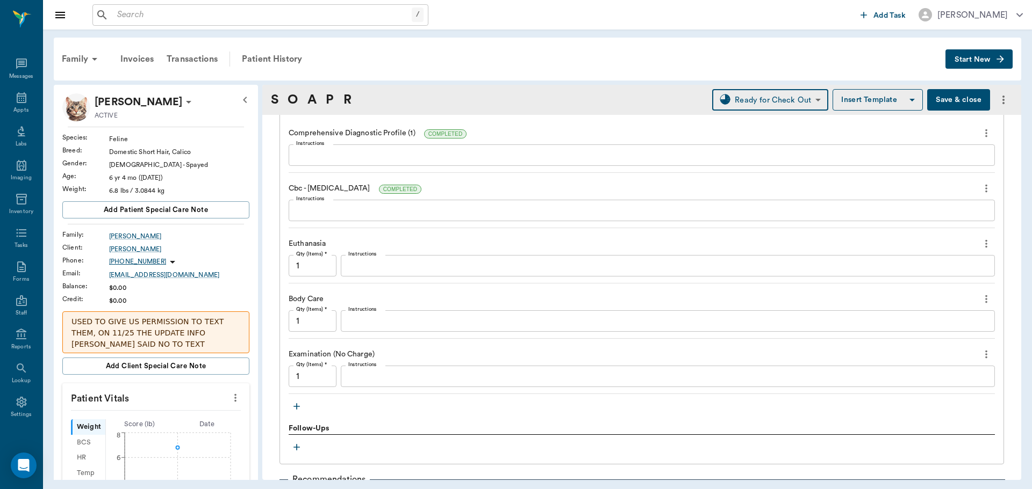
type input "READY_TO_CHECKOUT"
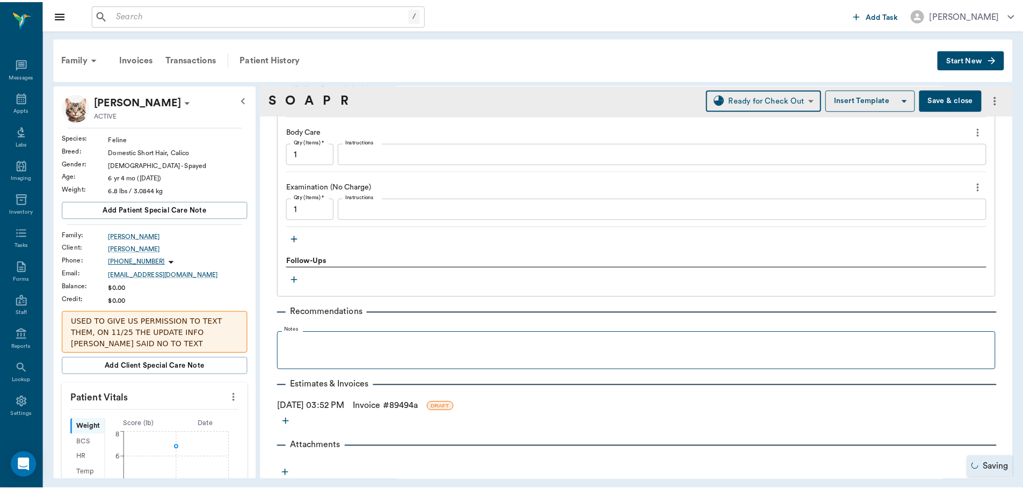
scroll to position [921, 0]
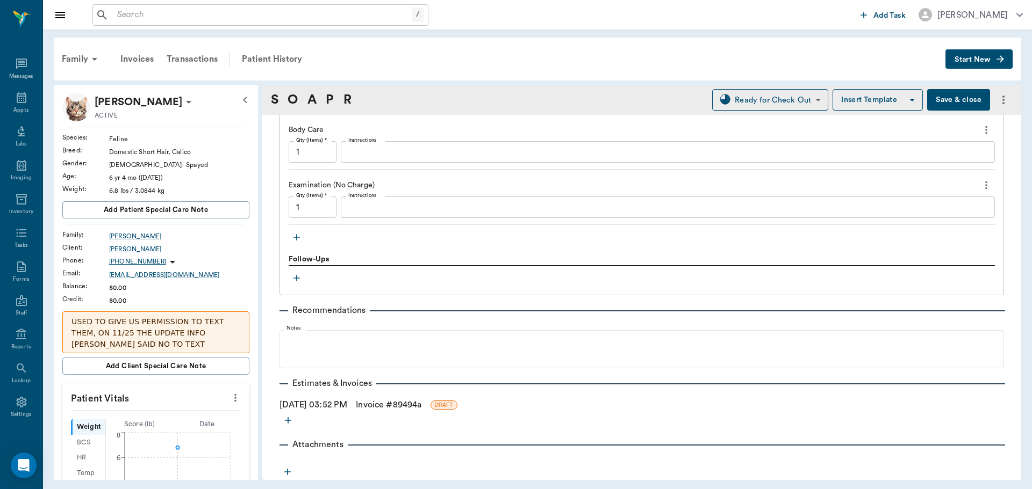
click at [394, 403] on link "Invoice # 89494a" at bounding box center [389, 405] width 66 height 13
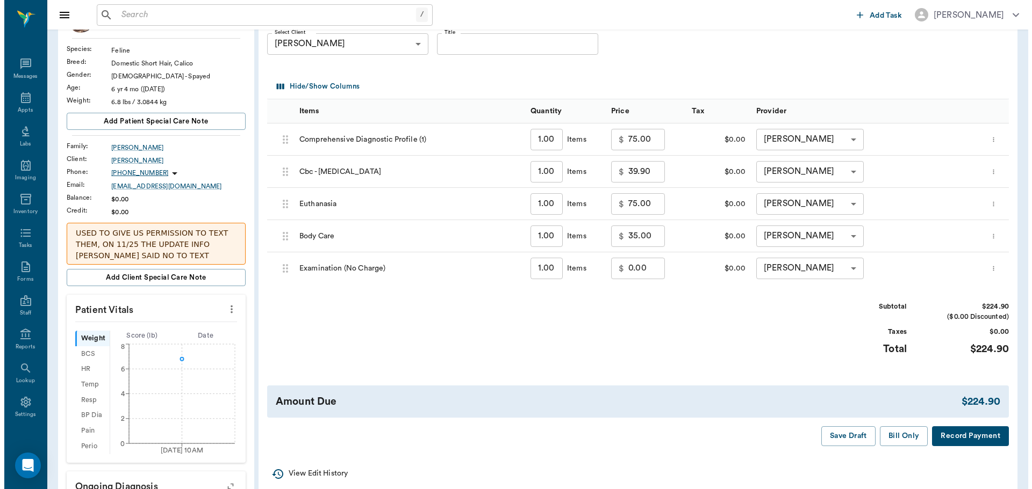
scroll to position [107, 0]
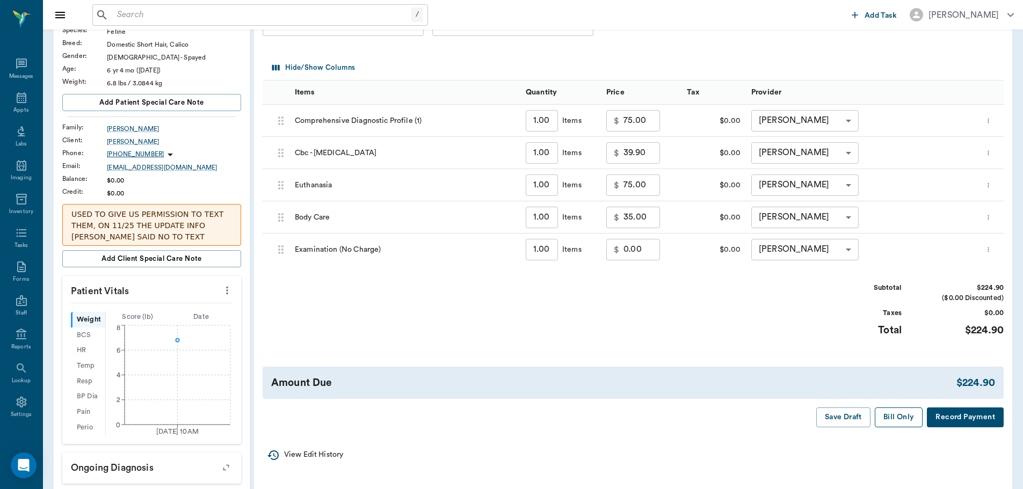
click at [909, 421] on button "Bill Only" at bounding box center [899, 418] width 48 height 20
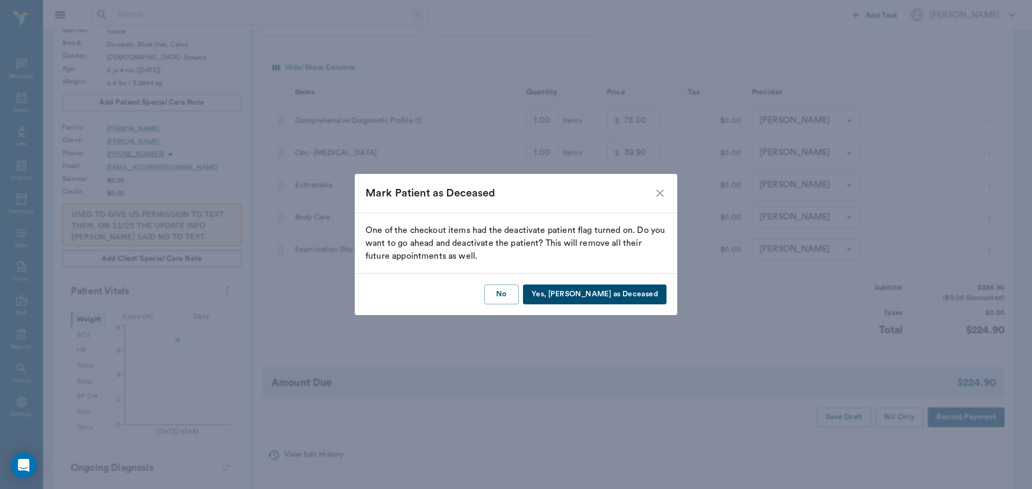
click at [622, 302] on button "Yes, Mark as Deceased" at bounding box center [594, 295] width 143 height 20
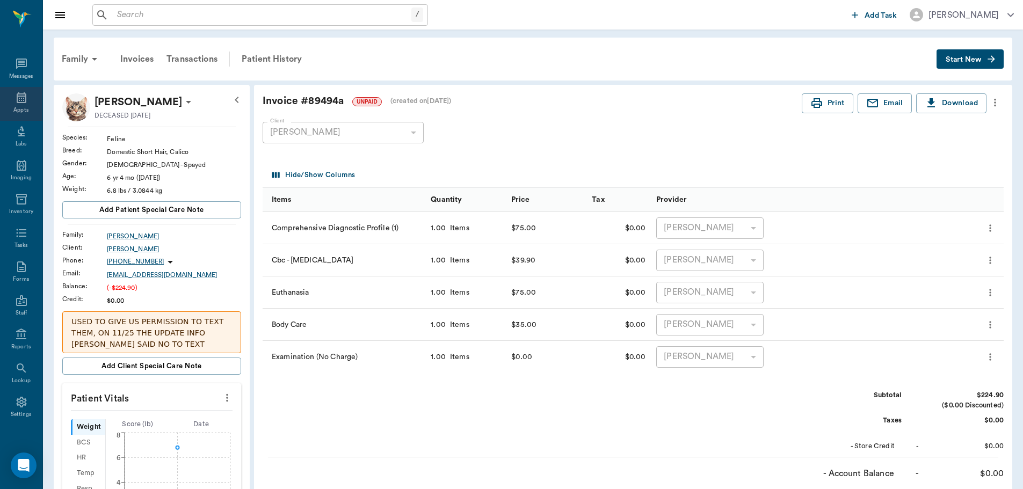
click at [28, 102] on div "Appts" at bounding box center [21, 104] width 42 height 34
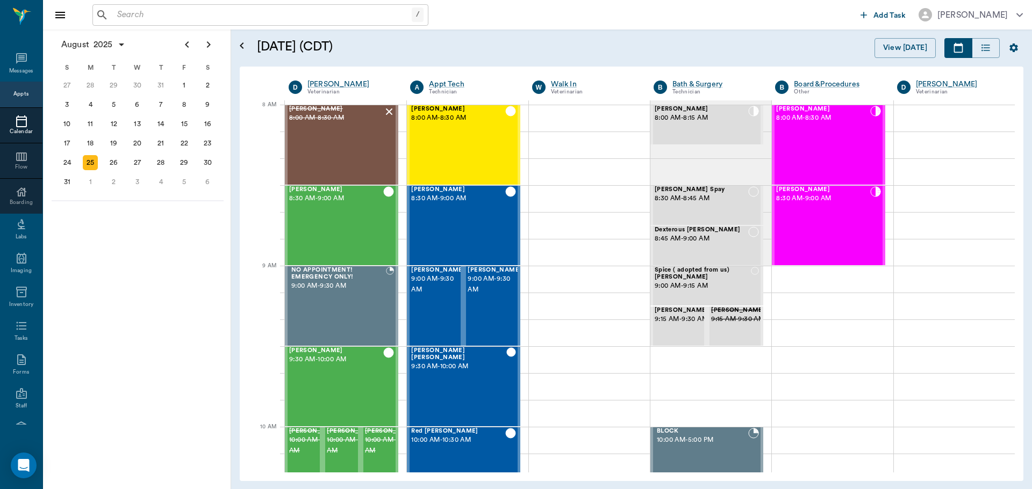
click at [201, 241] on div "[DATE] S M T W T F S 29 [DATE] 1 2 3 4 5 6 7 8 9 10 11 12 13 14 15 16 17 18 19 …" at bounding box center [137, 260] width 188 height 460
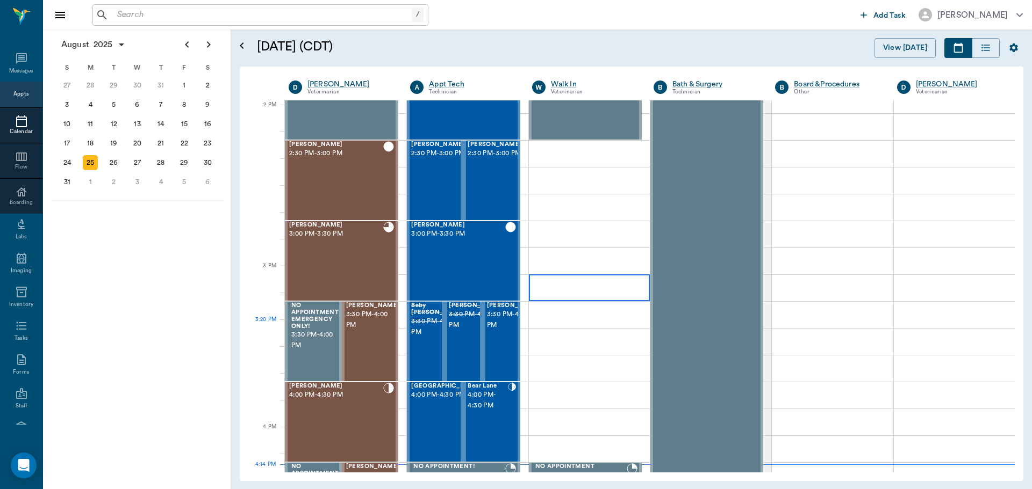
scroll to position [1075, 0]
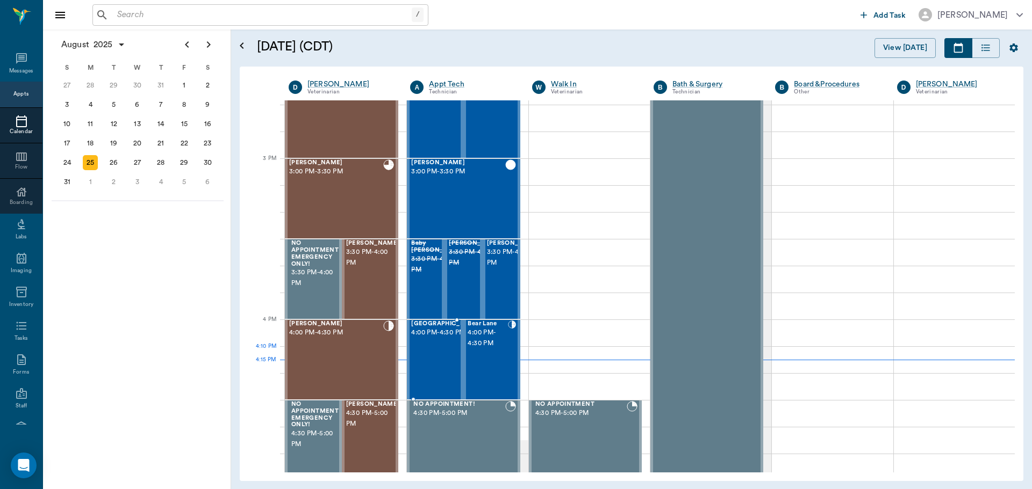
click at [439, 361] on div "Shinook Lane 4:00 PM - 4:30 PM" at bounding box center [444, 360] width 67 height 78
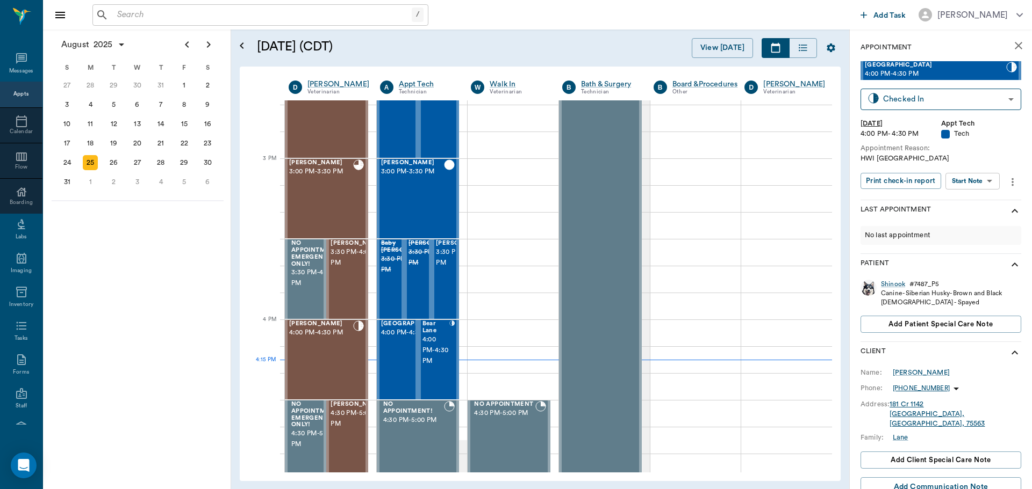
click at [977, 182] on body "/ ​ Add Task Dr. Bert Ellsworth Nectar Messages Appts Calendar Flow Boarding La…" at bounding box center [516, 244] width 1032 height 489
click at [978, 197] on button "Start SOAP" at bounding box center [960, 203] width 37 height 12
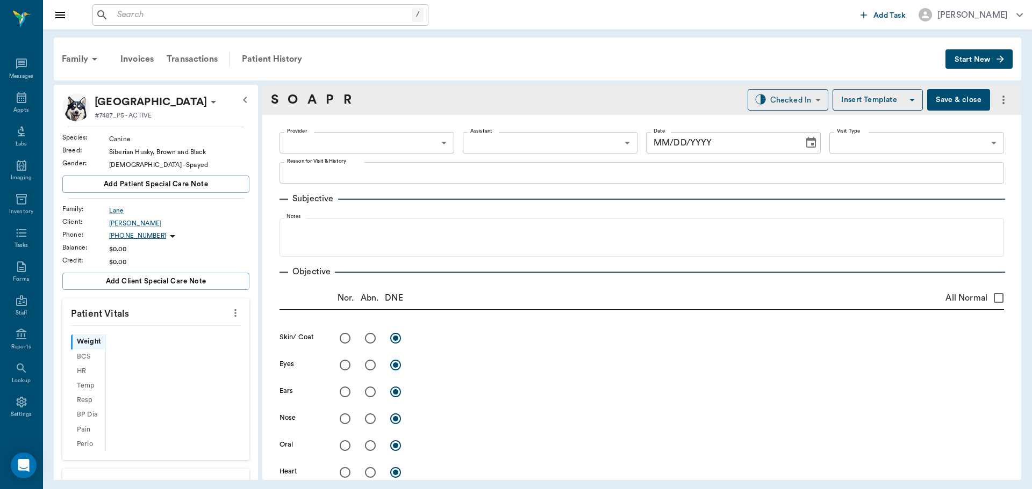
type input "63ec2f075fda476ae8351a4c"
type input "65d2be4f46e3a538d89b8c1a"
type textarea "HWI Caryn"
type input "[DATE]"
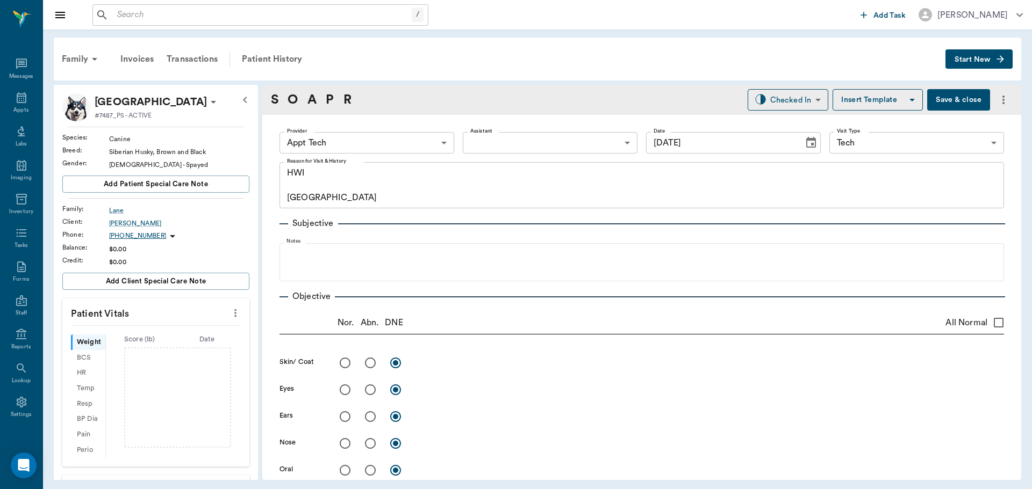
click at [230, 314] on icon "more" at bounding box center [235, 313] width 12 height 13
click at [215, 331] on span "Enter Vitals" at bounding box center [182, 331] width 90 height 11
click at [167, 352] on input "text" at bounding box center [155, 345] width 93 height 21
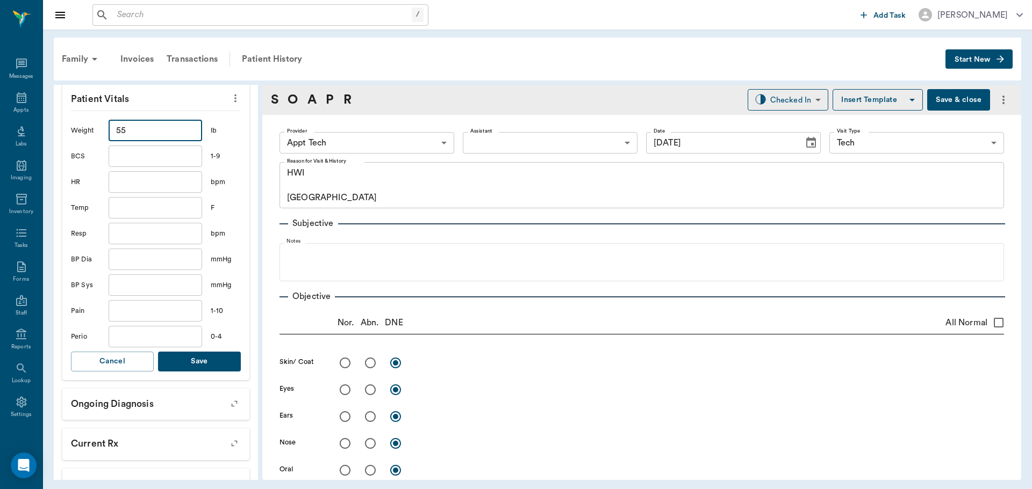
type input "55"
click at [200, 361] on button "Save" at bounding box center [199, 362] width 83 height 20
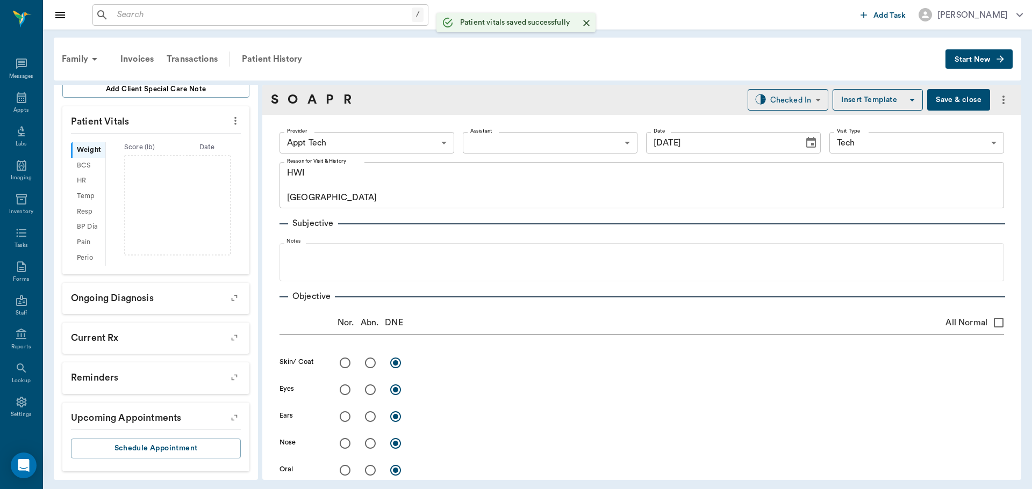
scroll to position [205, 0]
click at [337, 137] on body "/ ​ Add Task Dr. Bert Ellsworth Nectar Messages Appts Labs Imaging Inventory Ta…" at bounding box center [516, 244] width 1032 height 489
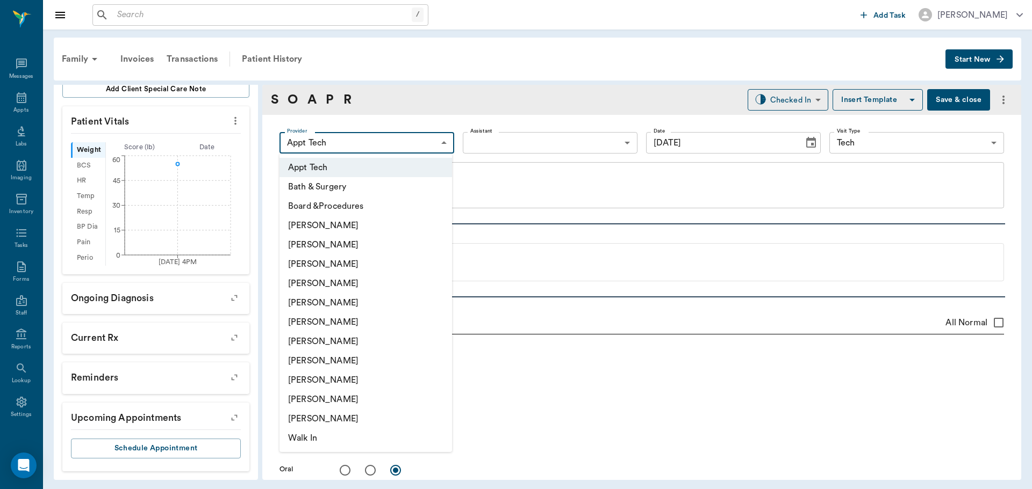
click at [341, 322] on li "Hunter Graves" at bounding box center [365, 322] width 172 height 19
type input "682b670d8bdc6f7f8feef3db"
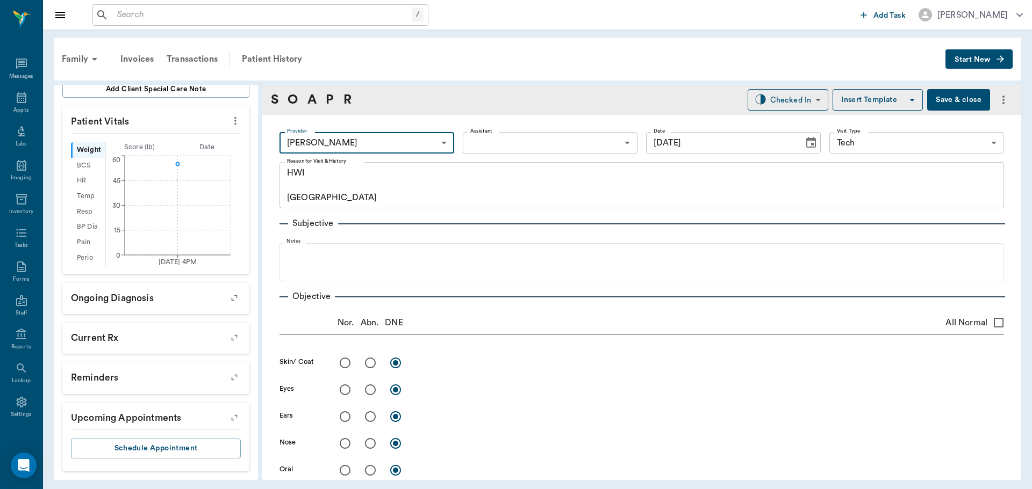
click at [502, 141] on body "/ ​ Add Task Dr. Bert Ellsworth Nectar Messages Appts Labs Imaging Inventory Ta…" at bounding box center [516, 244] width 1032 height 489
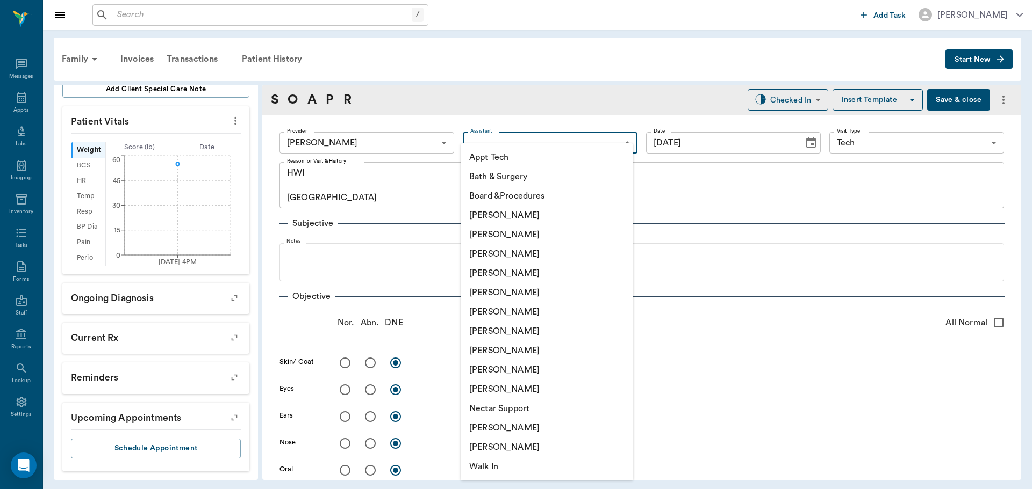
click at [503, 155] on li "Appt Tech" at bounding box center [546, 157] width 172 height 19
type input "63ec2f075fda476ae8351a4c"
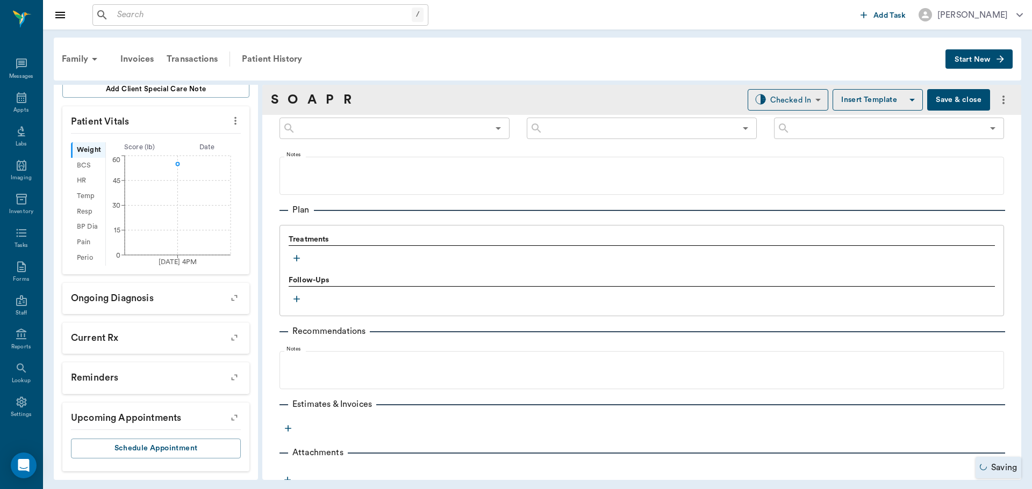
scroll to position [645, 0]
click at [296, 262] on icon "button" at bounding box center [296, 258] width 11 height 11
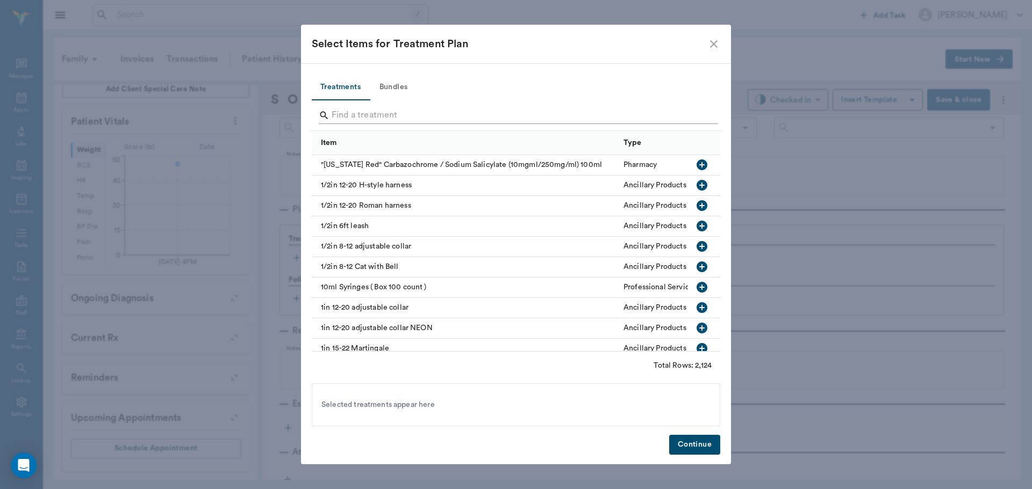
click at [423, 119] on input "Search" at bounding box center [516, 115] width 370 height 17
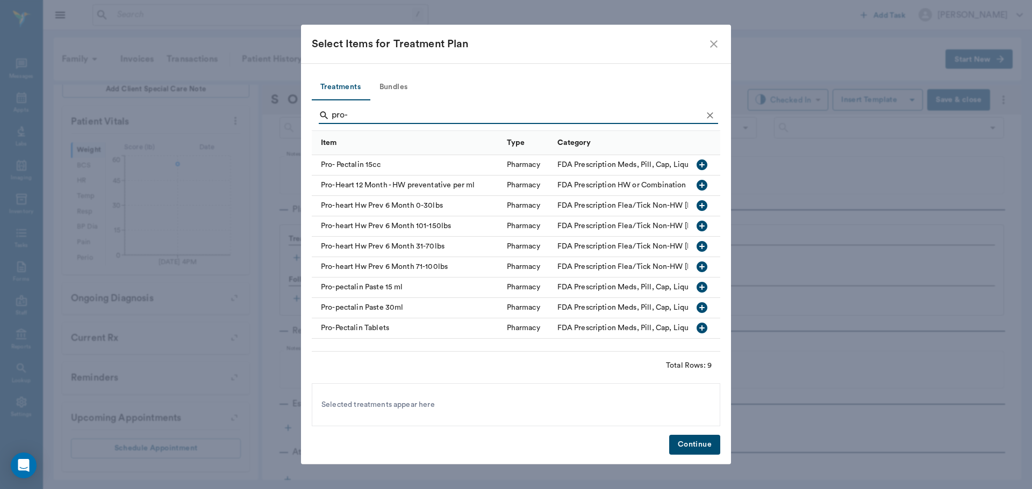
type input "pro-"
click at [700, 246] on icon "button" at bounding box center [701, 246] width 11 height 11
drag, startPoint x: 704, startPoint y: 444, endPoint x: 763, endPoint y: 296, distance: 159.1
click at [704, 444] on button "Continue" at bounding box center [694, 445] width 51 height 20
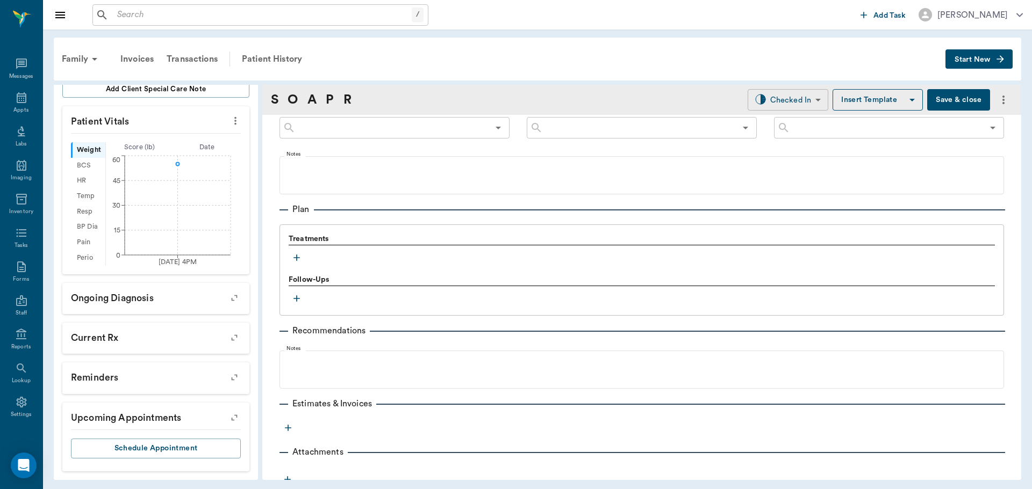
click at [797, 101] on body "/ ​ Add Task Dr. Bert Ellsworth Nectar Messages Appts Labs Imaging Inventory Ta…" at bounding box center [516, 244] width 1032 height 489
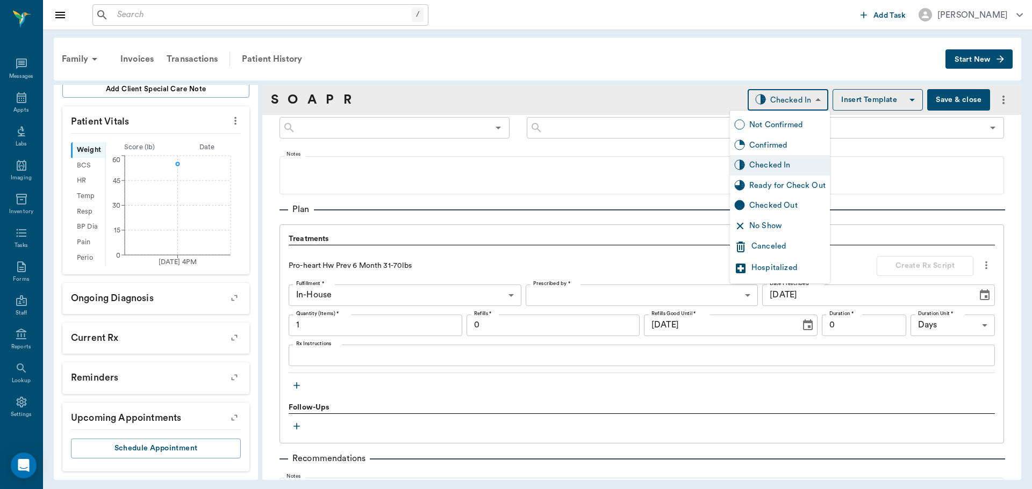
click at [802, 181] on div "Ready for Check Out" at bounding box center [787, 186] width 76 height 12
type input "READY_TO_CHECKOUT"
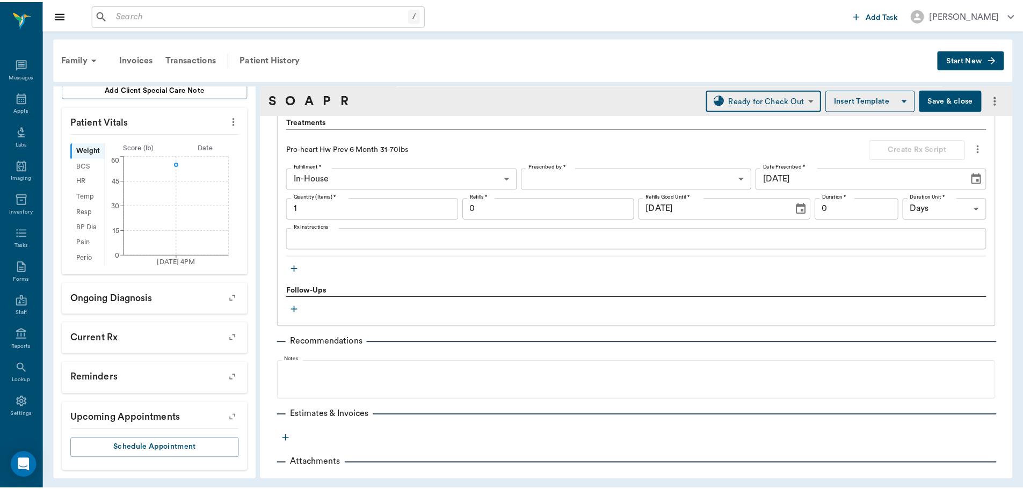
scroll to position [780, 0]
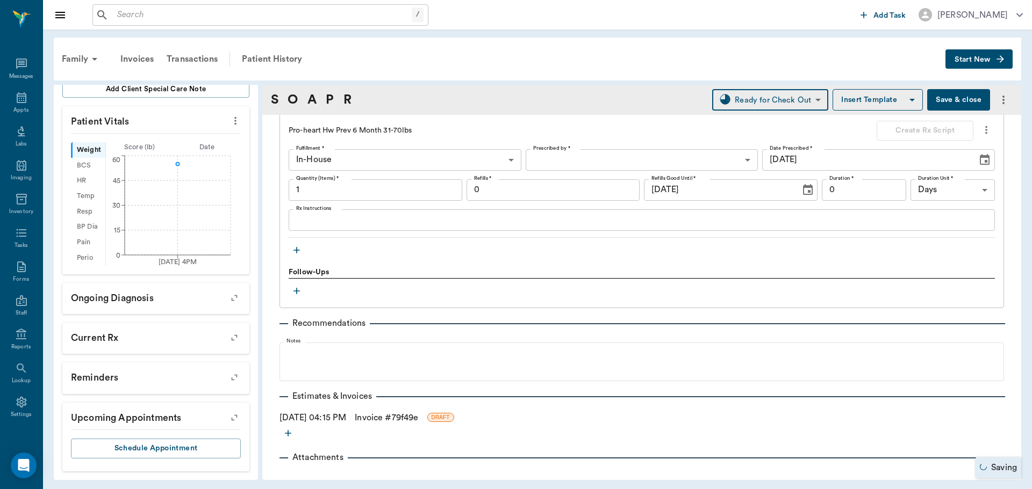
click at [390, 418] on link "Invoice # 79f49e" at bounding box center [386, 418] width 63 height 13
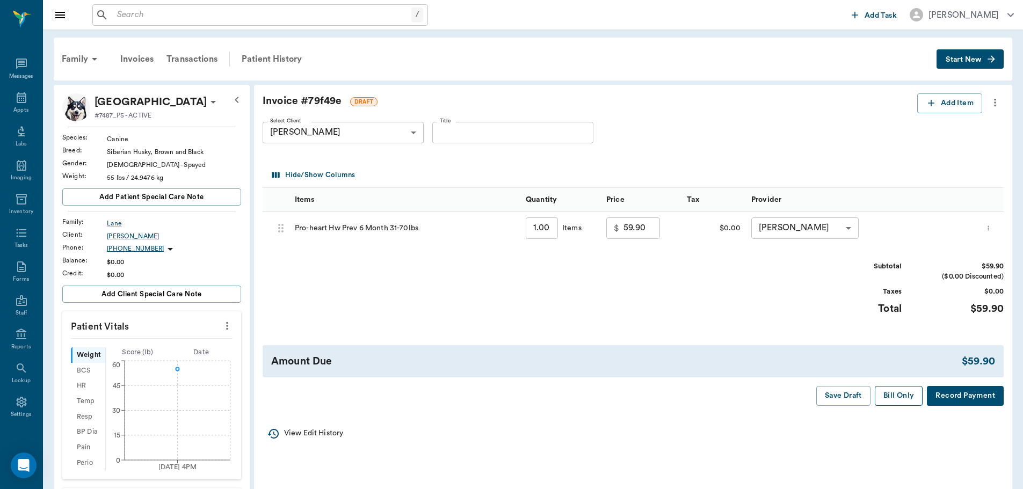
click at [891, 393] on button "Bill Only" at bounding box center [899, 396] width 48 height 20
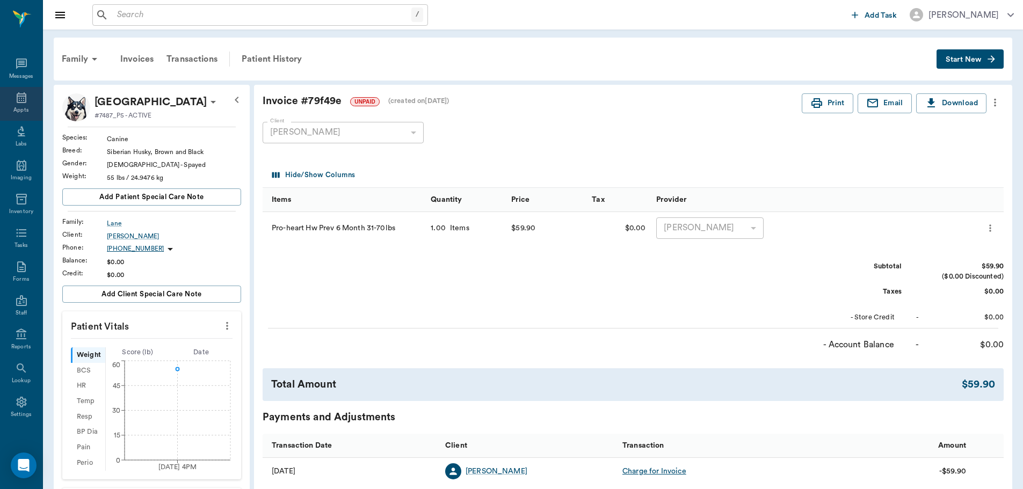
click at [23, 98] on icon at bounding box center [21, 97] width 13 height 13
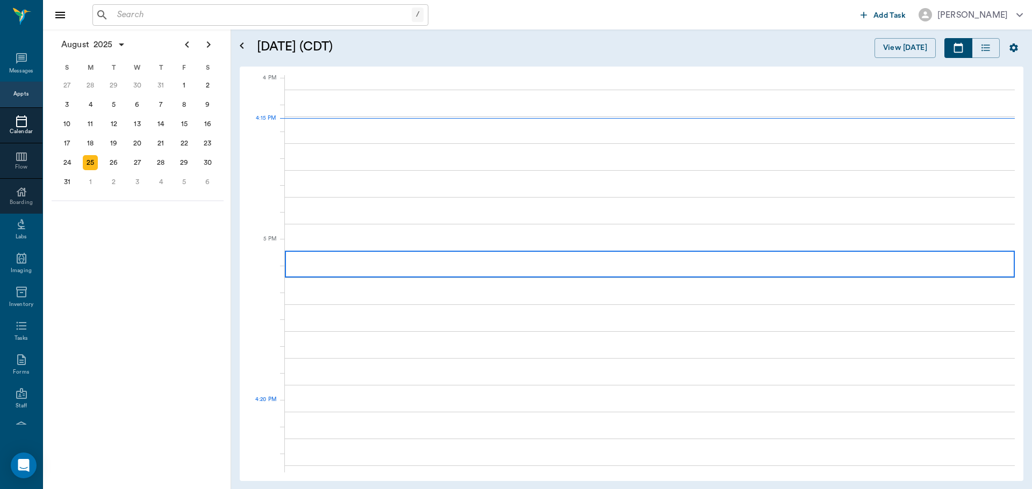
scroll to position [1291, 0]
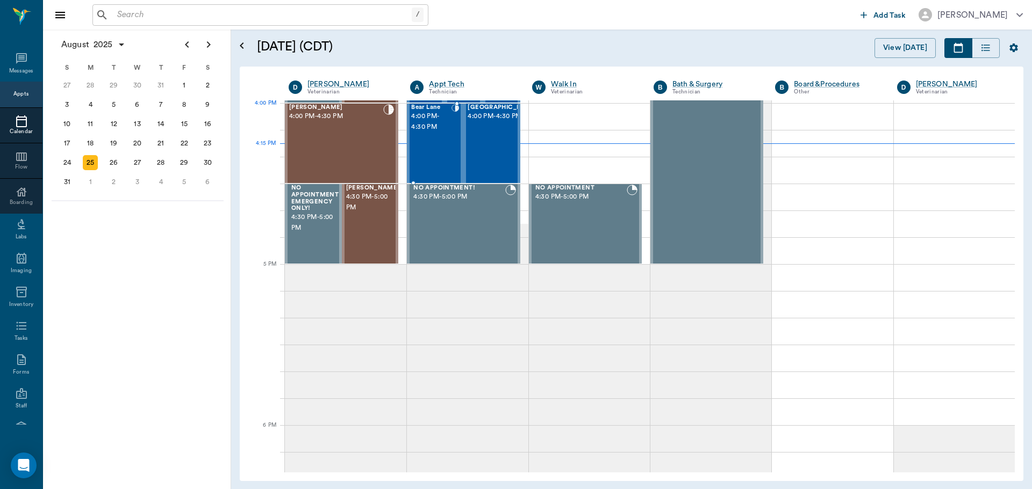
click at [441, 124] on span "4:00 PM - 4:30 PM" at bounding box center [431, 121] width 40 height 21
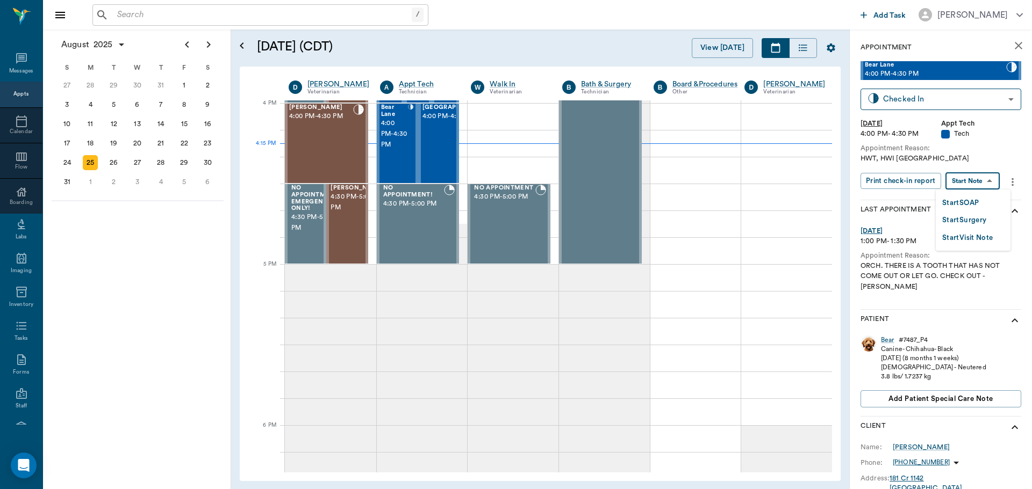
click at [977, 178] on body "/ ​ Add Task Dr. Bert Ellsworth Nectar Messages Appts Calendar Flow Boarding La…" at bounding box center [516, 244] width 1032 height 489
click at [974, 201] on button "Start SOAP" at bounding box center [960, 203] width 37 height 12
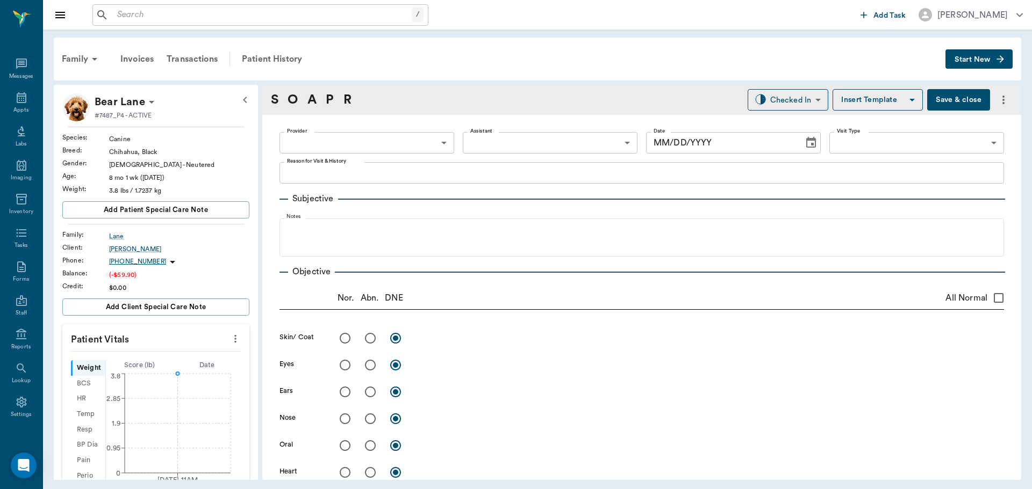
type input "63ec2f075fda476ae8351a4c"
type input "65d2be4f46e3a538d89b8c1a"
type textarea "HWT, HWI Caryn"
type input "[DATE]"
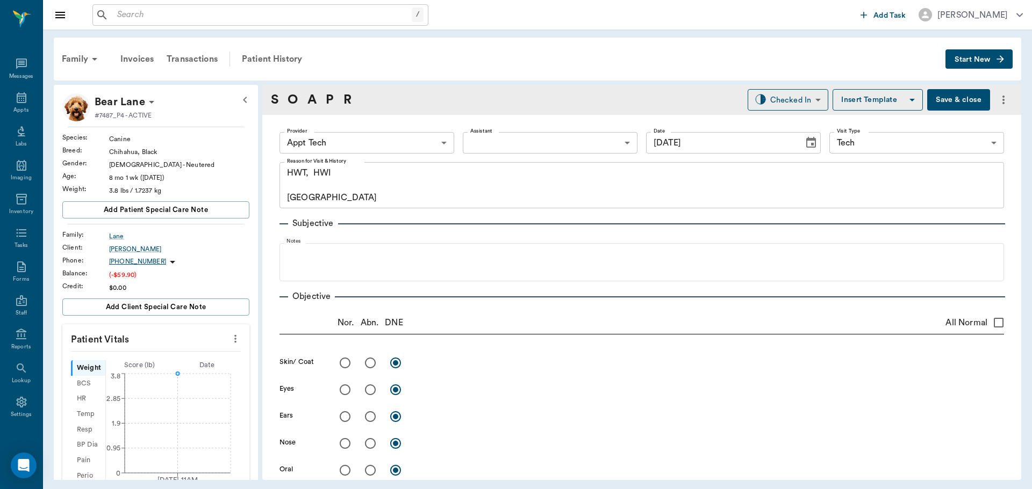
click at [229, 343] on icon "more" at bounding box center [235, 339] width 12 height 13
click at [205, 358] on span "Enter Vitals" at bounding box center [182, 357] width 90 height 11
click at [174, 371] on input "text" at bounding box center [155, 371] width 93 height 21
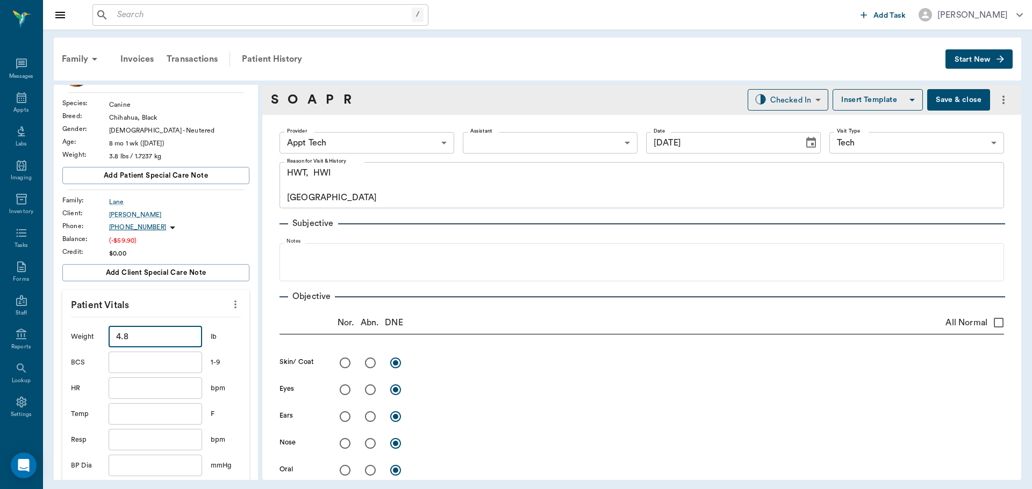
scroll to position [215, 0]
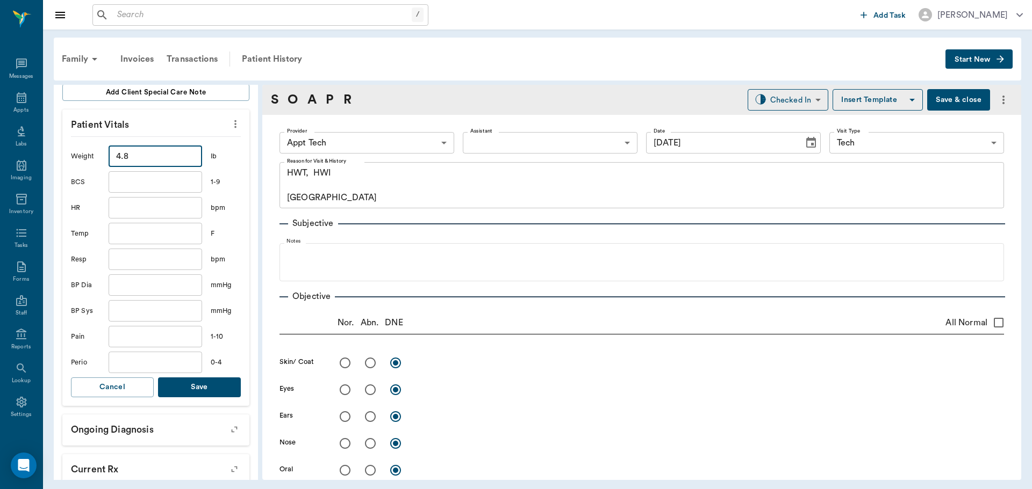
type input "4.8"
click at [182, 390] on button "Save" at bounding box center [199, 388] width 83 height 20
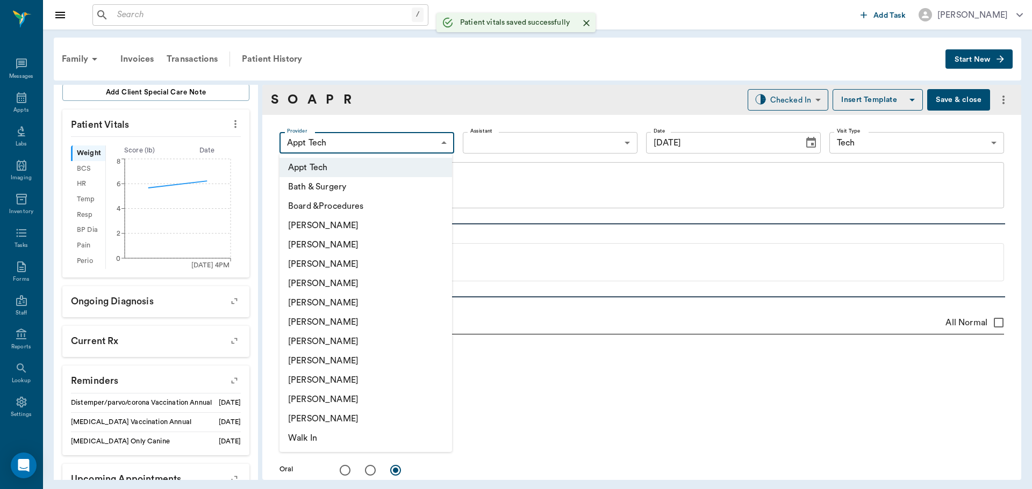
click at [358, 142] on body "/ ​ Add Task Dr. Bert Ellsworth Nectar Messages Appts Labs Imaging Inventory Ta…" at bounding box center [516, 244] width 1032 height 489
click at [361, 322] on li "Hunter Graves" at bounding box center [365, 322] width 172 height 19
type input "682b670d8bdc6f7f8feef3db"
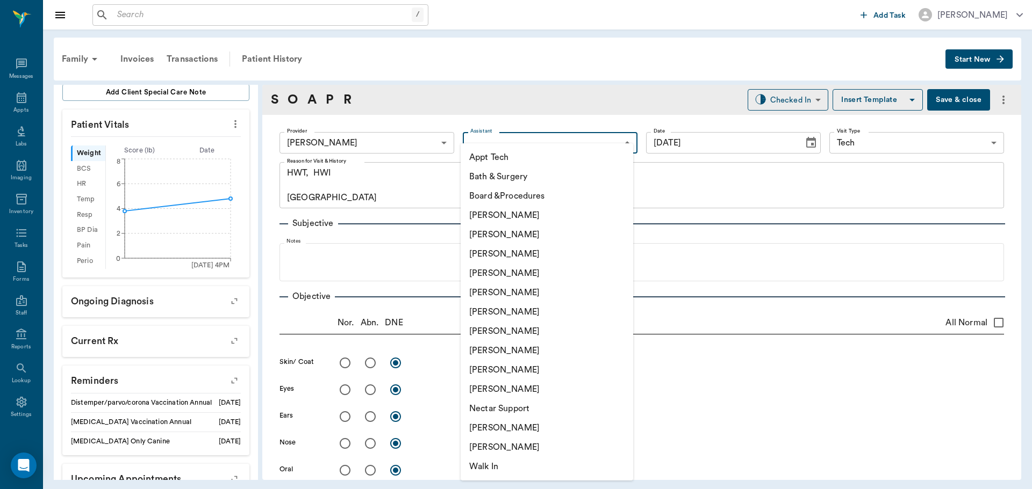
click at [480, 141] on body "/ ​ Add Task Dr. Bert Ellsworth Nectar Messages Appts Labs Imaging Inventory Ta…" at bounding box center [516, 244] width 1032 height 489
click at [479, 157] on li "Appt Tech" at bounding box center [546, 157] width 172 height 19
type input "63ec2f075fda476ae8351a4c"
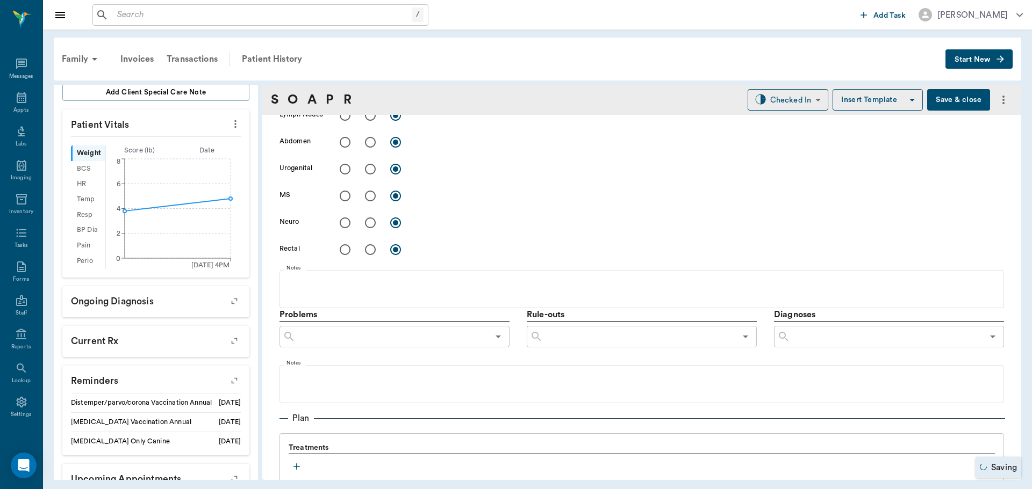
scroll to position [591, 0]
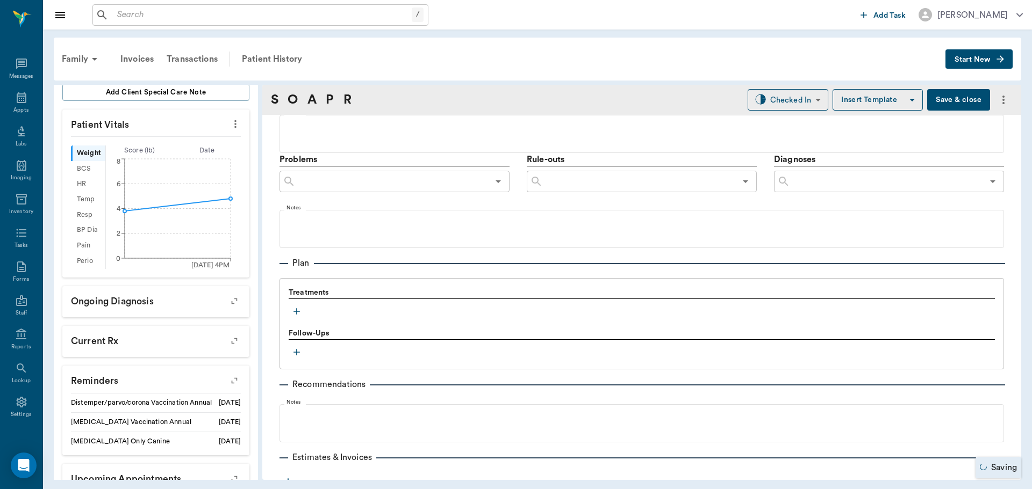
click at [298, 311] on icon "button" at bounding box center [296, 311] width 11 height 11
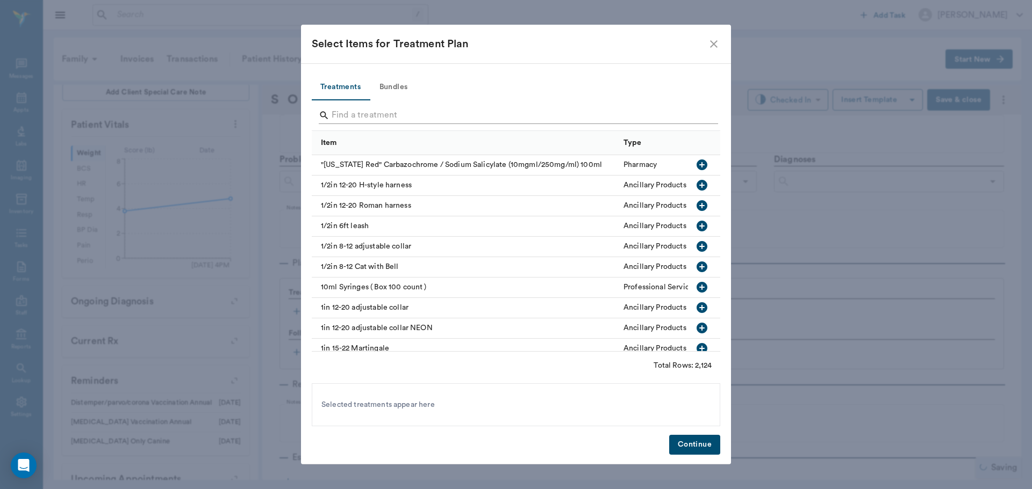
click at [409, 115] on input "Search" at bounding box center [516, 115] width 370 height 17
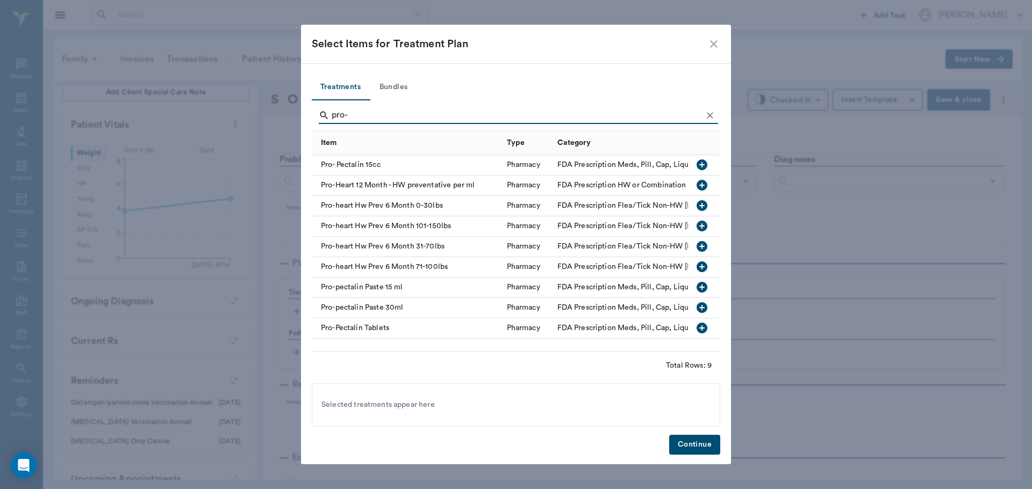
type input "pro-"
click at [702, 206] on icon "button" at bounding box center [701, 205] width 13 height 13
click at [711, 110] on icon "Clear" at bounding box center [709, 115] width 11 height 11
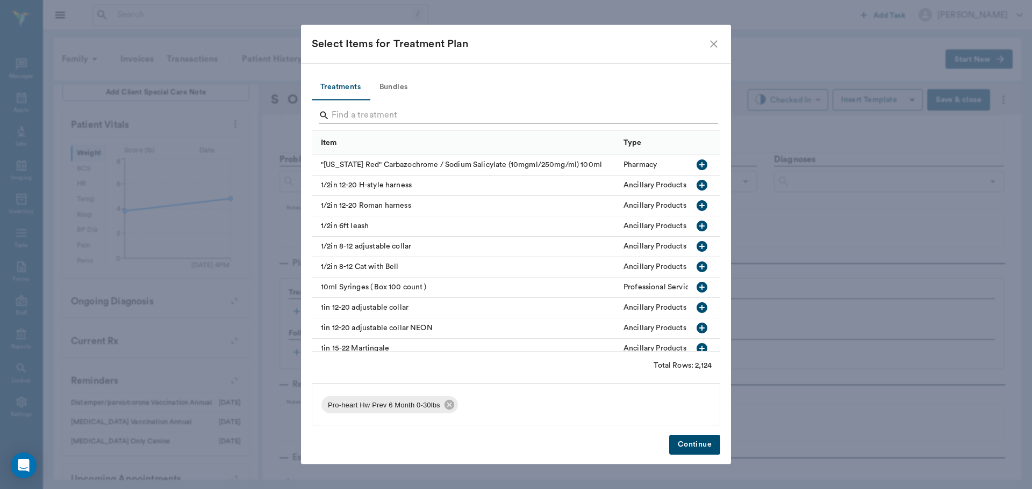
click at [702, 111] on div "Search" at bounding box center [518, 115] width 399 height 17
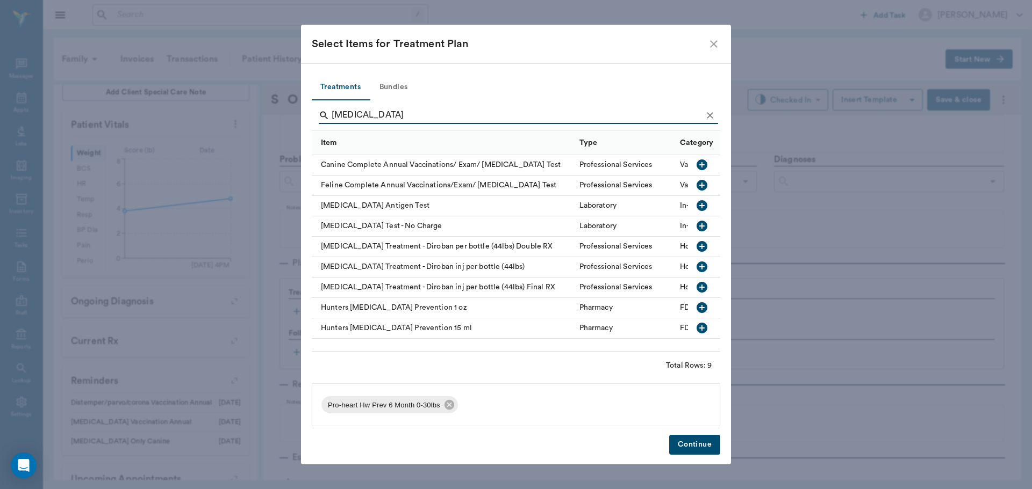
type input "heartworm"
click at [701, 204] on icon "button" at bounding box center [701, 205] width 11 height 11
click at [708, 450] on button "Continue" at bounding box center [694, 445] width 51 height 20
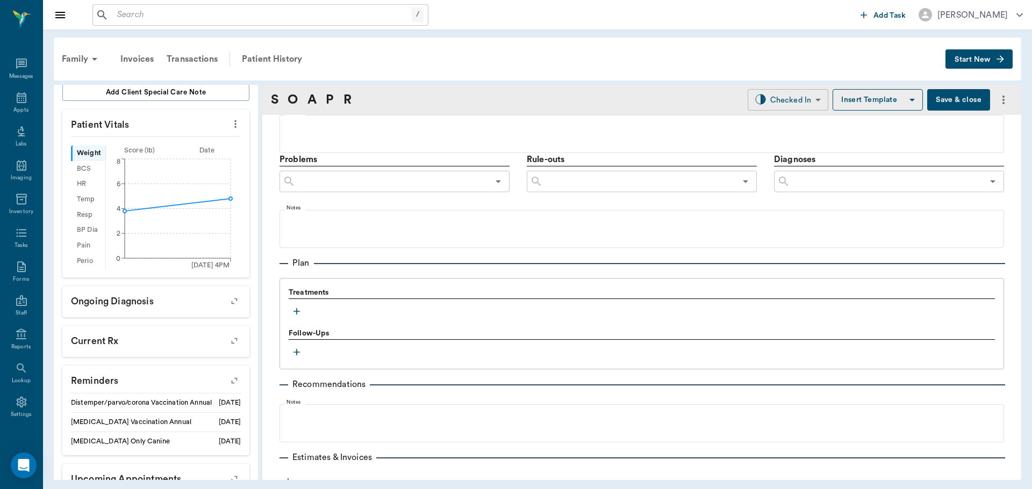
click at [798, 110] on body "/ ​ Add Task Dr. Bert Ellsworth Nectar Messages Appts Labs Imaging Inventory Ta…" at bounding box center [516, 244] width 1032 height 489
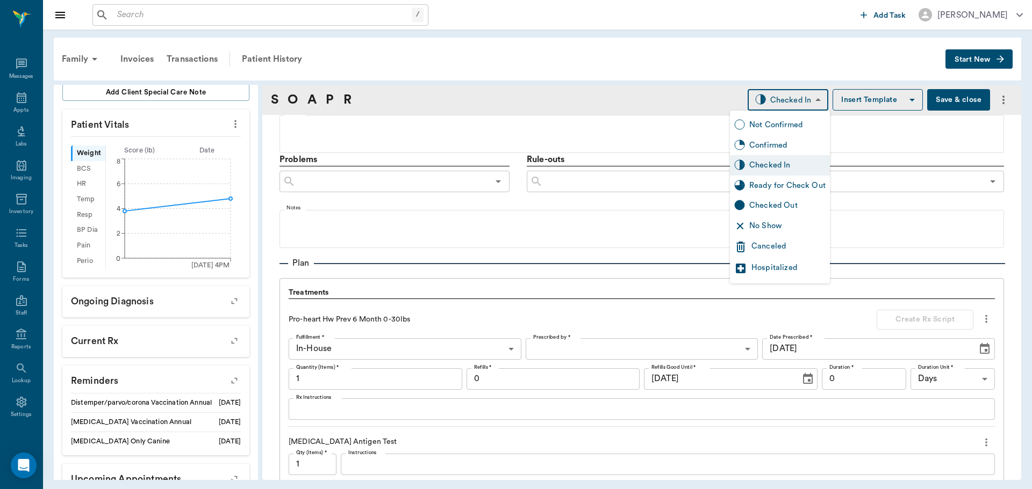
click at [802, 181] on div "Ready for Check Out" at bounding box center [787, 186] width 76 height 12
type input "READY_TO_CHECKOUT"
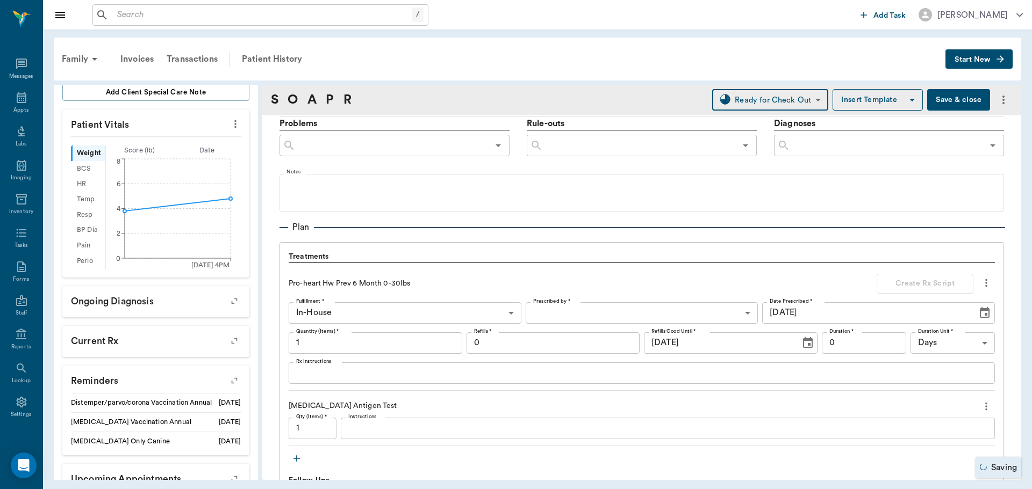
scroll to position [752, 0]
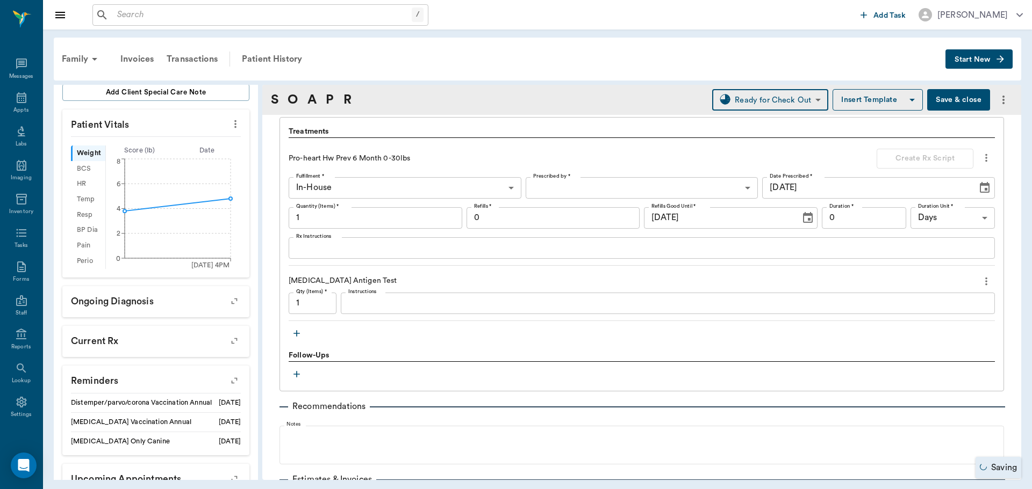
click at [425, 297] on div "x Instructions" at bounding box center [668, 303] width 654 height 21
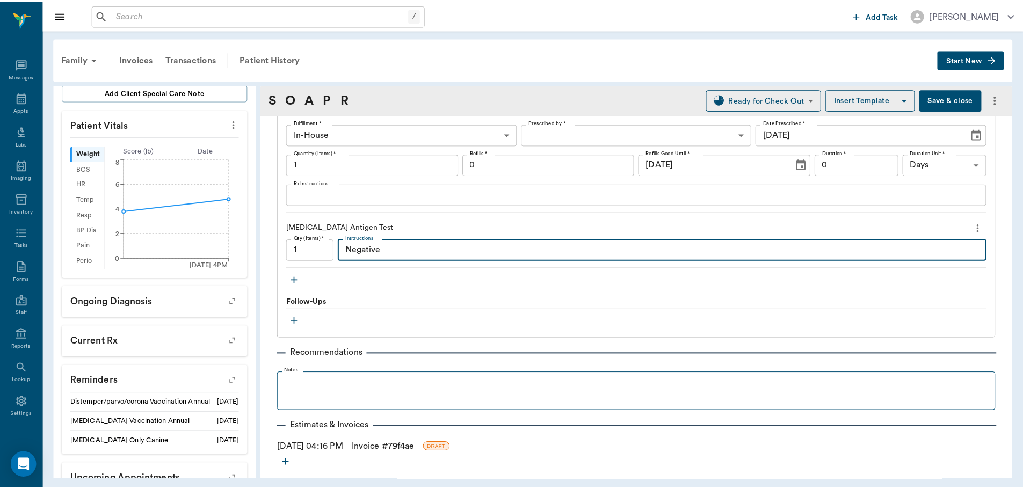
scroll to position [848, 0]
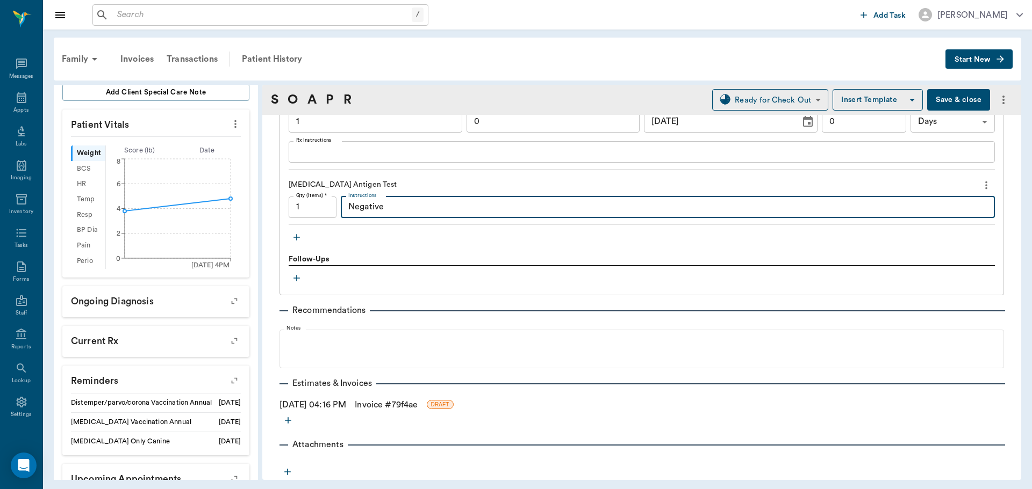
type textarea "Negative"
click at [393, 409] on link "Invoice # 79f4ae" at bounding box center [386, 405] width 63 height 13
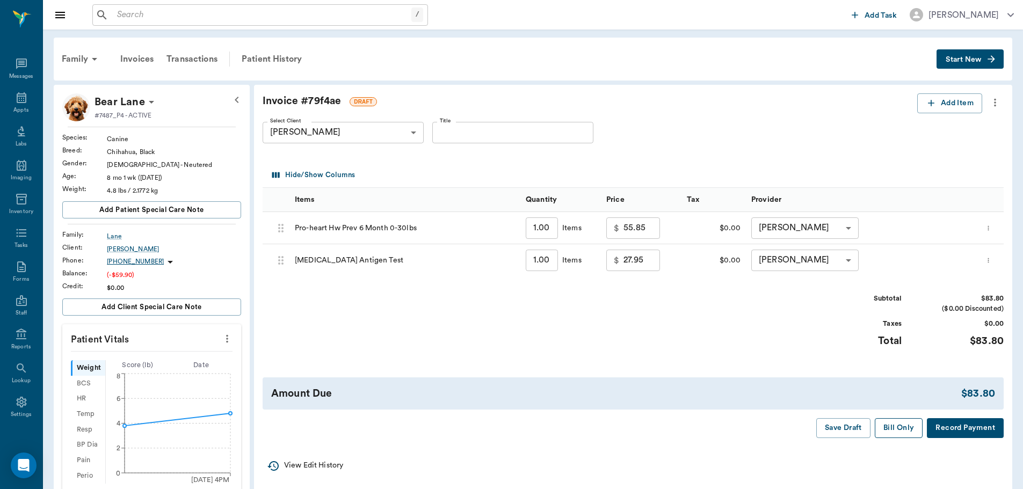
click at [896, 434] on button "Bill Only" at bounding box center [899, 429] width 48 height 20
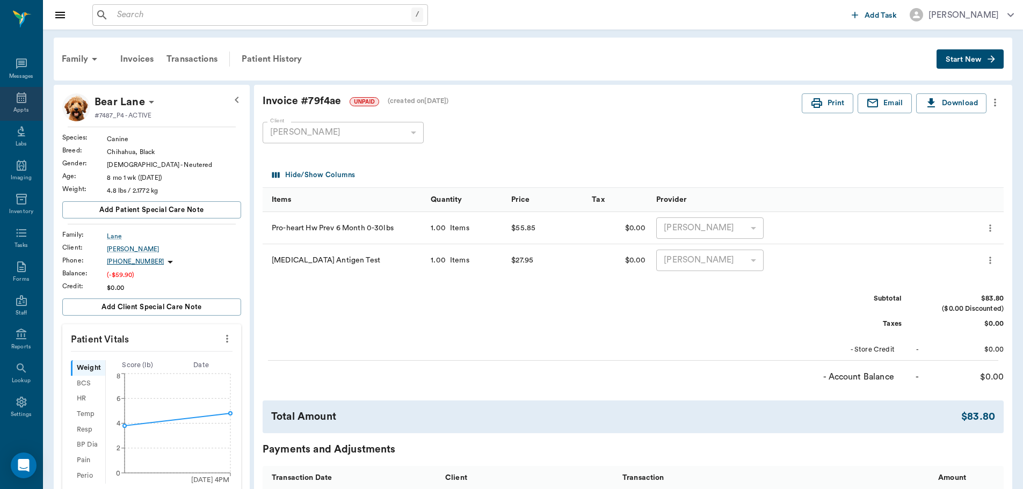
click at [23, 106] on div "Appts" at bounding box center [20, 110] width 15 height 8
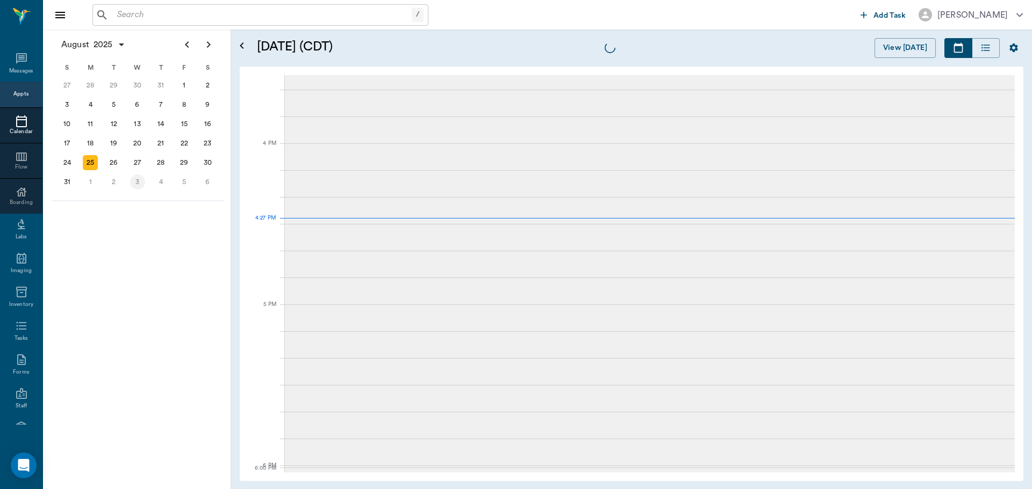
scroll to position [1289, 0]
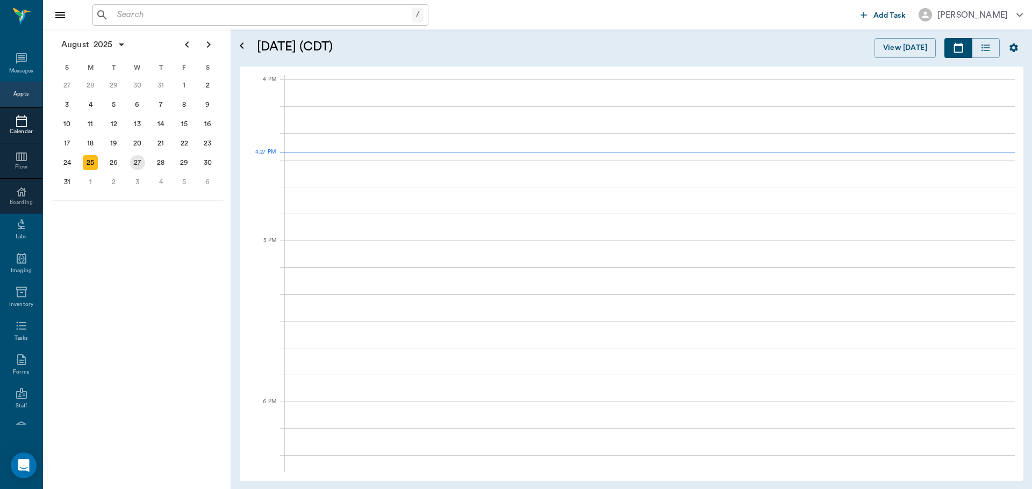
click at [136, 162] on div "27" at bounding box center [137, 162] width 15 height 15
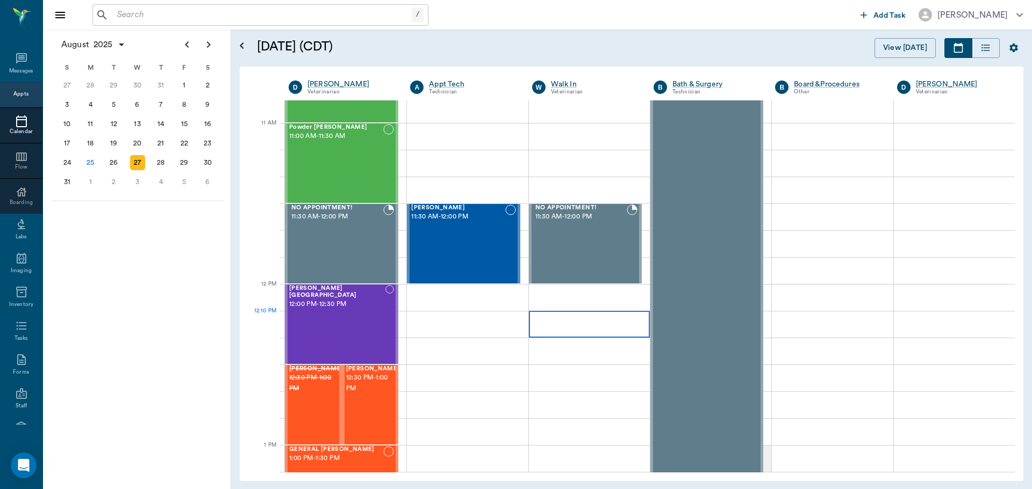
scroll to position [484, 0]
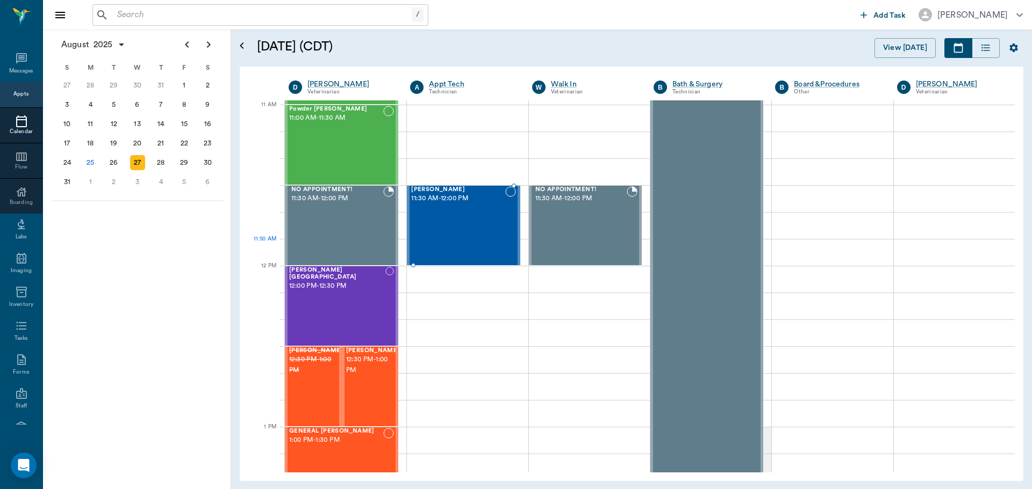
click at [486, 240] on div "ZIVA White 11:30 AM - 12:00 PM" at bounding box center [457, 225] width 93 height 78
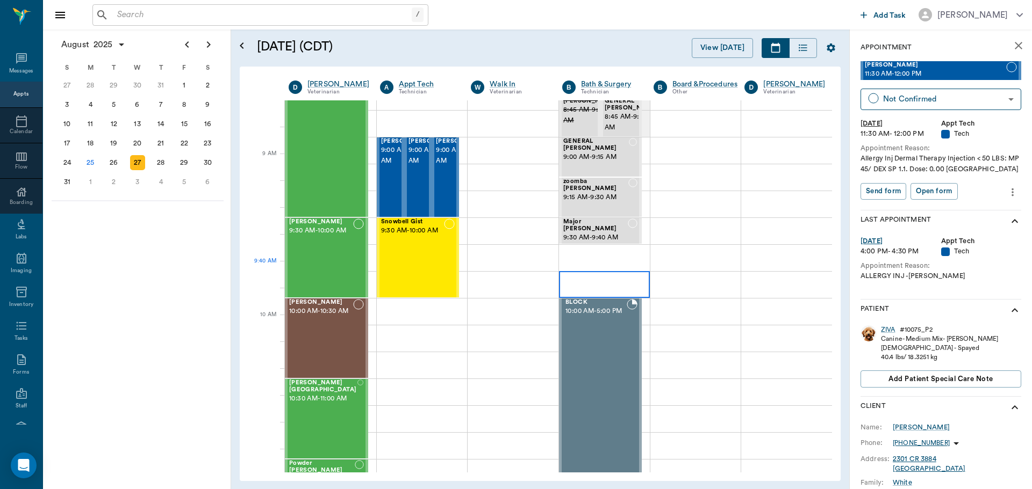
scroll to position [107, 0]
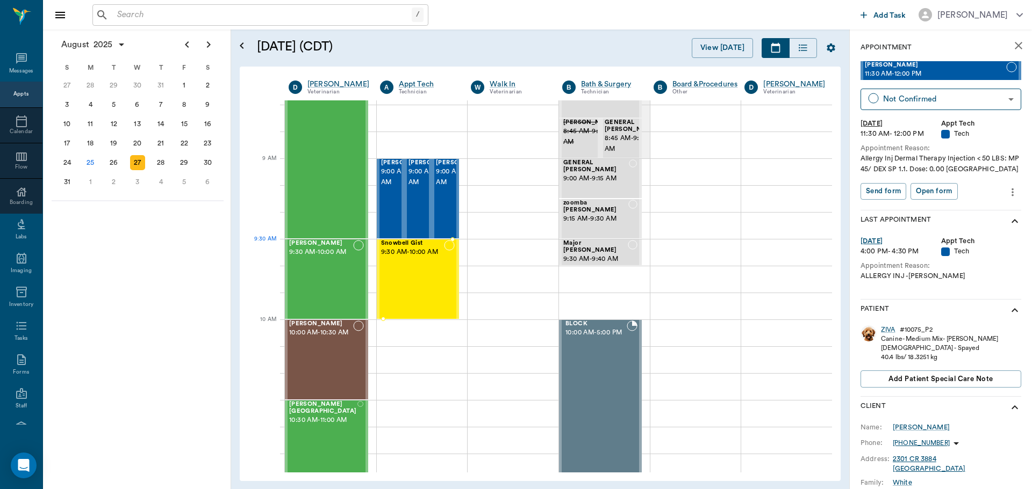
click at [412, 242] on span "Snowbell Gist" at bounding box center [412, 243] width 63 height 7
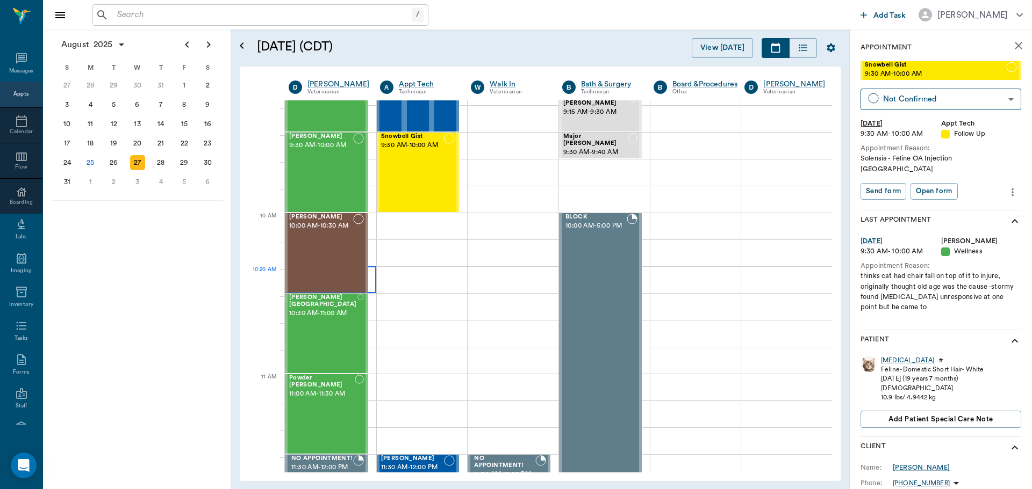
scroll to position [215, 0]
click at [333, 247] on div "Millie Segura 10:00 AM - 10:30 AM" at bounding box center [321, 252] width 64 height 78
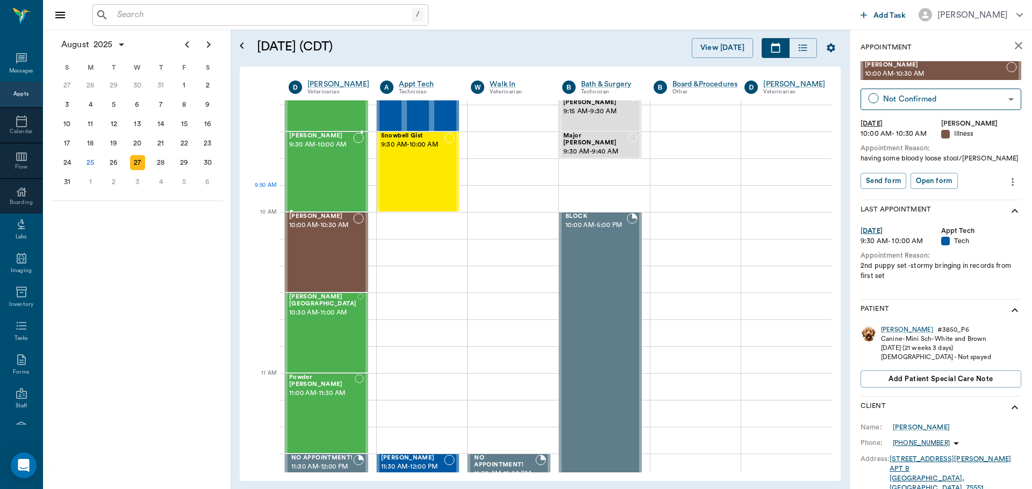
click at [336, 191] on div "Mika Sussman 9:30 AM - 10:00 AM" at bounding box center [321, 172] width 64 height 78
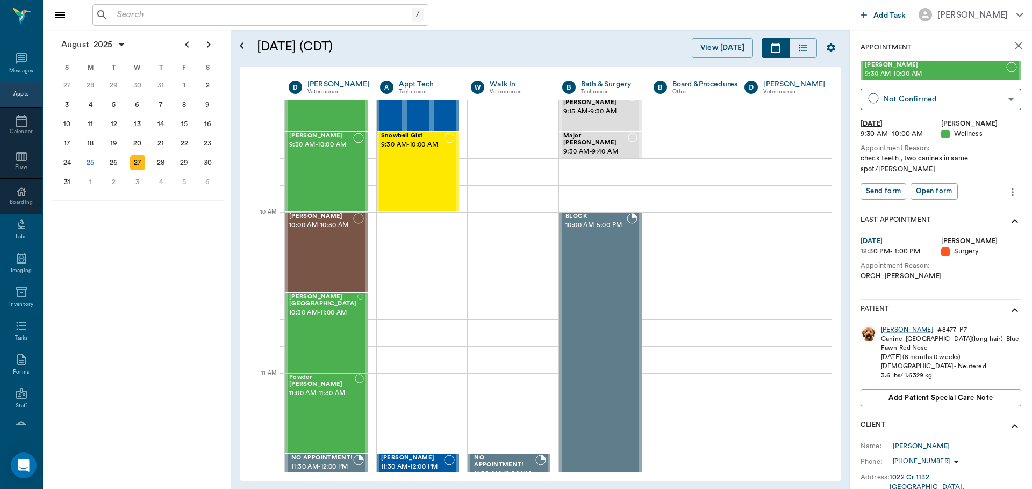
click at [1011, 183] on button "more" at bounding box center [1012, 192] width 17 height 18
click at [983, 201] on span "Edit appointment" at bounding box center [959, 200] width 90 height 11
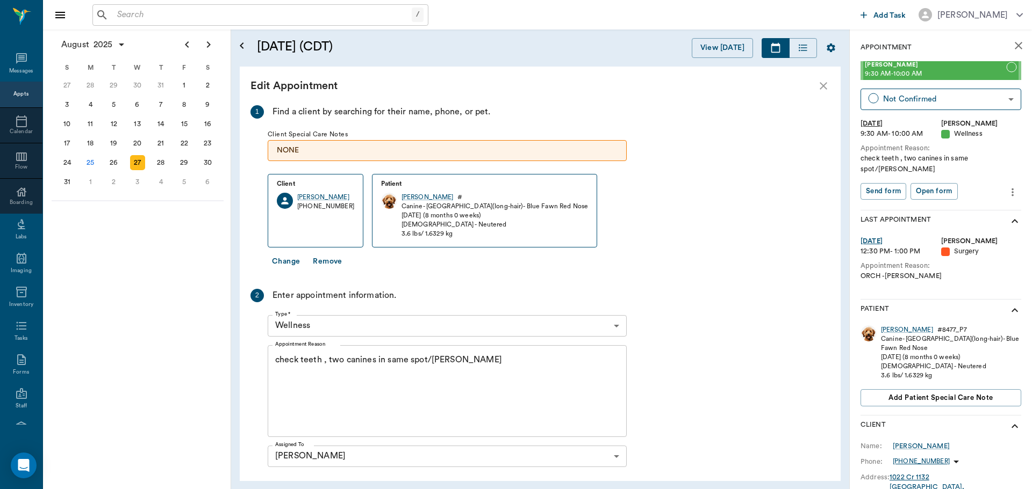
click at [566, 369] on textarea "check teeth , two canines in same spot/Lisa" at bounding box center [447, 391] width 344 height 74
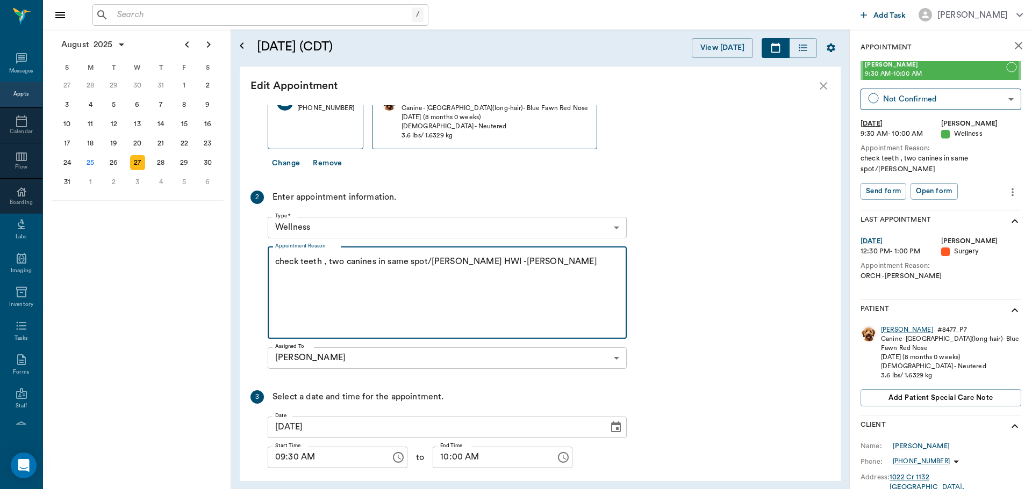
scroll to position [146, 0]
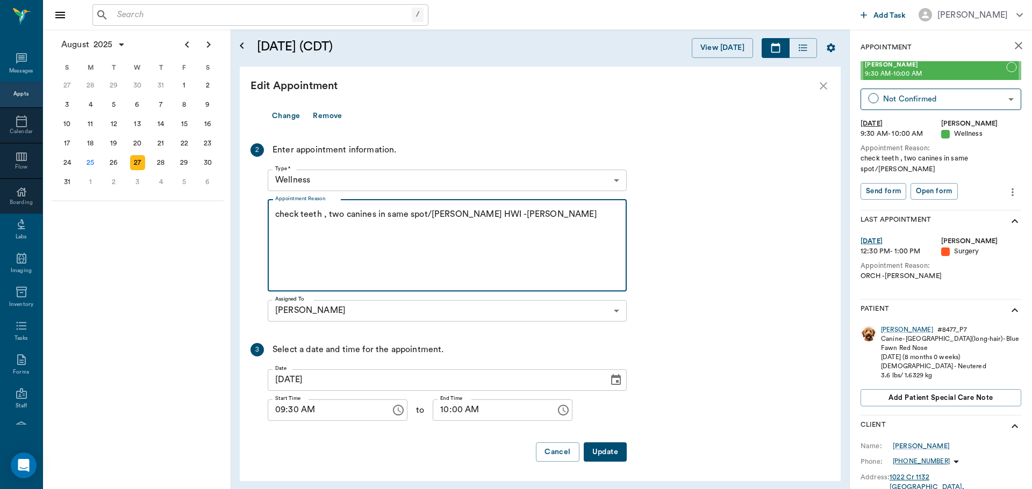
type textarea "check teeth , two canines in same spot/Lisa HWI -Hunt"
click at [607, 458] on button "Update" at bounding box center [604, 453] width 43 height 20
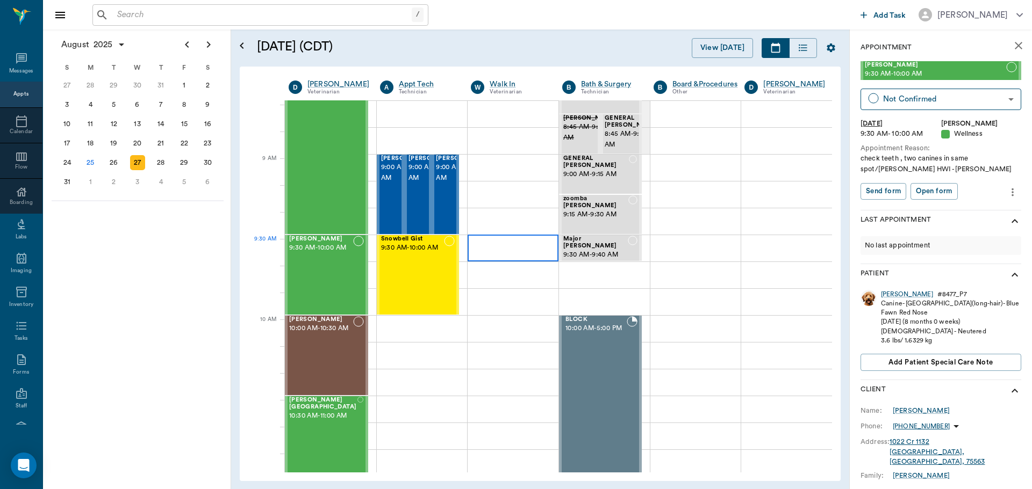
scroll to position [107, 0]
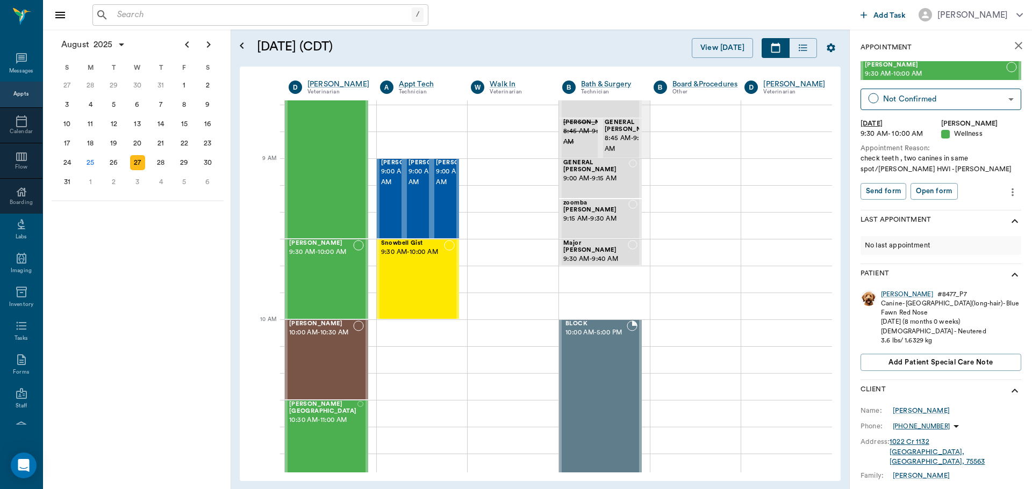
click at [1006, 193] on icon "more" at bounding box center [1012, 192] width 12 height 13
click at [986, 213] on span "Edit appointment" at bounding box center [959, 210] width 90 height 11
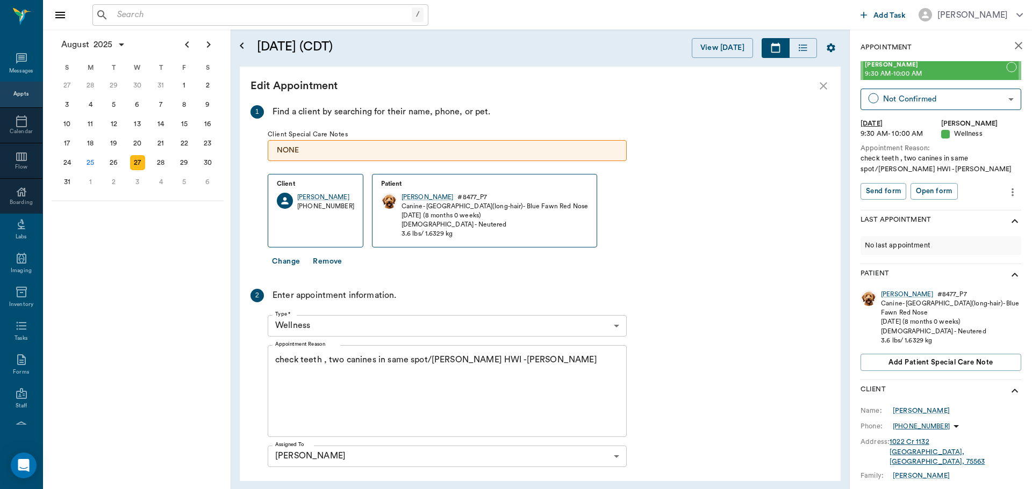
click at [467, 358] on textarea "check teeth , two canines in same spot/Lisa HWI -Hunt" at bounding box center [447, 391] width 344 height 74
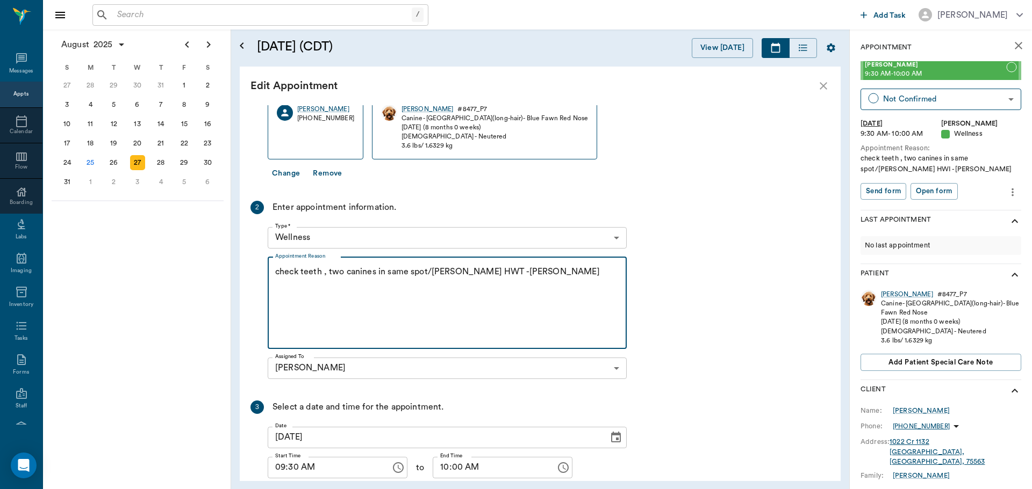
scroll to position [146, 0]
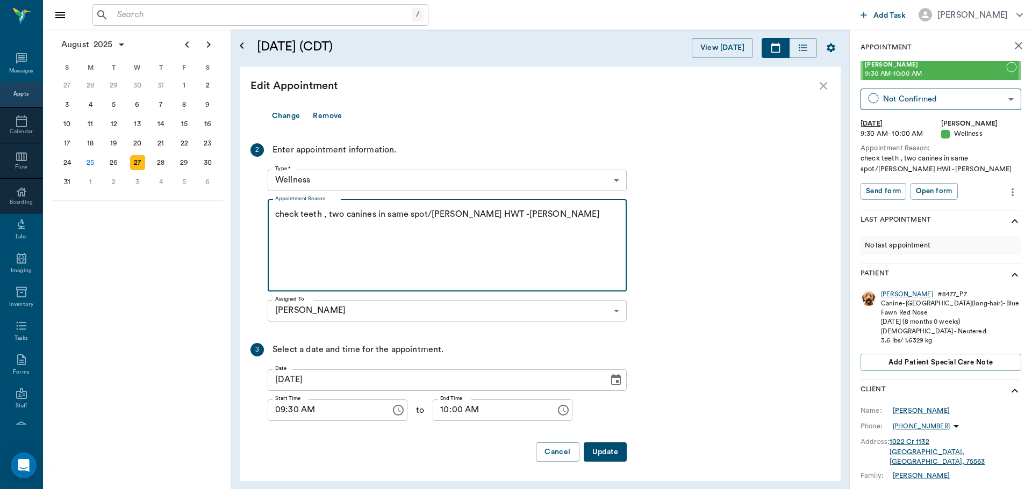
type textarea "check teeth , two canines in same spot/Lisa HWT -Hunt"
click at [604, 448] on button "Update" at bounding box center [604, 453] width 43 height 20
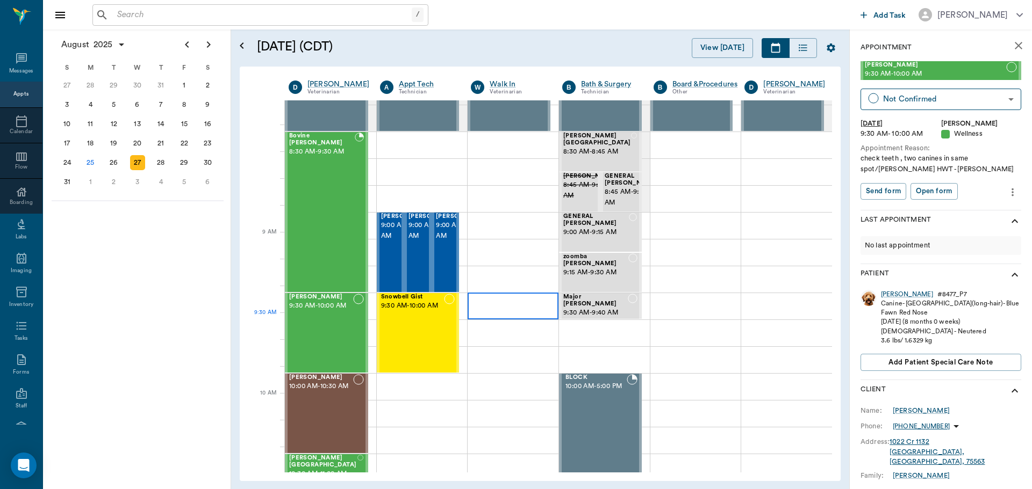
scroll to position [0, 0]
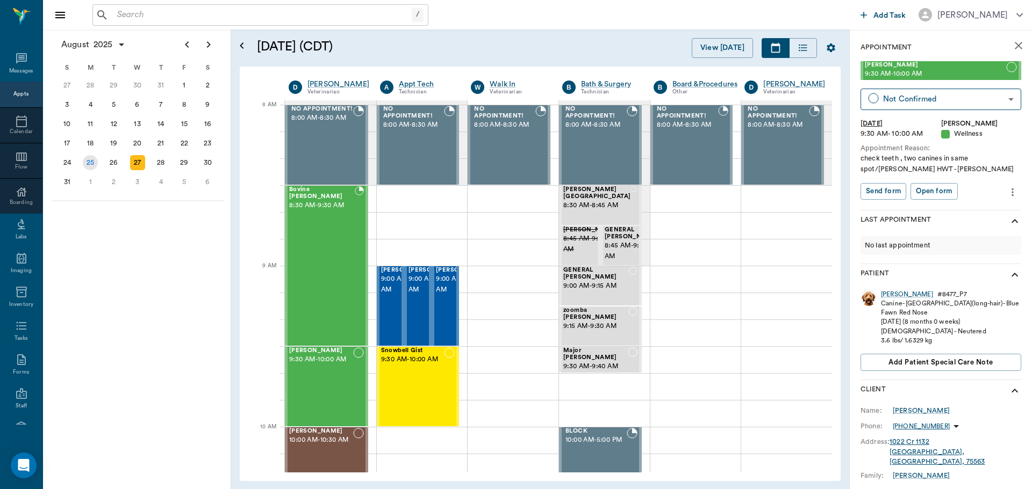
click at [90, 168] on div "25" at bounding box center [90, 162] width 15 height 15
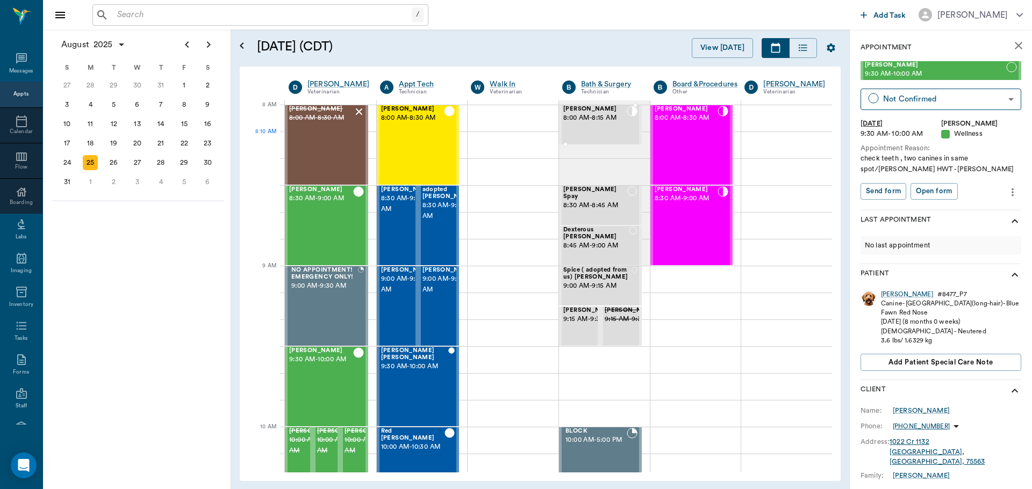
click at [593, 122] on span "8:00 AM - 8:15 AM" at bounding box center [594, 118] width 63 height 11
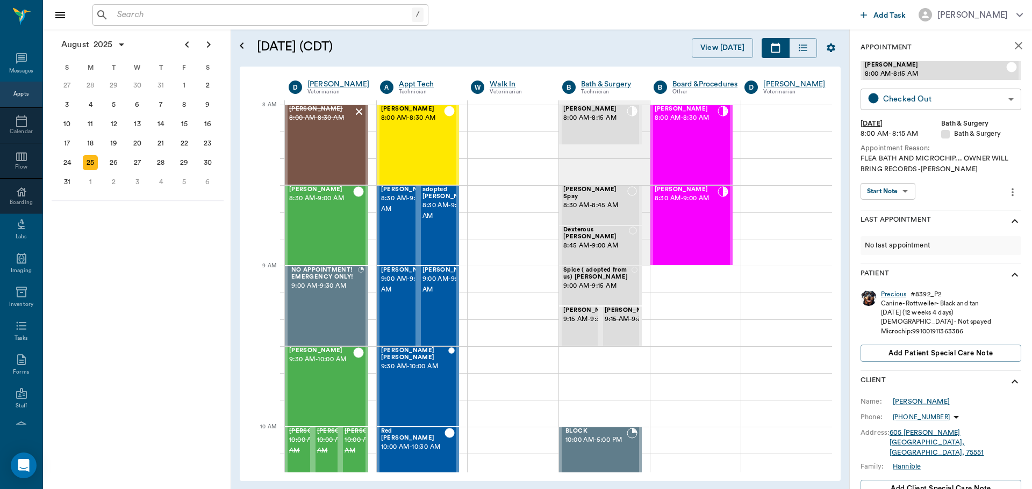
click at [911, 100] on body "/ ​ Add Task Dr. Bert Ellsworth Nectar Messages Appts Calendar Flow Boarding La…" at bounding box center [516, 244] width 1032 height 489
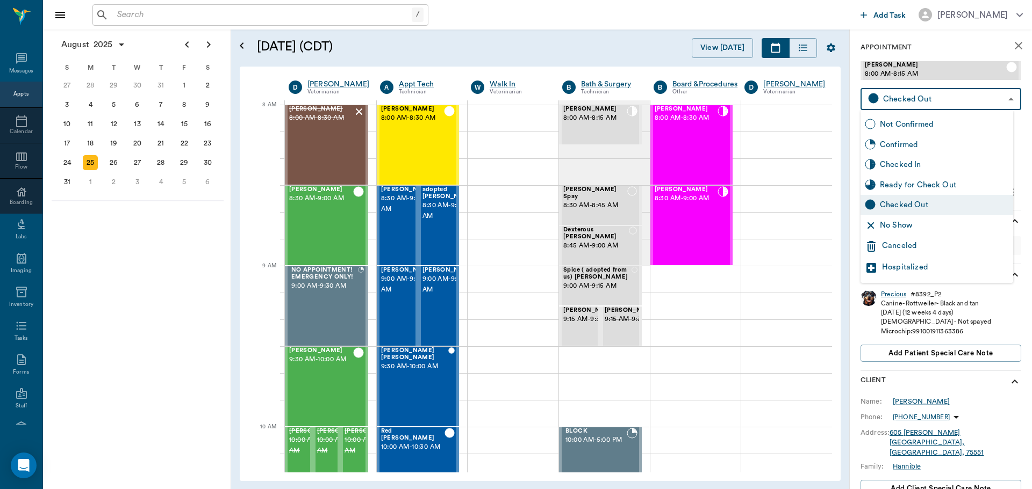
click at [797, 191] on div at bounding box center [516, 244] width 1032 height 489
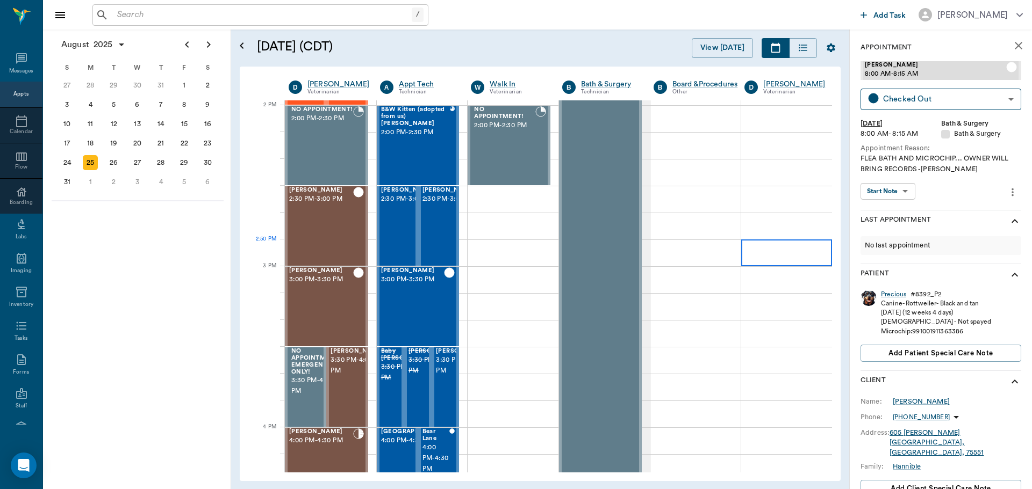
scroll to position [967, 0]
click at [433, 148] on div "B&W [GEOGRAPHIC_DATA] (adopted from us) [PERSON_NAME] 2:00 PM - 2:30 PM" at bounding box center [415, 145] width 69 height 78
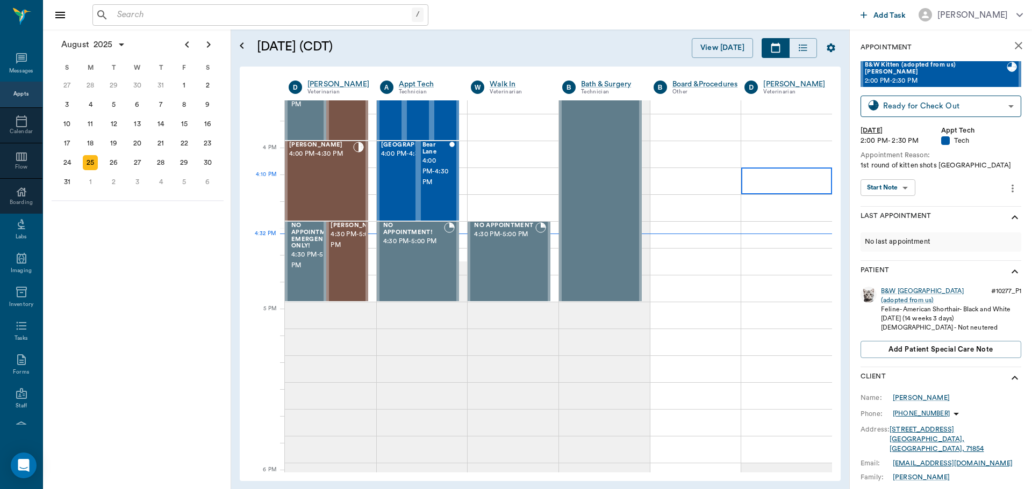
scroll to position [1236, 0]
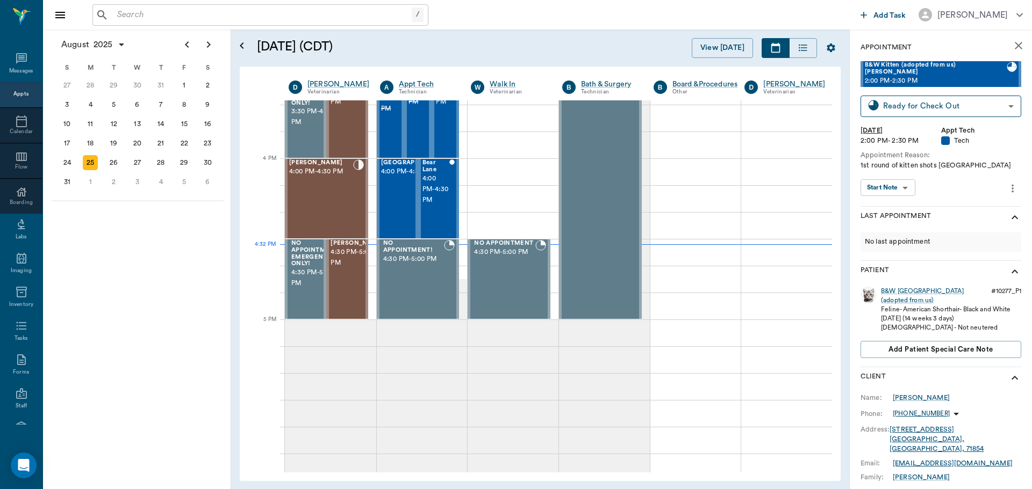
click at [150, 272] on div "[DATE] S M T W T F S 29 [DATE] 1 2 3 4 5 6 7 8 9 10 11 12 13 14 15 16 17 18 19 …" at bounding box center [137, 260] width 188 height 460
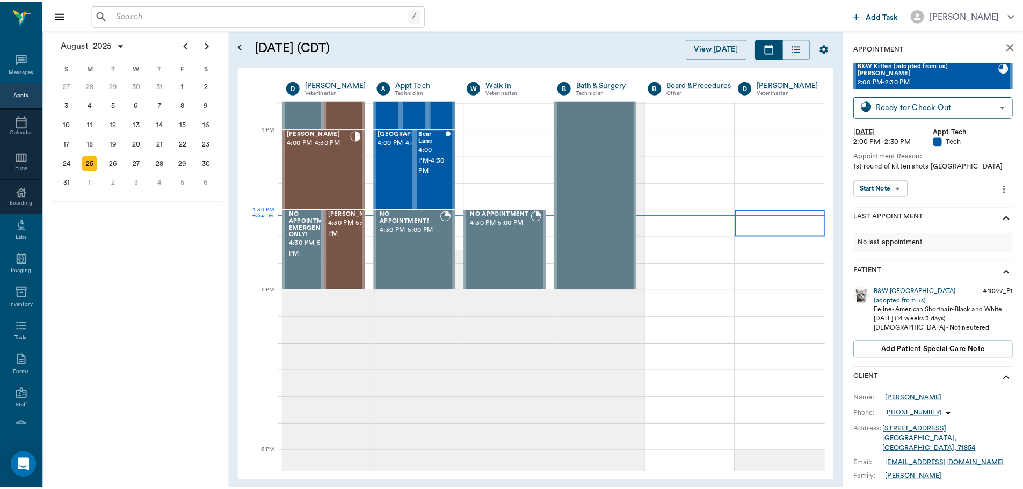
scroll to position [1289, 0]
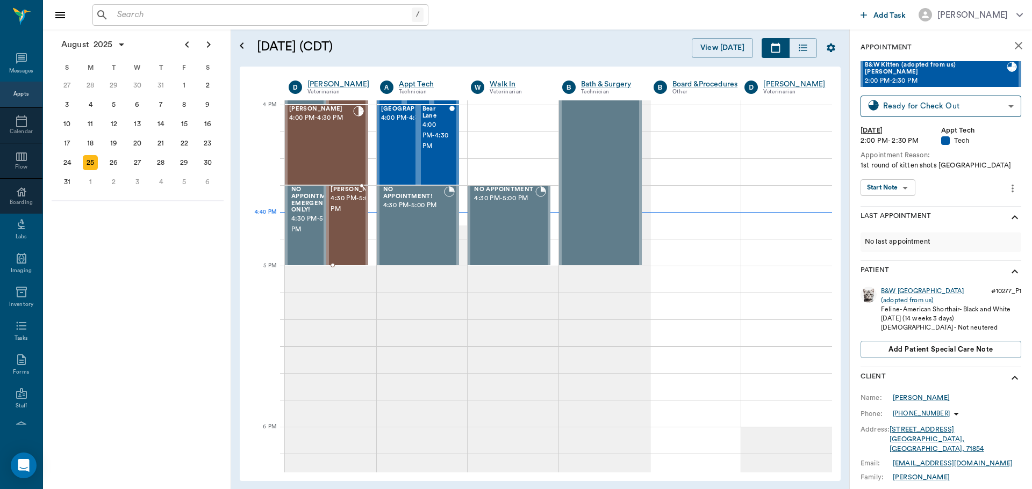
click at [344, 215] on span "4:30 PM - 5:00 PM" at bounding box center [357, 203] width 54 height 21
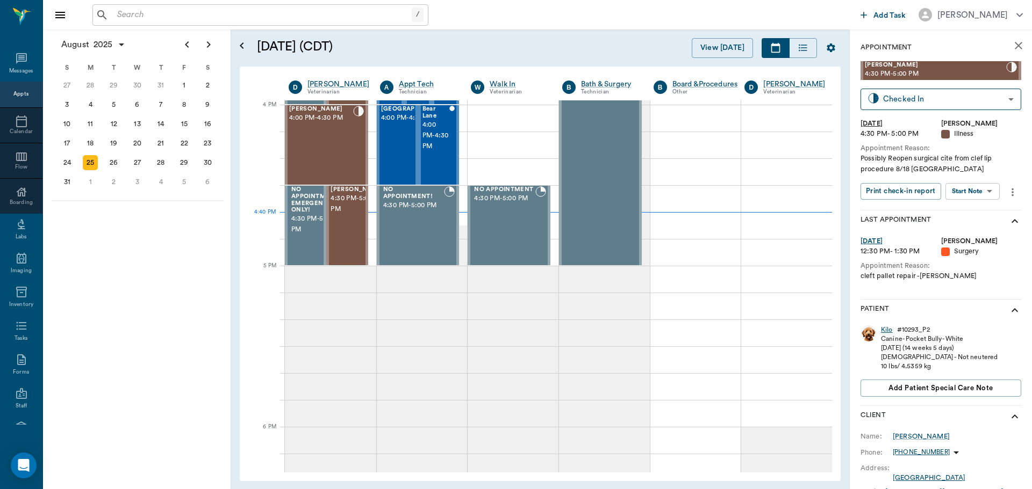
click at [882, 329] on div "Kilo" at bounding box center [887, 330] width 12 height 9
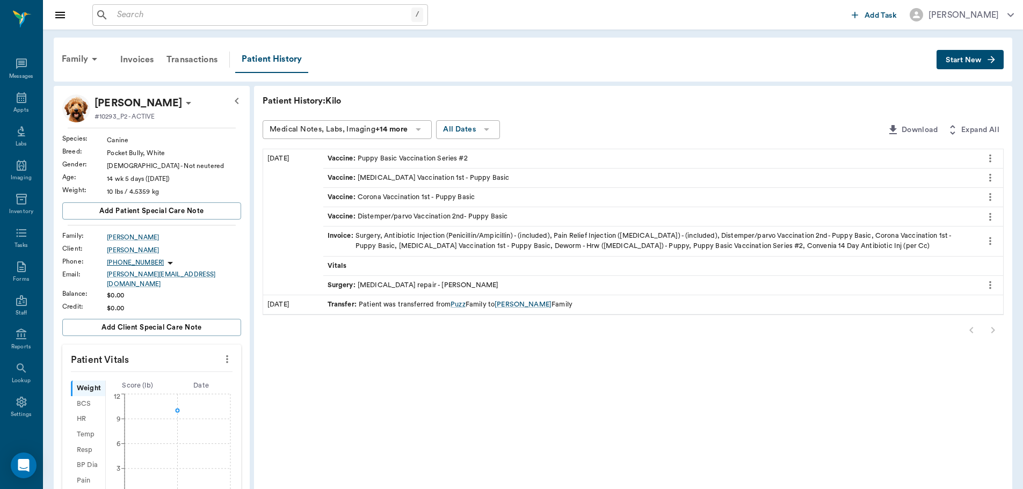
click at [975, 60] on span "Start New" at bounding box center [964, 60] width 36 height 0
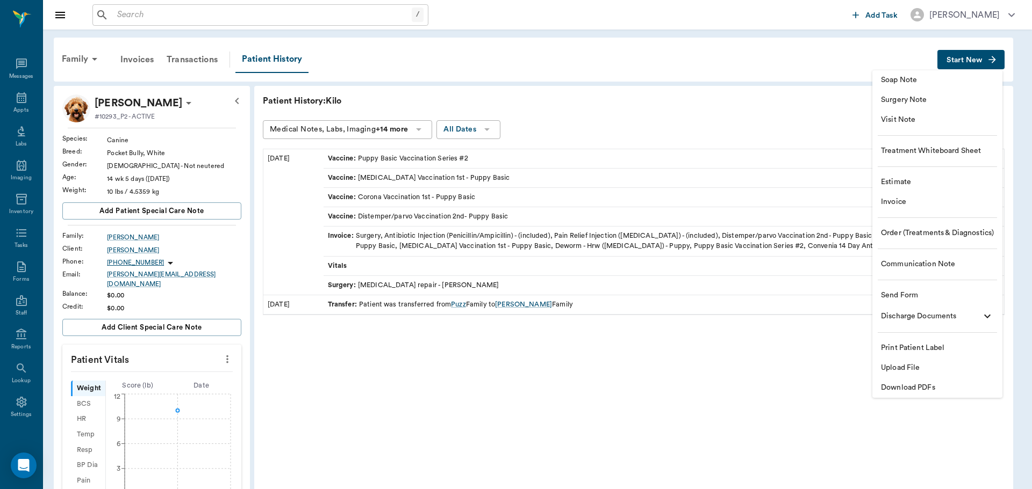
click at [917, 119] on span "Visit Note" at bounding box center [937, 119] width 113 height 11
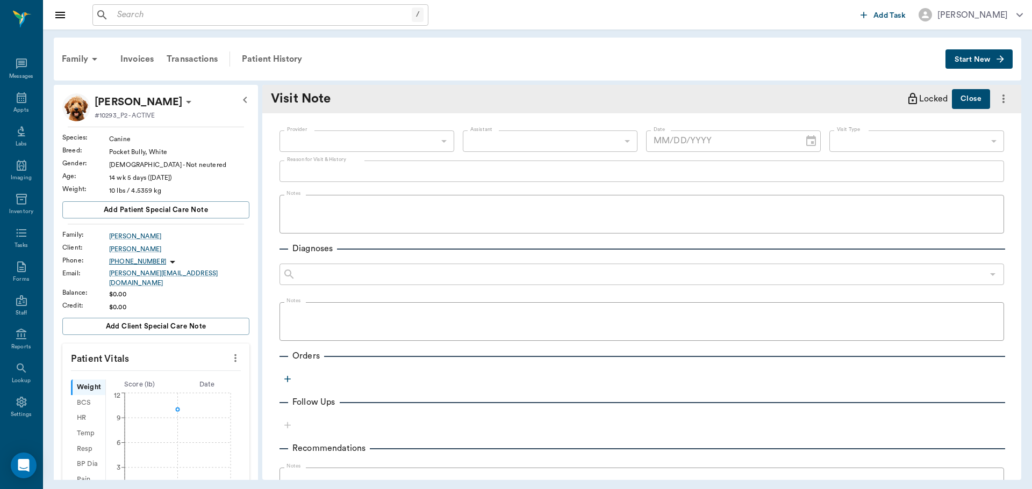
type input "63ec2f075fda476ae8351a4d"
type input "[DATE]"
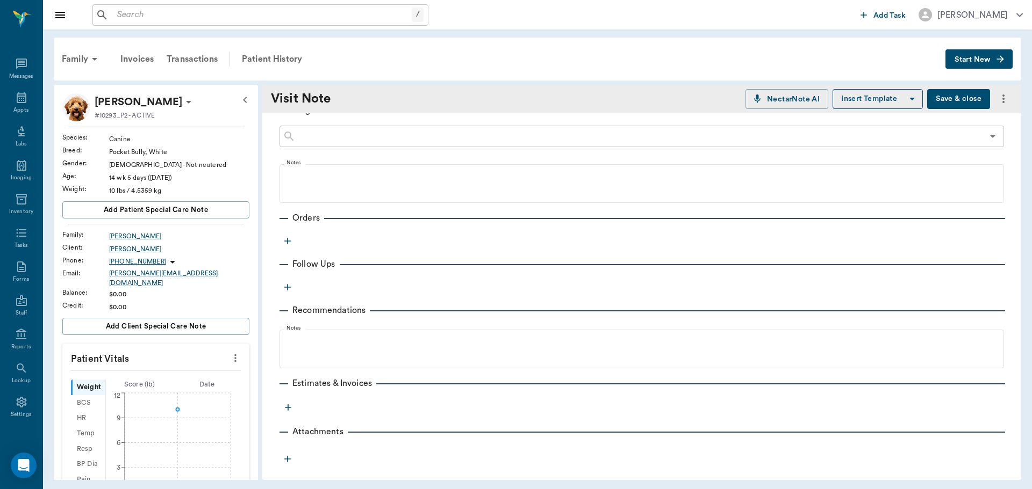
scroll to position [142, 0]
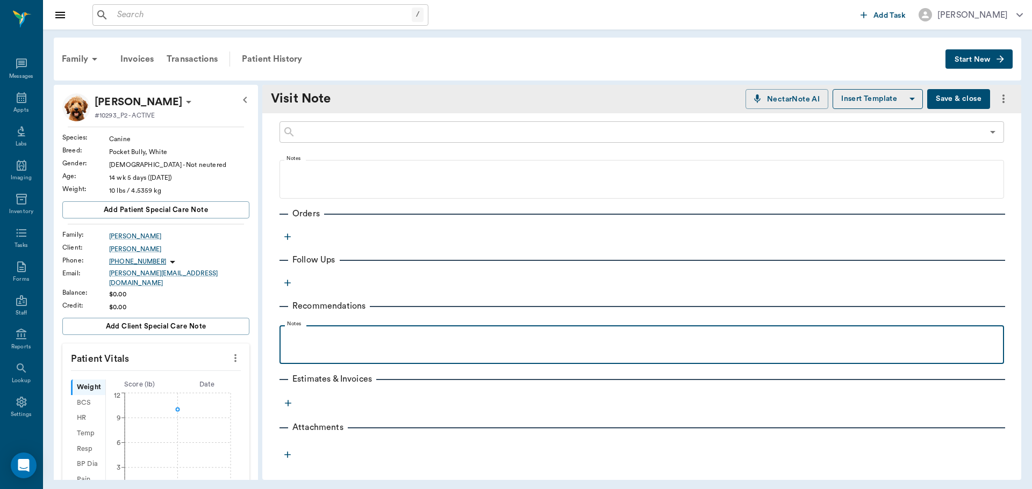
click at [313, 343] on p at bounding box center [641, 337] width 713 height 13
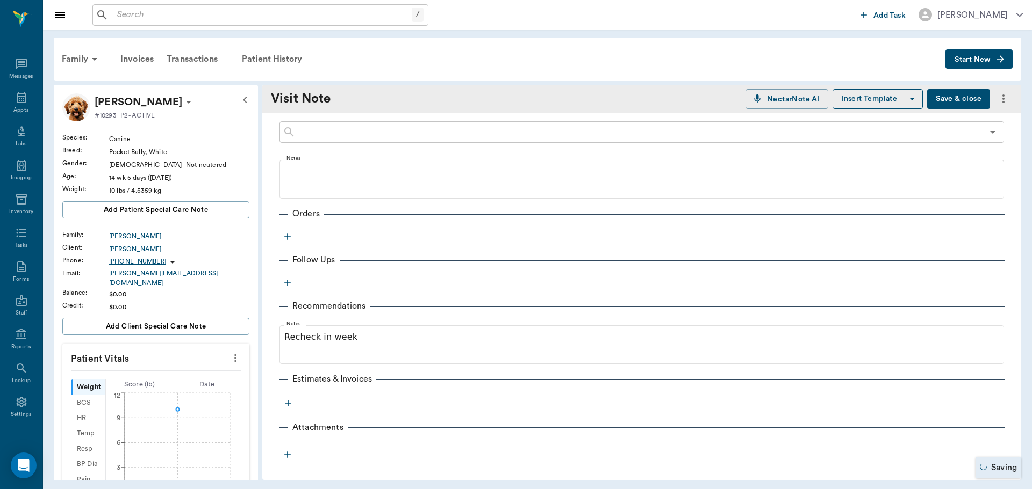
click at [291, 235] on icon "button" at bounding box center [287, 237] width 11 height 11
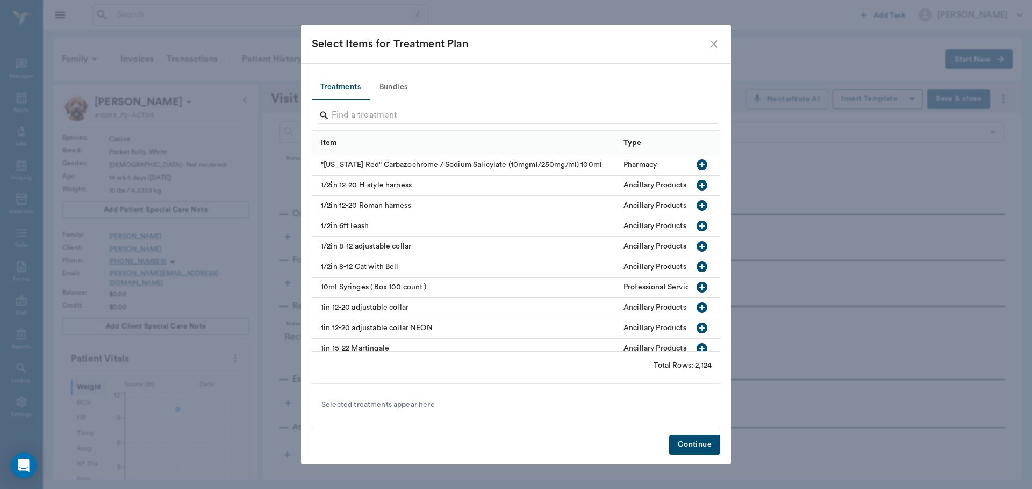
click at [718, 43] on icon "close" at bounding box center [713, 44] width 13 height 13
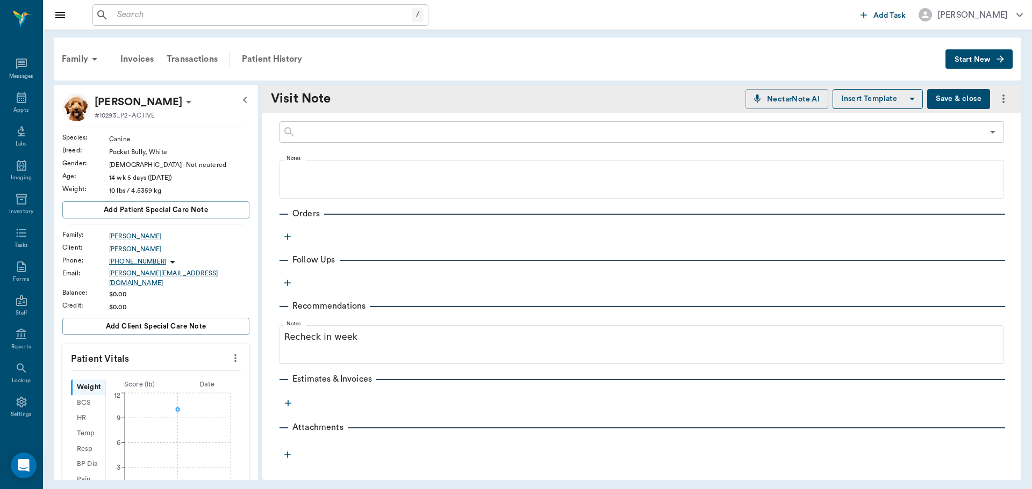
scroll to position [0, 0]
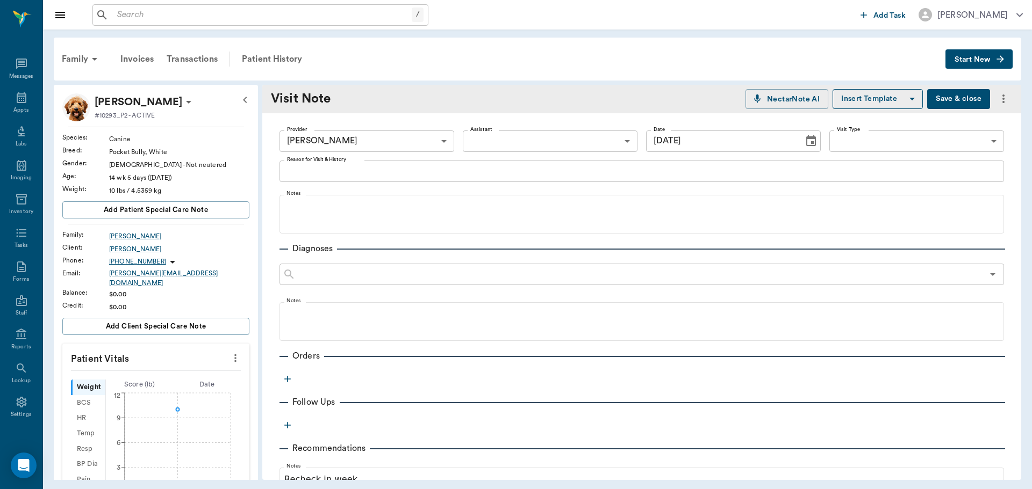
click at [947, 100] on button "Save & close" at bounding box center [958, 99] width 63 height 20
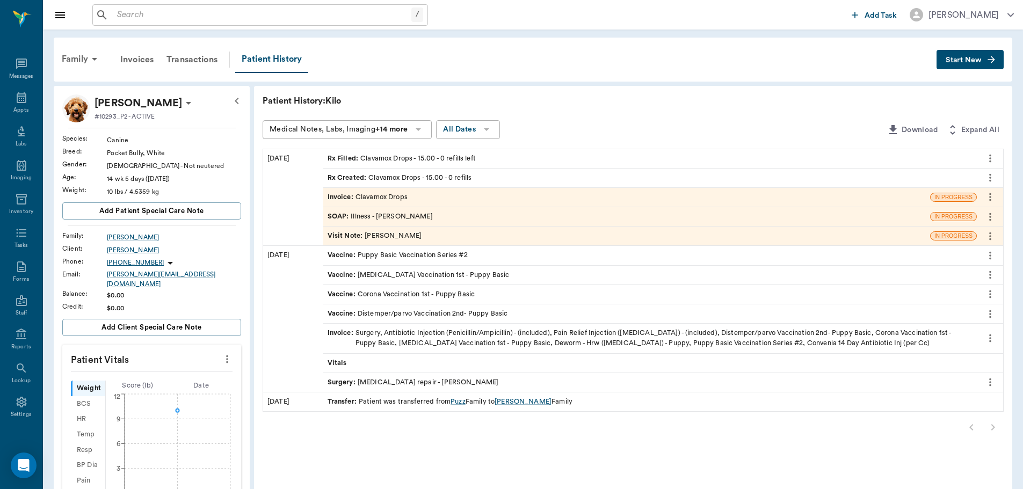
click at [397, 222] on div "SOAP : Illness - [PERSON_NAME]" at bounding box center [380, 217] width 105 height 10
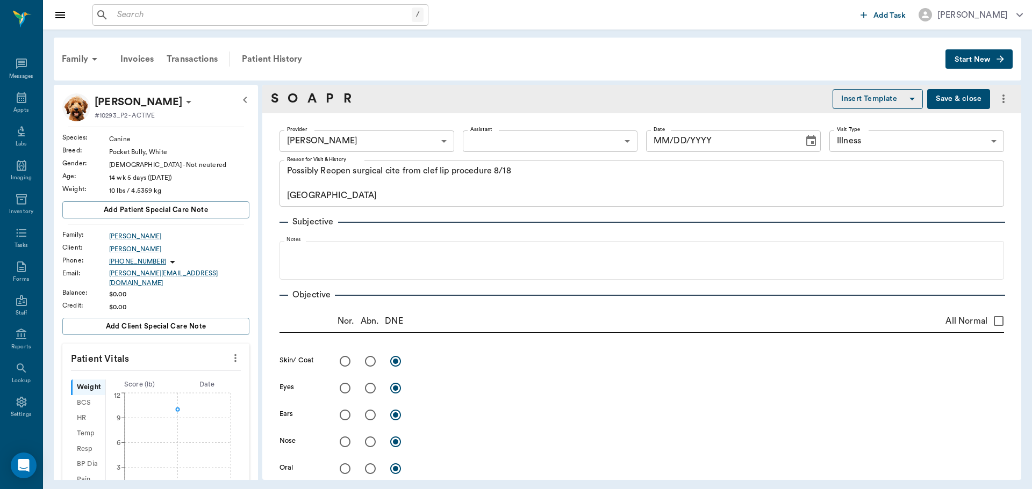
type input "63ec2f075fda476ae8351a4d"
type input "65d2be4f46e3a538d89b8c15"
type textarea "Possibly Reopen surgical cite from clef lip procedure 8/18 [GEOGRAPHIC_DATA]"
type input "[DATE]"
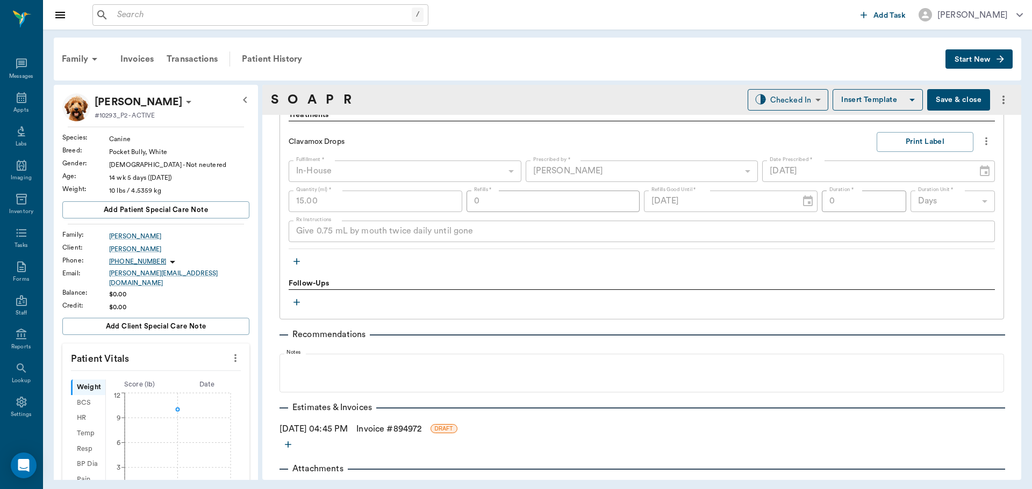
scroll to position [793, 0]
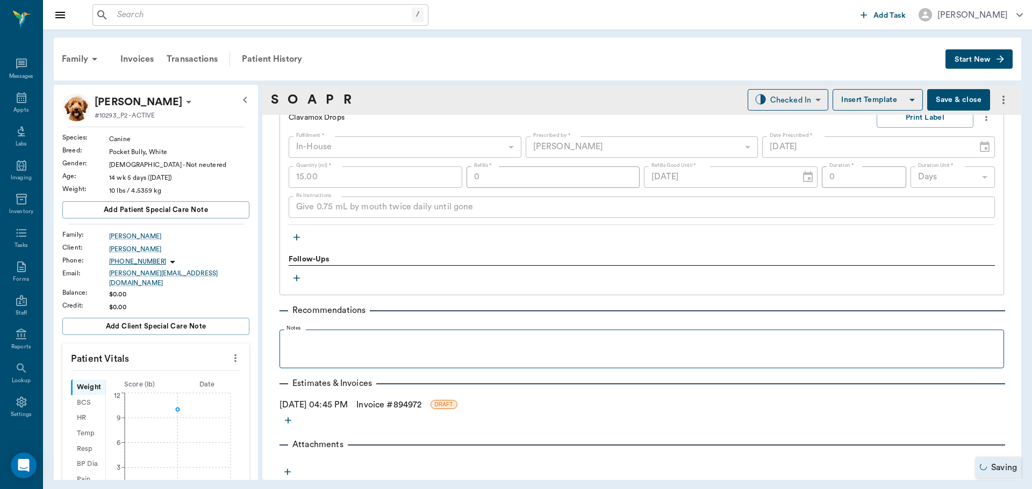
click at [302, 333] on legend "Notes" at bounding box center [294, 331] width 21 height 10
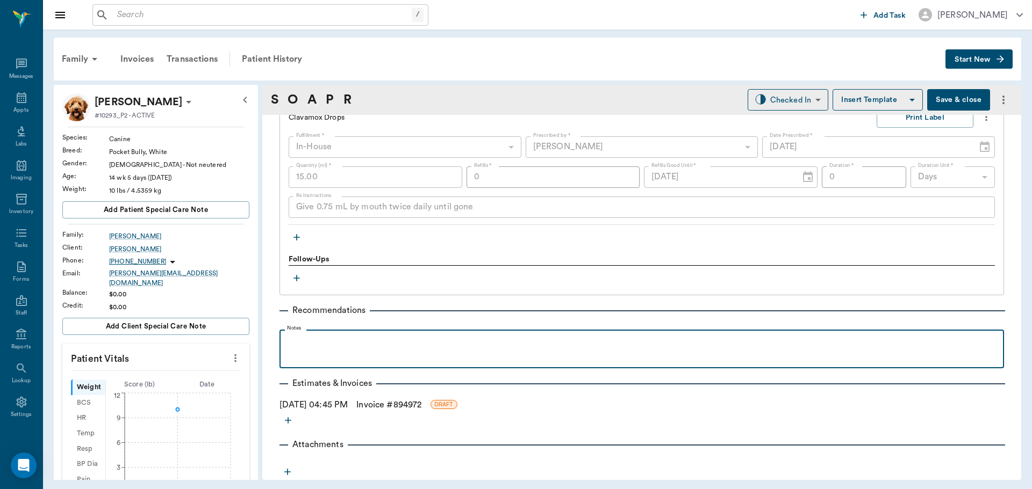
click at [319, 343] on p at bounding box center [641, 341] width 713 height 13
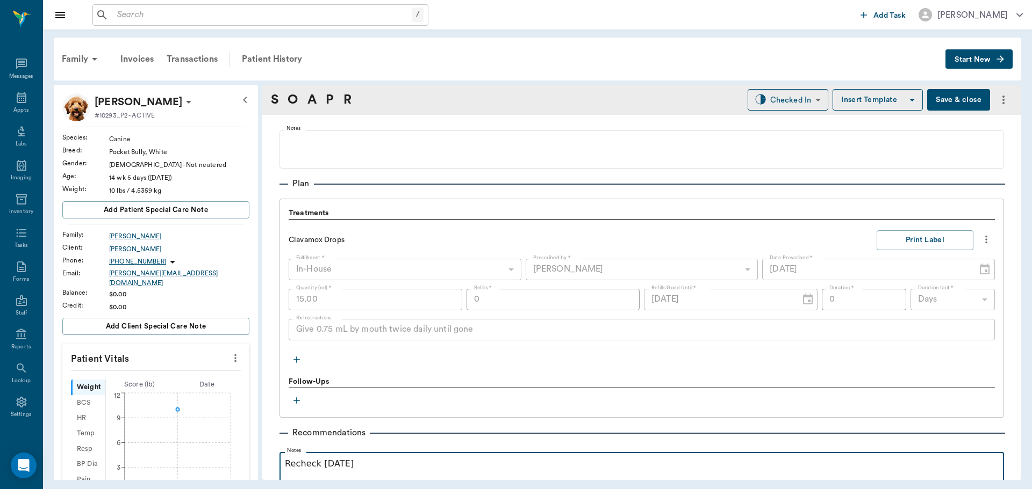
scroll to position [632, 0]
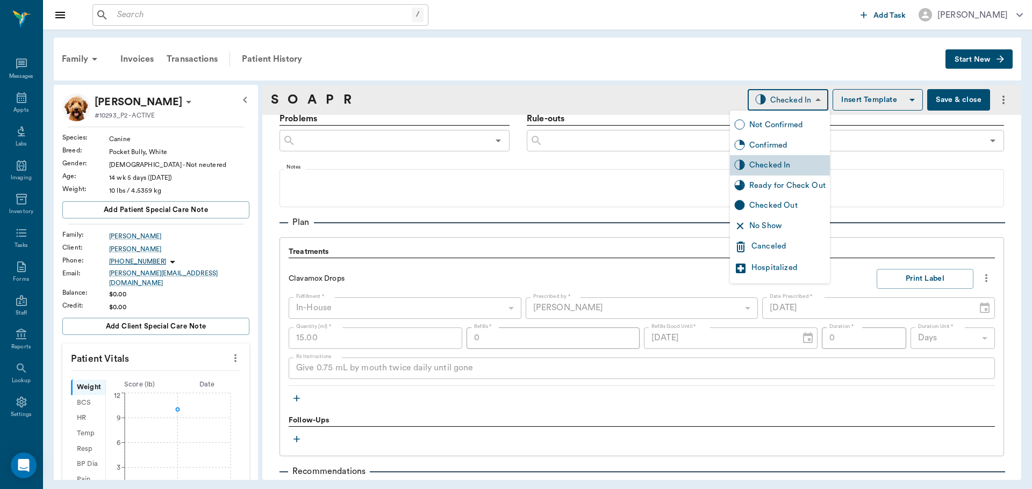
click at [797, 103] on body "/ ​ Add Task [PERSON_NAME] Nectar Messages Appts Labs Imaging Inventory Tasks F…" at bounding box center [516, 244] width 1032 height 489
click at [785, 185] on div "Ready for Check Out" at bounding box center [787, 186] width 76 height 12
type input "READY_TO_CHECKOUT"
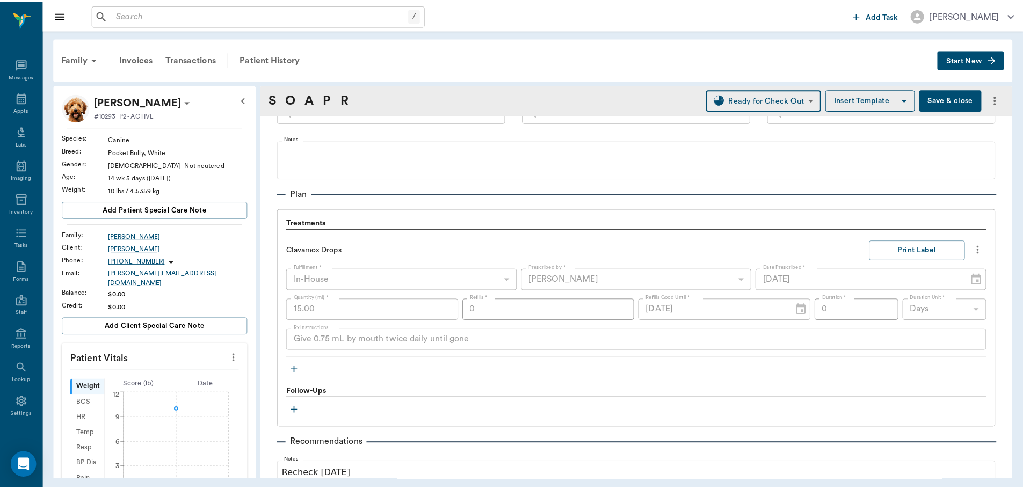
scroll to position [793, 0]
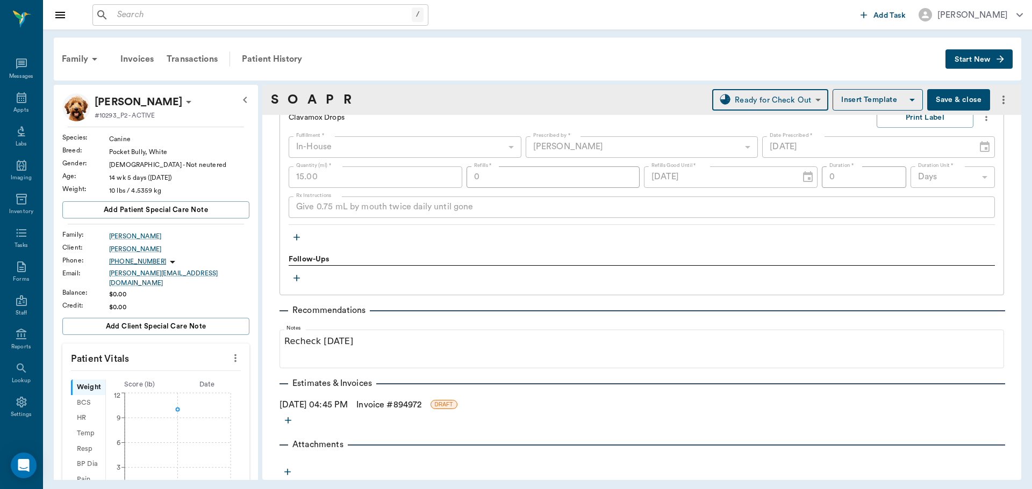
click at [386, 402] on link "Invoice # 894972" at bounding box center [388, 405] width 65 height 13
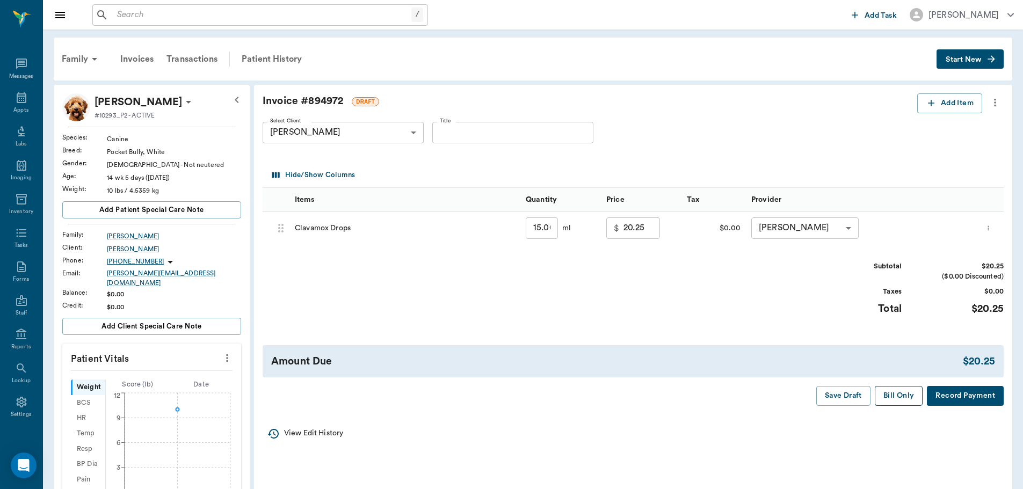
click at [891, 397] on button "Bill Only" at bounding box center [899, 396] width 48 height 20
